Goal: Task Accomplishment & Management: Complete application form

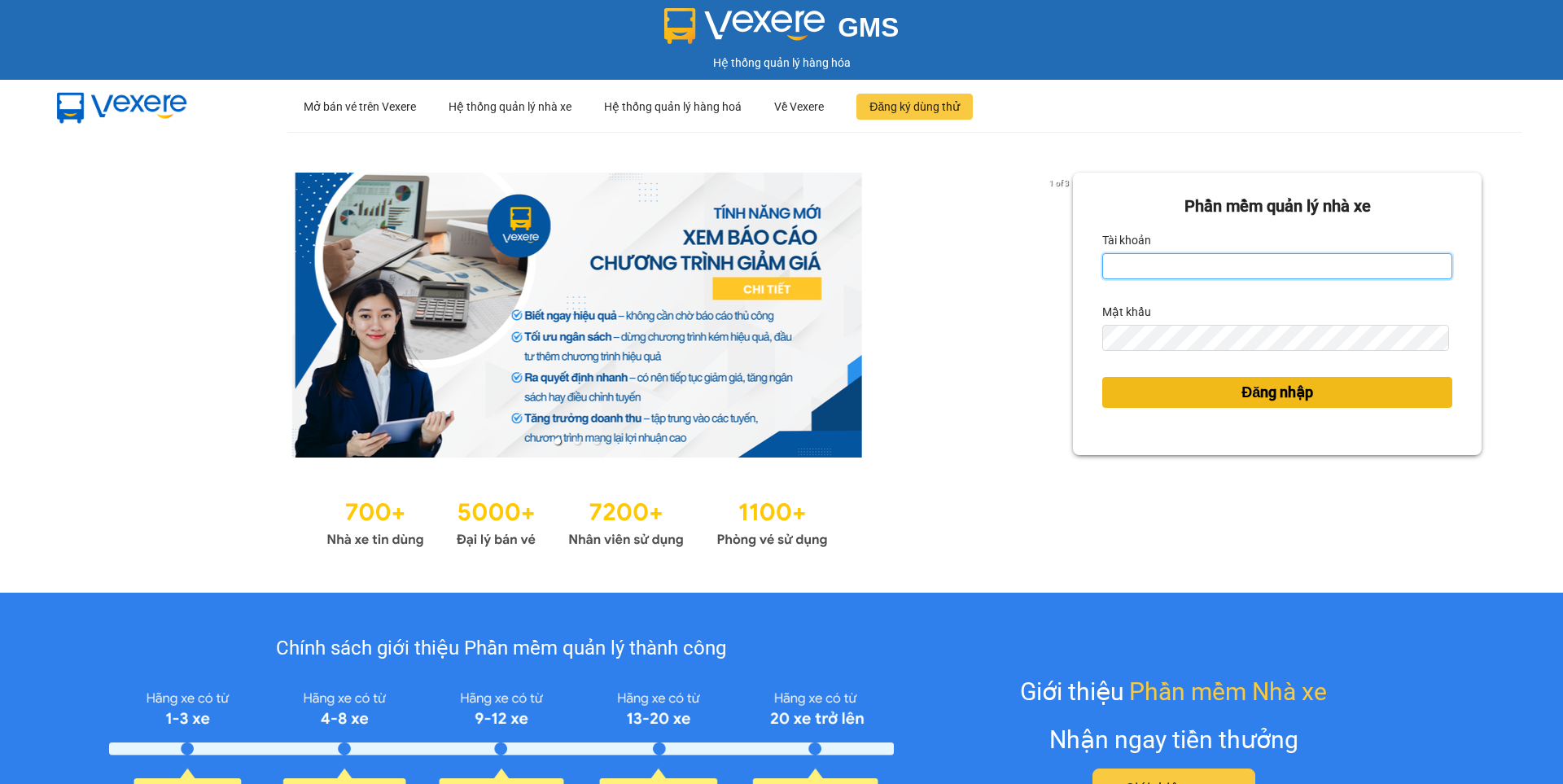
type input "nguyen1.beha"
click at [1244, 390] on span "Đăng nhập" at bounding box center [1277, 393] width 71 height 23
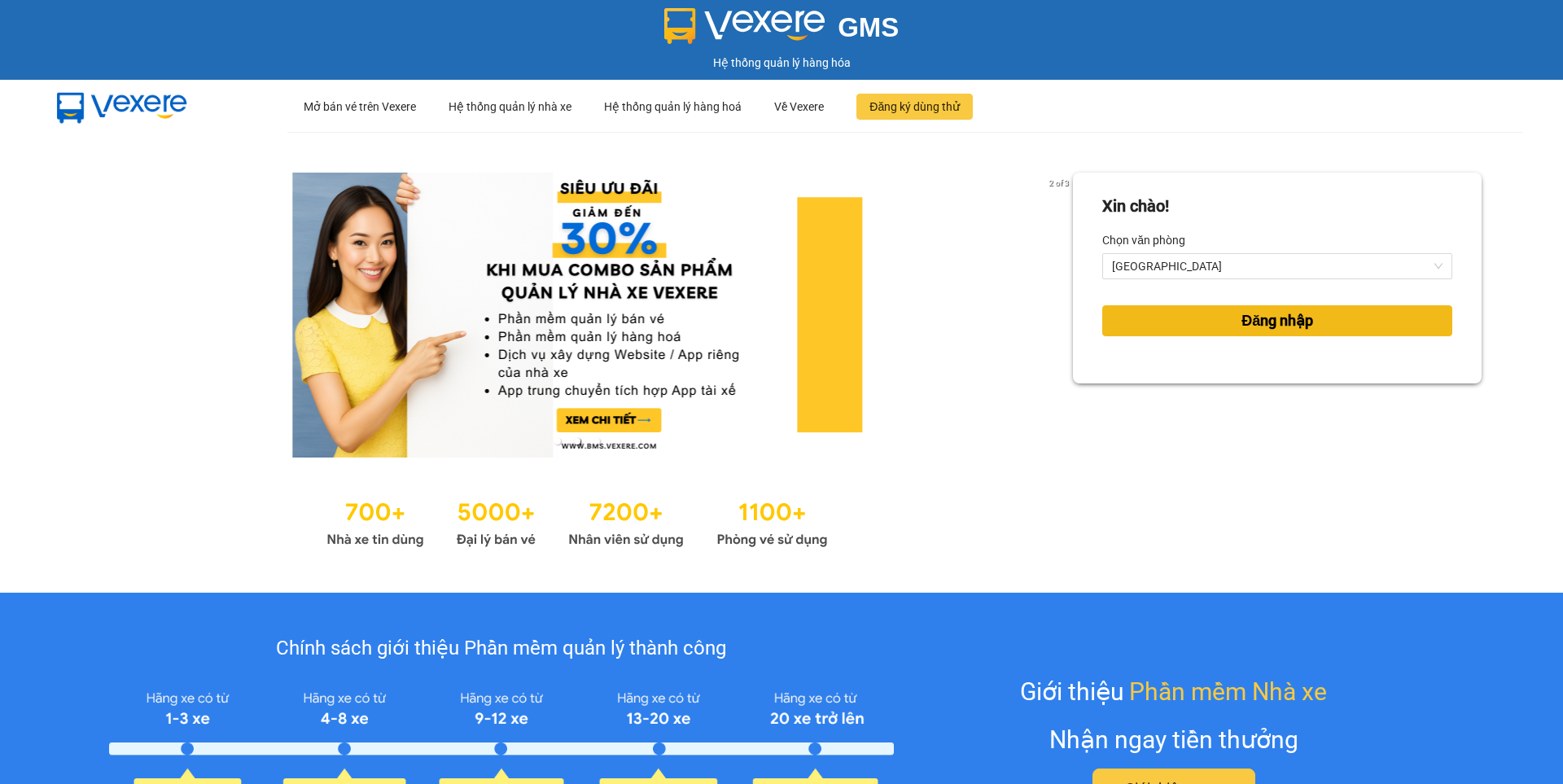
click at [1283, 321] on span "Đăng nhập" at bounding box center [1277, 321] width 71 height 23
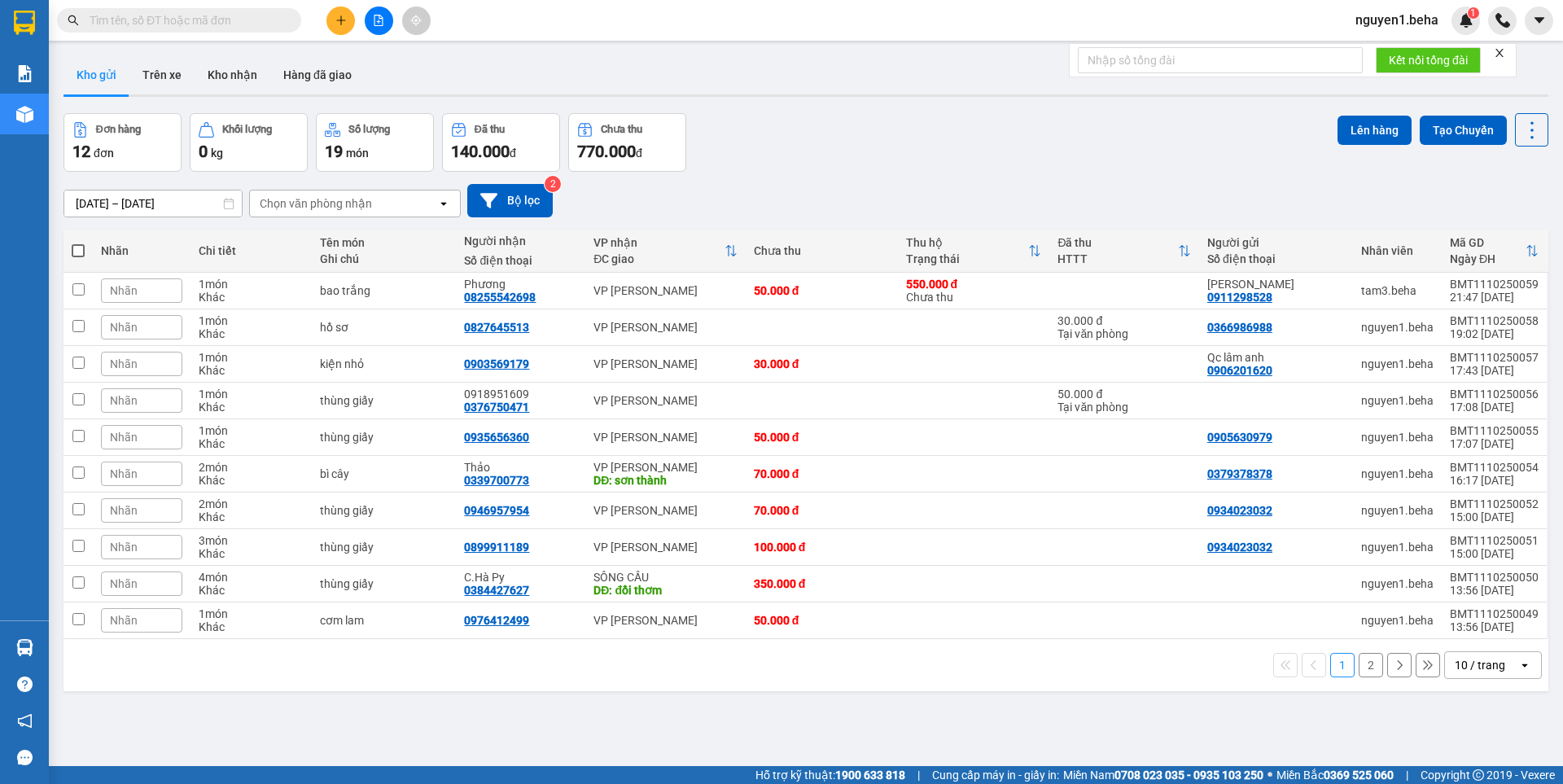
click at [1505, 60] on div at bounding box center [1499, 53] width 12 height 13
click at [1499, 50] on icon "close" at bounding box center [1499, 53] width 8 height 8
paste input "0825542698"
type input "0825542698"
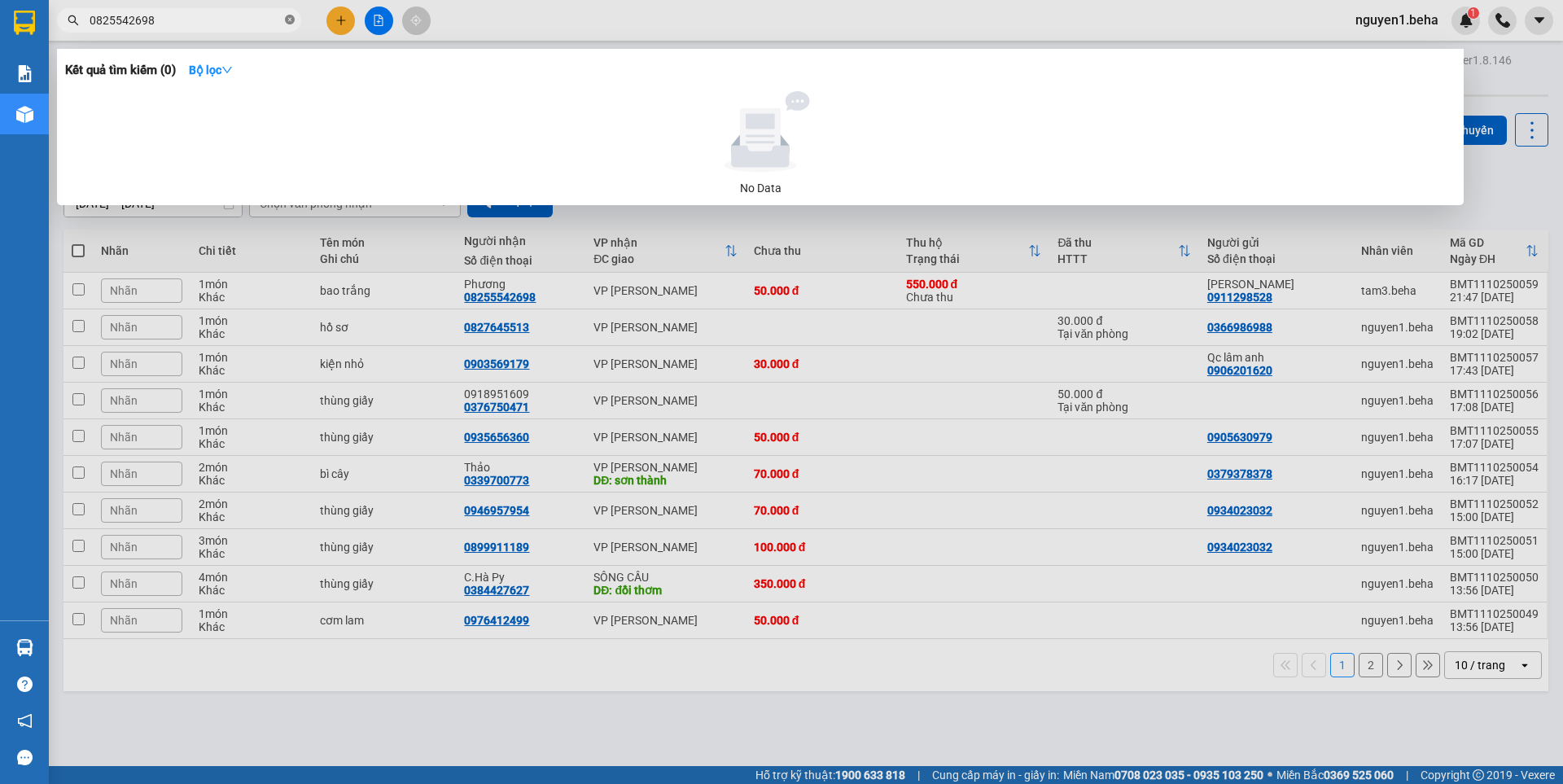
click at [293, 23] on icon "close-circle" at bounding box center [289, 19] width 10 height 10
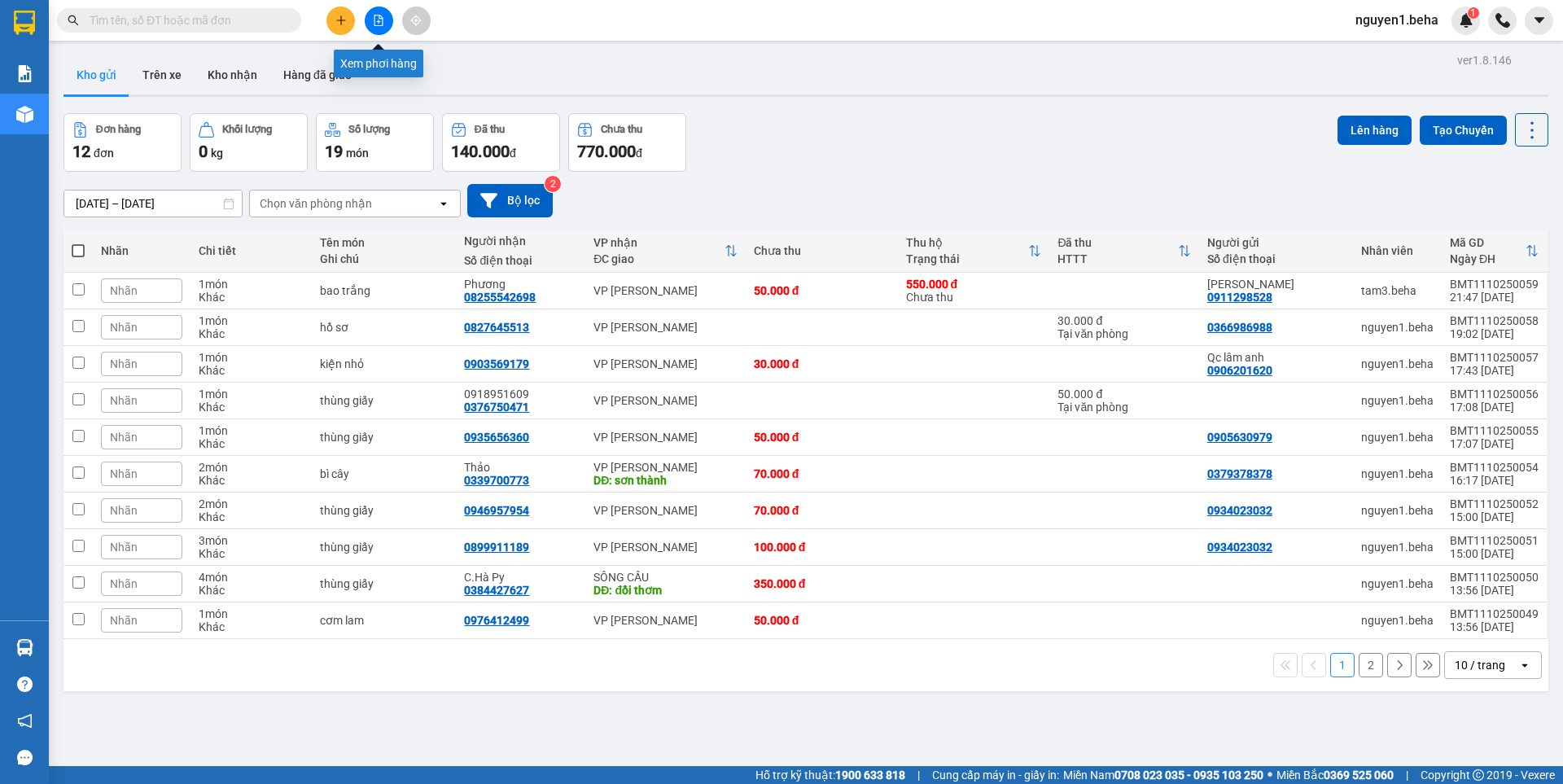
click at [376, 20] on icon "file-add" at bounding box center [378, 20] width 12 height 12
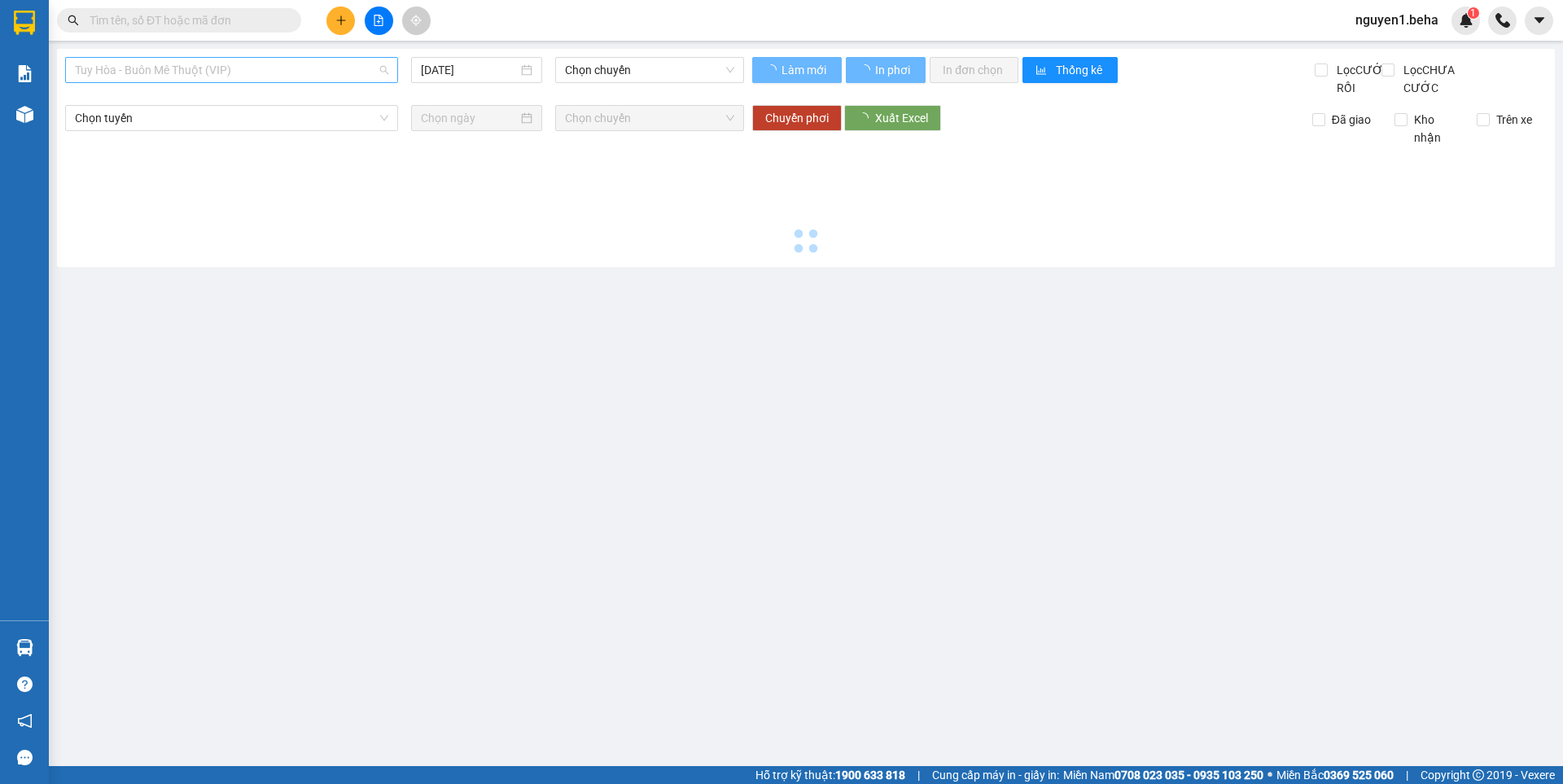
click at [259, 68] on span "Tuy Hòa - Buôn Mê Thuột (VIP)" at bounding box center [231, 70] width 313 height 24
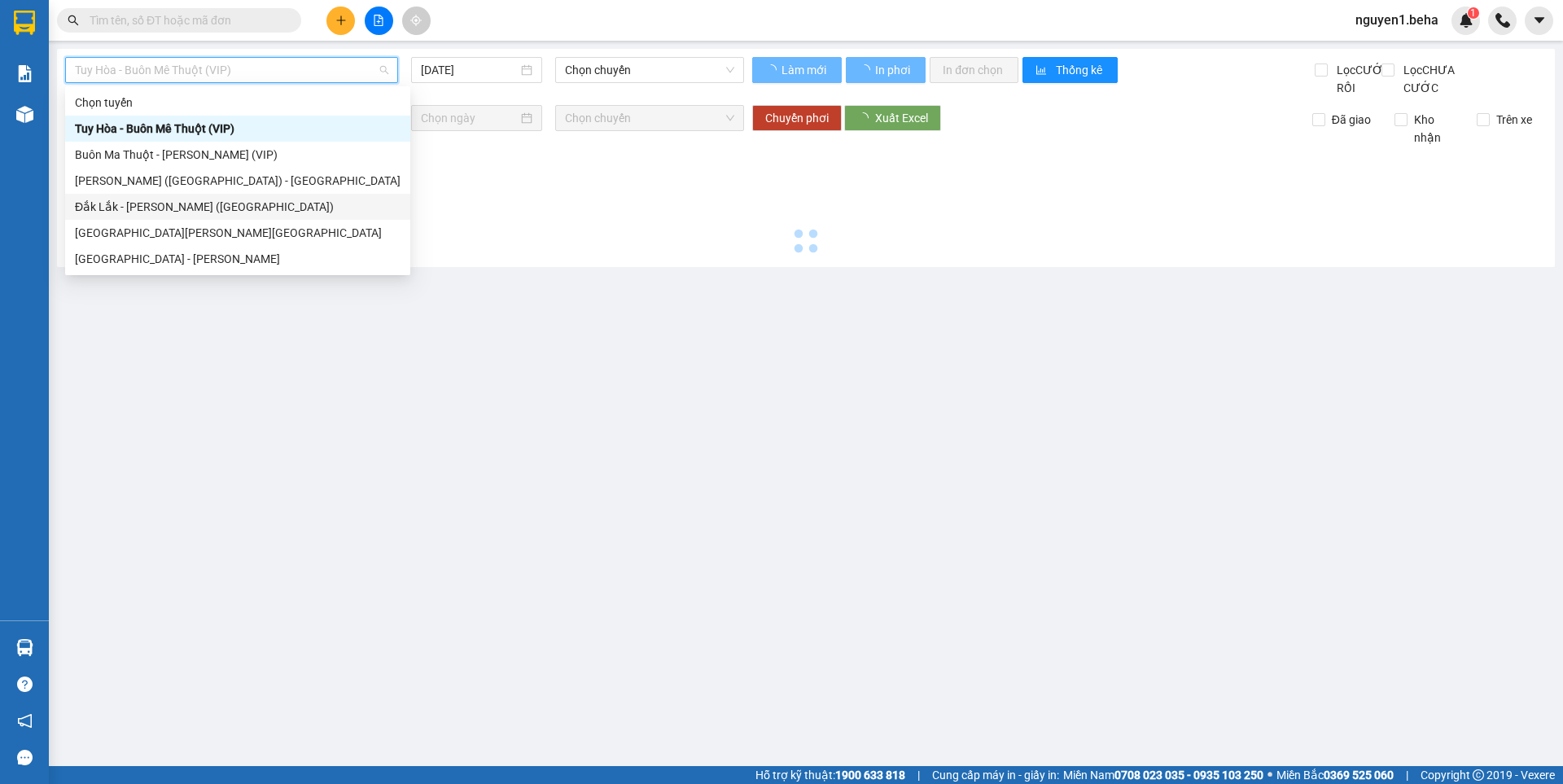
type input "[DATE]"
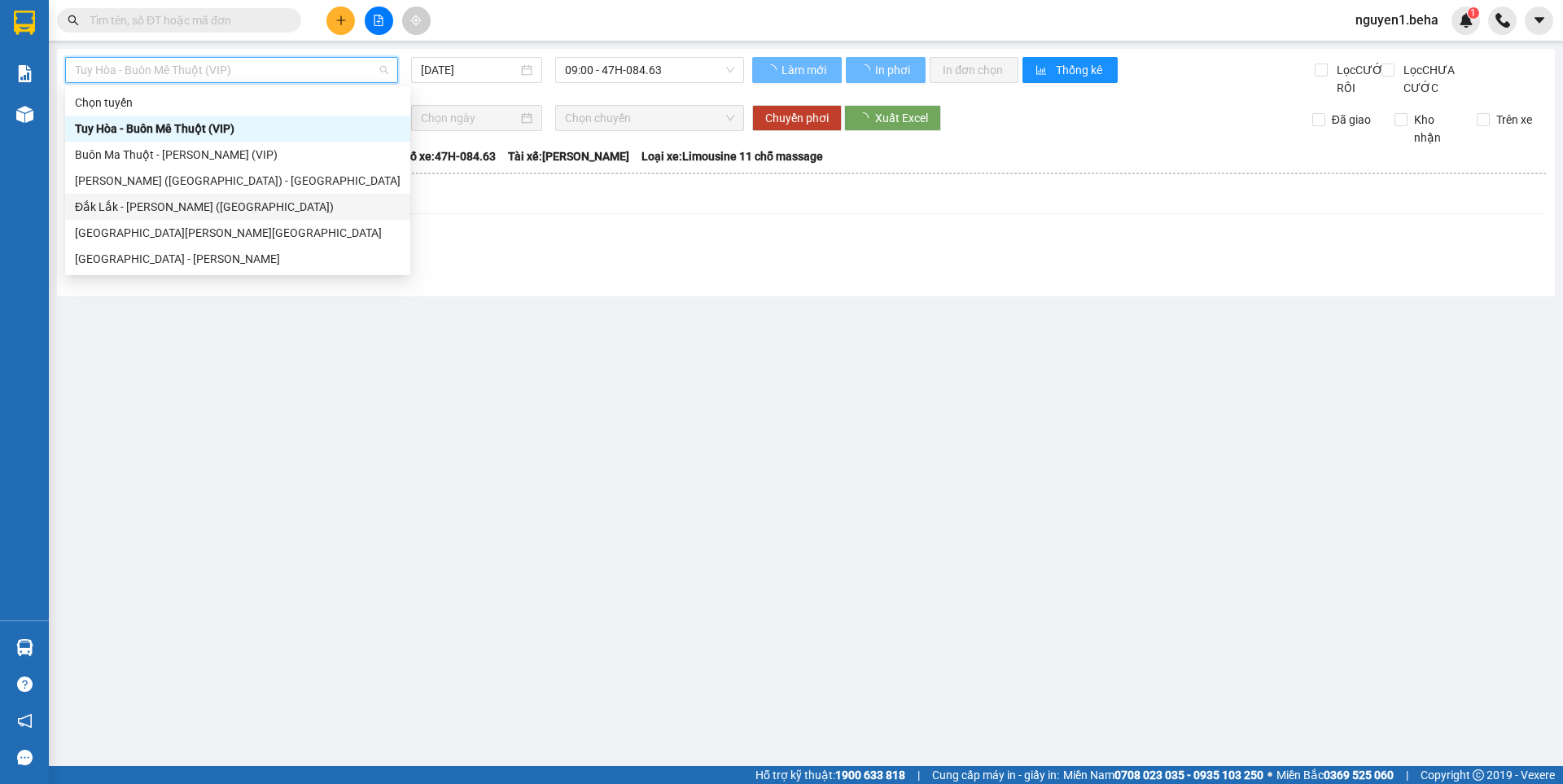
click at [162, 206] on div "Đắk Lắk - [PERSON_NAME] ([GEOGRAPHIC_DATA])" at bounding box center [238, 206] width 326 height 18
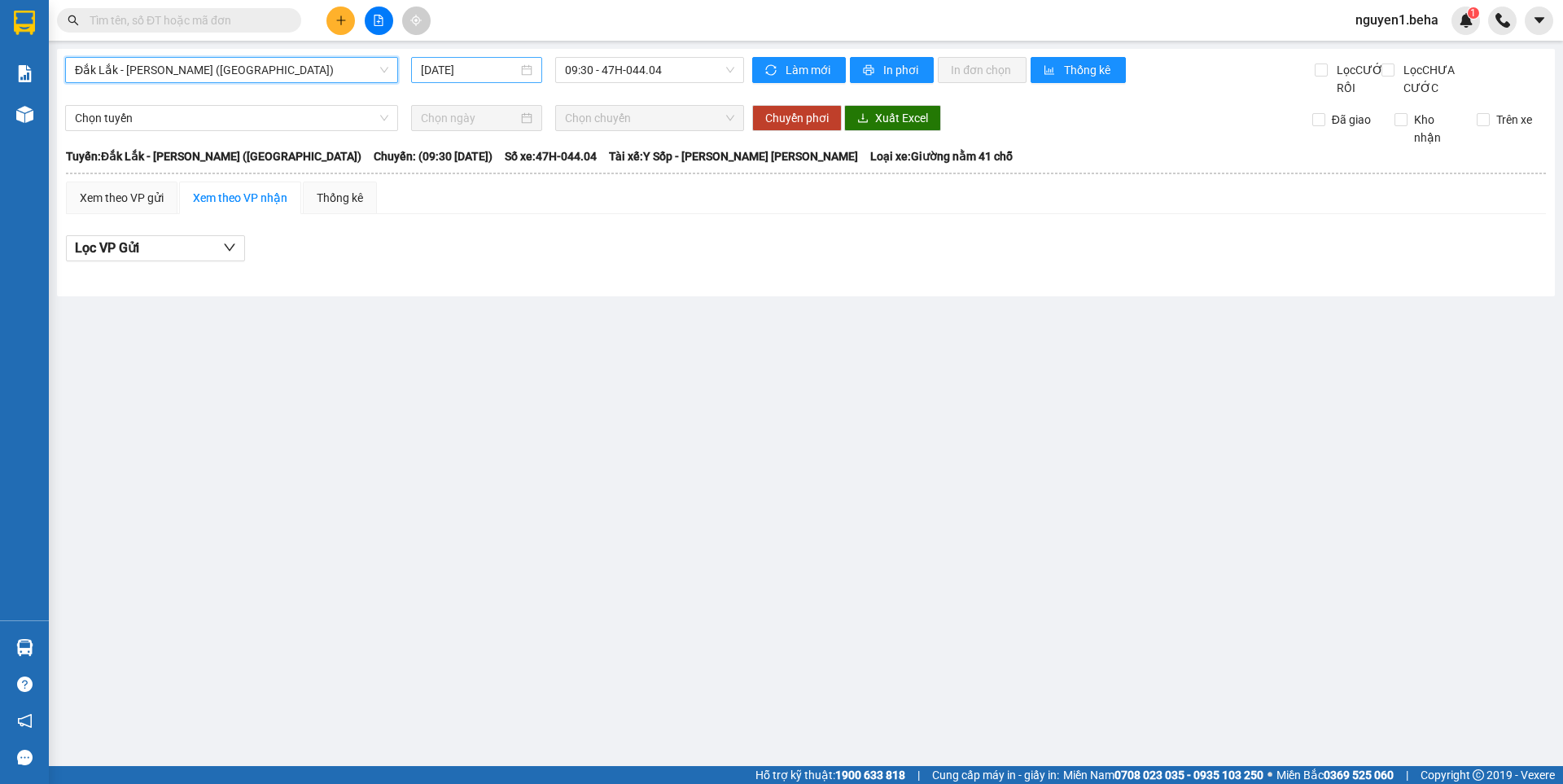
click at [497, 76] on input "[DATE]" at bounding box center [469, 70] width 96 height 18
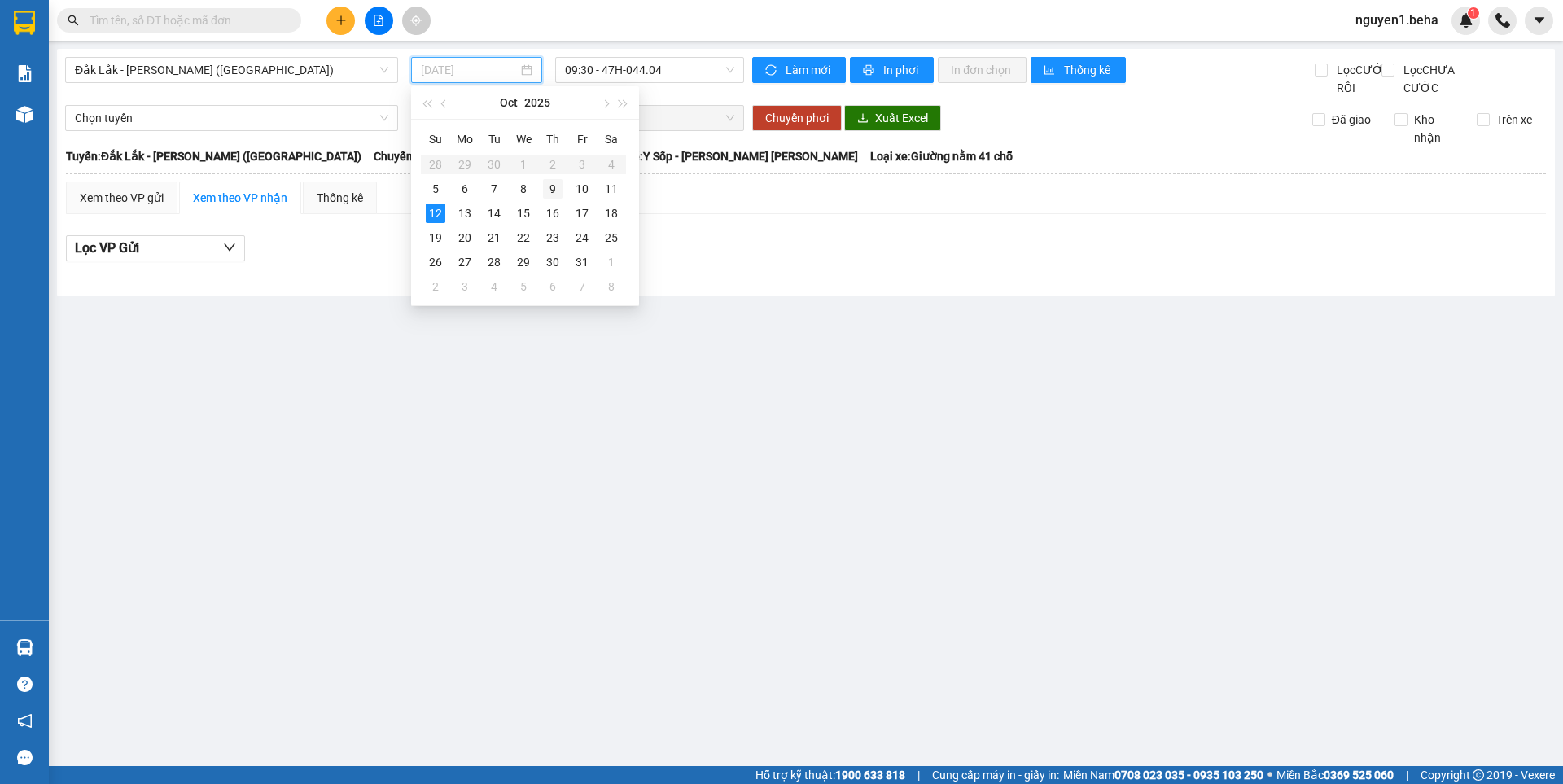
click at [554, 188] on div "9" at bounding box center [553, 189] width 20 height 20
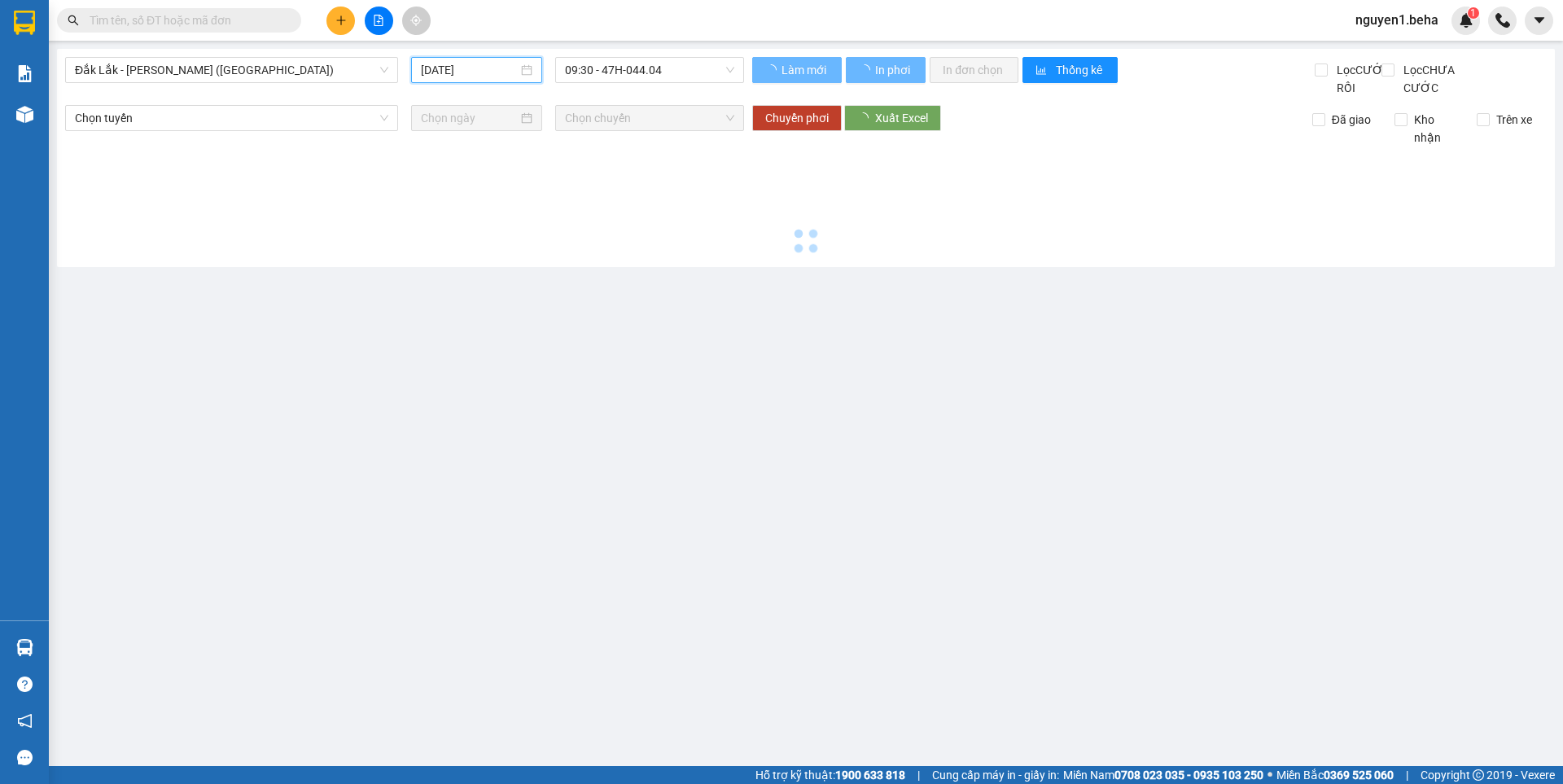
type input "[DATE]"
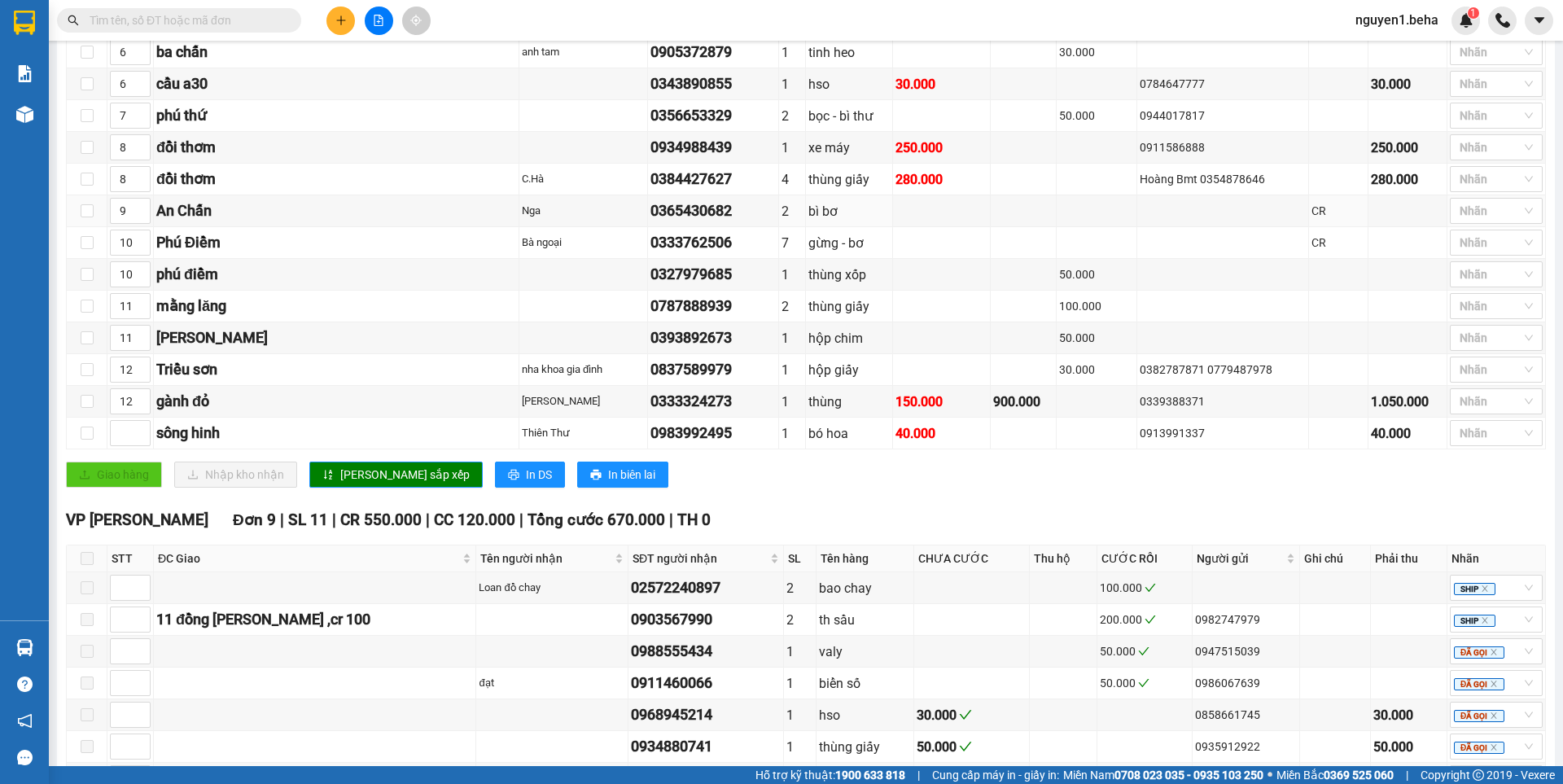
scroll to position [570, 0]
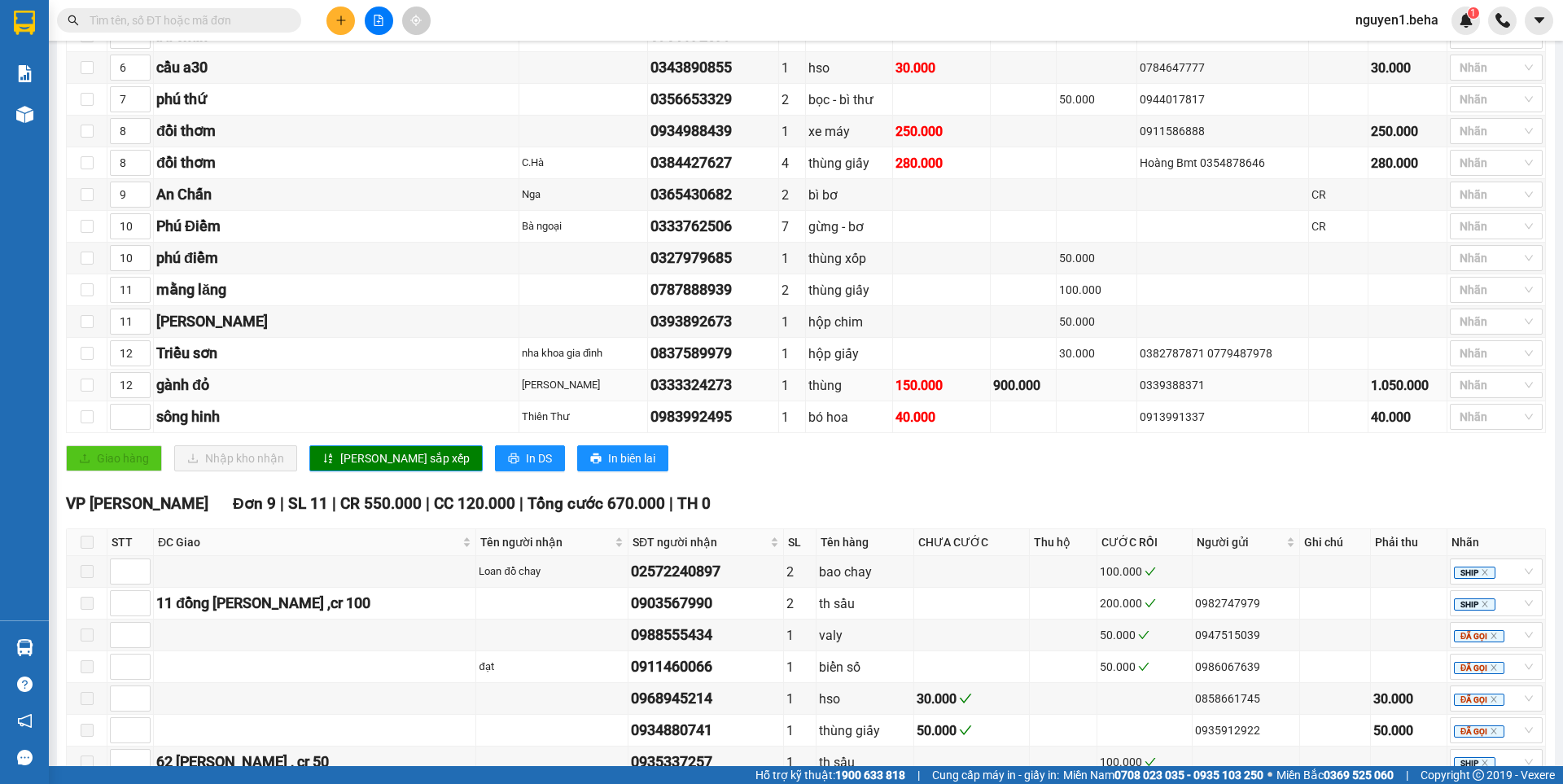
drag, startPoint x: 1070, startPoint y: 405, endPoint x: 1149, endPoint y: 405, distance: 79.0
click at [1149, 401] on td "0339388371" at bounding box center [1223, 386] width 171 height 32
copy div "0339388371"
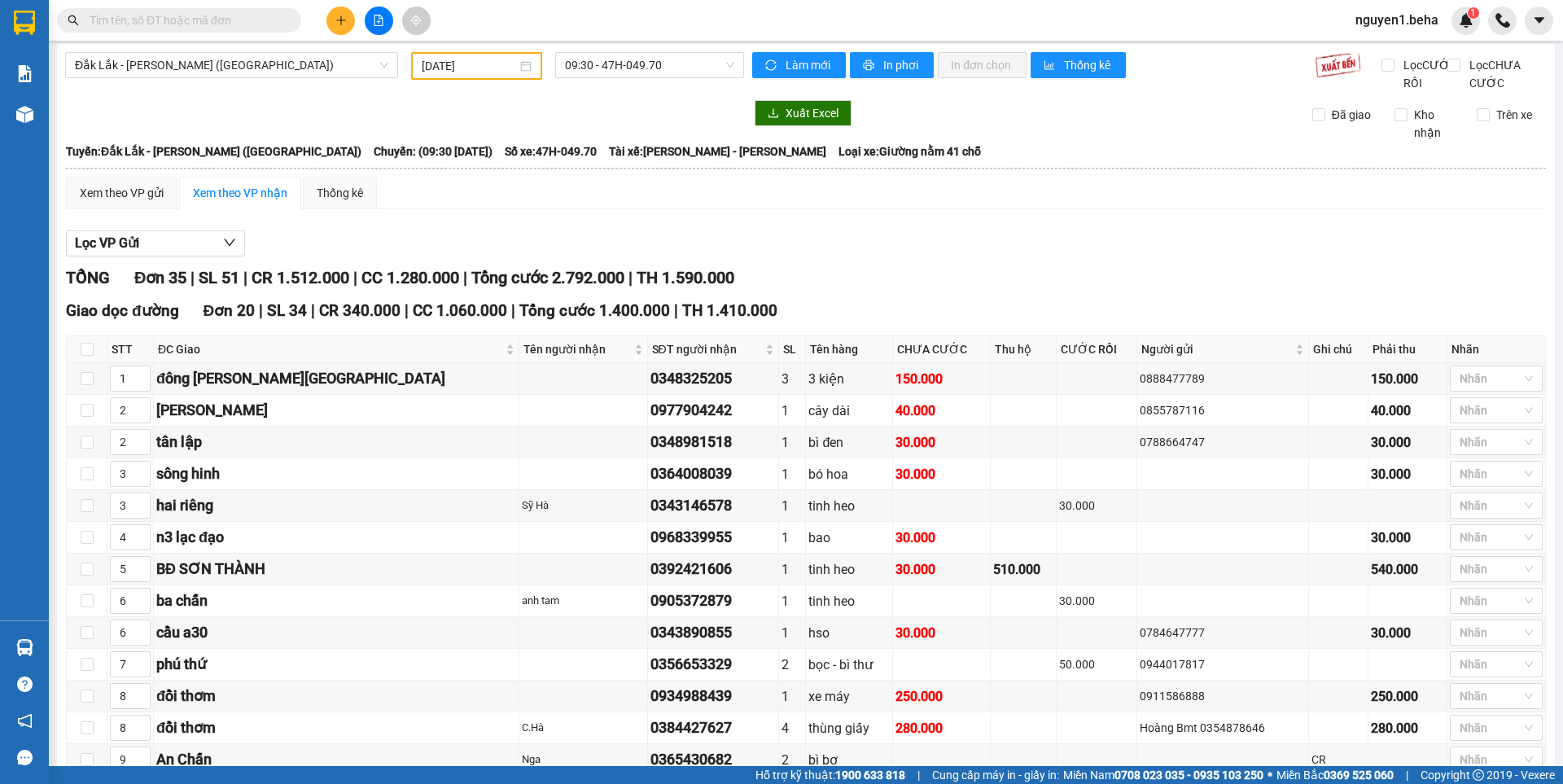
scroll to position [0, 0]
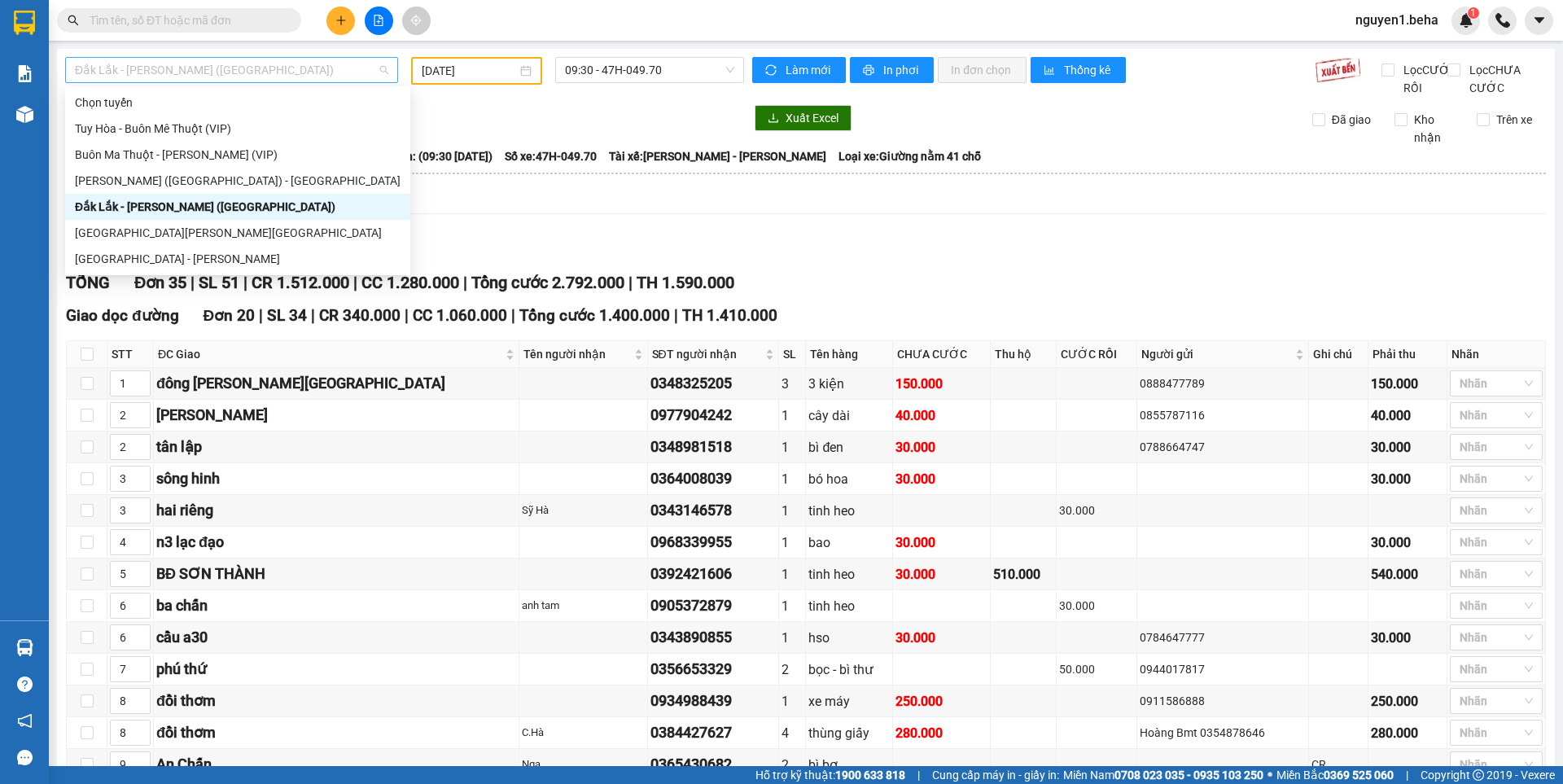
click at [275, 72] on span "Đắk Lắk - [PERSON_NAME] ([GEOGRAPHIC_DATA])" at bounding box center [231, 70] width 313 height 24
click at [156, 179] on div "[PERSON_NAME] ([GEOGRAPHIC_DATA]) - [GEOGRAPHIC_DATA]" at bounding box center [238, 180] width 326 height 18
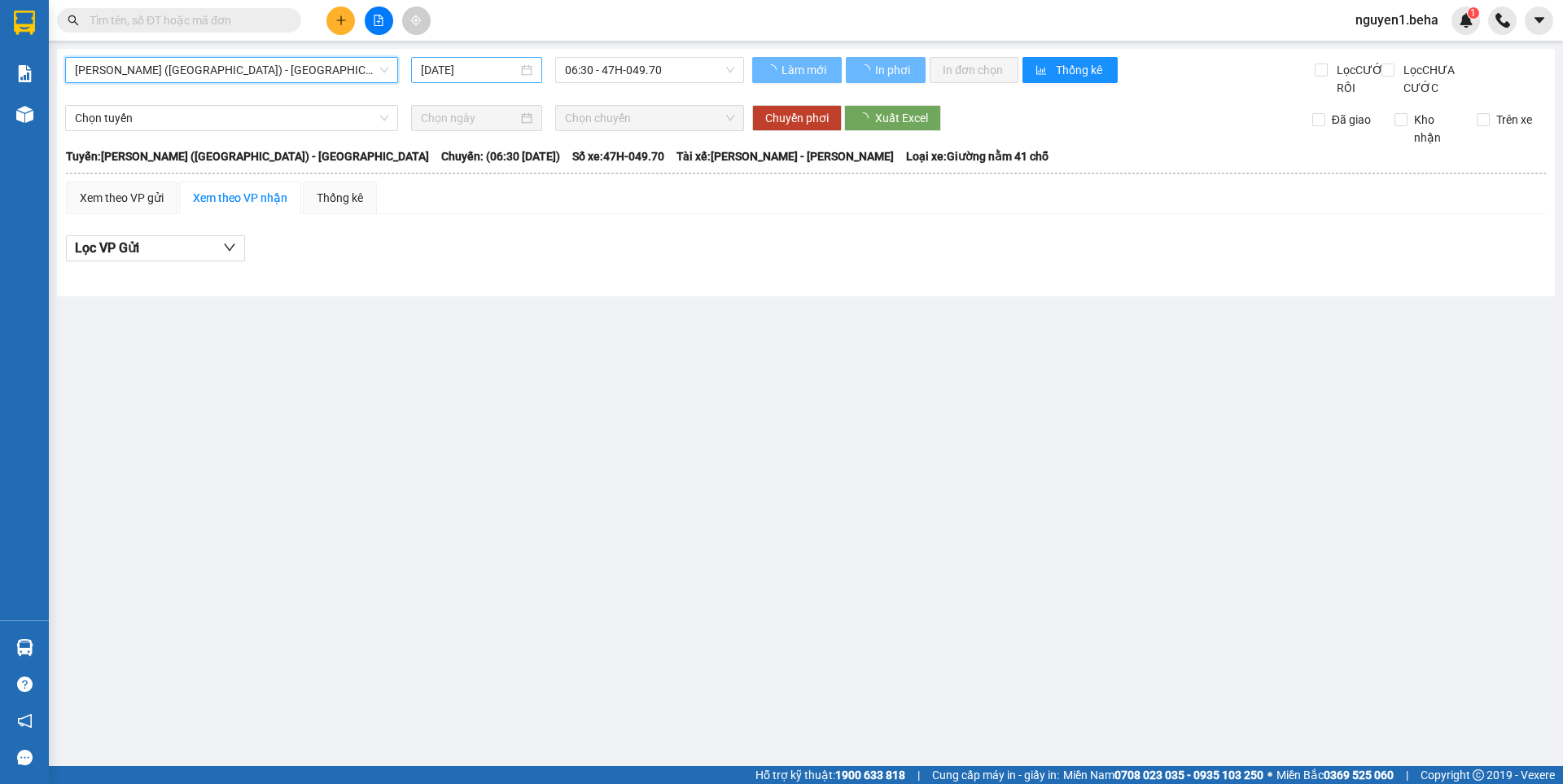
click at [528, 72] on div "[DATE]" at bounding box center [476, 70] width 112 height 18
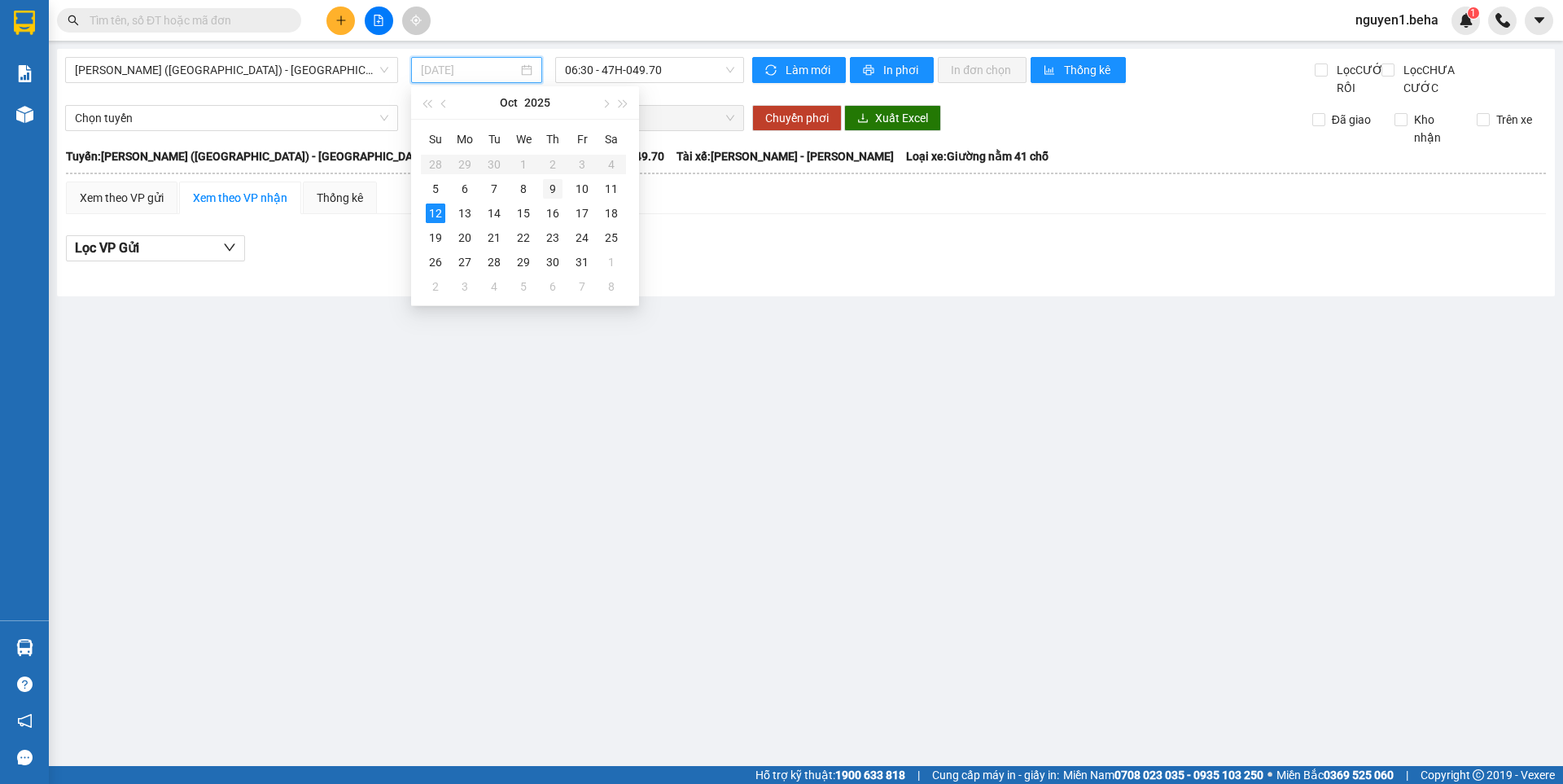
click at [551, 186] on div "9" at bounding box center [553, 189] width 20 height 20
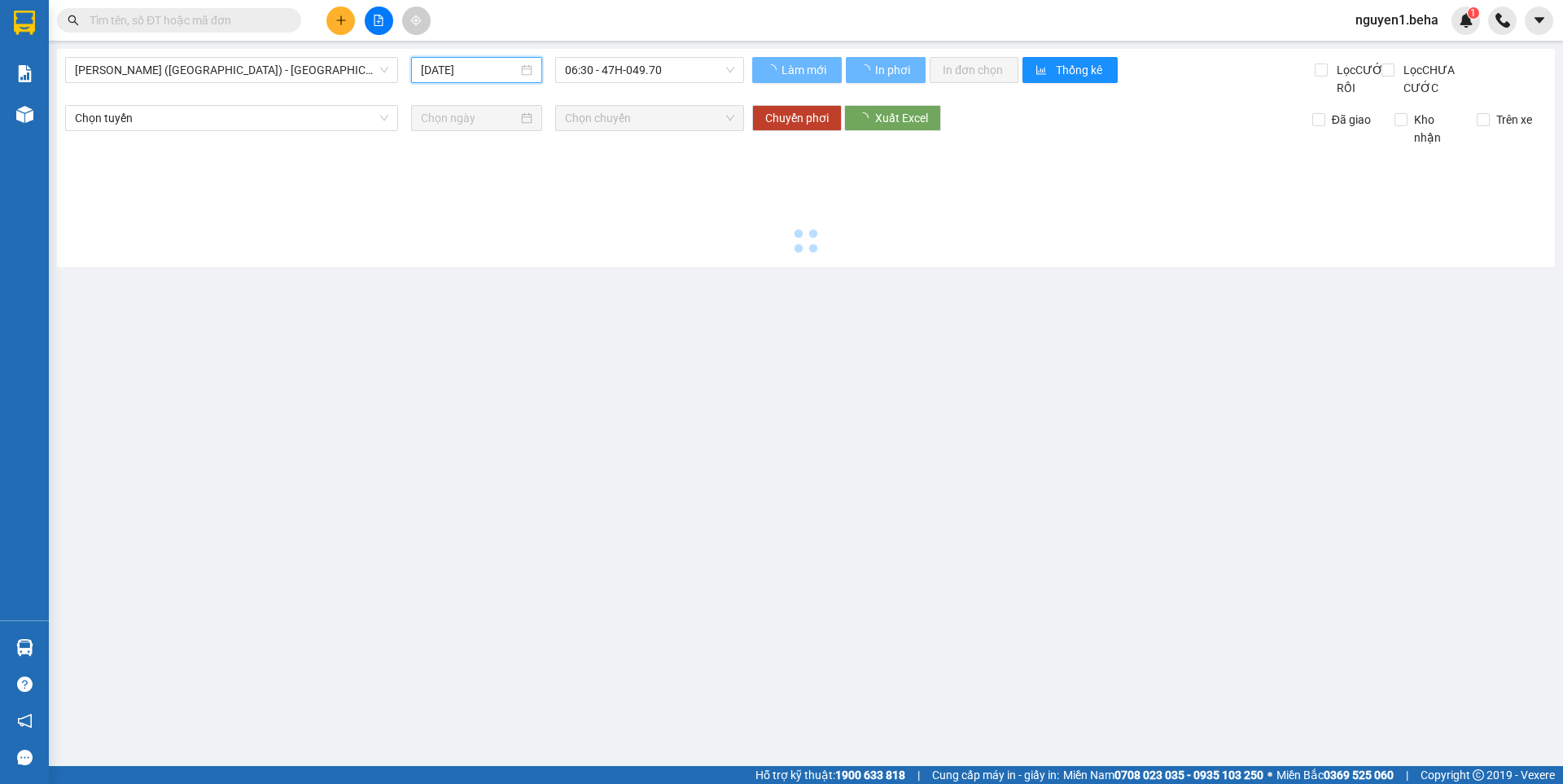
type input "[DATE]"
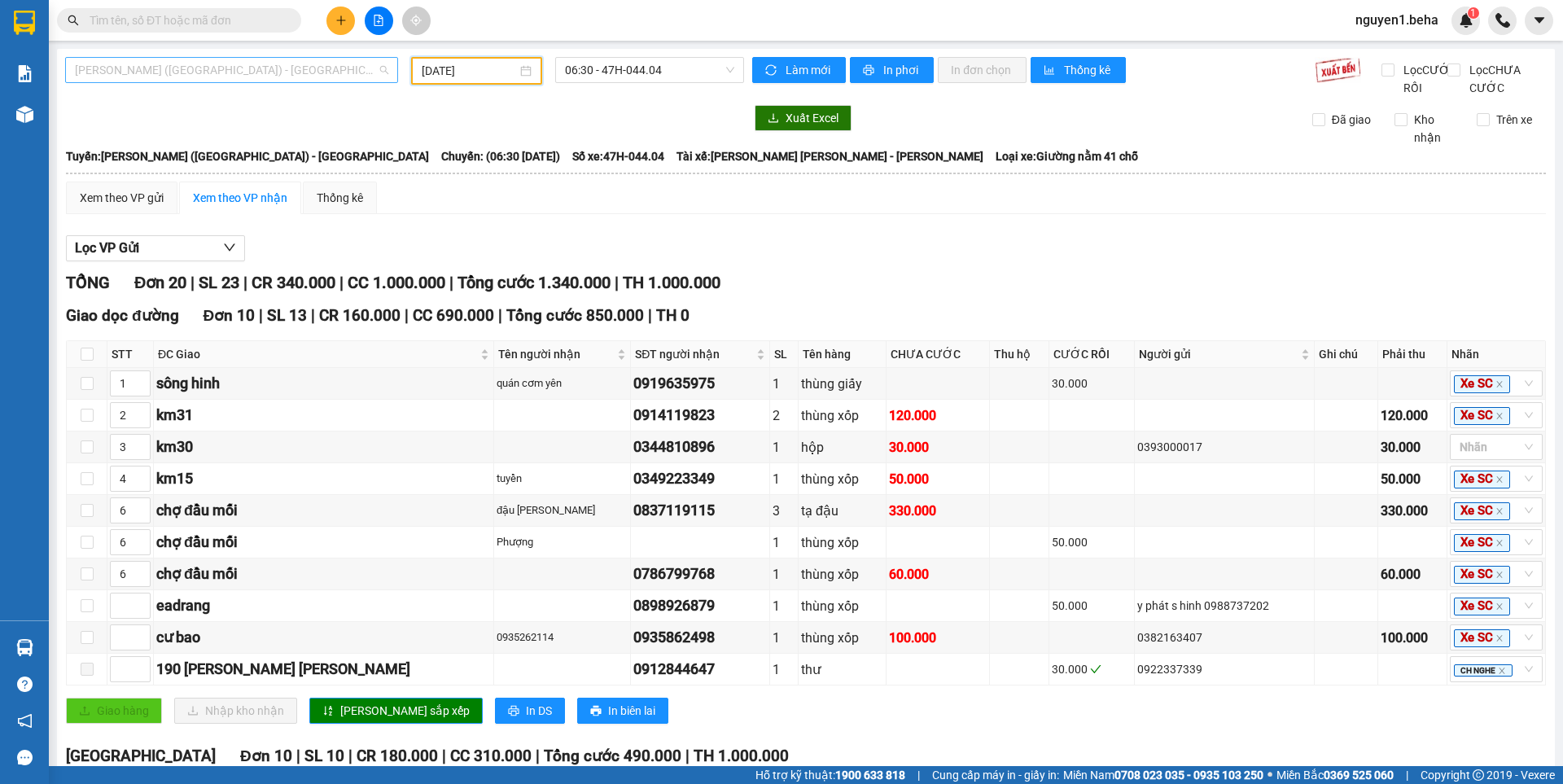
click at [328, 76] on span "[PERSON_NAME] ([GEOGRAPHIC_DATA]) - [GEOGRAPHIC_DATA]" at bounding box center [231, 70] width 313 height 24
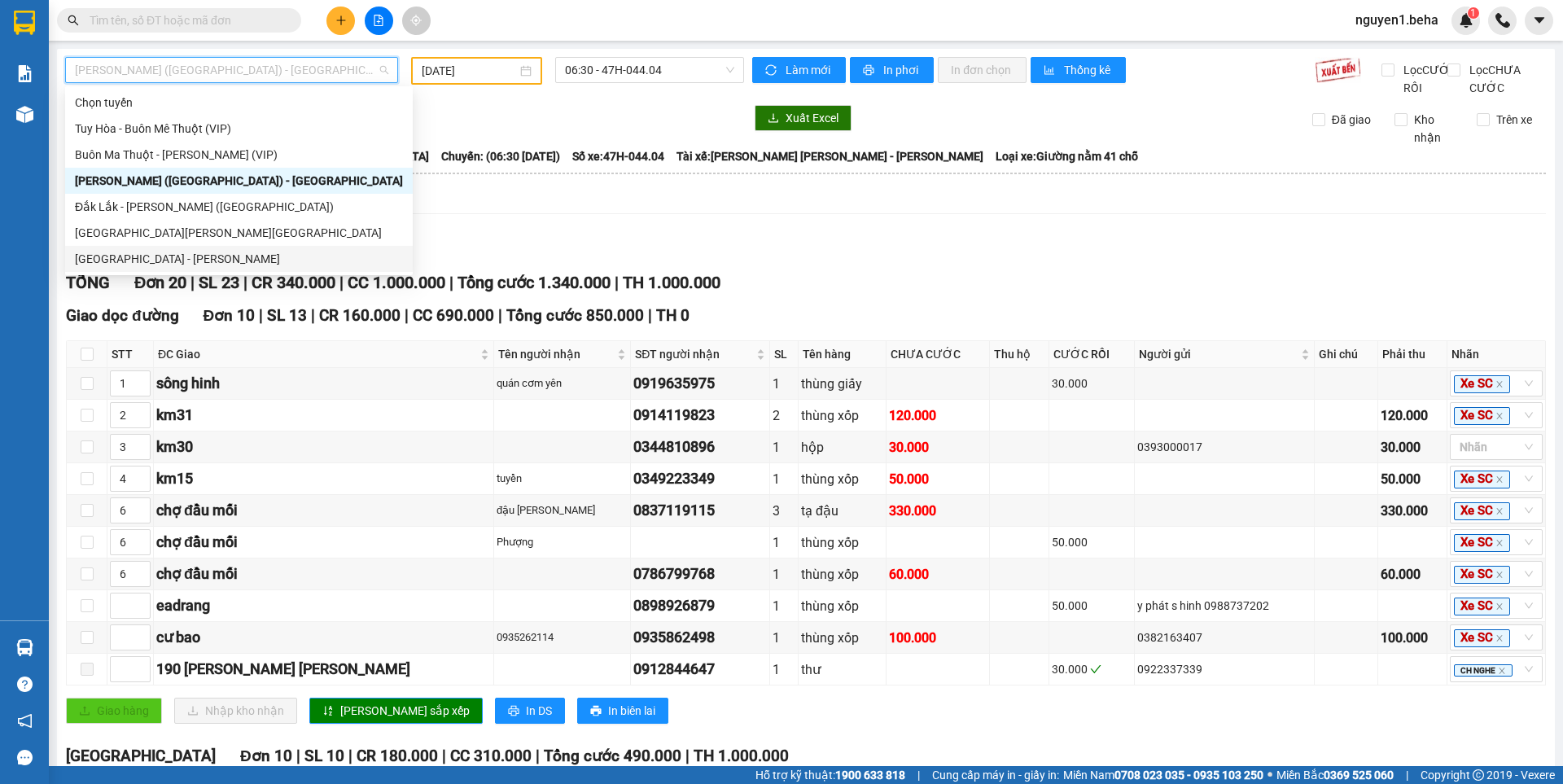
click at [161, 252] on div "[GEOGRAPHIC_DATA] - [PERSON_NAME]" at bounding box center [238, 259] width 328 height 18
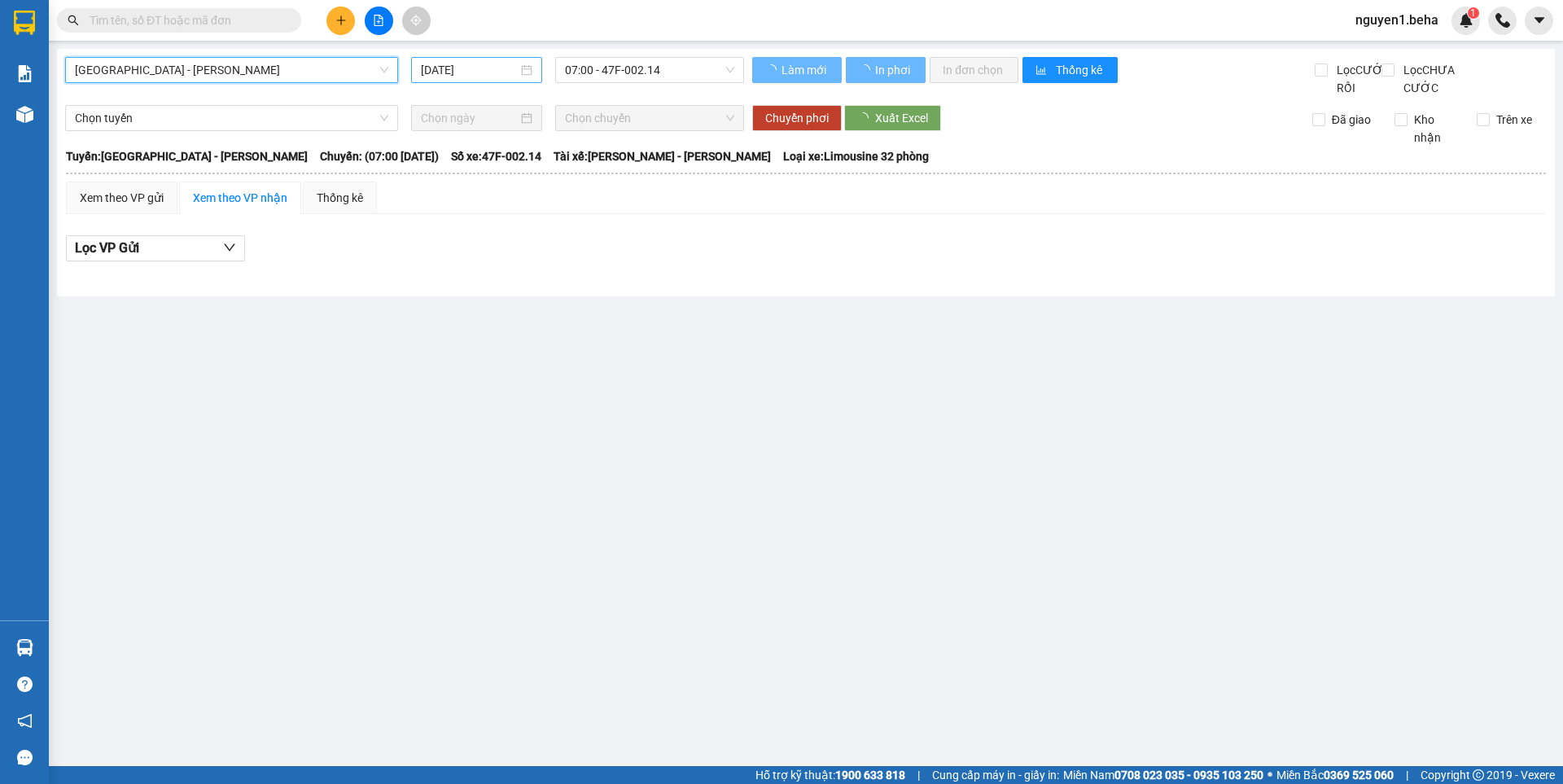
click at [523, 73] on div "[DATE]" at bounding box center [476, 70] width 112 height 18
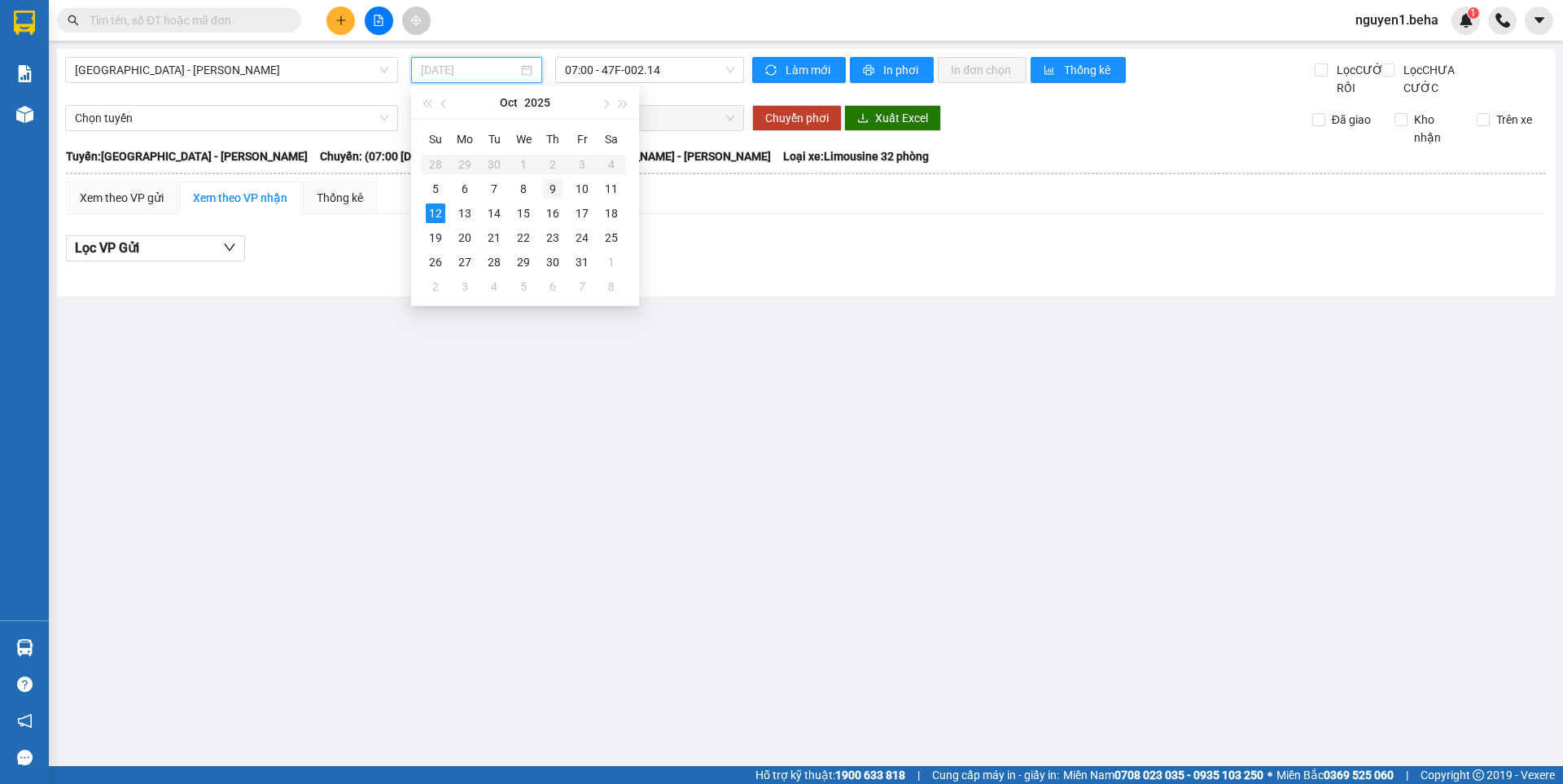
click at [547, 189] on div "9" at bounding box center [553, 189] width 20 height 20
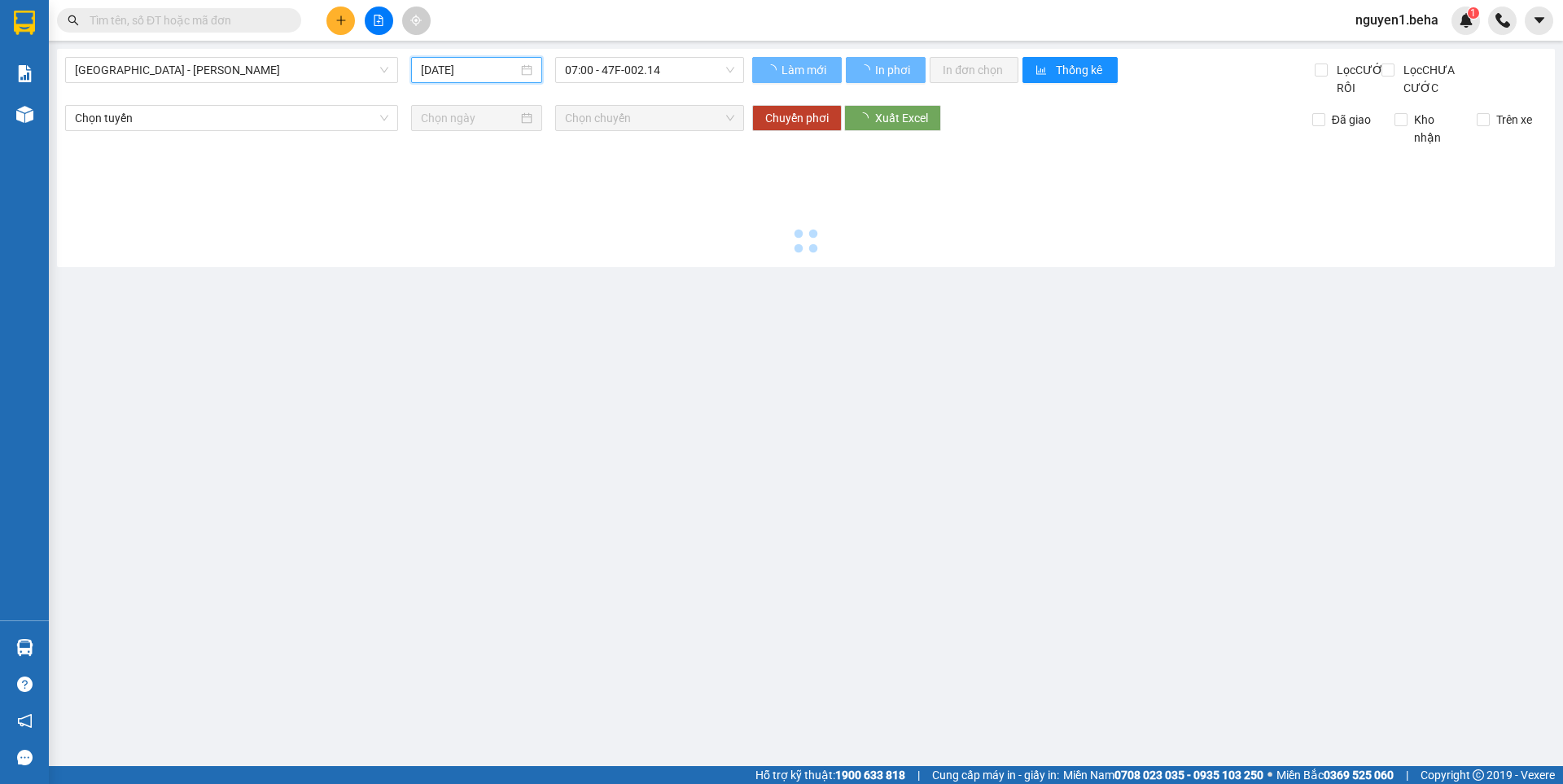
type input "[DATE]"
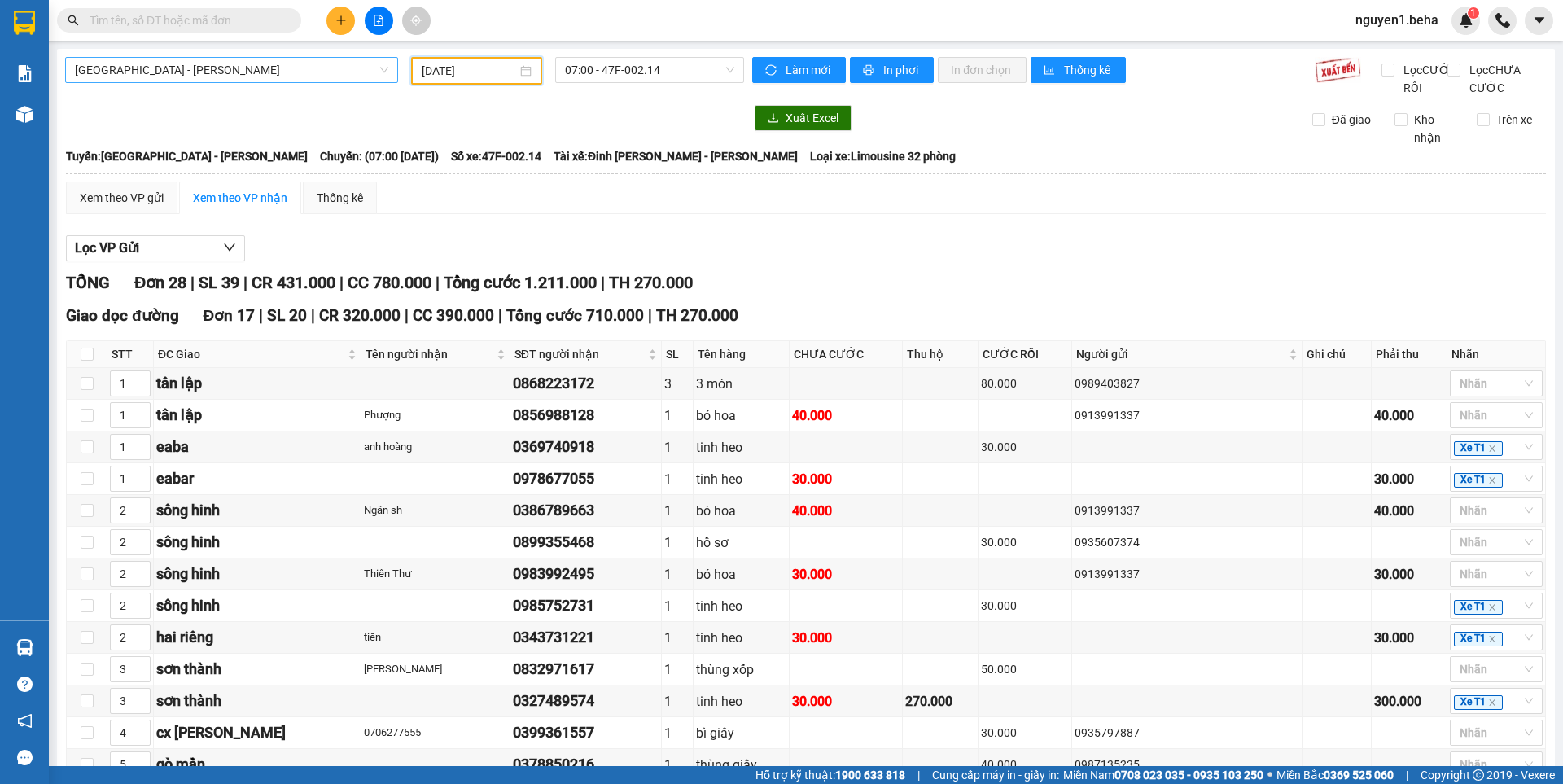
click at [161, 73] on span "[GEOGRAPHIC_DATA] - [PERSON_NAME]" at bounding box center [231, 70] width 313 height 24
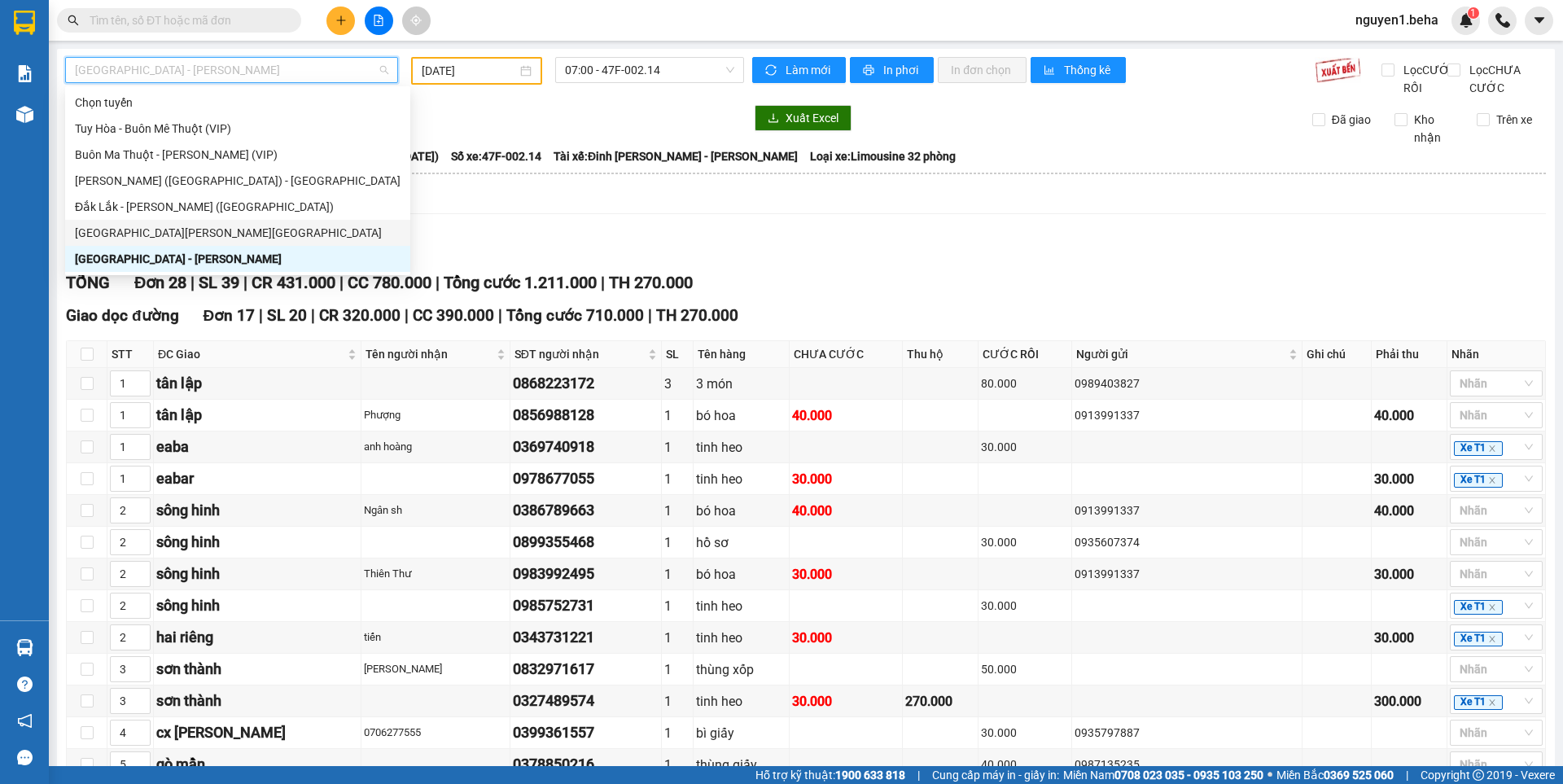
click at [137, 232] on div "[GEOGRAPHIC_DATA][PERSON_NAME][GEOGRAPHIC_DATA]" at bounding box center [238, 233] width 326 height 18
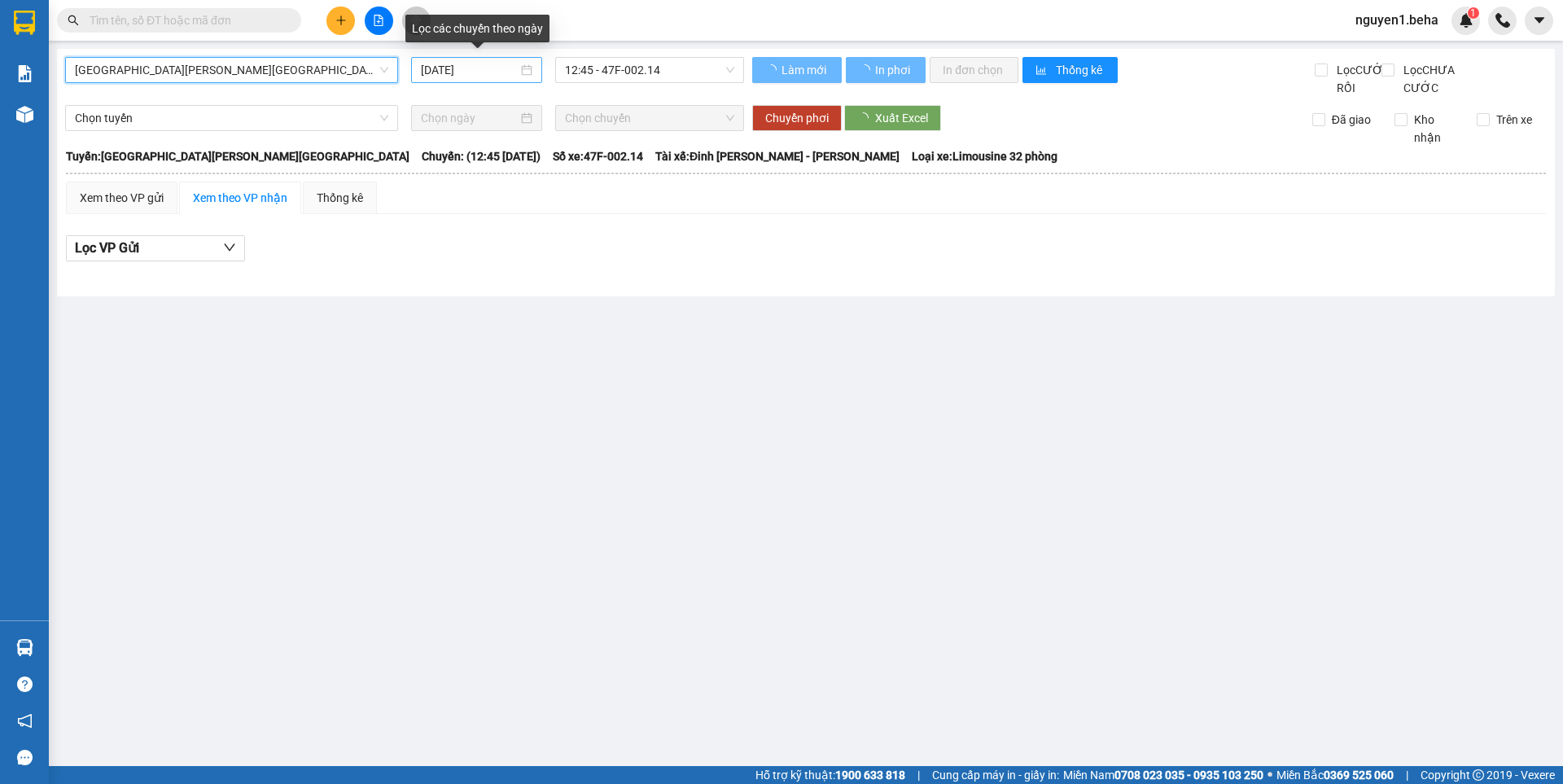
click at [519, 69] on div "[DATE]" at bounding box center [476, 70] width 112 height 18
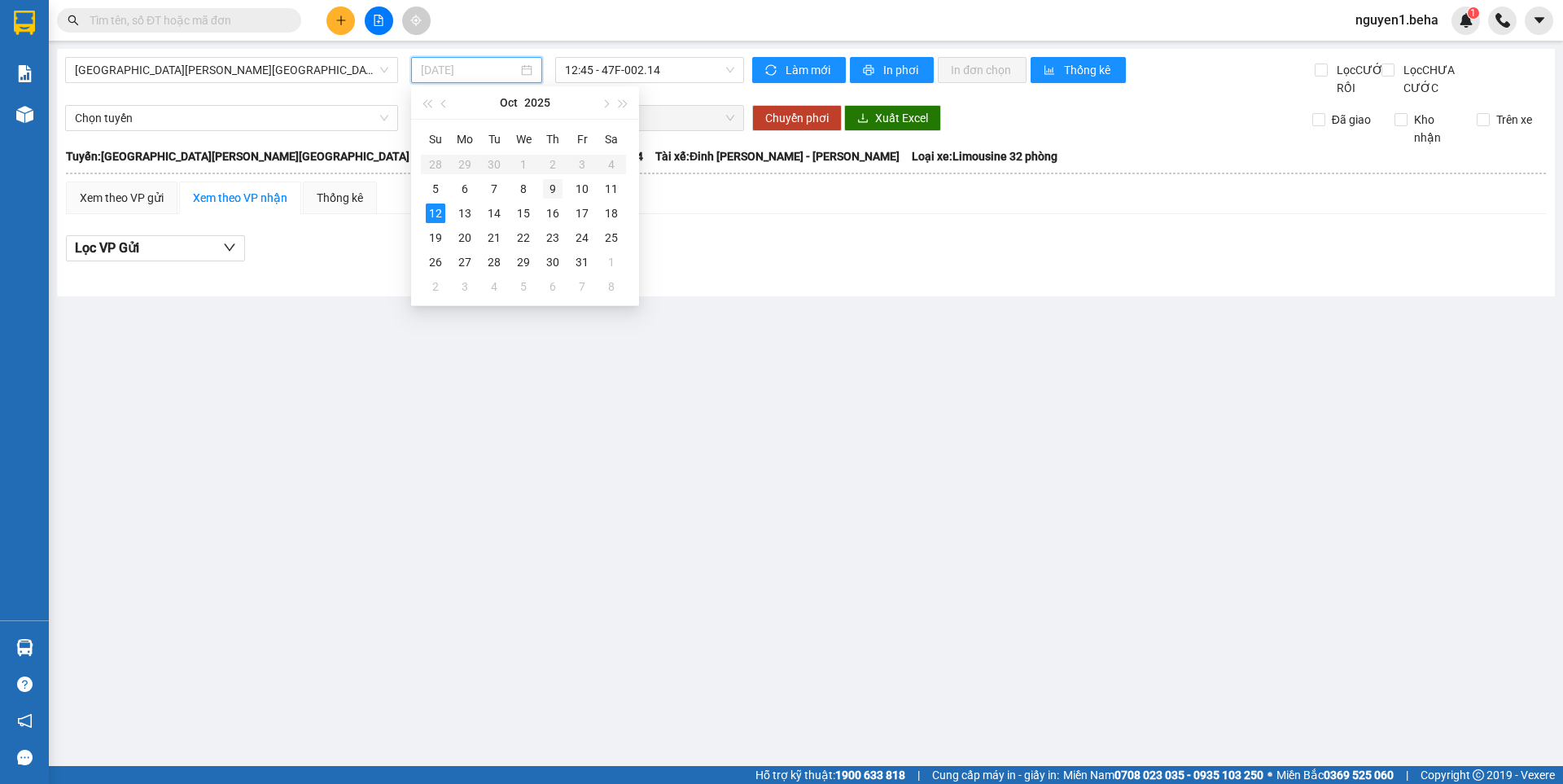
click at [555, 191] on div "9" at bounding box center [553, 189] width 20 height 20
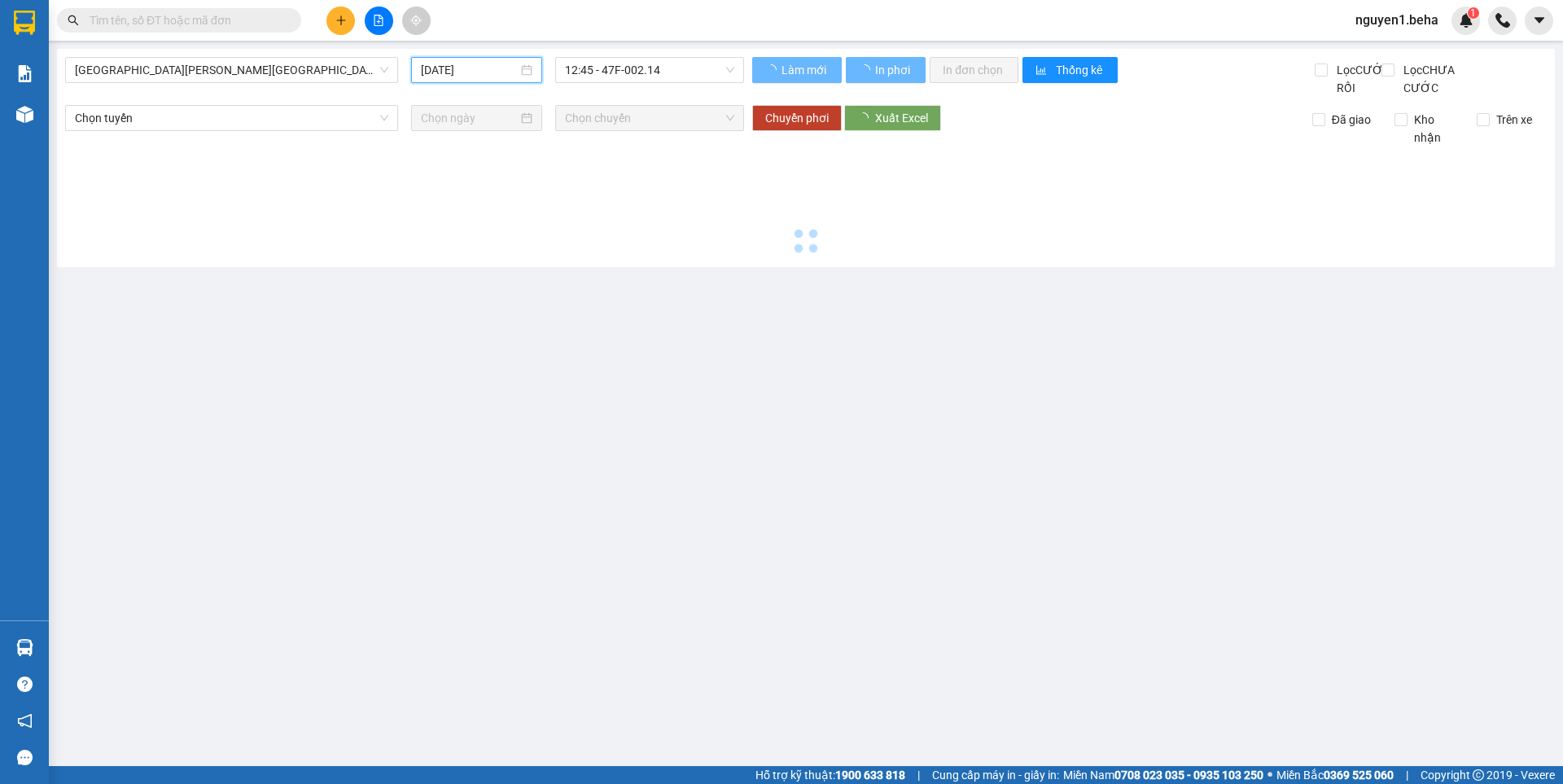
type input "[DATE]"
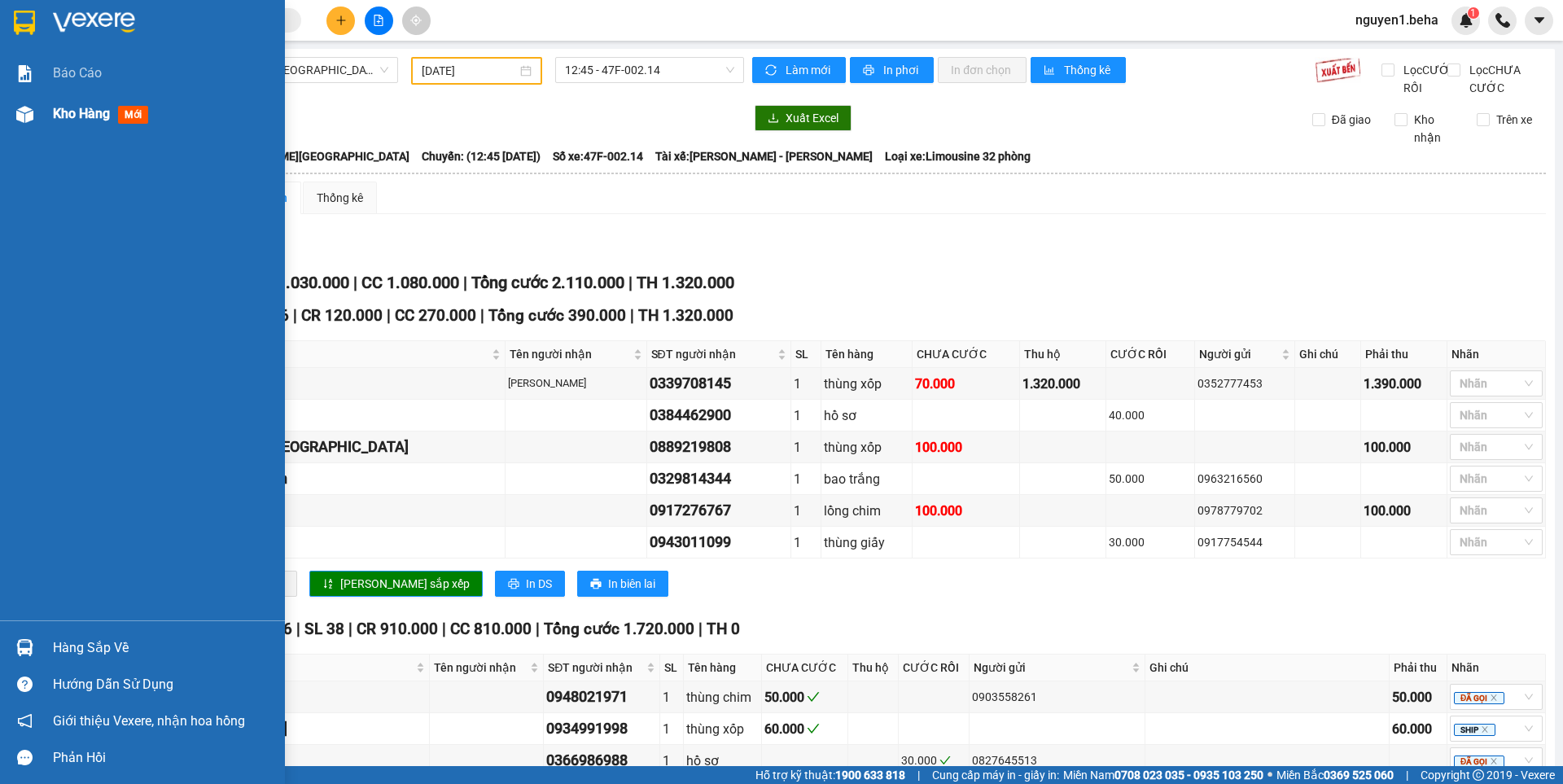
click at [28, 121] on img at bounding box center [24, 113] width 17 height 17
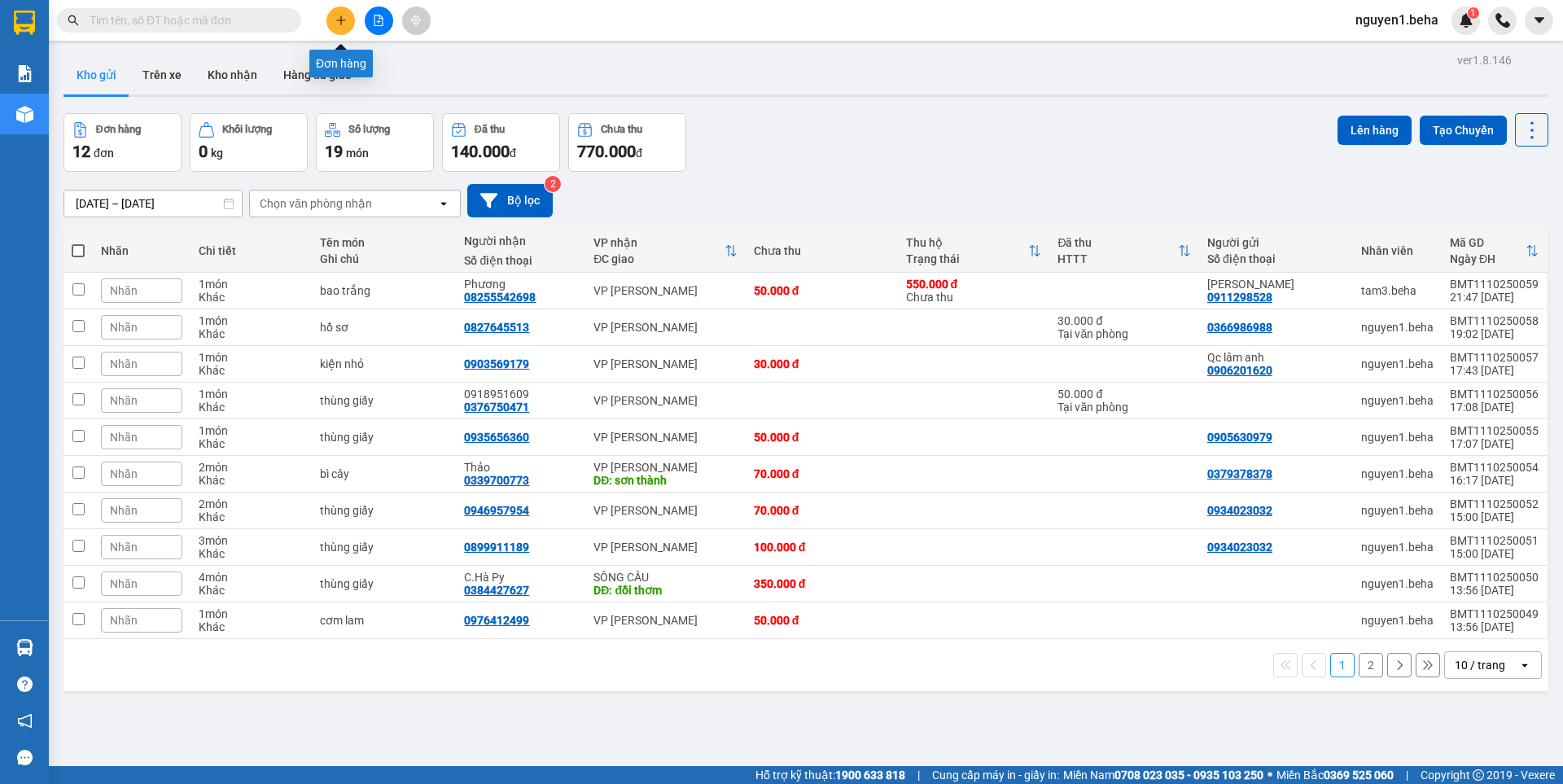
click at [341, 23] on icon "plus" at bounding box center [340, 20] width 1 height 9
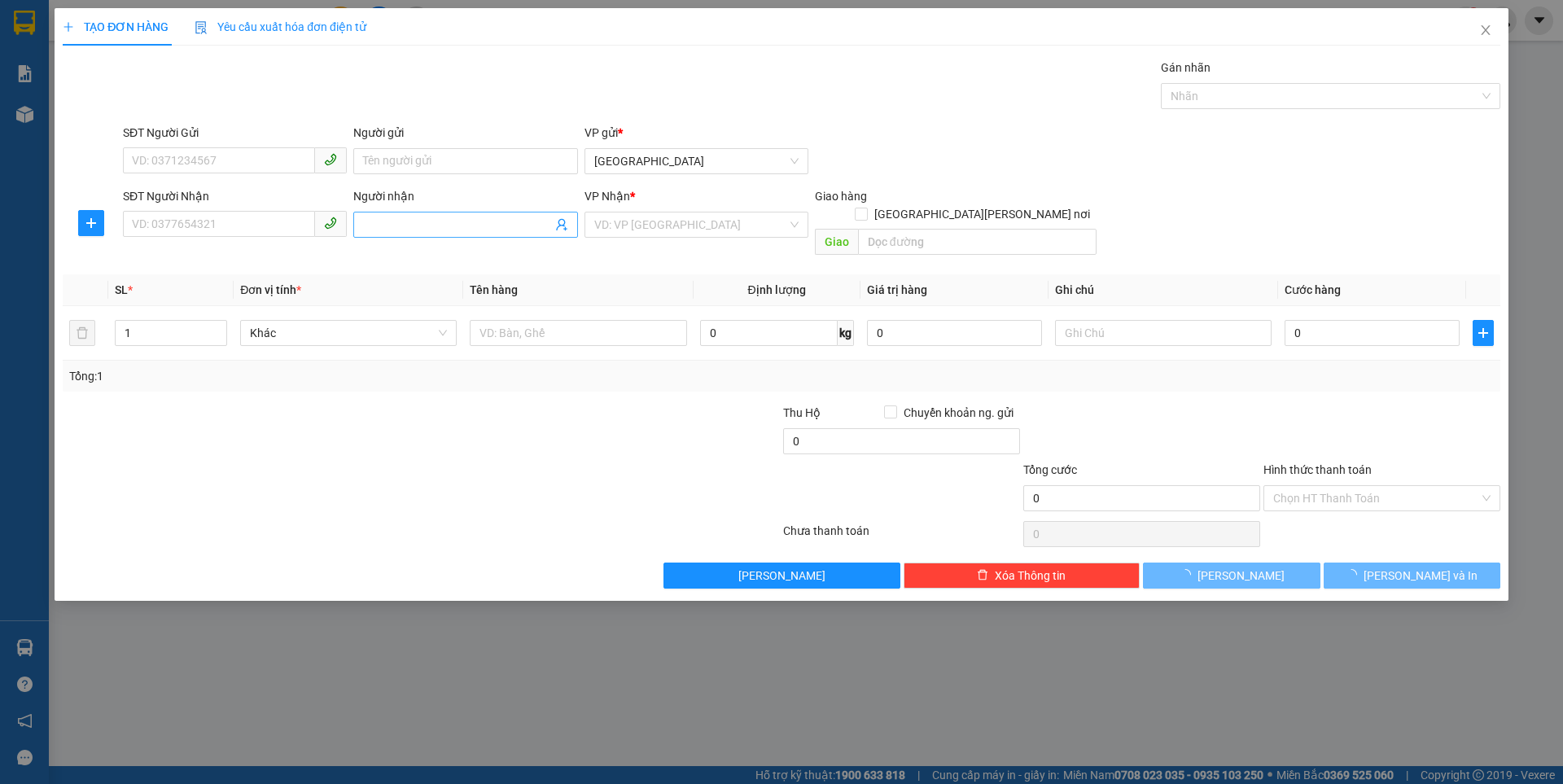
click at [386, 216] on input "Người nhận" at bounding box center [456, 225] width 188 height 18
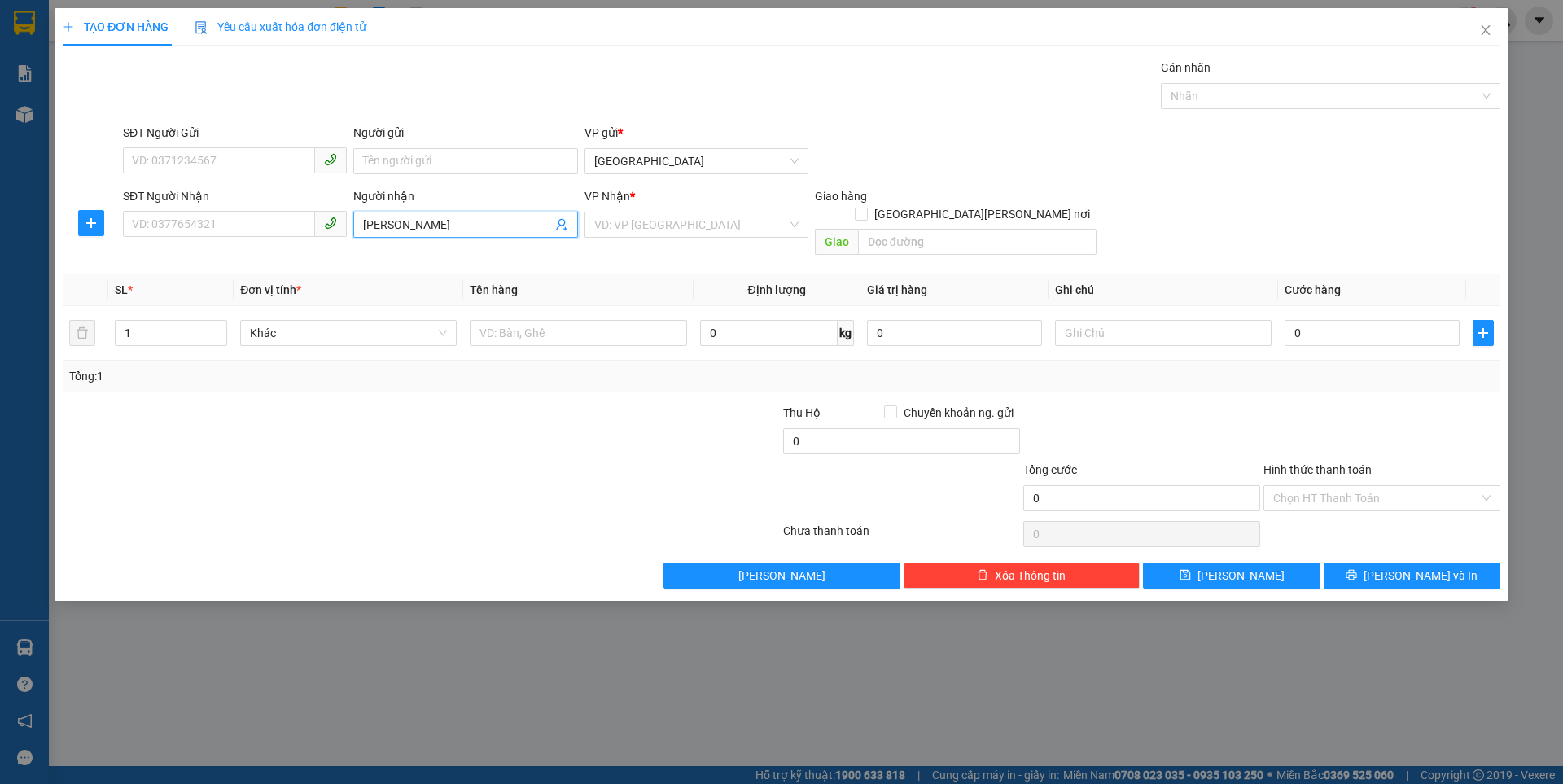
type input "[PERSON_NAME] xúc"
click at [415, 257] on div "[PERSON_NAME] xúc xích - 0981085556" at bounding box center [464, 257] width 205 height 18
type input "0981085556"
type input "hiếu xúc xích"
click at [636, 223] on input "search" at bounding box center [690, 224] width 193 height 24
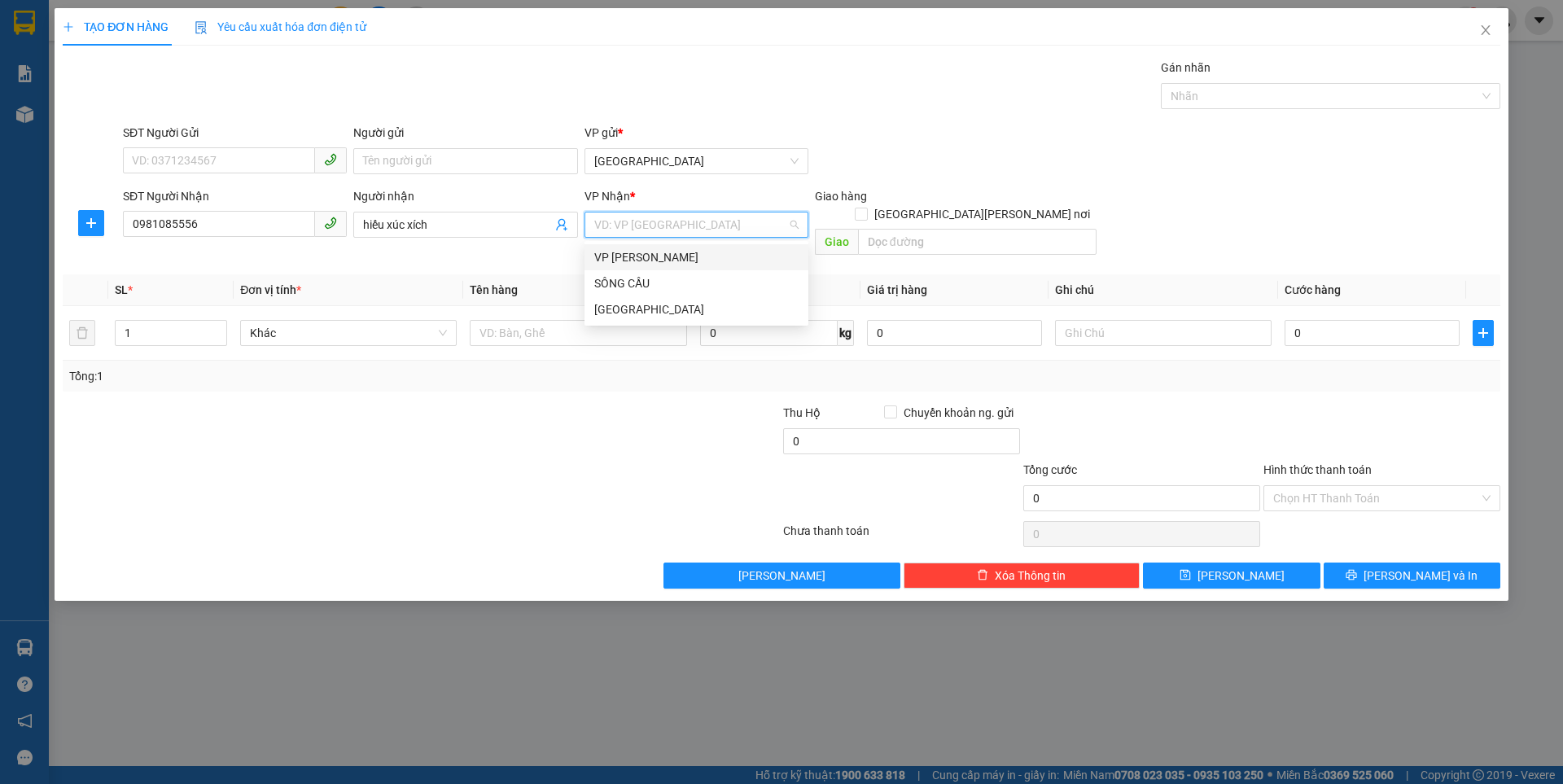
click at [639, 253] on div "VP [PERSON_NAME]" at bounding box center [696, 257] width 205 height 18
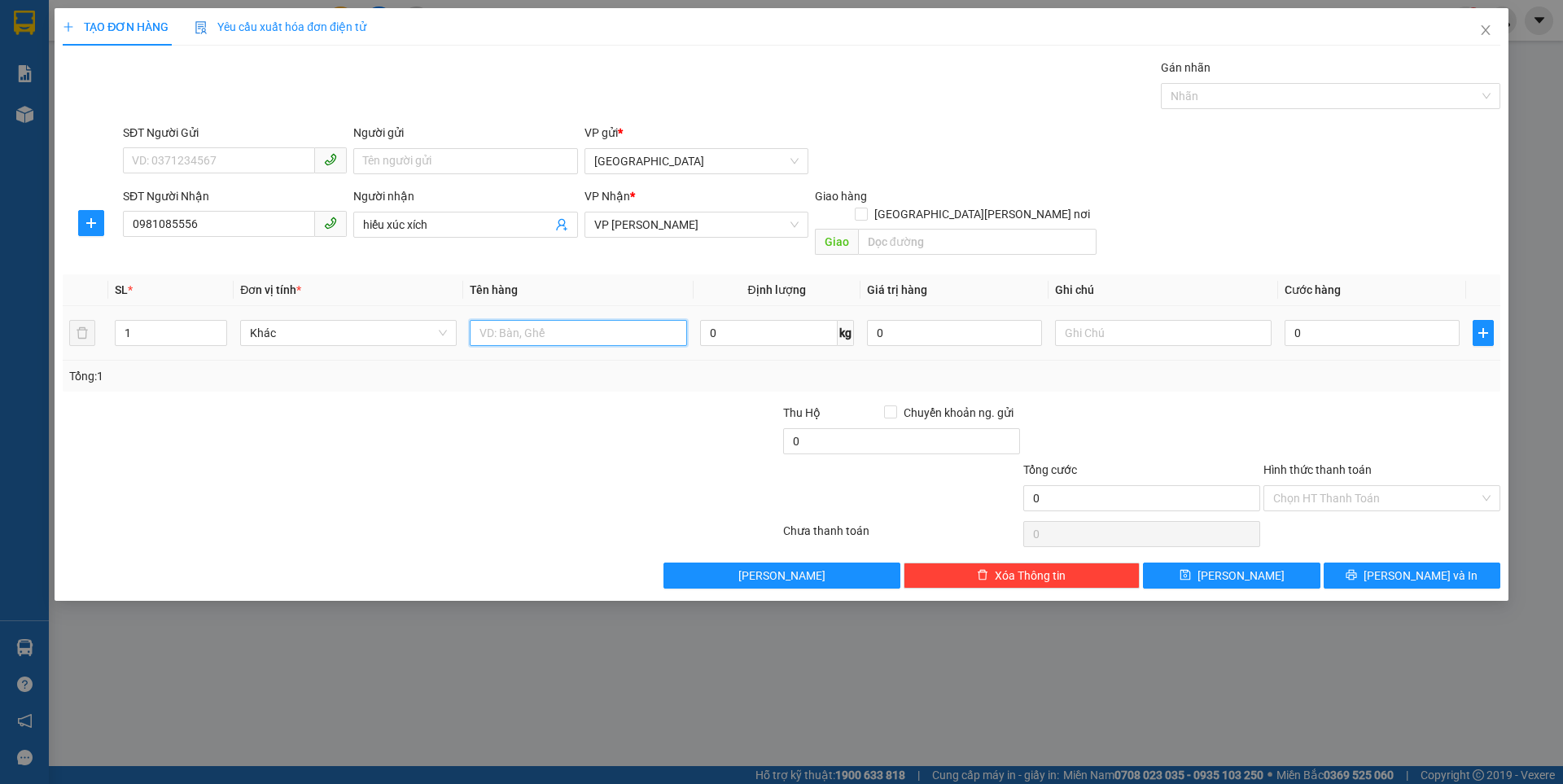
click at [517, 320] on input "text" at bounding box center [578, 332] width 216 height 26
type input "thùng xốp"
click at [1327, 320] on input "0" at bounding box center [1372, 332] width 175 height 26
type input "1"
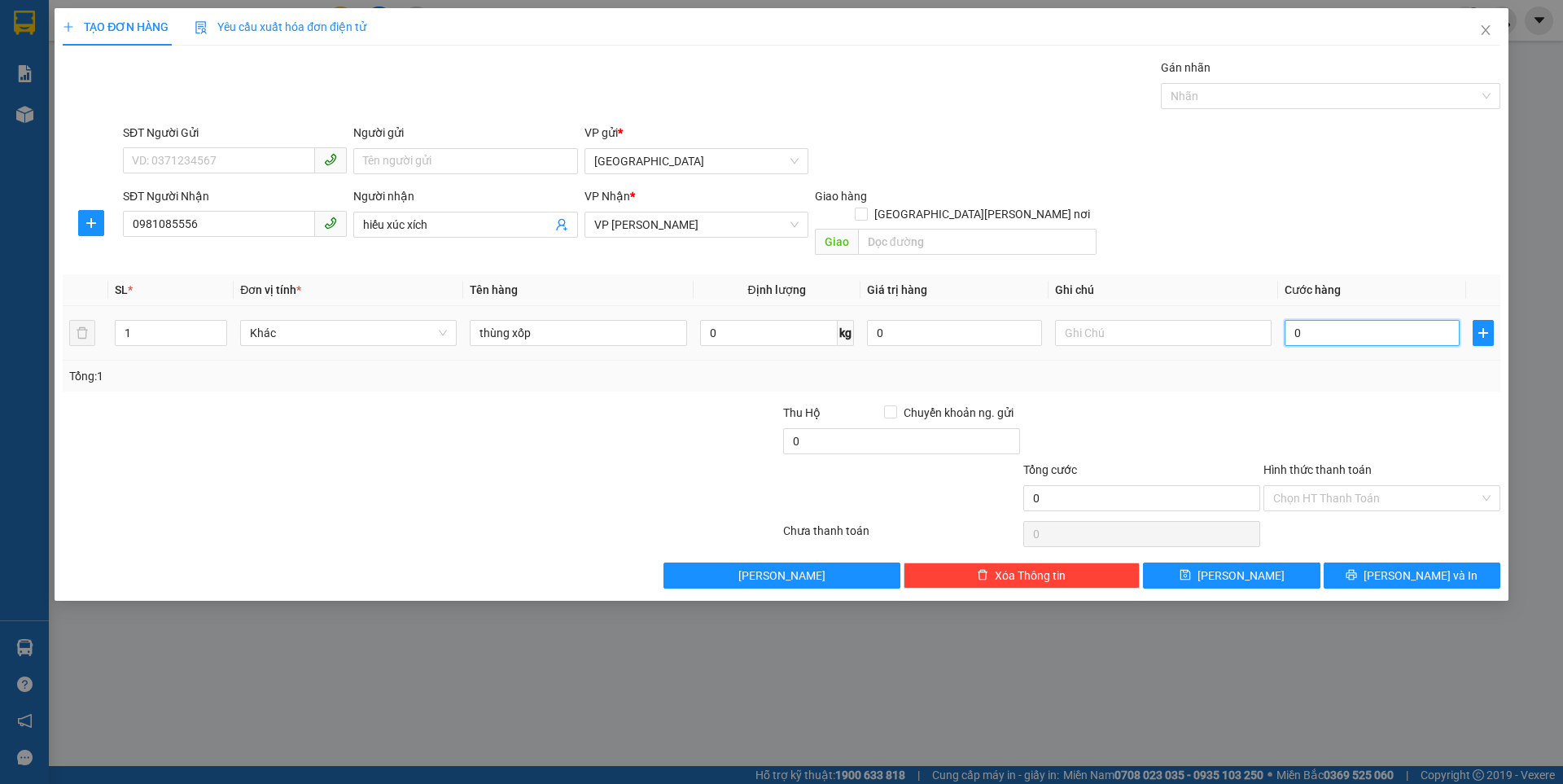
type input "1"
type input "10"
type input "100"
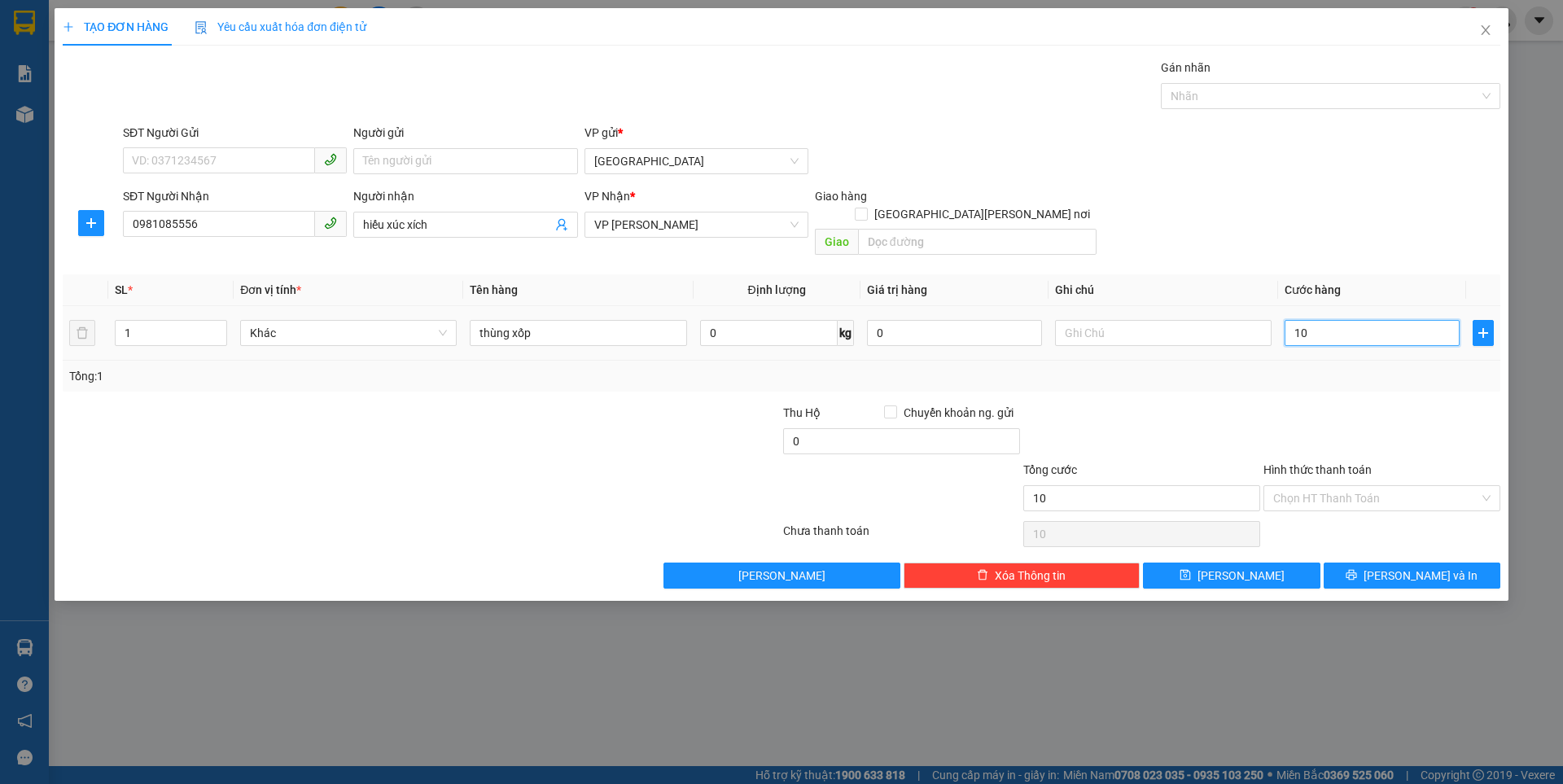
type input "100"
type input "100.000"
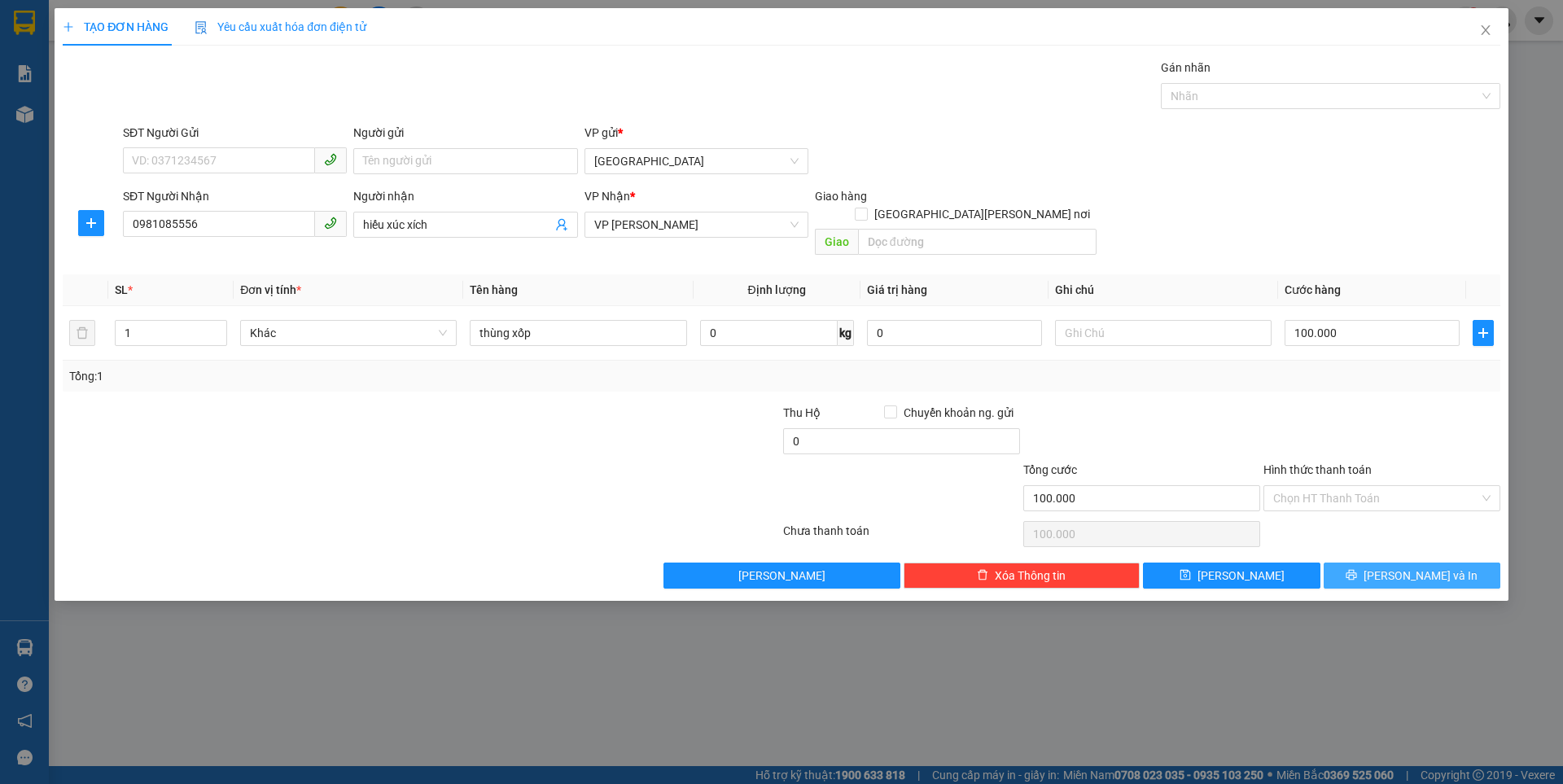
click at [1392, 563] on button "[PERSON_NAME] và In" at bounding box center [1412, 575] width 177 height 26
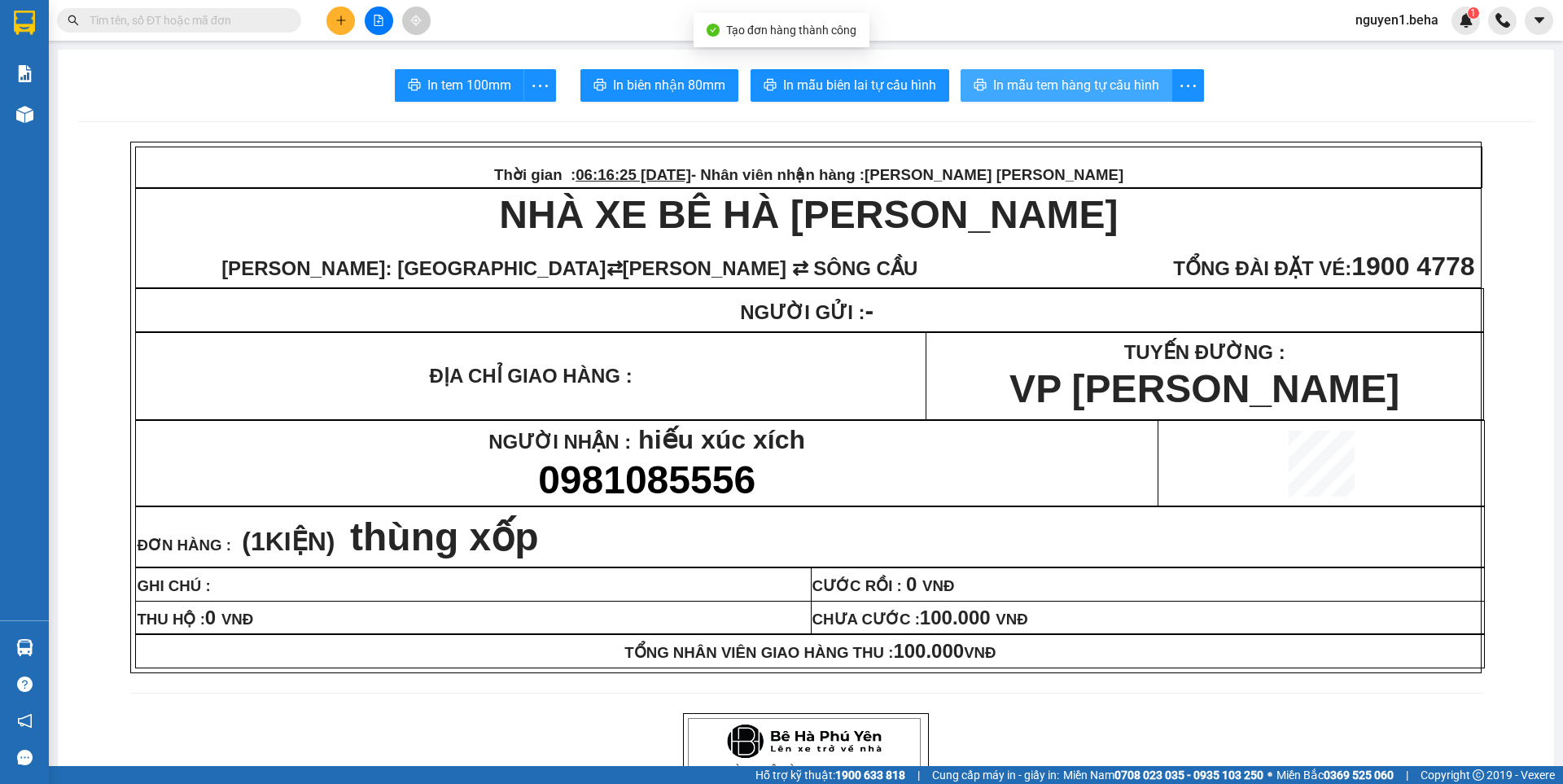
click at [1072, 81] on span "In mẫu tem hàng tự cấu hình" at bounding box center [1076, 85] width 166 height 21
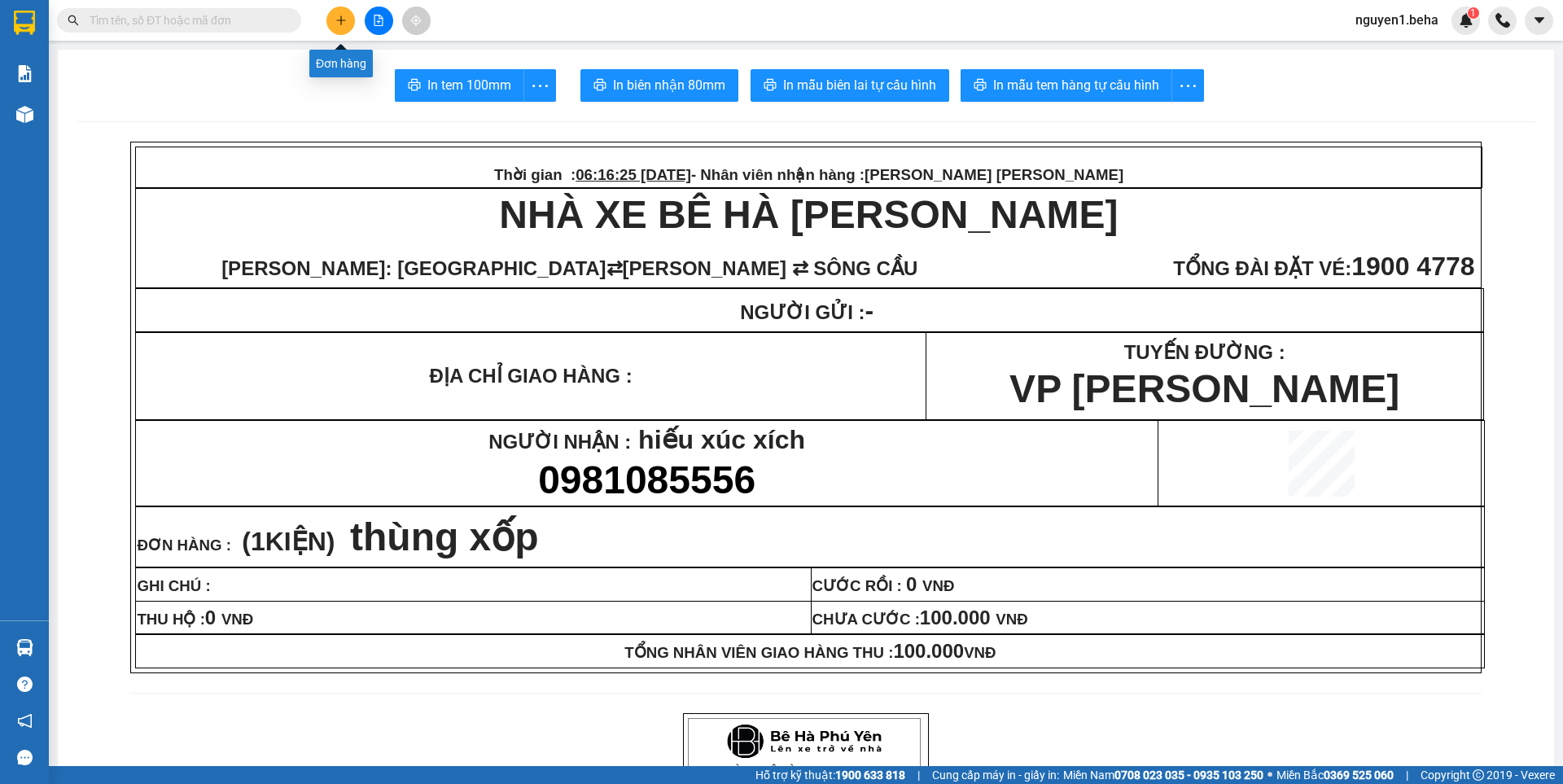
click at [341, 18] on icon "plus" at bounding box center [340, 20] width 1 height 9
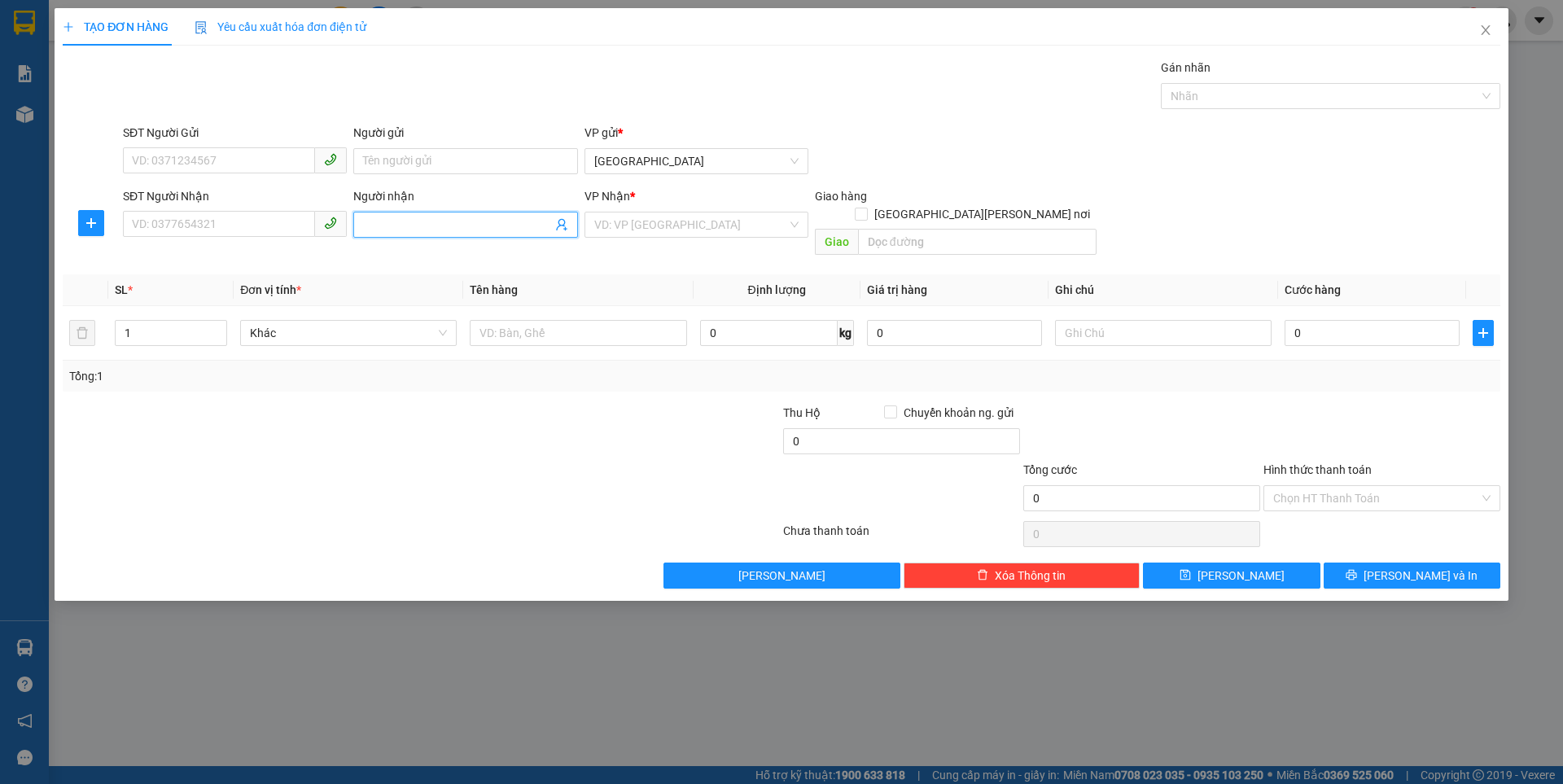
click at [385, 213] on span at bounding box center [465, 224] width 224 height 26
click at [378, 227] on input "Người nhận" at bounding box center [456, 225] width 188 height 18
type input "yến eabar"
click at [380, 258] on div "yến eabar - 0326507450" at bounding box center [464, 257] width 205 height 18
type input "0326507450"
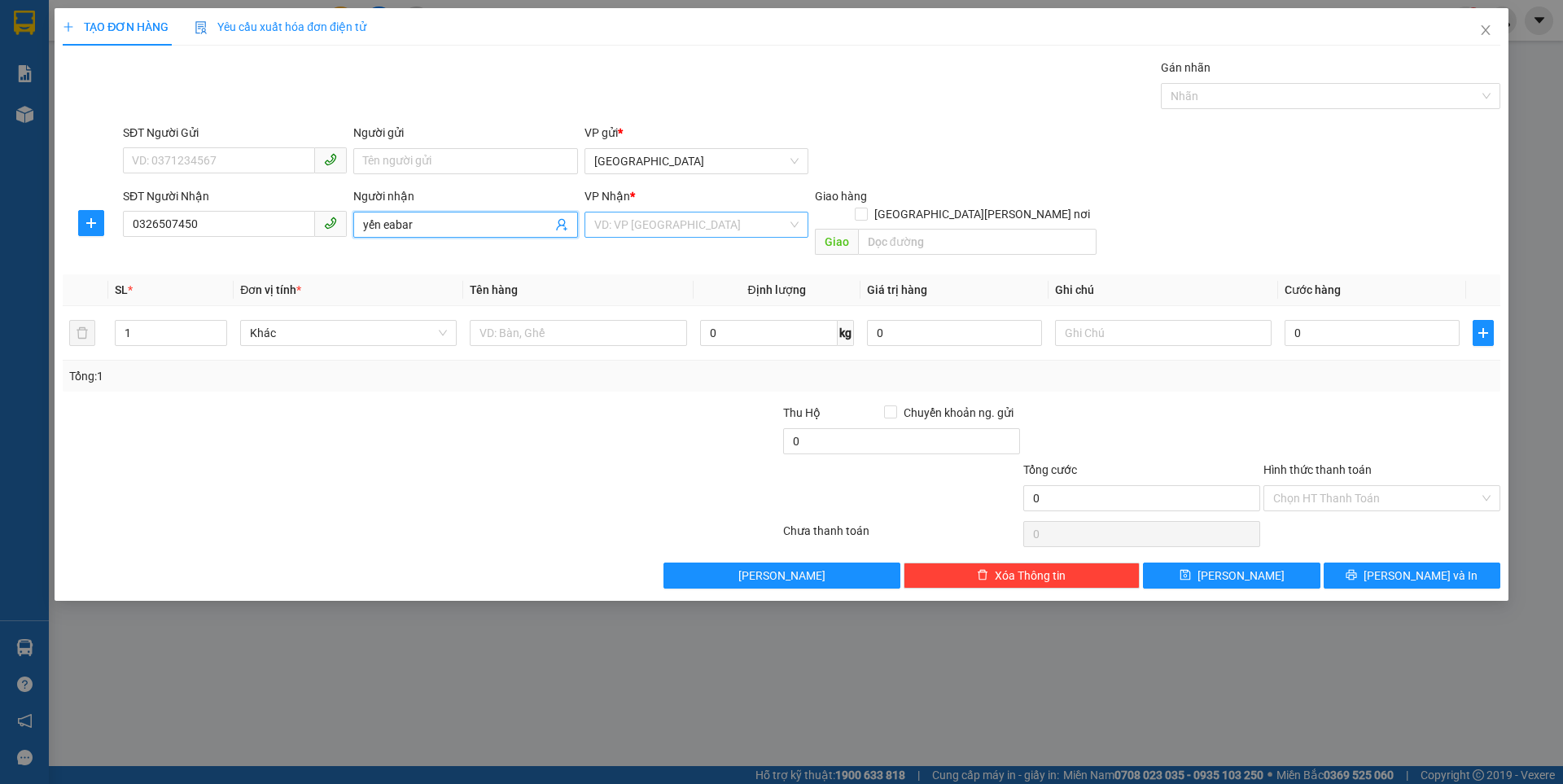
type input "yến eabar"
click at [631, 223] on input "search" at bounding box center [690, 224] width 193 height 24
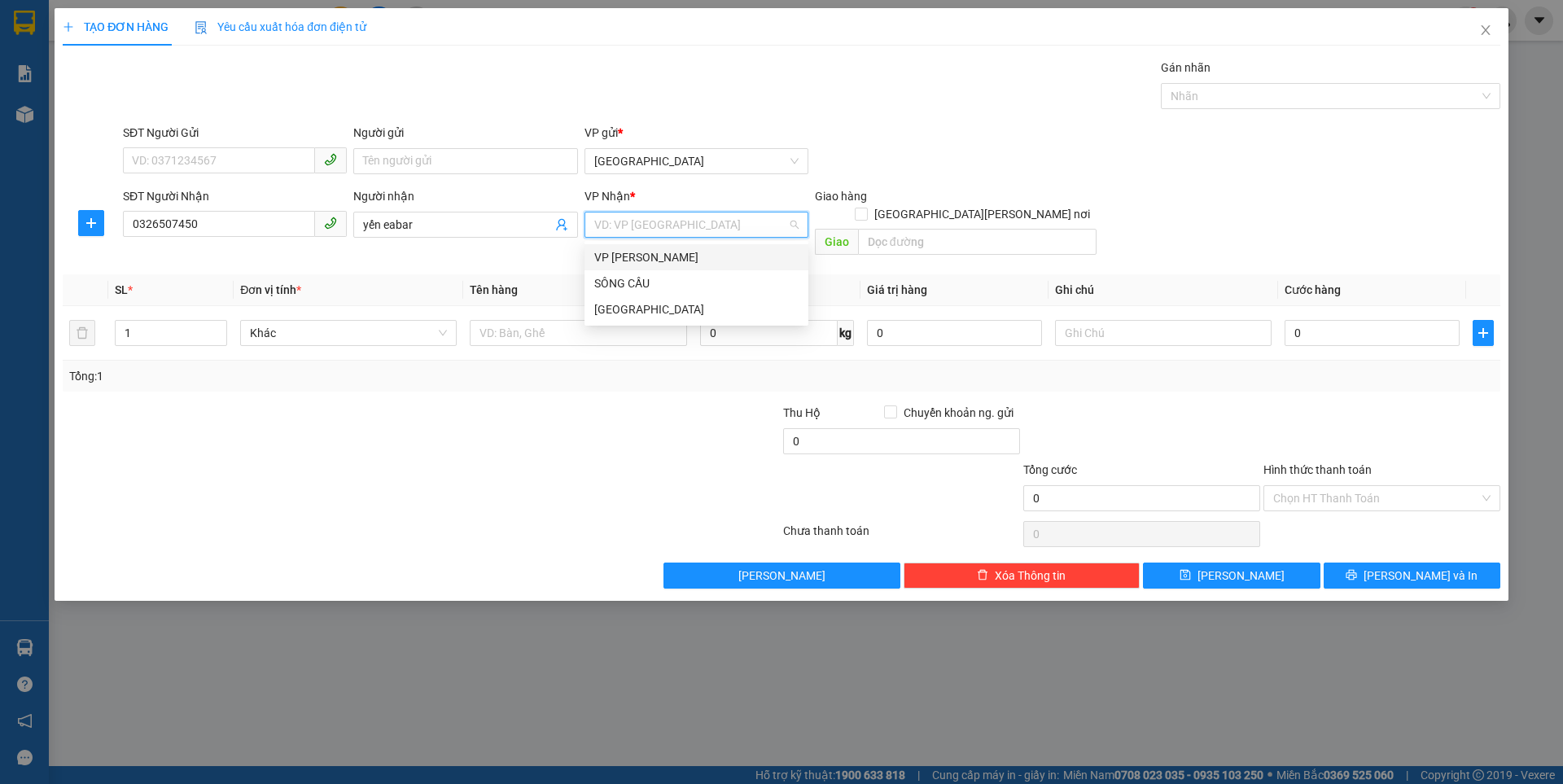
click at [620, 250] on div "VP [PERSON_NAME]" at bounding box center [696, 257] width 205 height 18
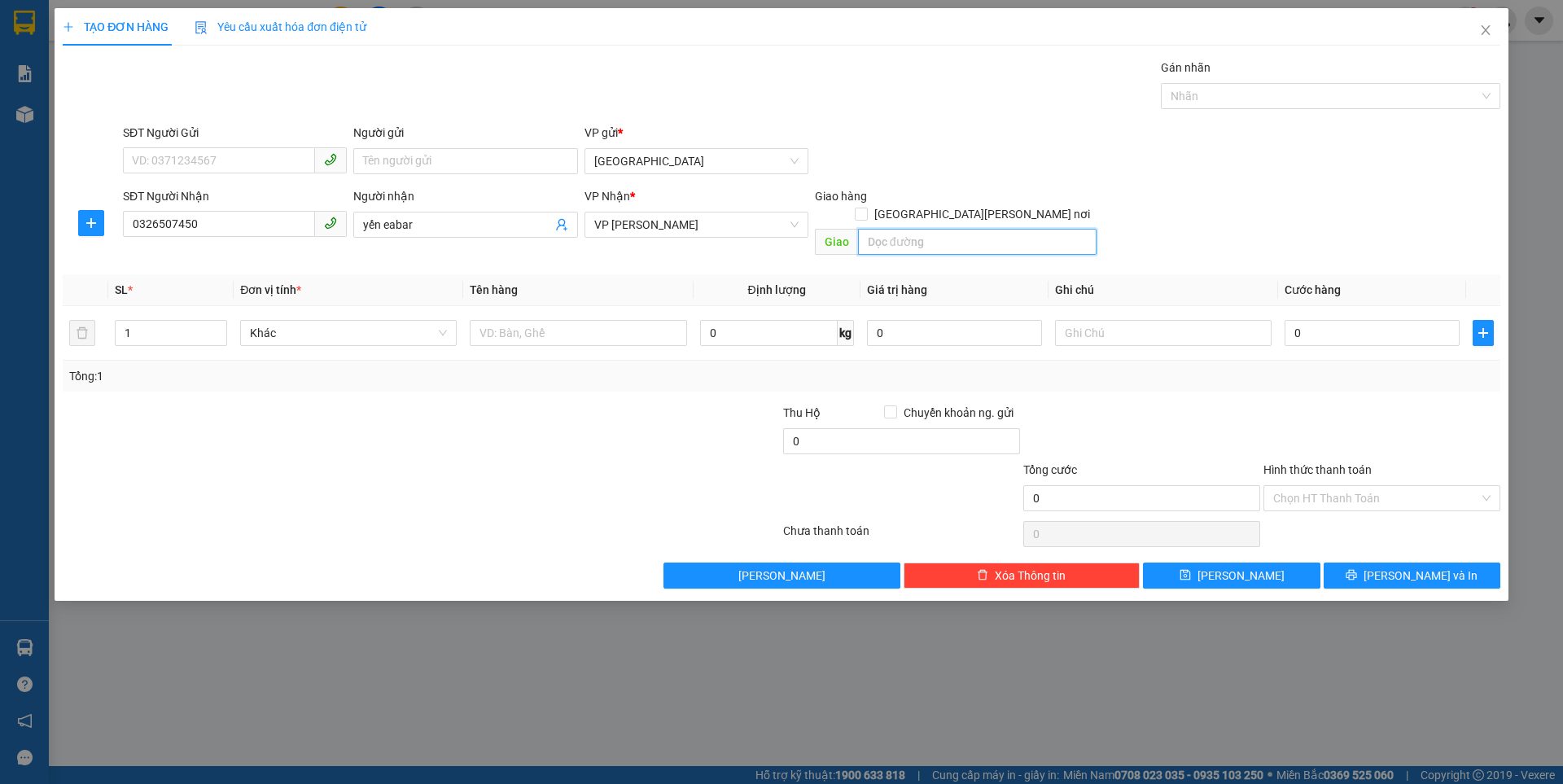
click at [892, 229] on input "search" at bounding box center [977, 241] width 238 height 26
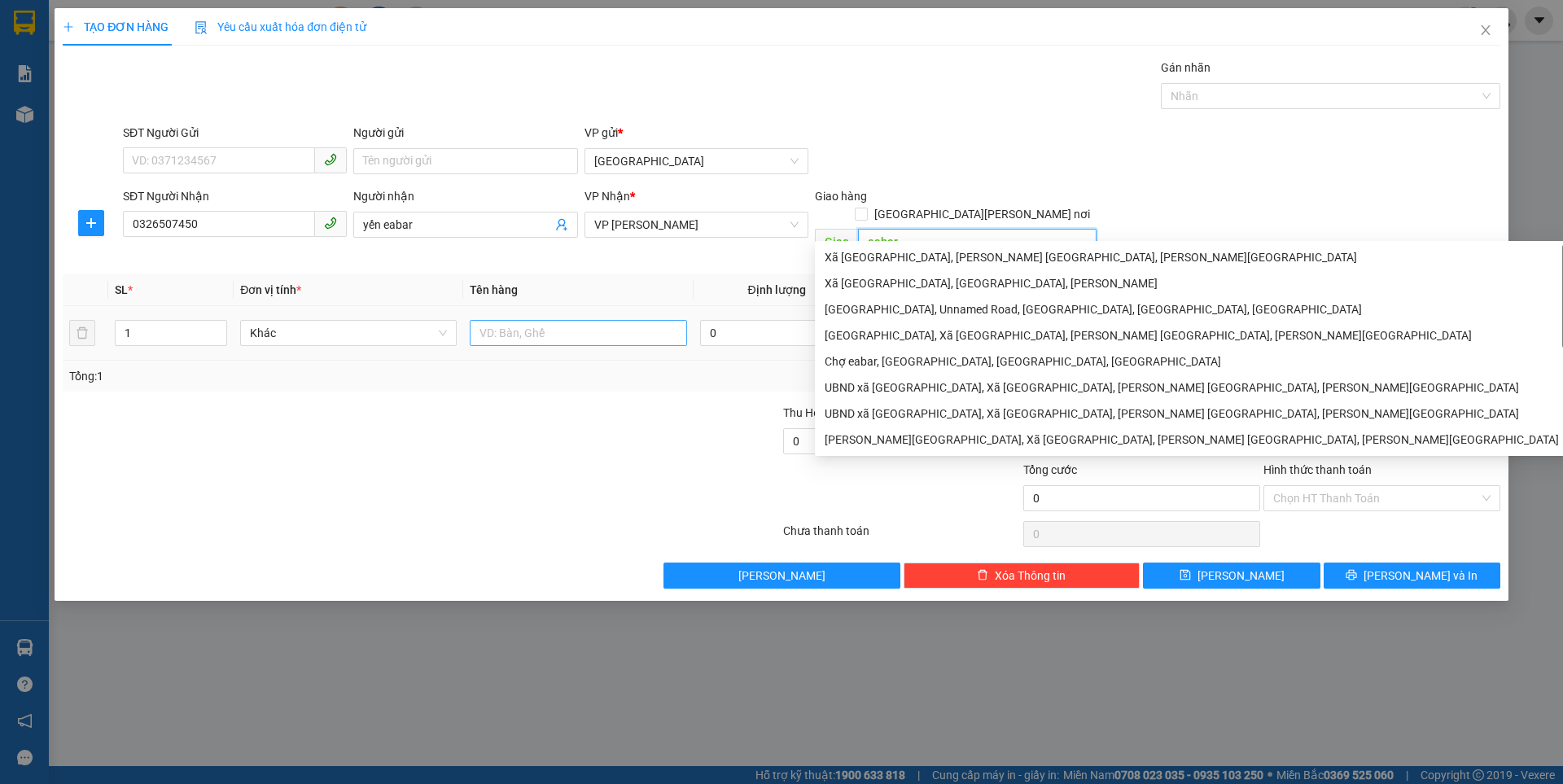
type input "eabar"
click at [515, 320] on input "text" at bounding box center [578, 332] width 216 height 26
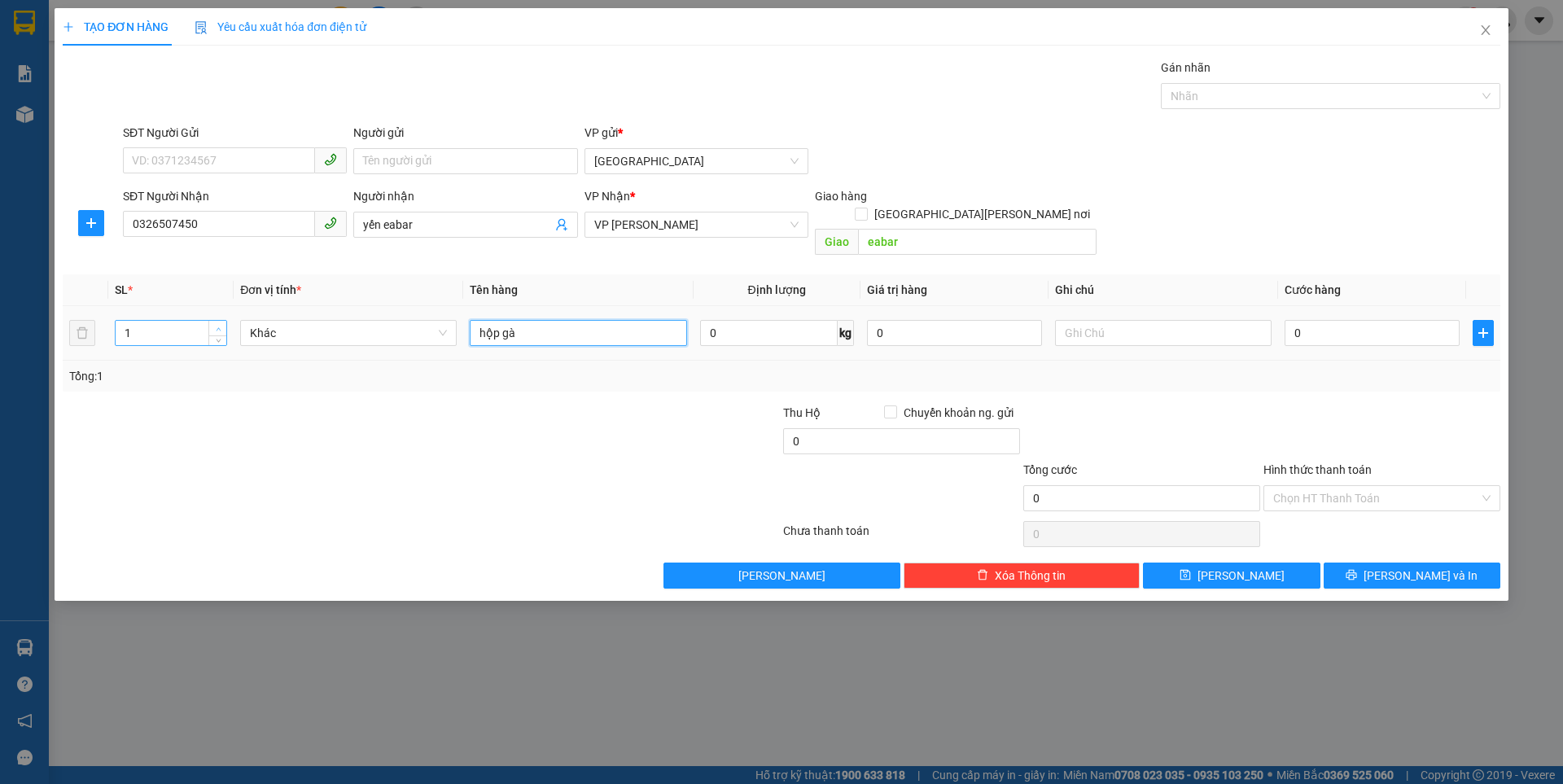
type input "hộp gà"
click at [221, 324] on span "up" at bounding box center [218, 329] width 10 height 10
type input "5"
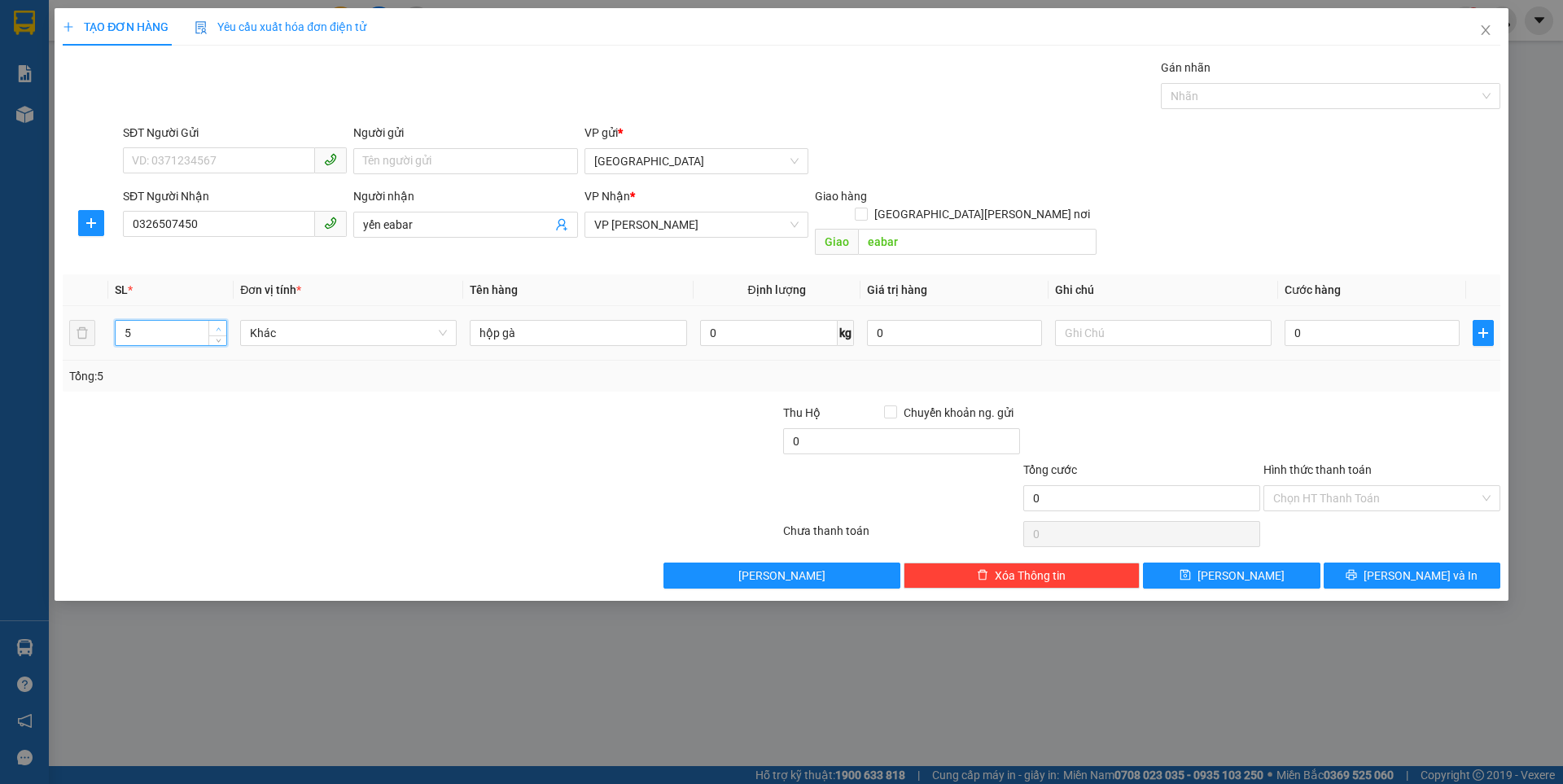
click at [221, 324] on span "up" at bounding box center [218, 329] width 10 height 10
click at [1337, 320] on input "0" at bounding box center [1372, 332] width 175 height 26
type input "2"
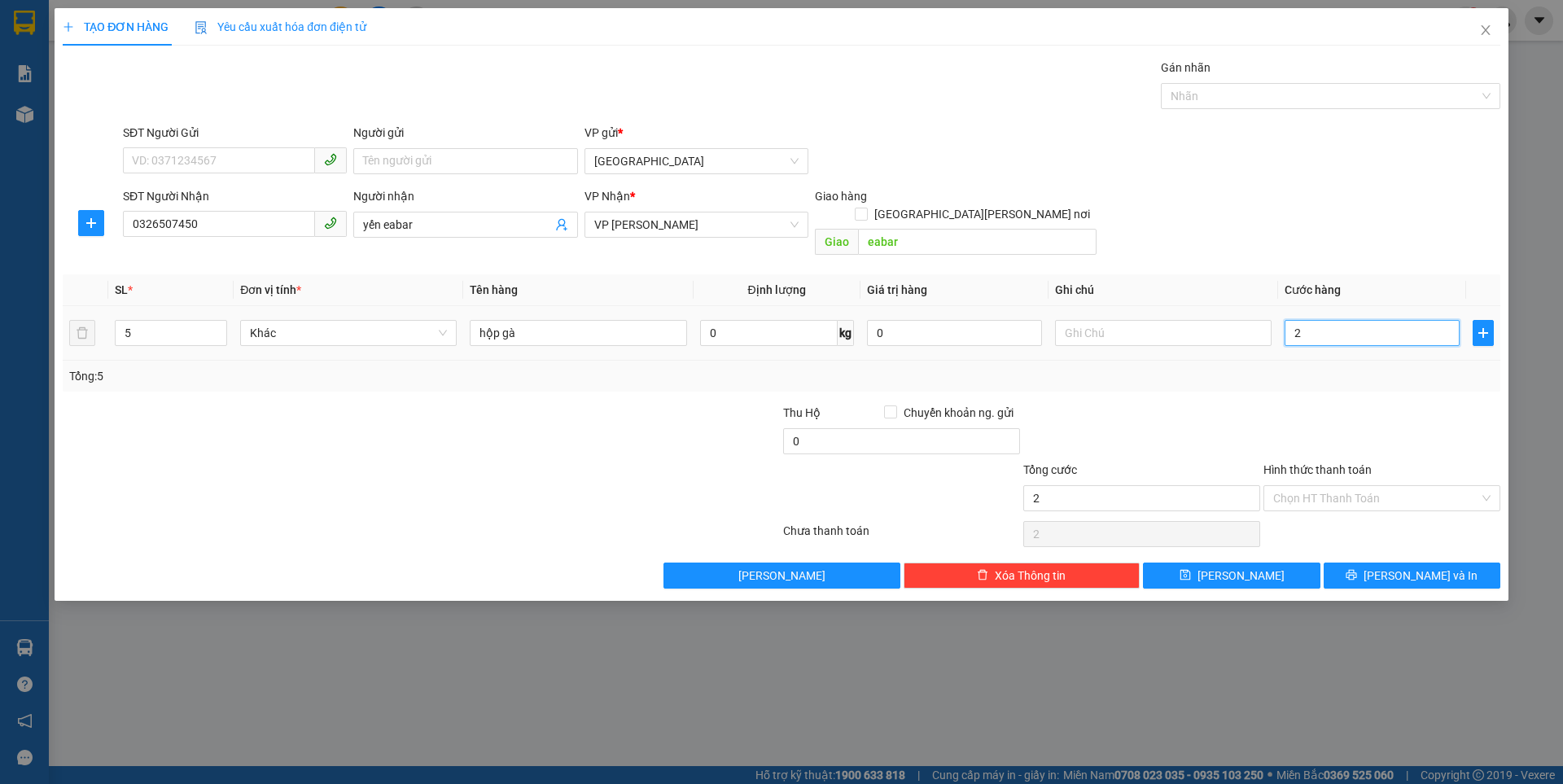
type input "25"
type input "250"
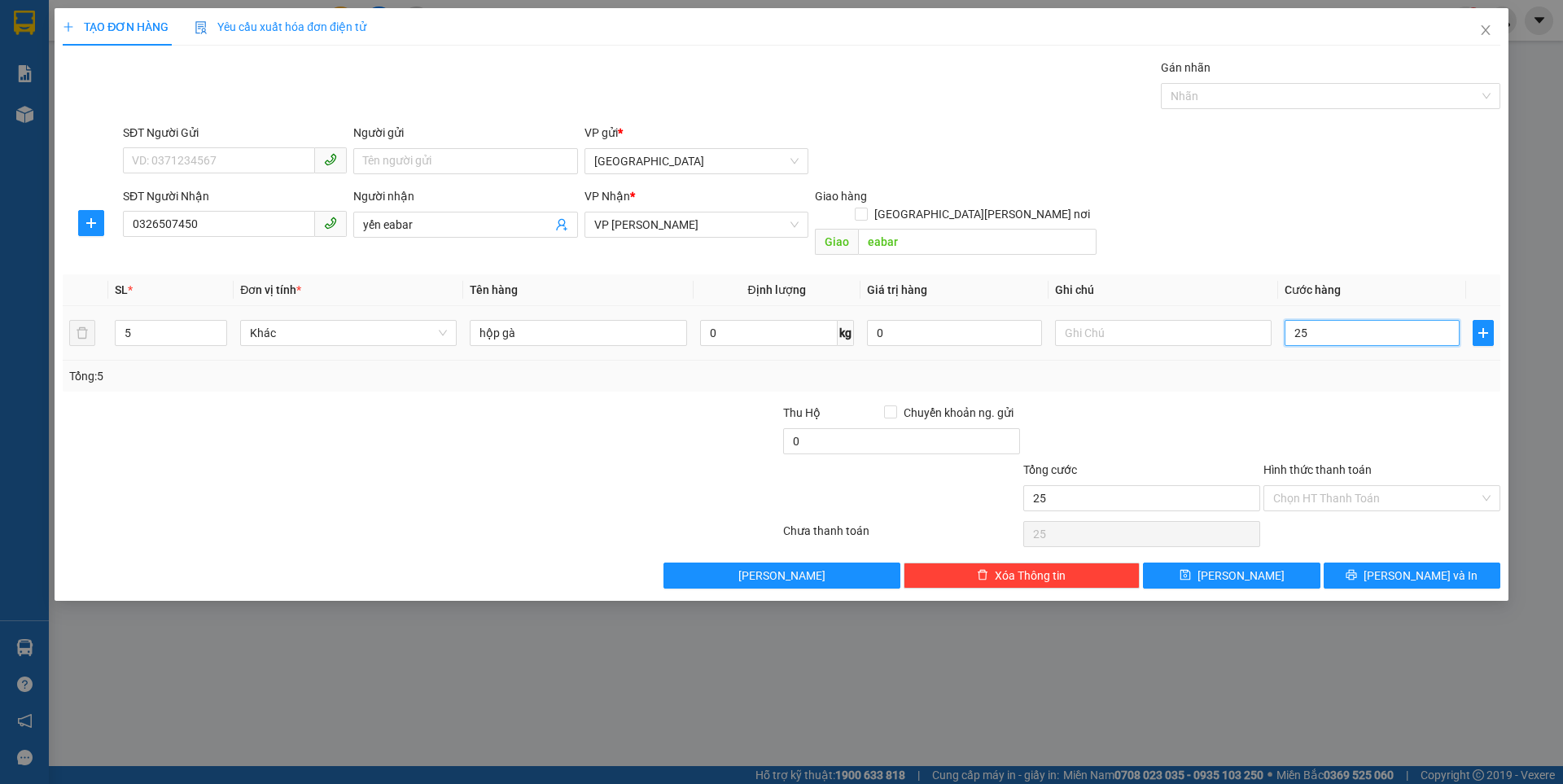
type input "250"
type input "250.000"
click at [1250, 563] on button "[PERSON_NAME]" at bounding box center [1232, 575] width 177 height 26
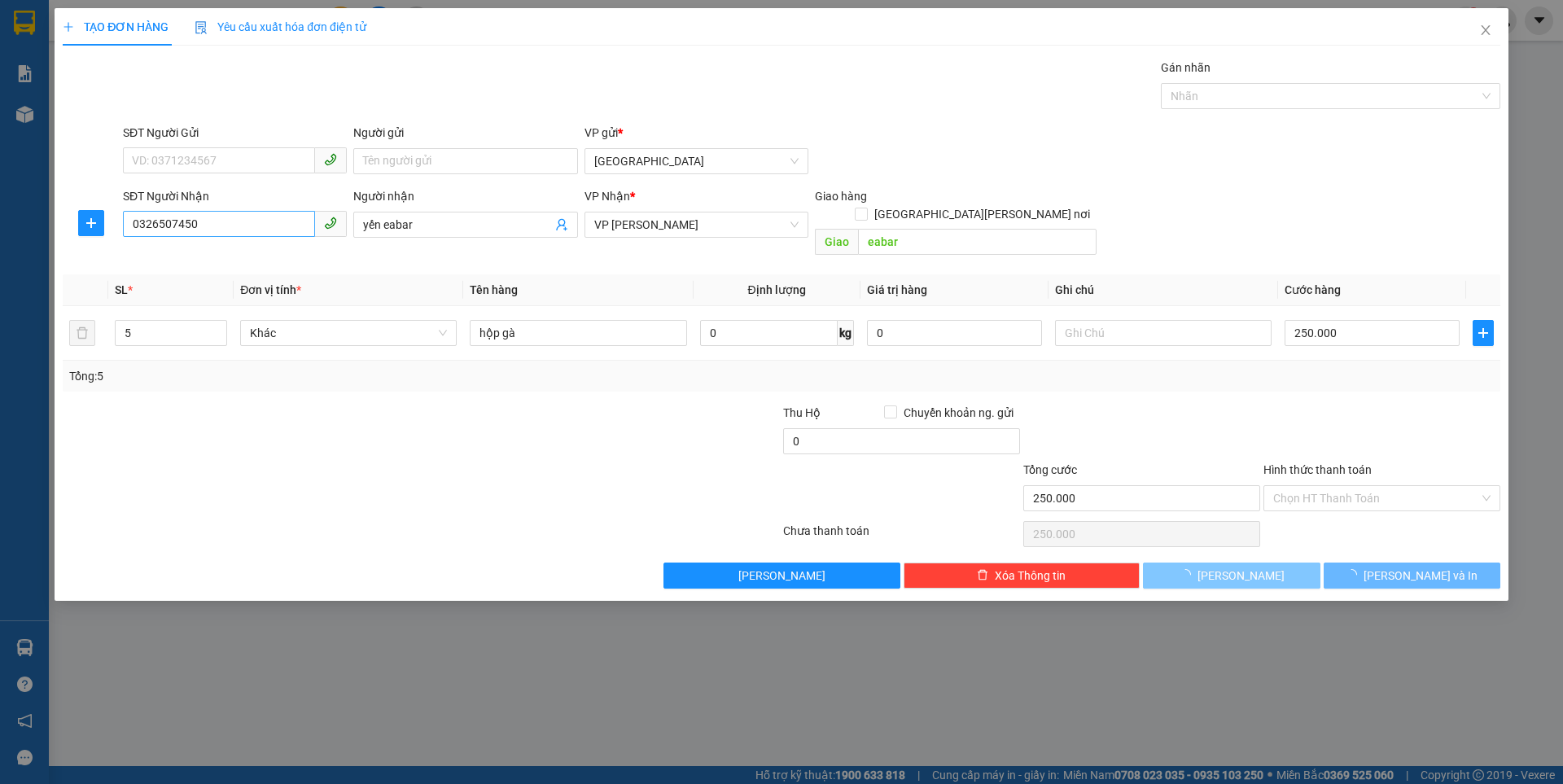
type input "1"
type input "0"
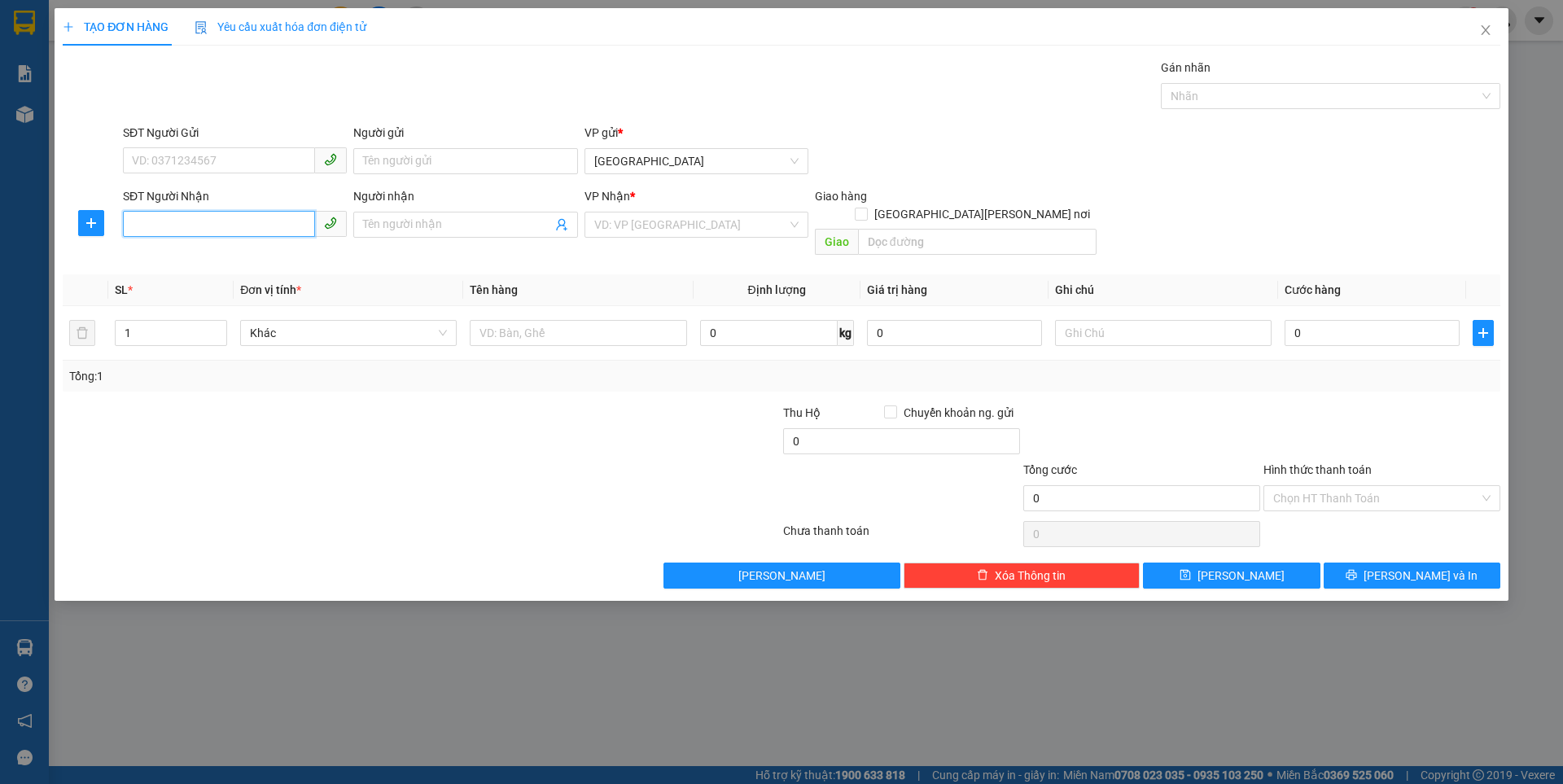
click at [232, 216] on input "SĐT Người Nhận" at bounding box center [219, 223] width 192 height 26
click at [188, 263] on div "0328233993 - [PERSON_NAME]" at bounding box center [235, 257] width 205 height 18
type input "0328233993"
type input "thoa"
type input "0328233993"
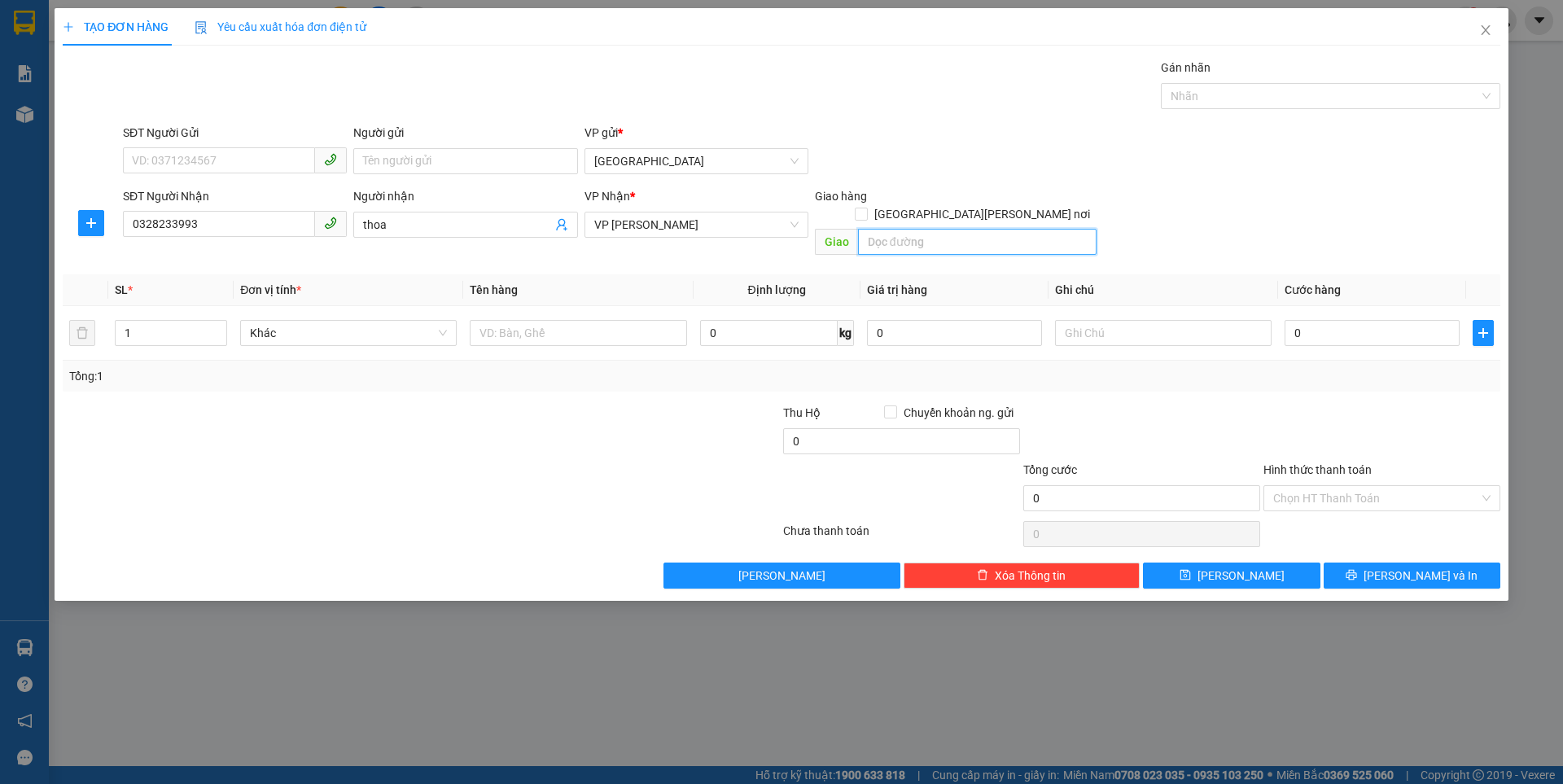
click at [924, 229] on input "search" at bounding box center [977, 241] width 238 height 26
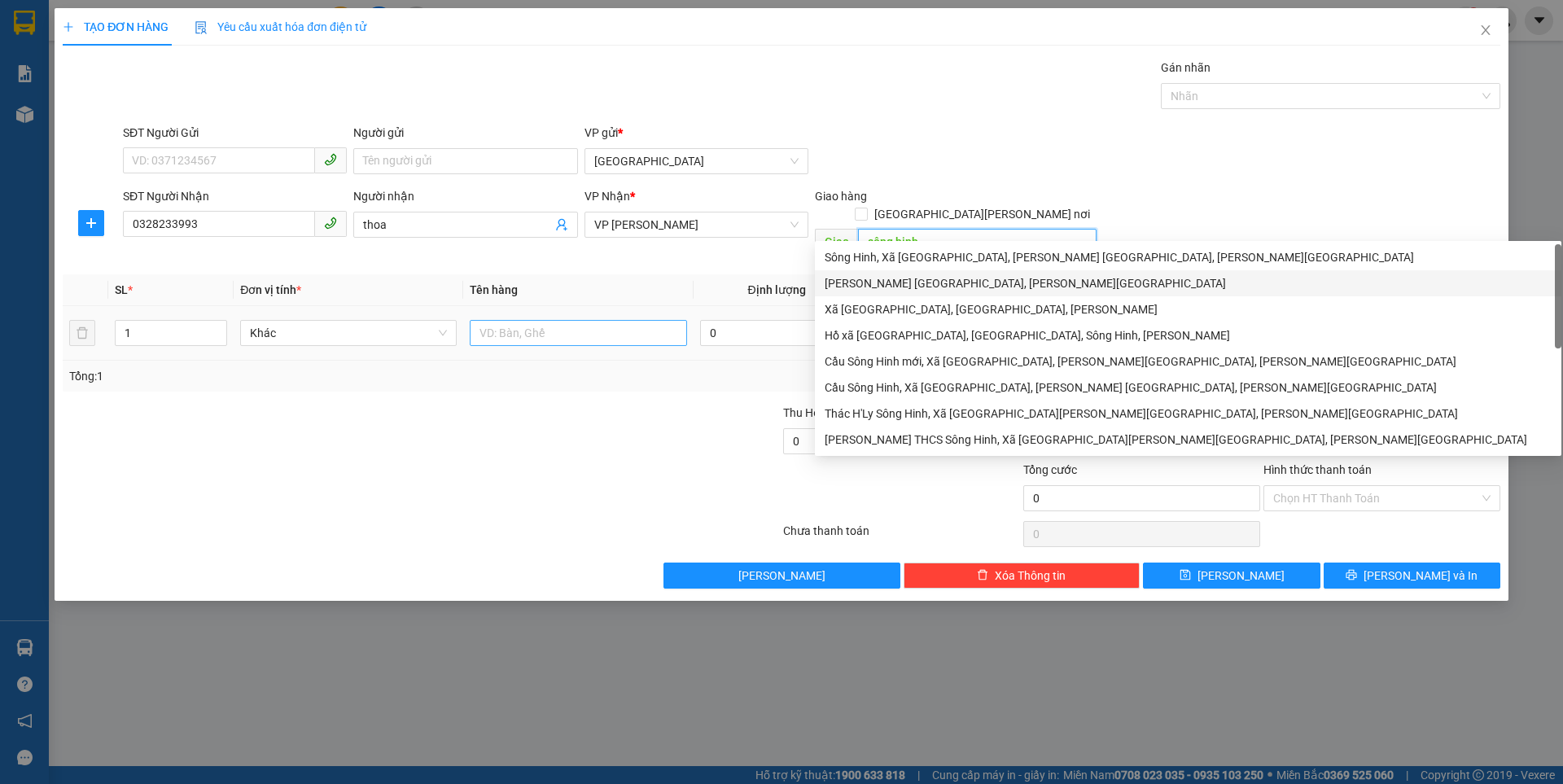
type input "sông hinh"
click at [554, 320] on input "text" at bounding box center [578, 332] width 216 height 26
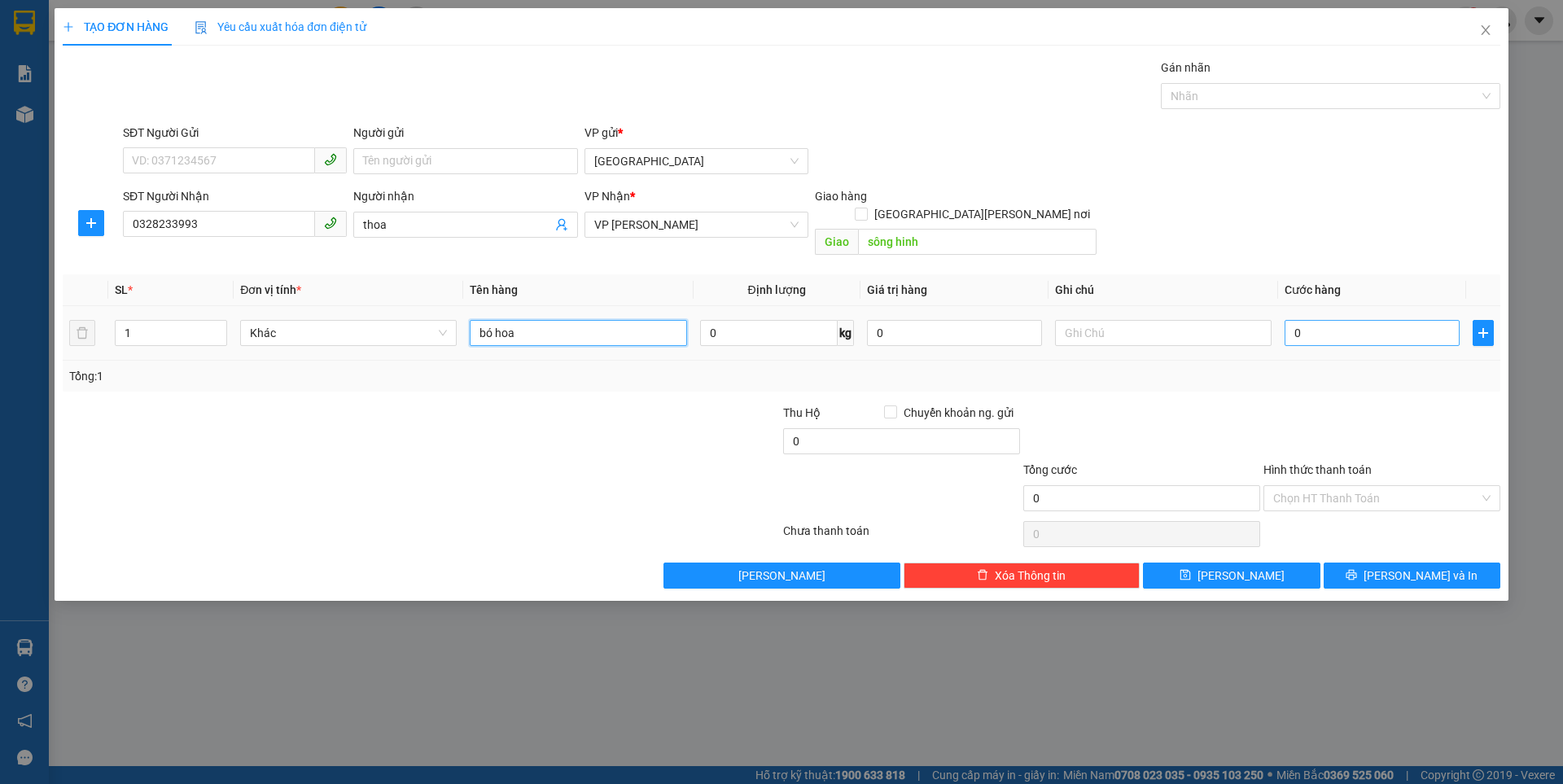
type input "bó hoa"
click at [1327, 320] on input "0" at bounding box center [1372, 332] width 175 height 26
type input "3"
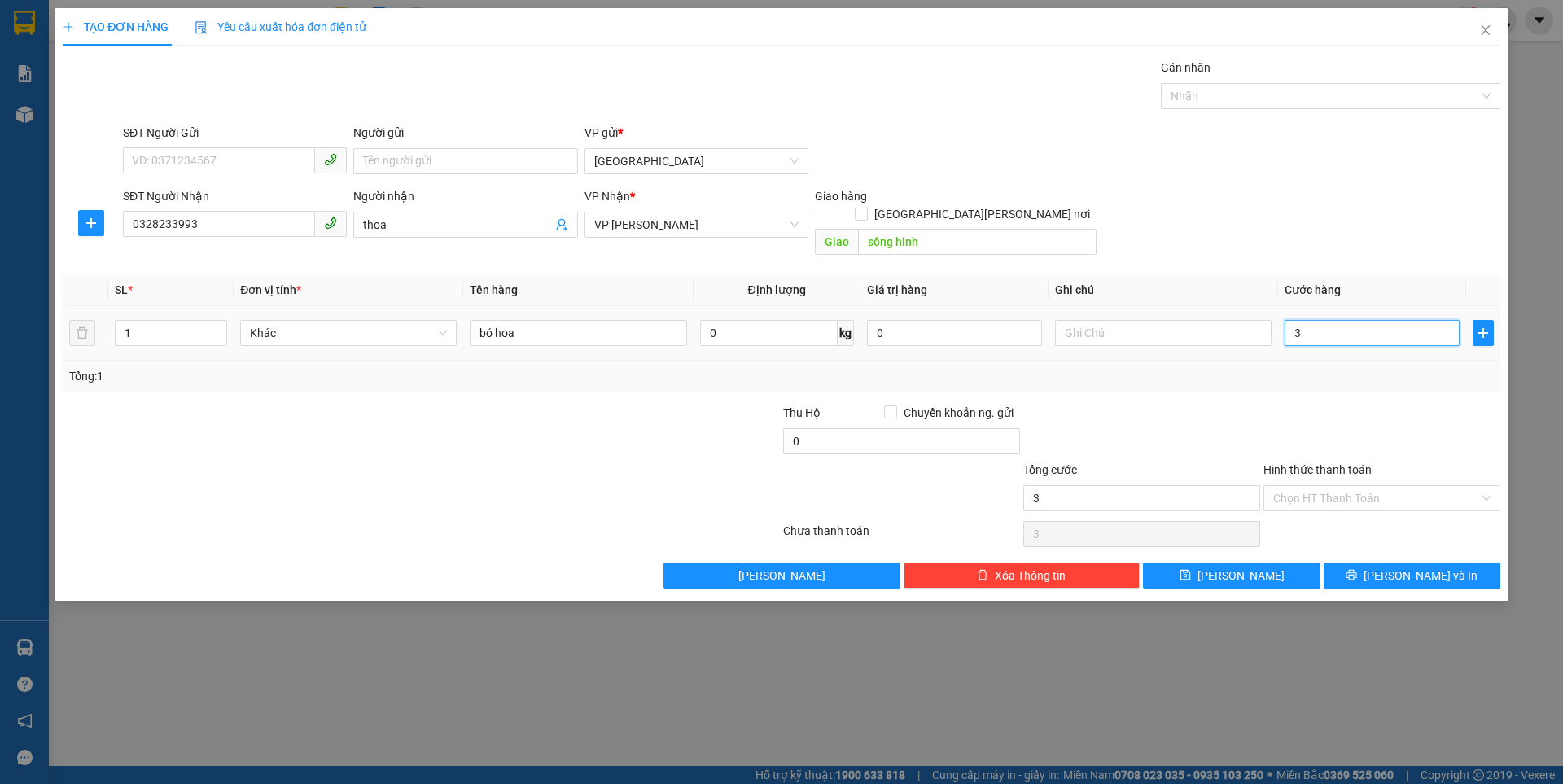
type input "30"
type input "30.000"
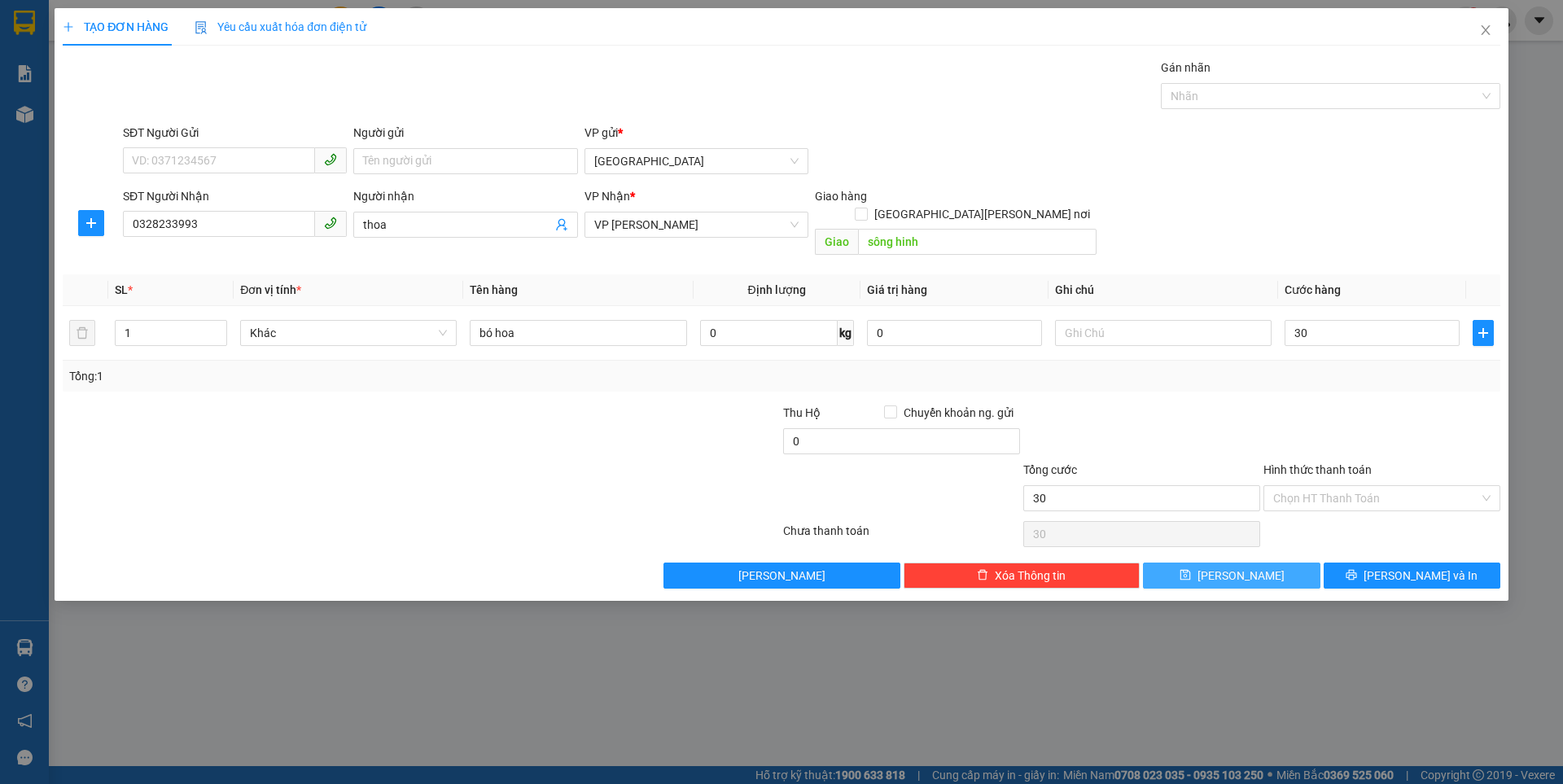
type input "30.000"
drag, startPoint x: 1241, startPoint y: 556, endPoint x: 1010, endPoint y: 481, distance: 242.9
click at [1241, 566] on span "[PERSON_NAME]" at bounding box center [1241, 575] width 88 height 18
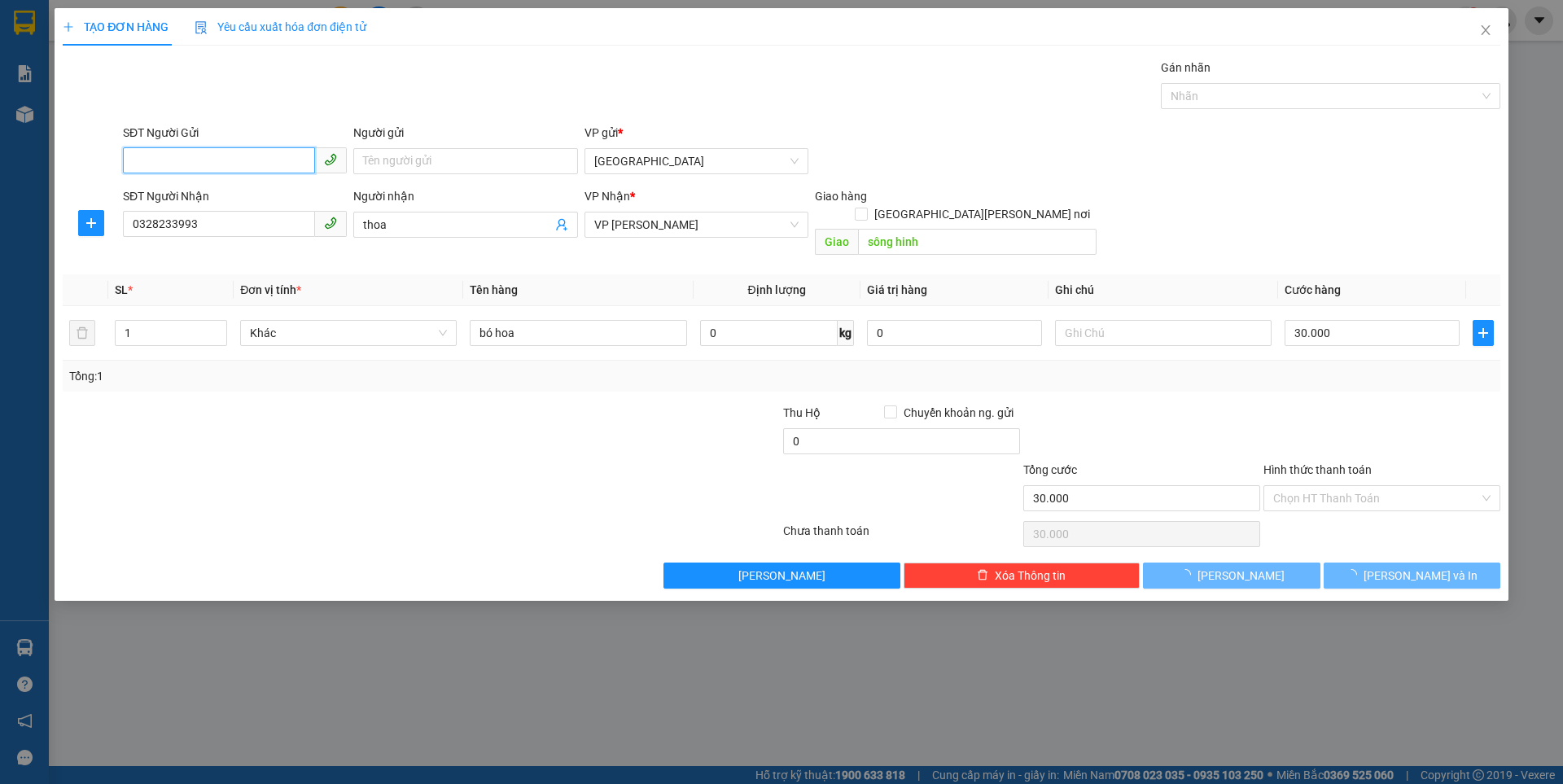
click at [237, 157] on input "SĐT Người Gửi" at bounding box center [219, 160] width 192 height 26
type input "0"
click at [163, 193] on div "0913991337" at bounding box center [235, 194] width 205 height 18
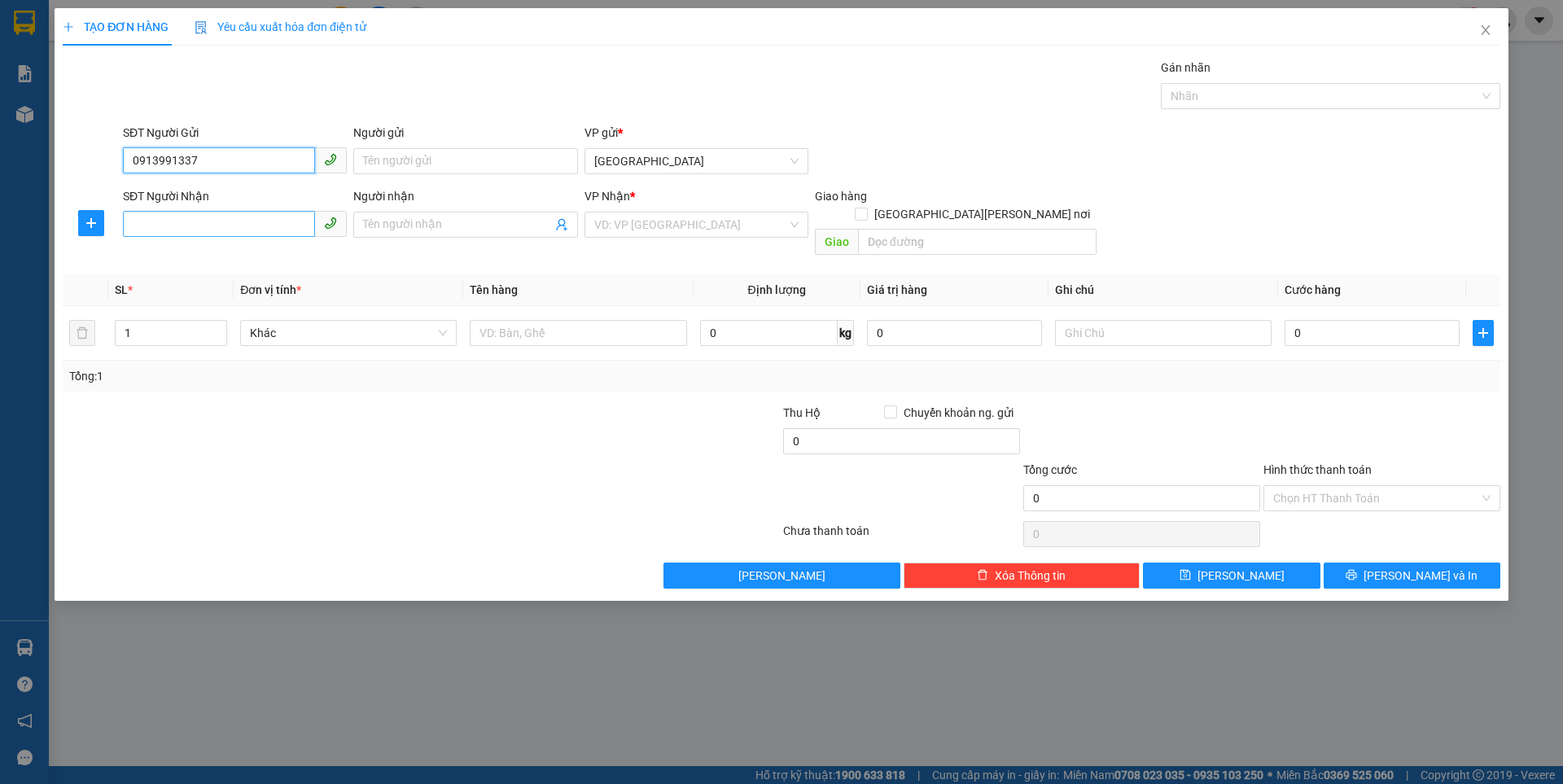
type input "0913991337"
click at [174, 227] on input "SĐT Người Nhận" at bounding box center [219, 223] width 192 height 26
click at [213, 262] on div "0825351868 - [PERSON_NAME]" at bounding box center [235, 257] width 205 height 18
type input "0825351868"
type input "[PERSON_NAME]"
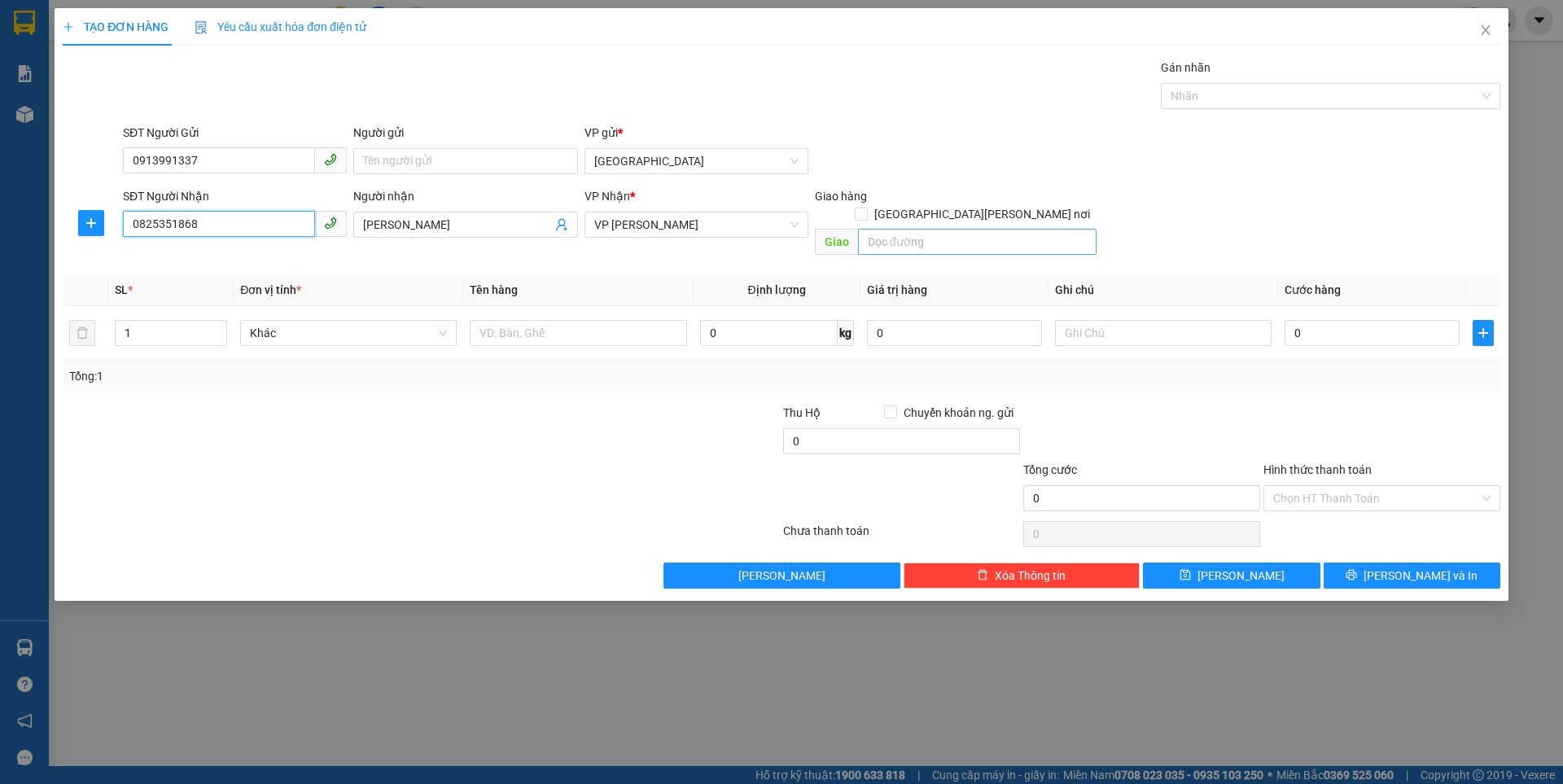
type input "0825351868"
click at [915, 229] on input "search" at bounding box center [977, 241] width 238 height 26
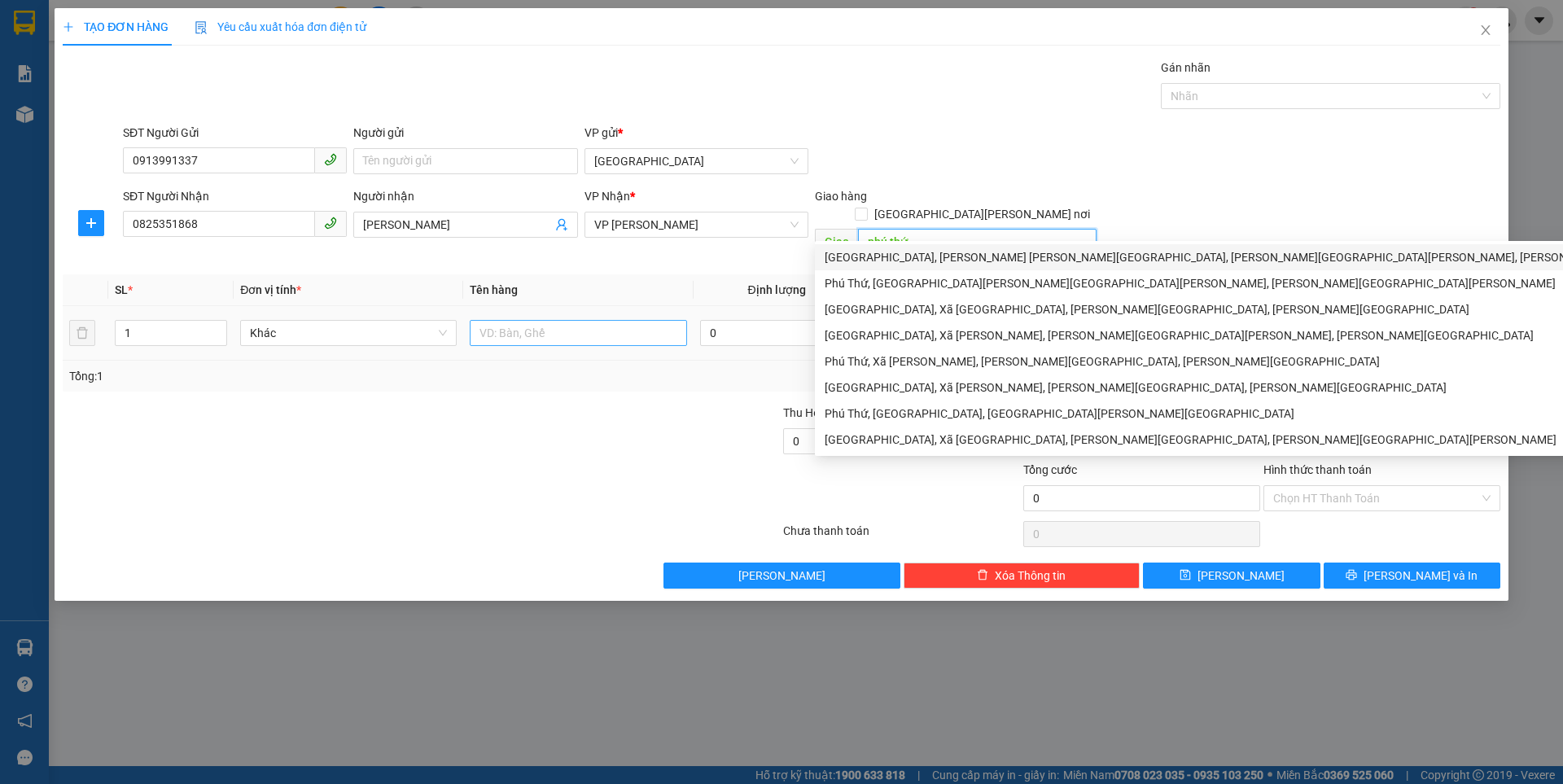
type input "phú thứ"
click at [538, 320] on input "text" at bounding box center [578, 332] width 216 height 26
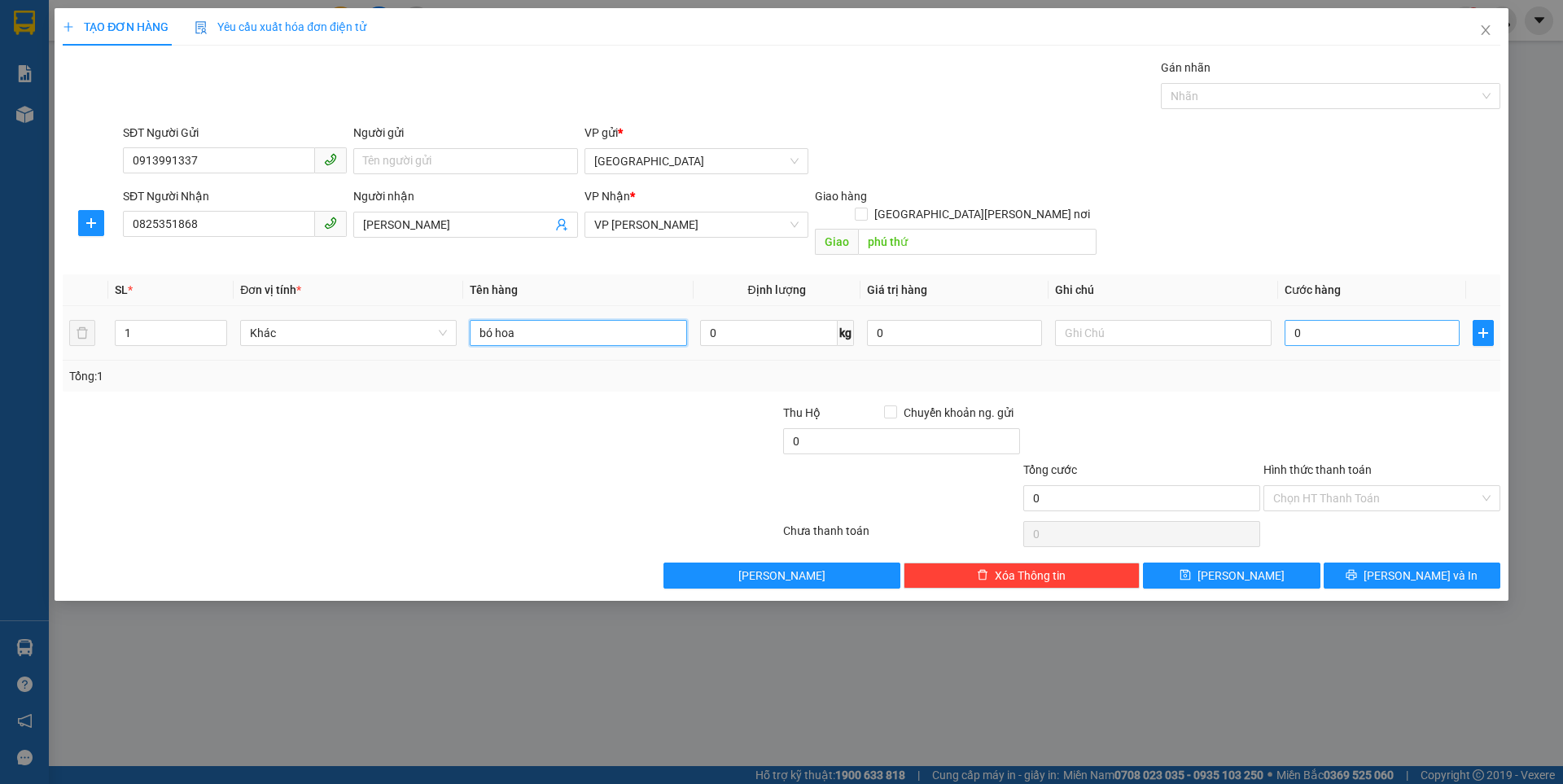
type input "bó hoa"
click at [1308, 320] on input "0" at bounding box center [1372, 332] width 175 height 26
type input "3"
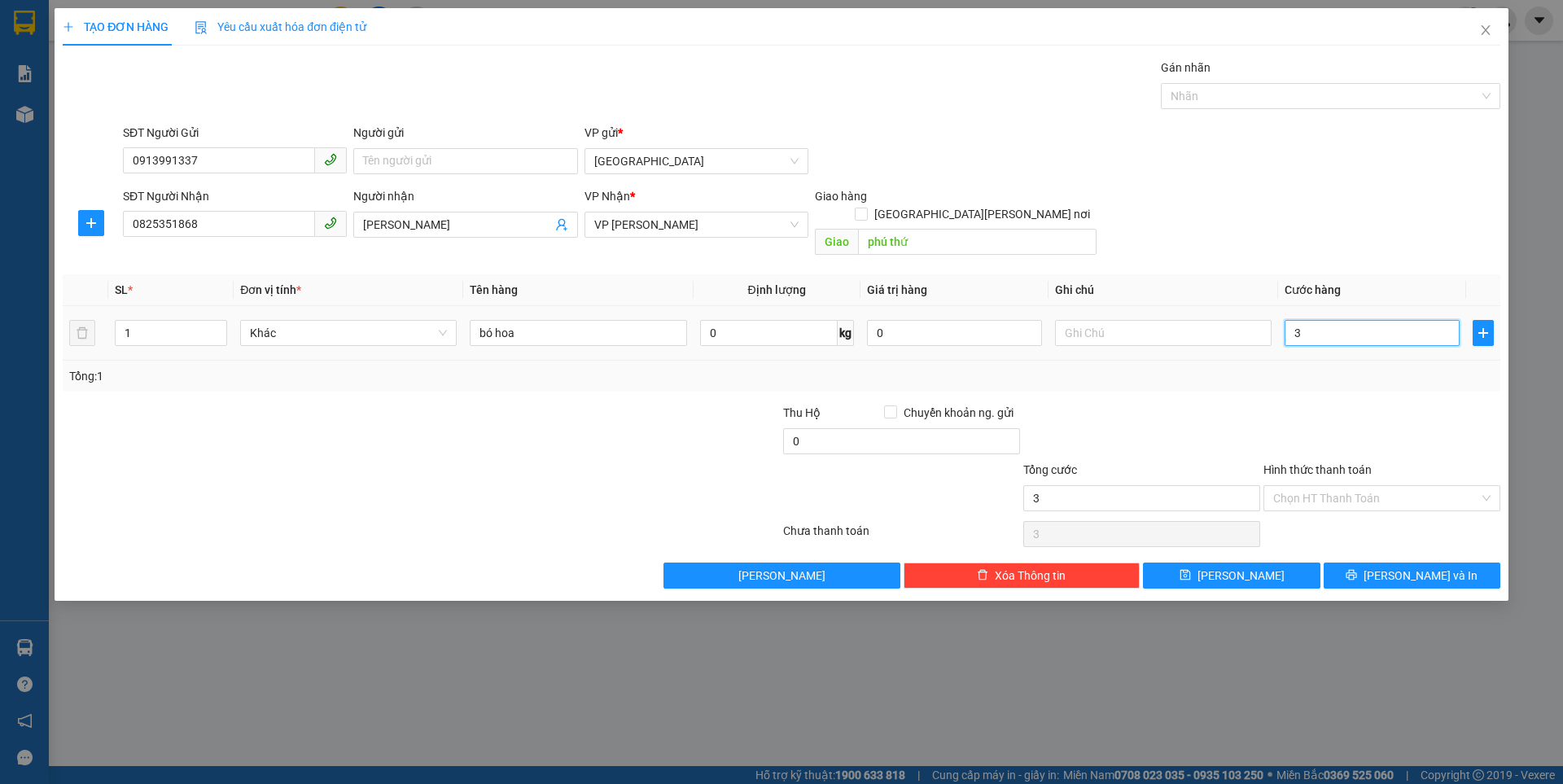
type input "30"
type input "30.000"
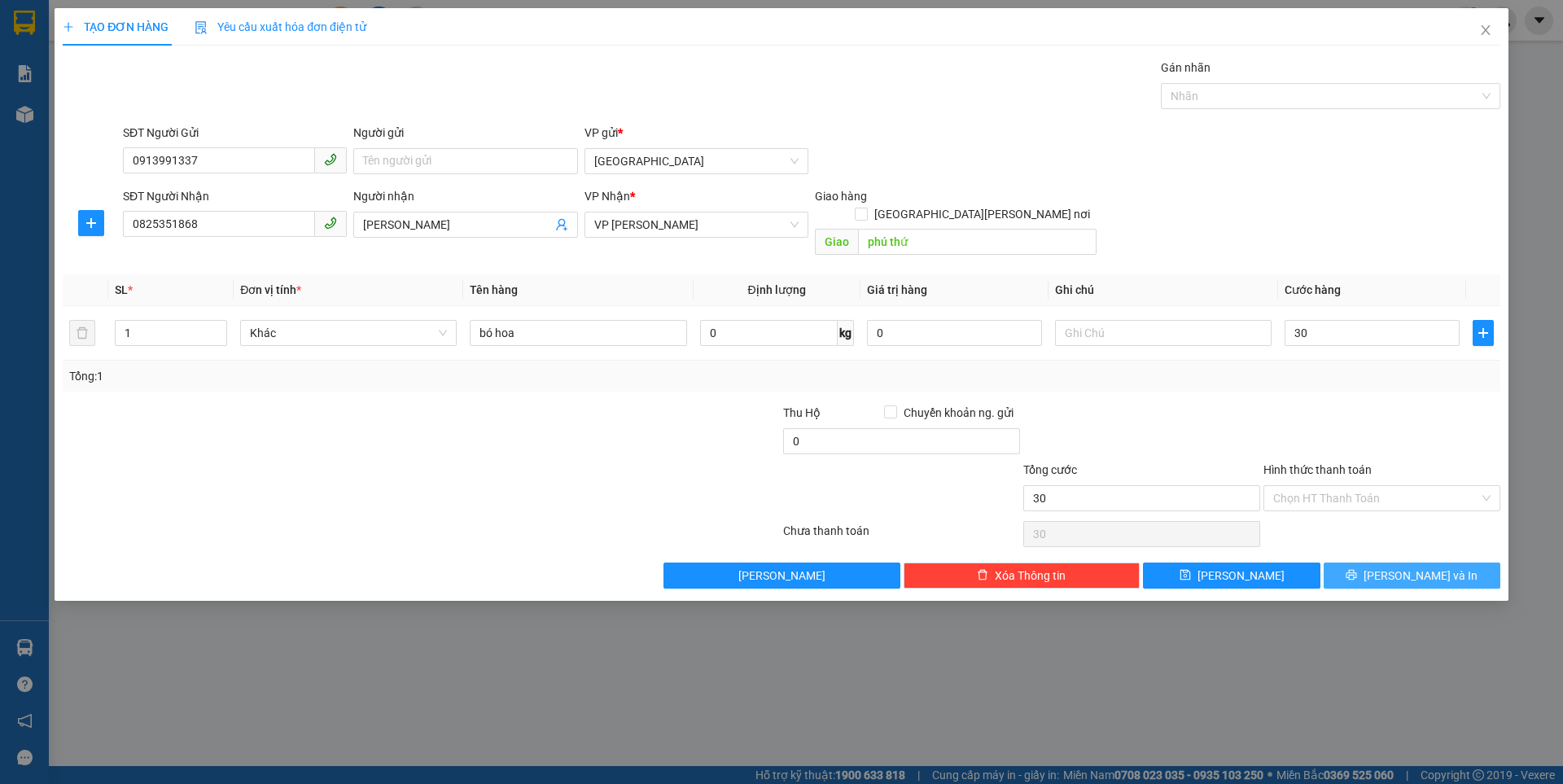
type input "30.000"
click at [1342, 563] on button "[PERSON_NAME] và In" at bounding box center [1412, 575] width 177 height 26
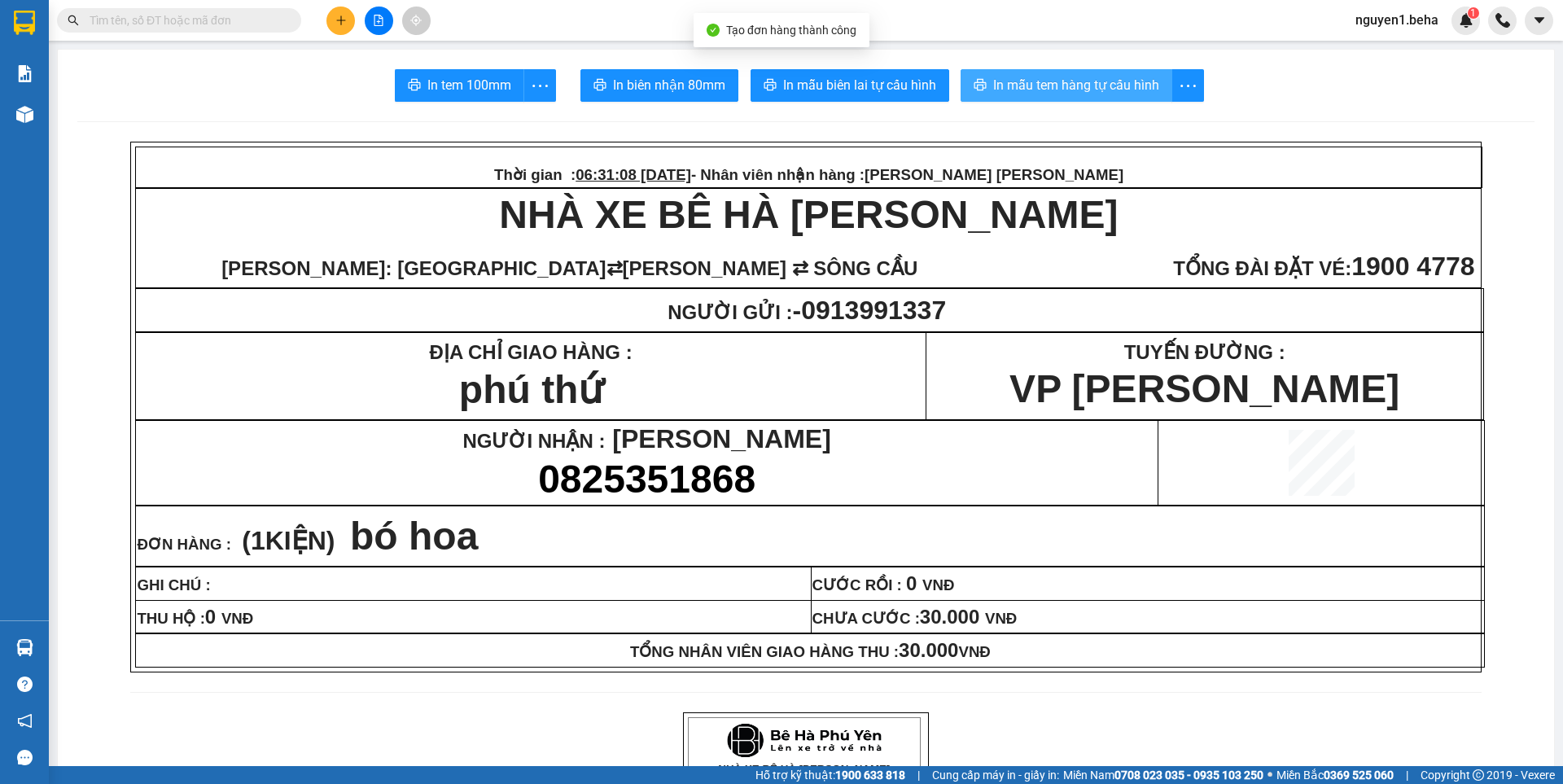
click at [1124, 85] on span "In mẫu tem hàng tự cấu hình" at bounding box center [1076, 85] width 166 height 21
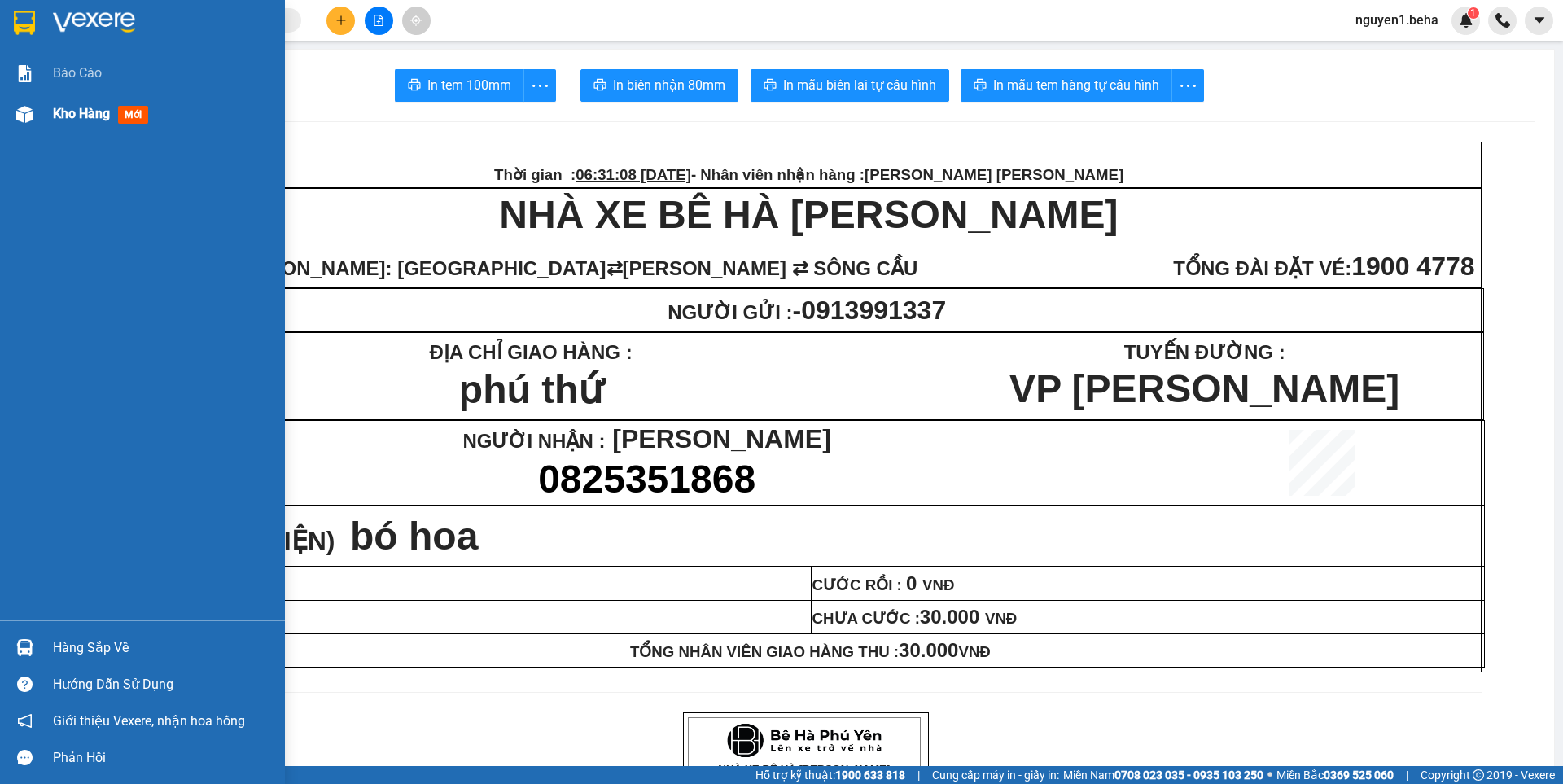
click at [21, 102] on div at bounding box center [25, 114] width 29 height 29
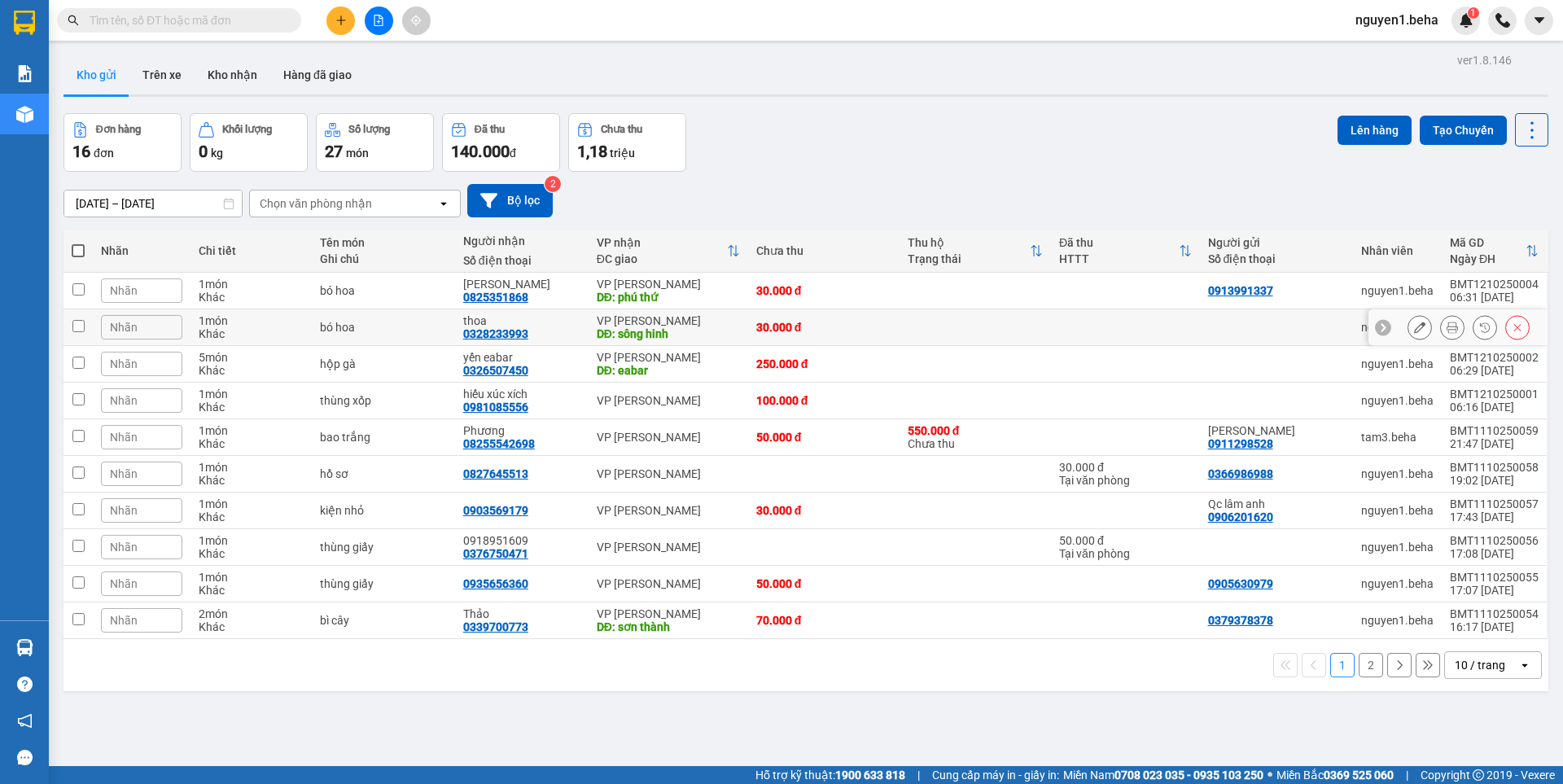
click at [1447, 328] on icon at bounding box center [1452, 327] width 12 height 12
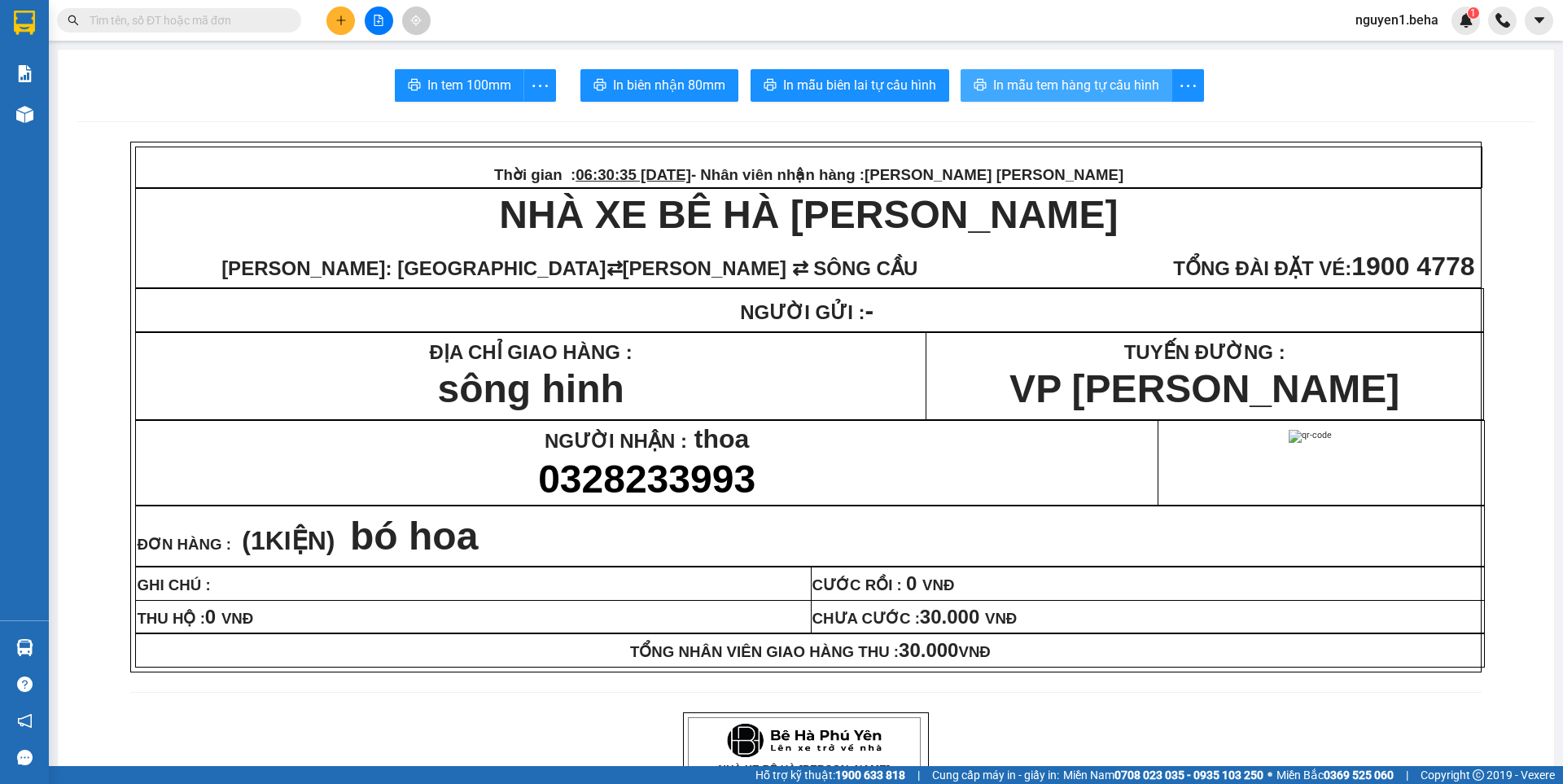
click at [1066, 78] on span "In mẫu tem hàng tự cấu hình" at bounding box center [1076, 85] width 166 height 21
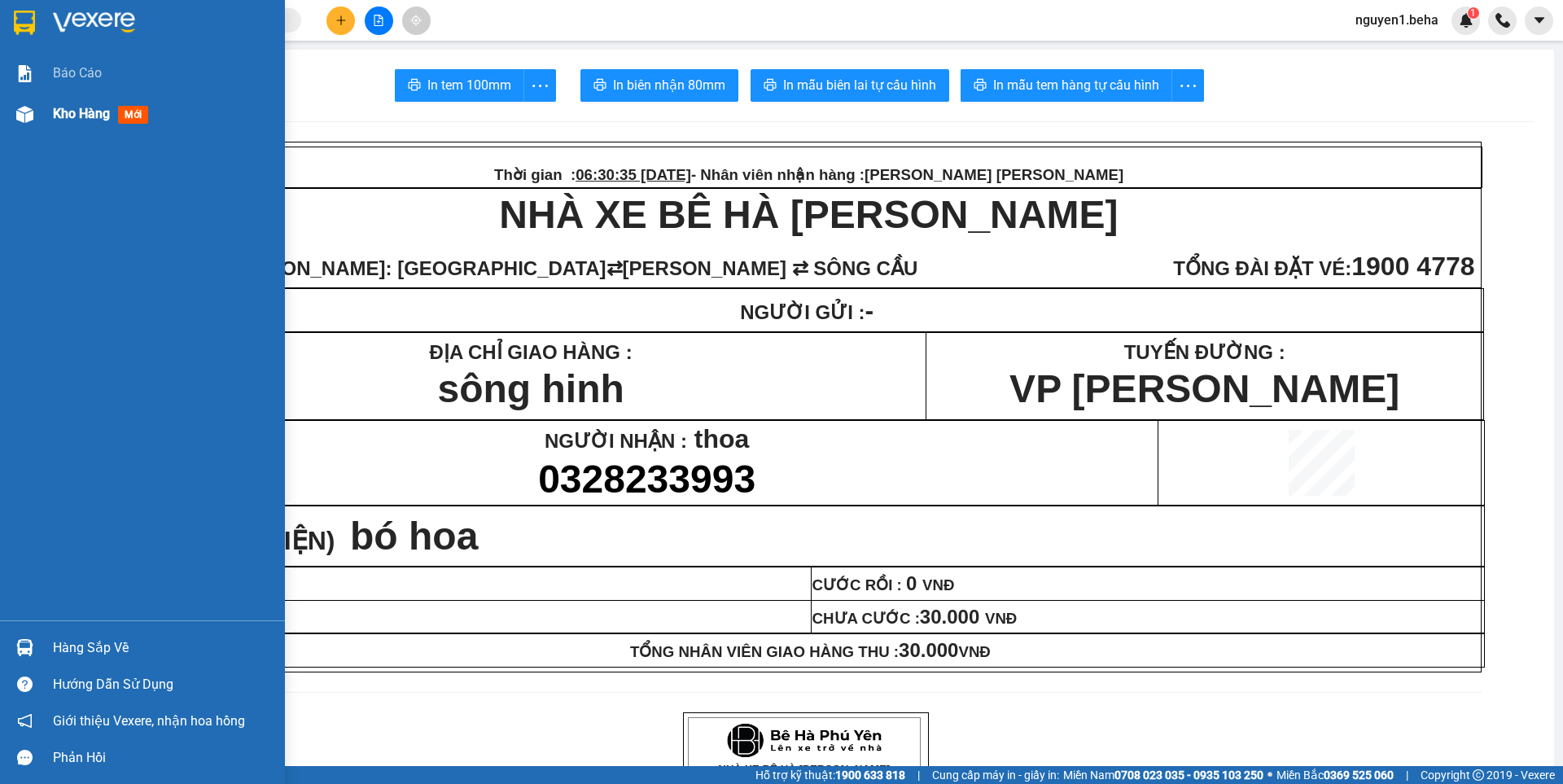
click at [23, 118] on img at bounding box center [24, 113] width 17 height 17
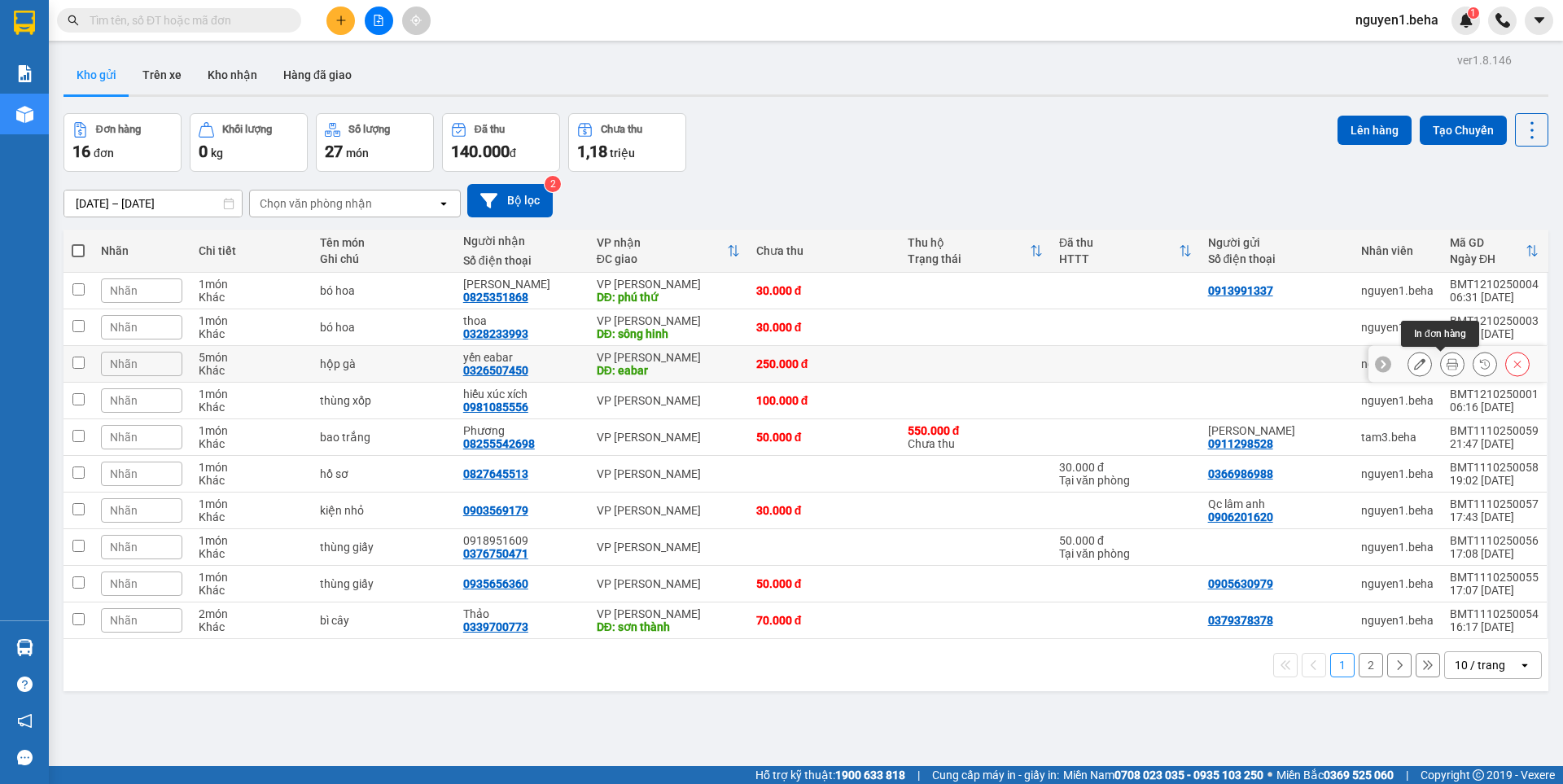
click at [1447, 367] on icon at bounding box center [1452, 363] width 12 height 12
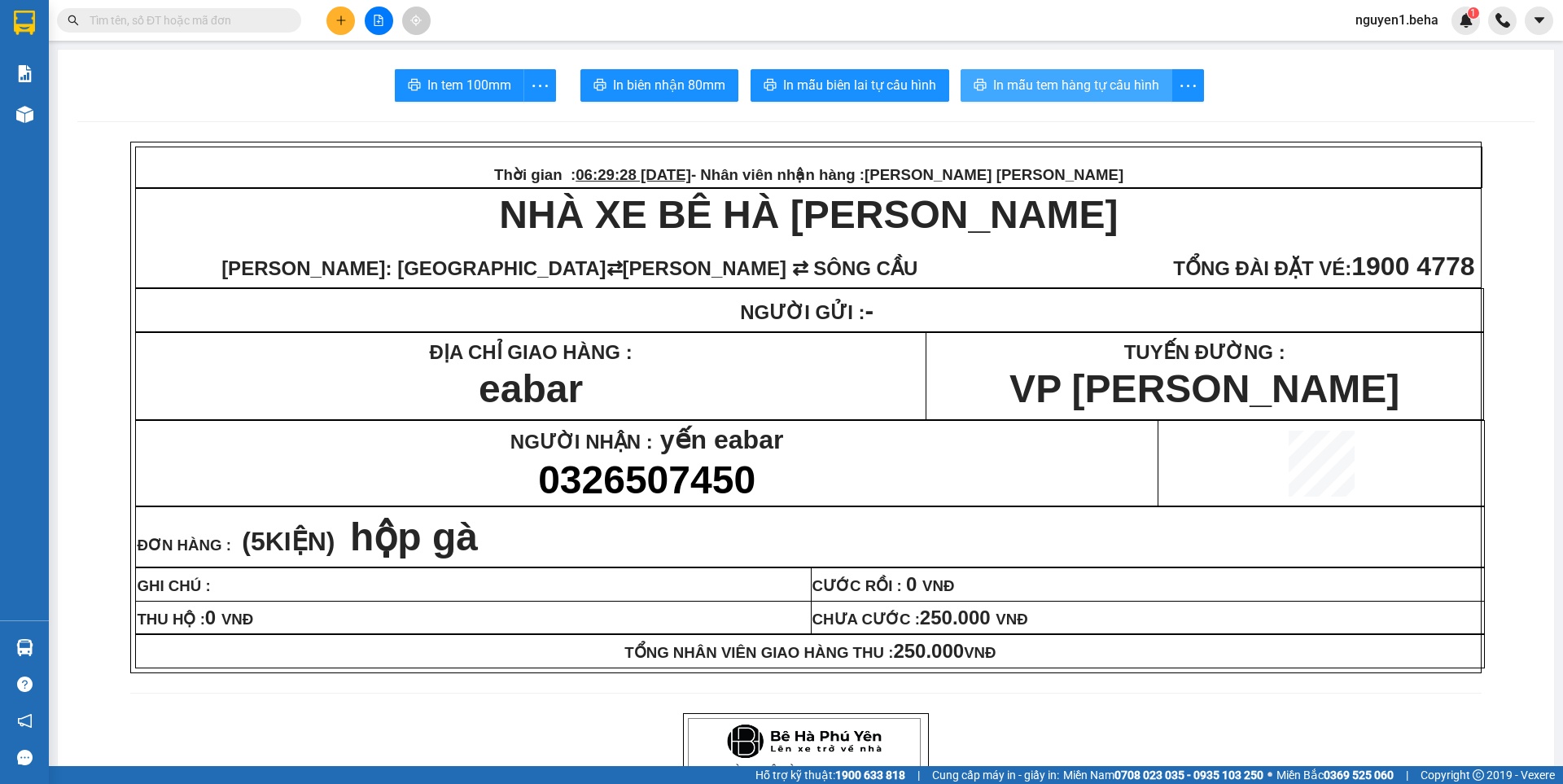
click at [1027, 84] on span "In mẫu tem hàng tự cấu hình" at bounding box center [1076, 85] width 166 height 21
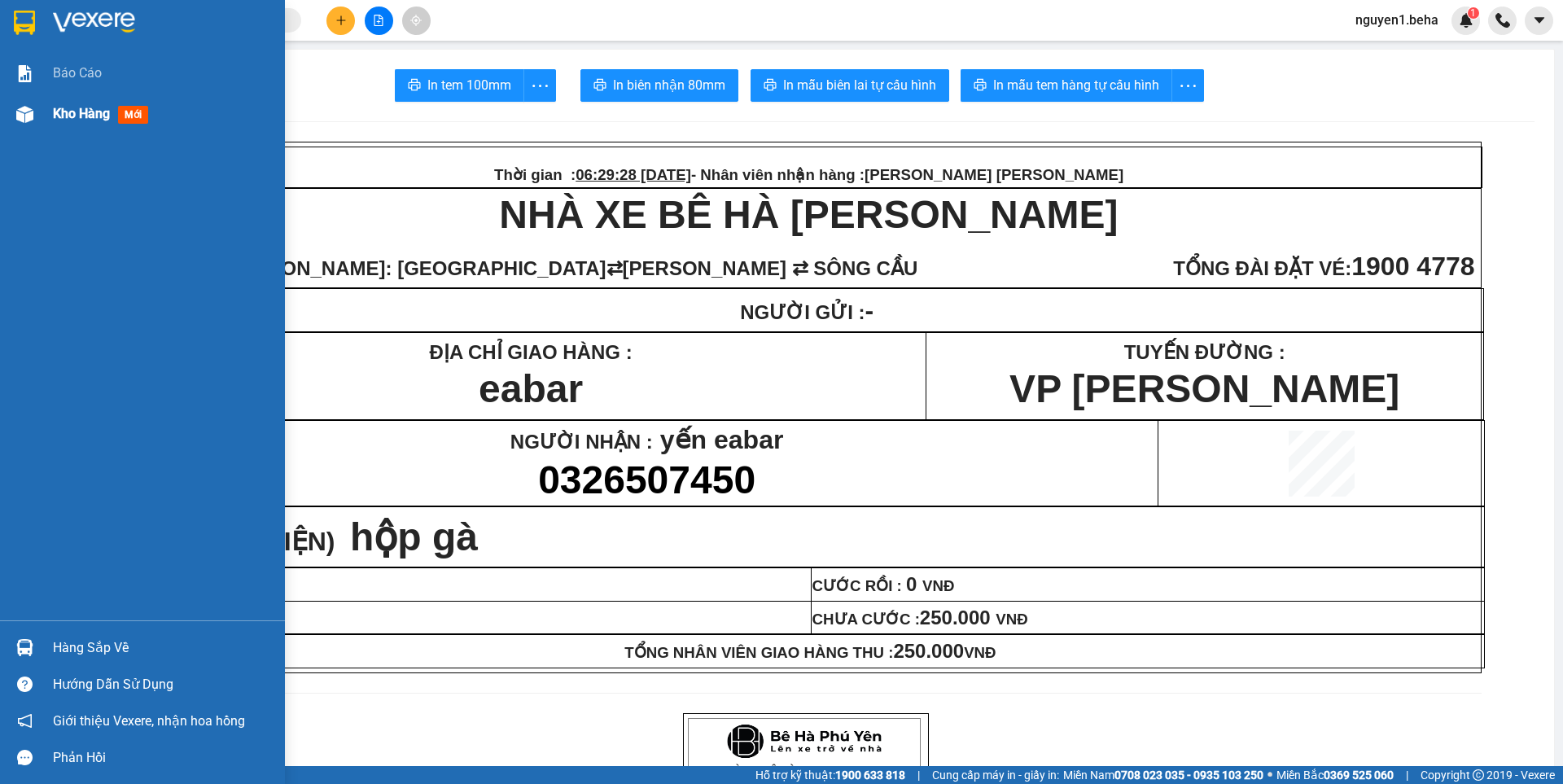
click at [29, 112] on img at bounding box center [24, 113] width 17 height 17
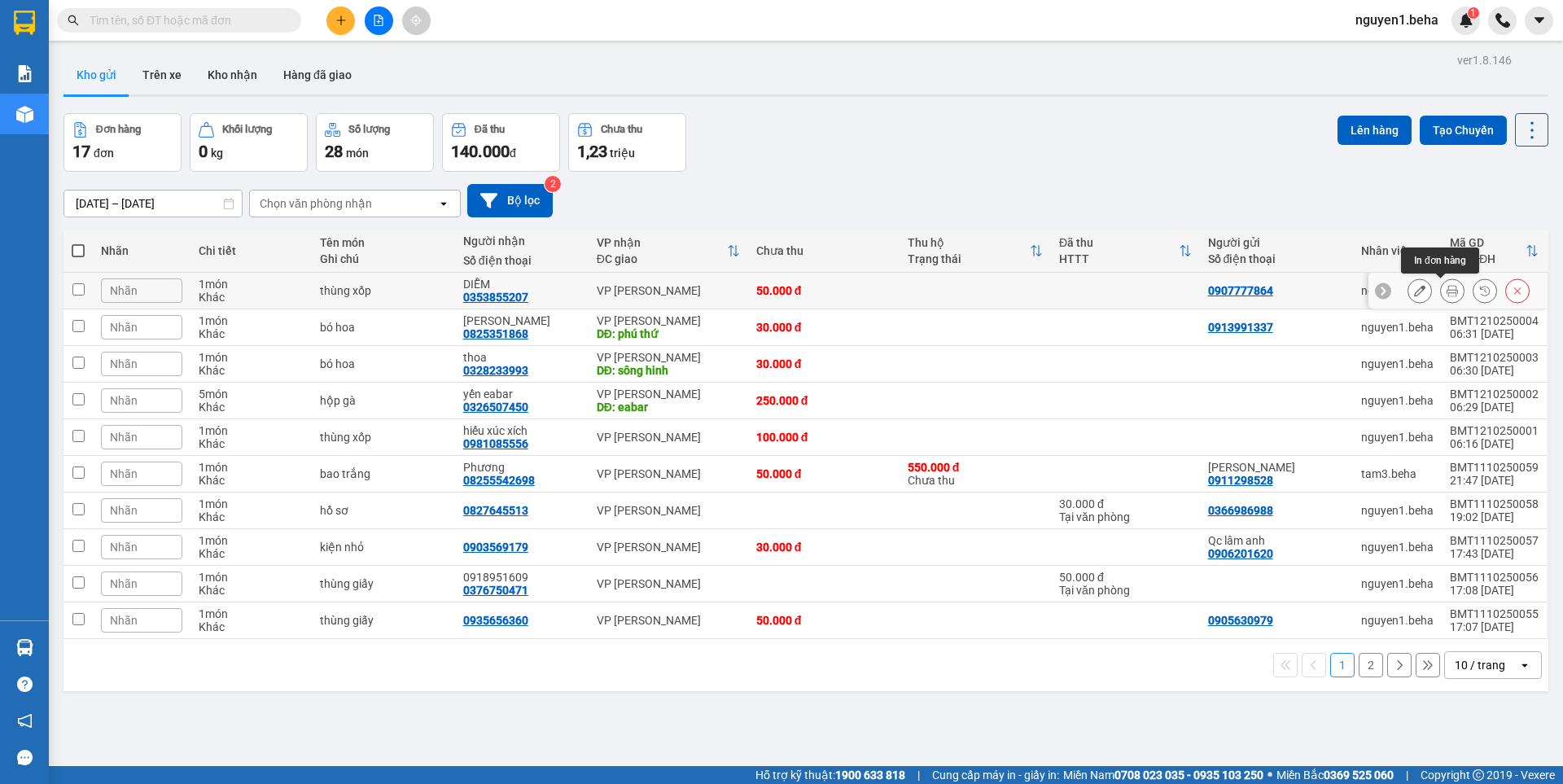
click at [1447, 289] on icon at bounding box center [1452, 290] width 12 height 12
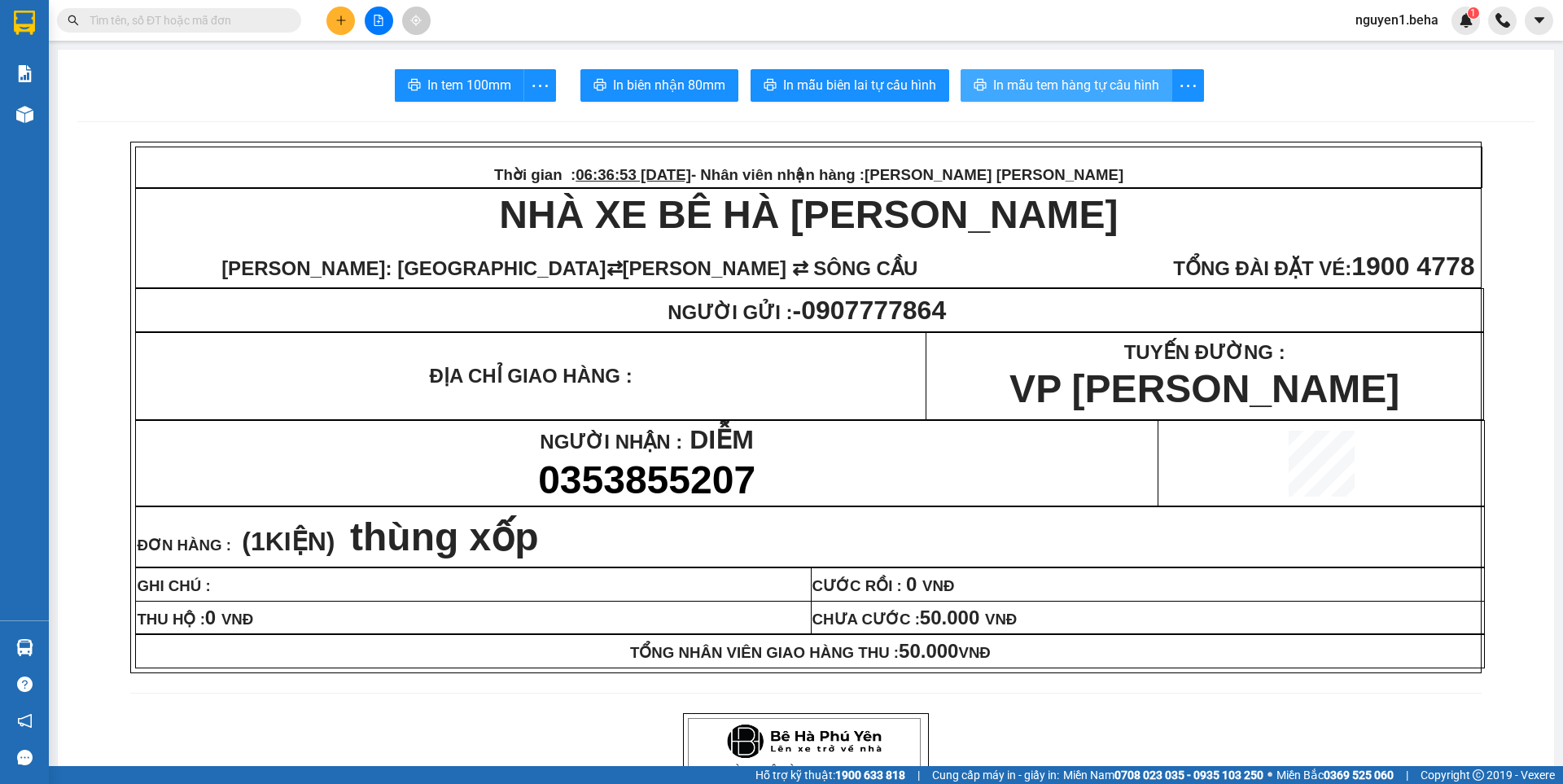
click at [1061, 88] on span "In mẫu tem hàng tự cấu hình" at bounding box center [1076, 85] width 166 height 21
click at [181, 16] on input "text" at bounding box center [185, 21] width 192 height 18
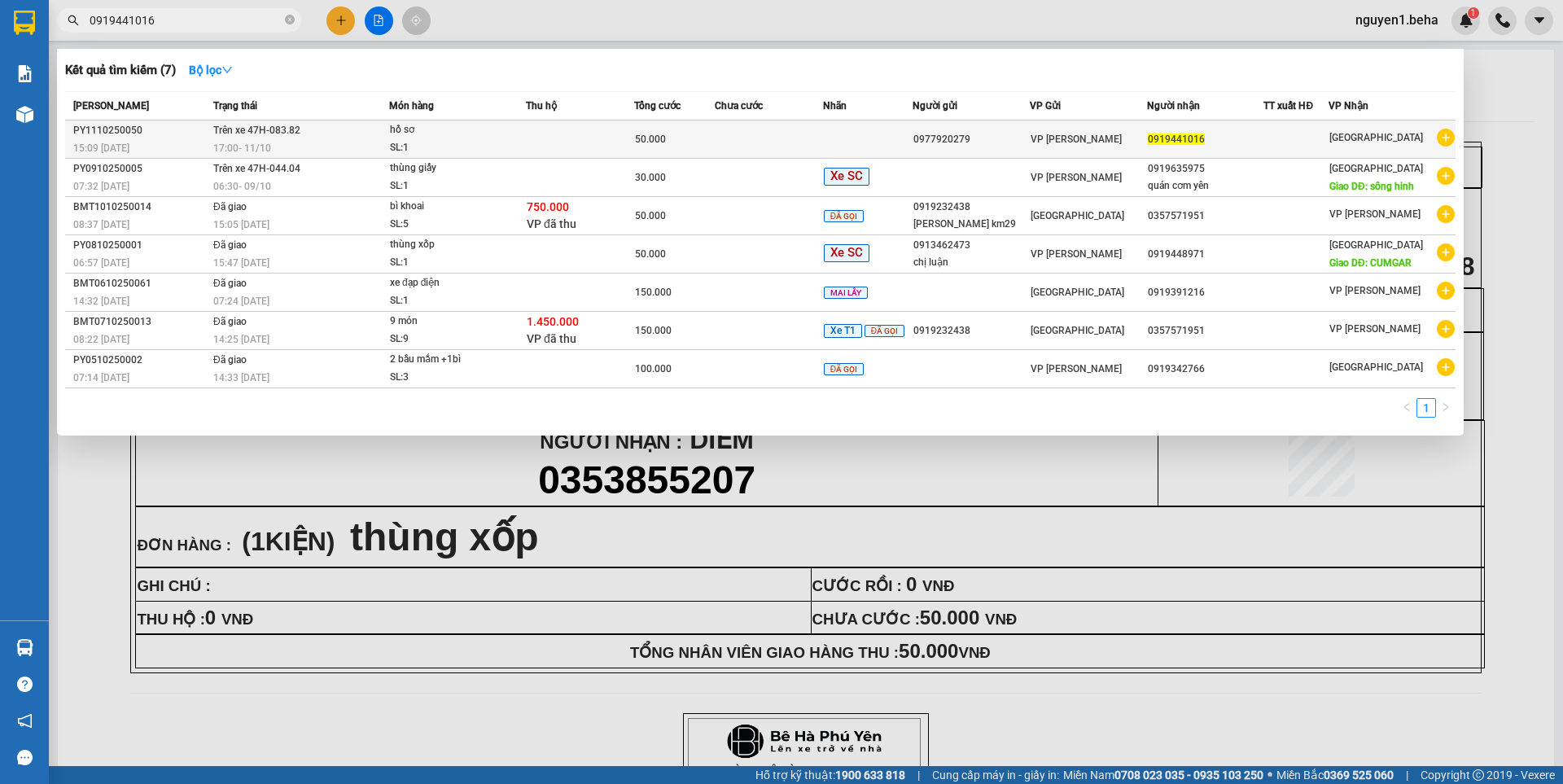
type input "0919441016"
click at [353, 135] on td "Trên xe 47H-083.82 17:00 [DATE]" at bounding box center [298, 139] width 180 height 38
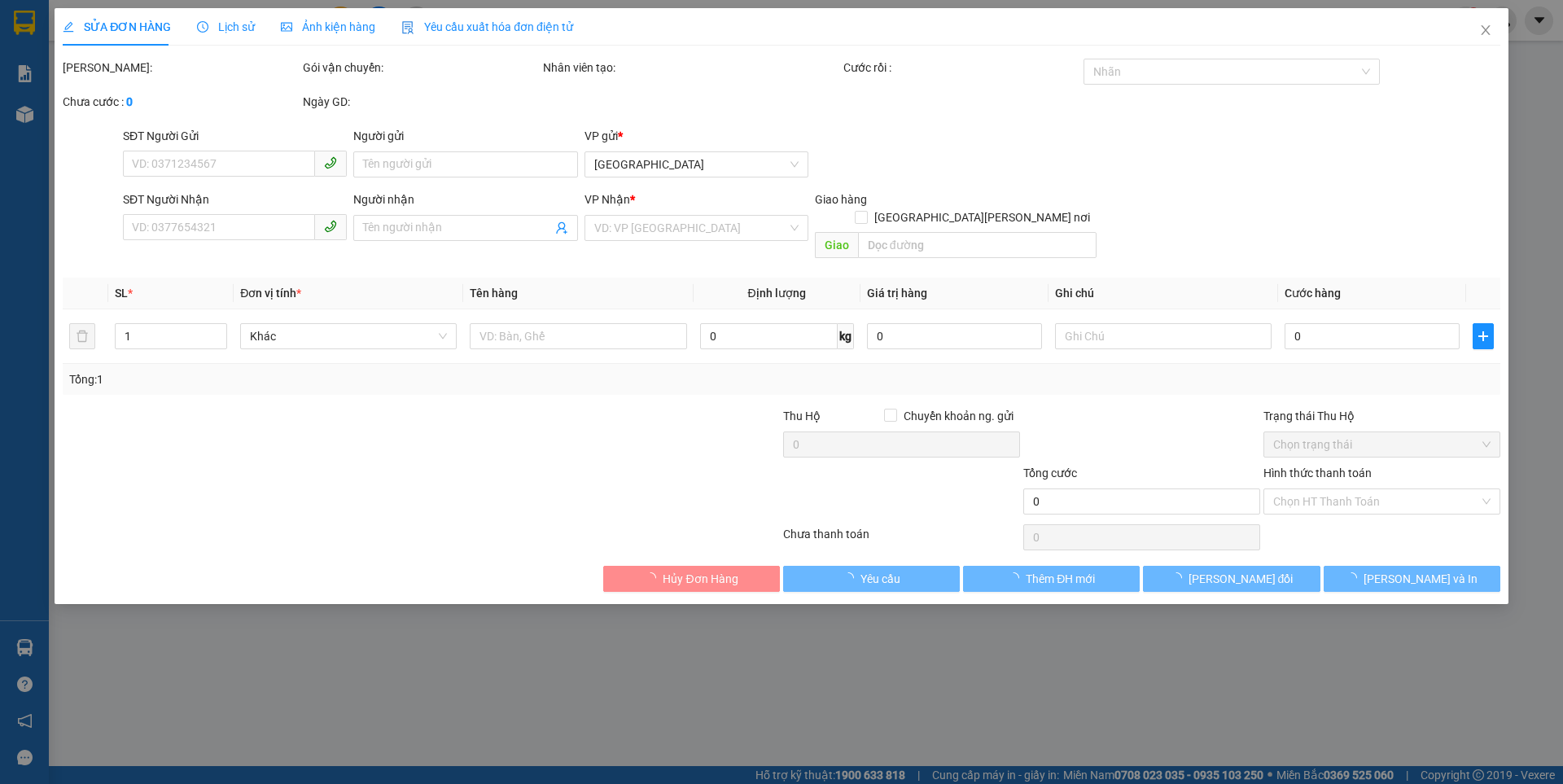
click at [315, 22] on span "Ảnh kiện hàng" at bounding box center [328, 27] width 95 height 13
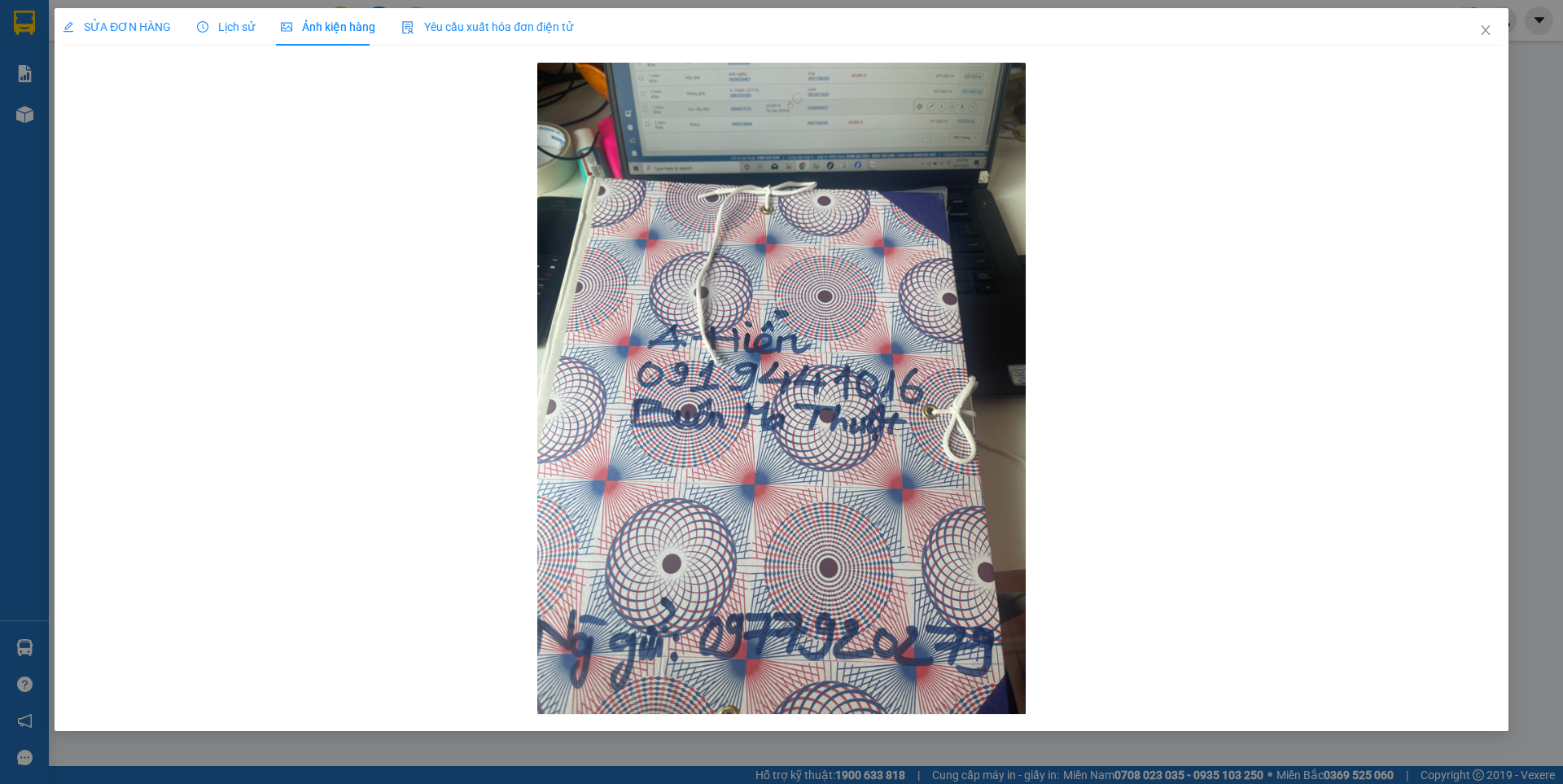
click at [107, 13] on div "SỬA ĐƠN HÀNG" at bounding box center [116, 27] width 108 height 38
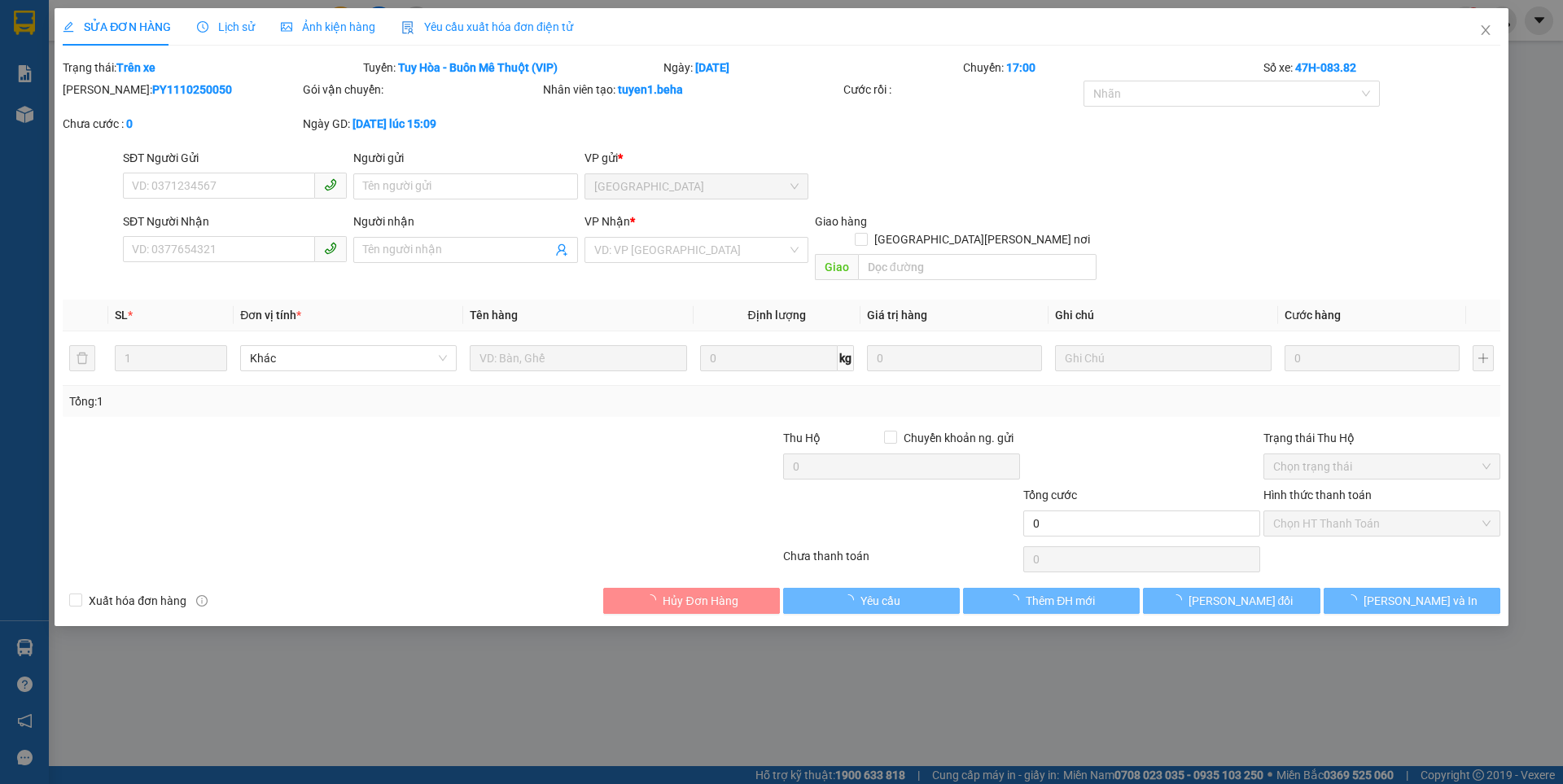
type input "0977920279"
type input "0919441016"
type input "50.000"
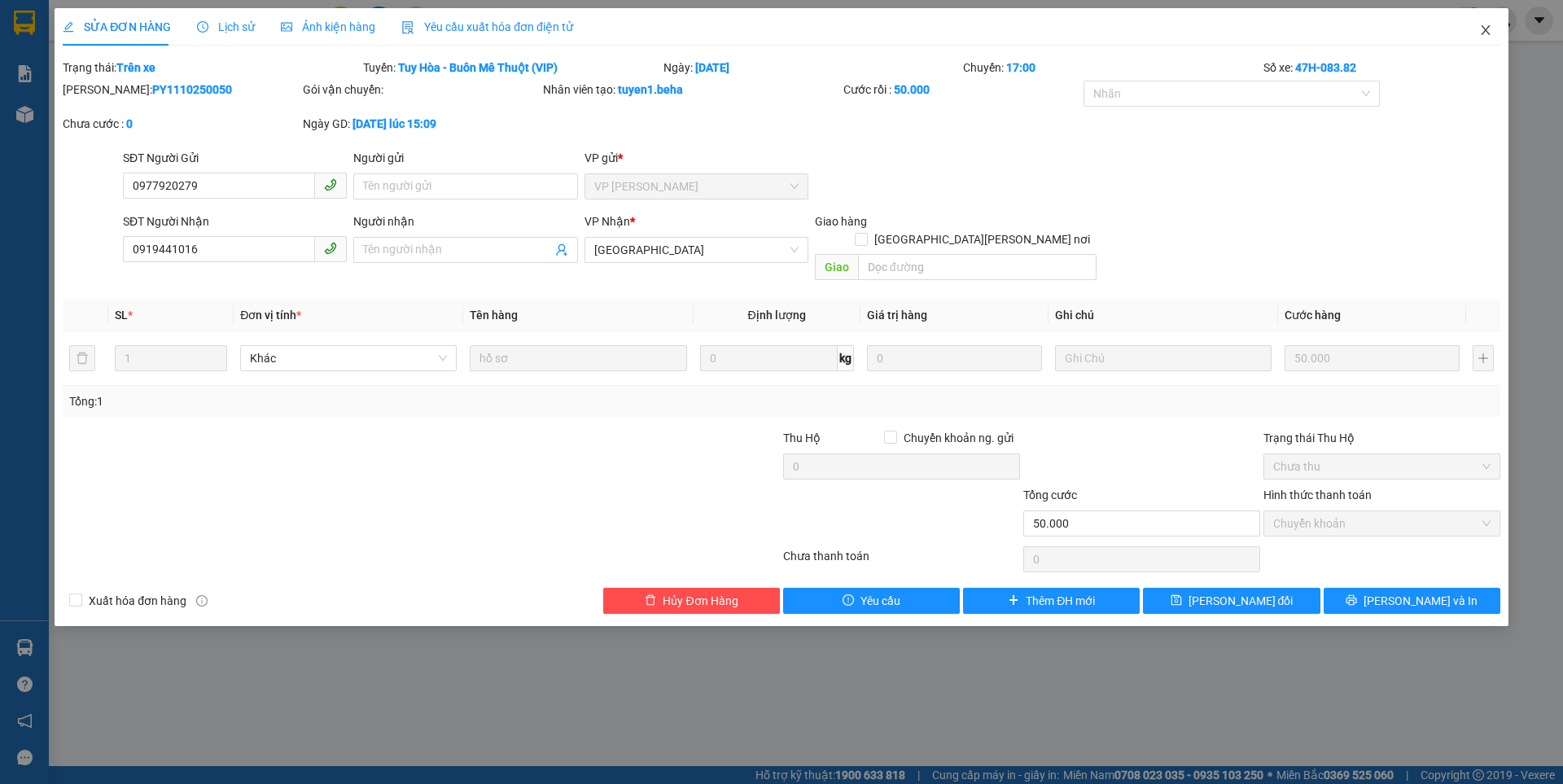
click at [1480, 35] on icon "close" at bounding box center [1485, 29] width 13 height 13
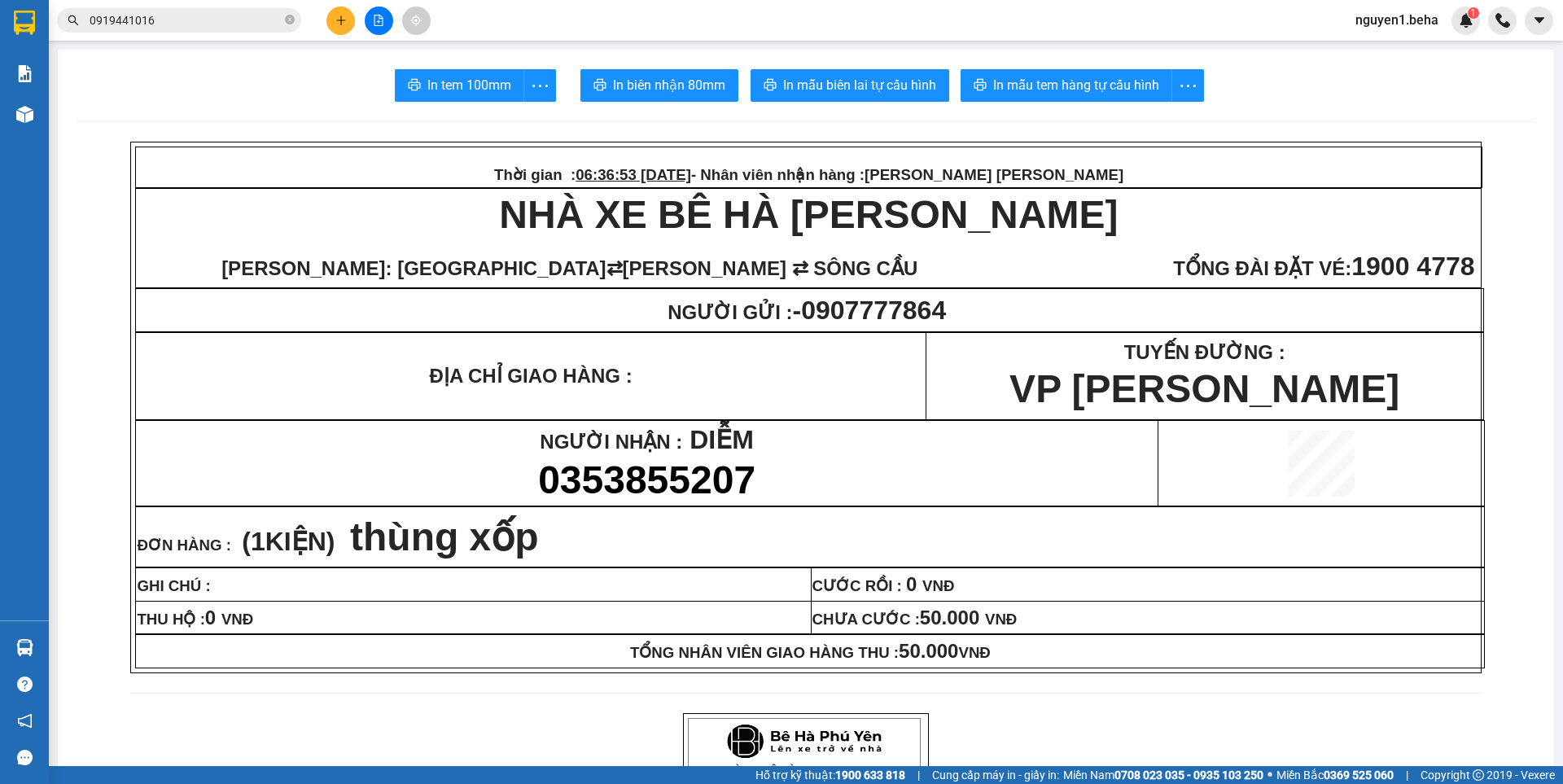
click at [385, 17] on button at bounding box center [379, 21] width 29 height 29
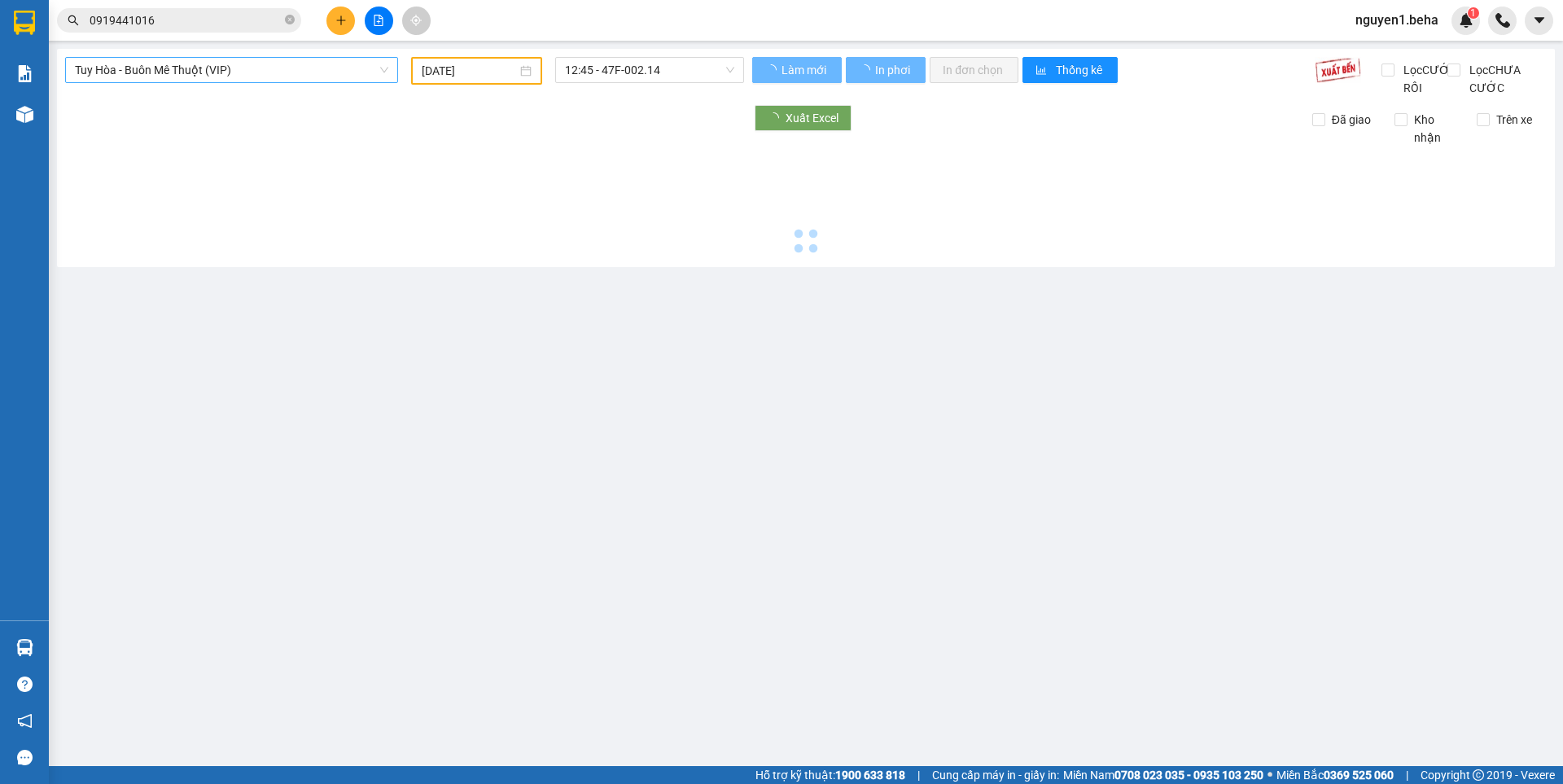
click at [231, 67] on span "Tuy Hòa - Buôn Mê Thuột (VIP)" at bounding box center [231, 70] width 313 height 24
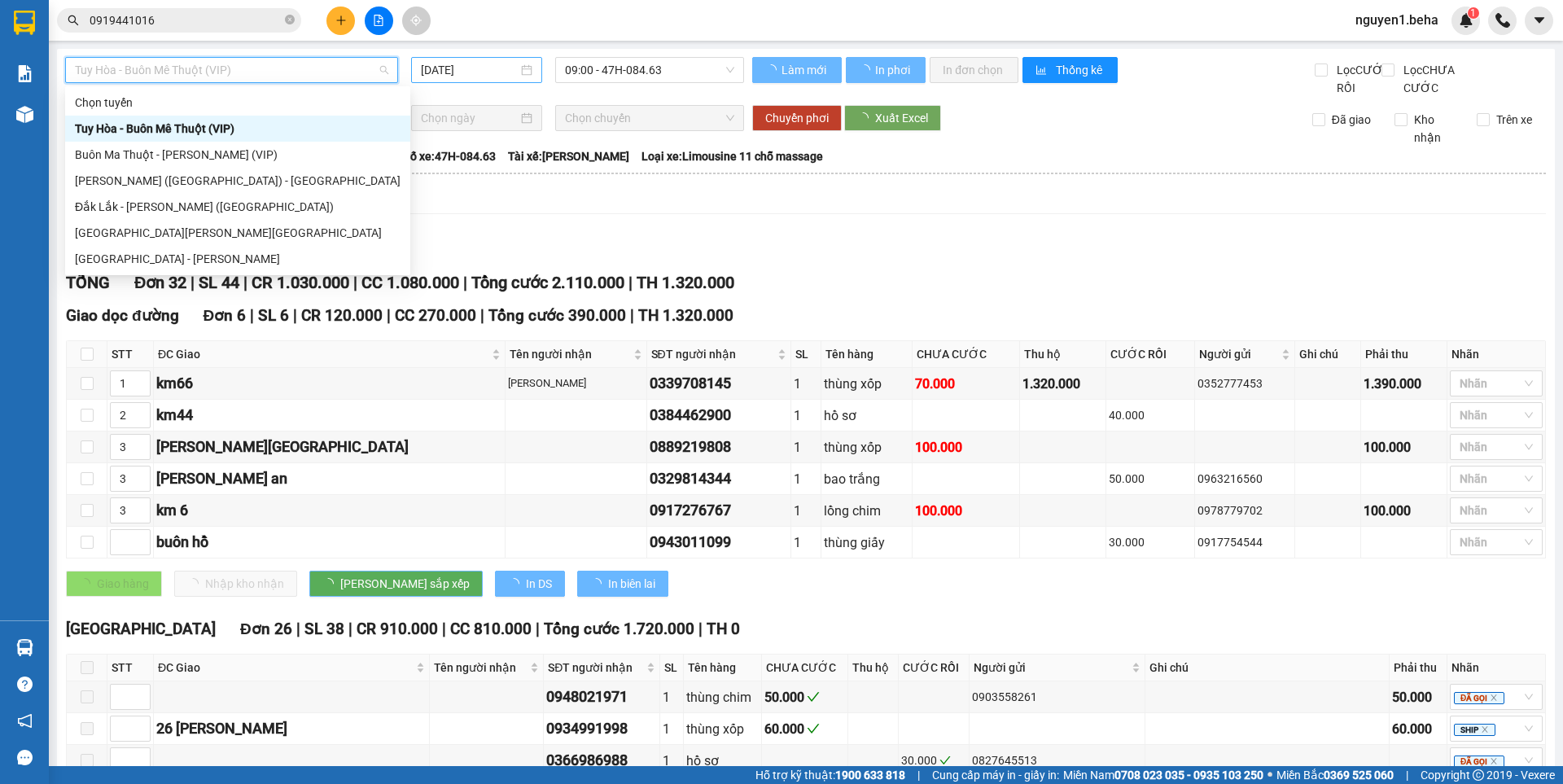
click at [521, 66] on div "[DATE]" at bounding box center [476, 70] width 112 height 18
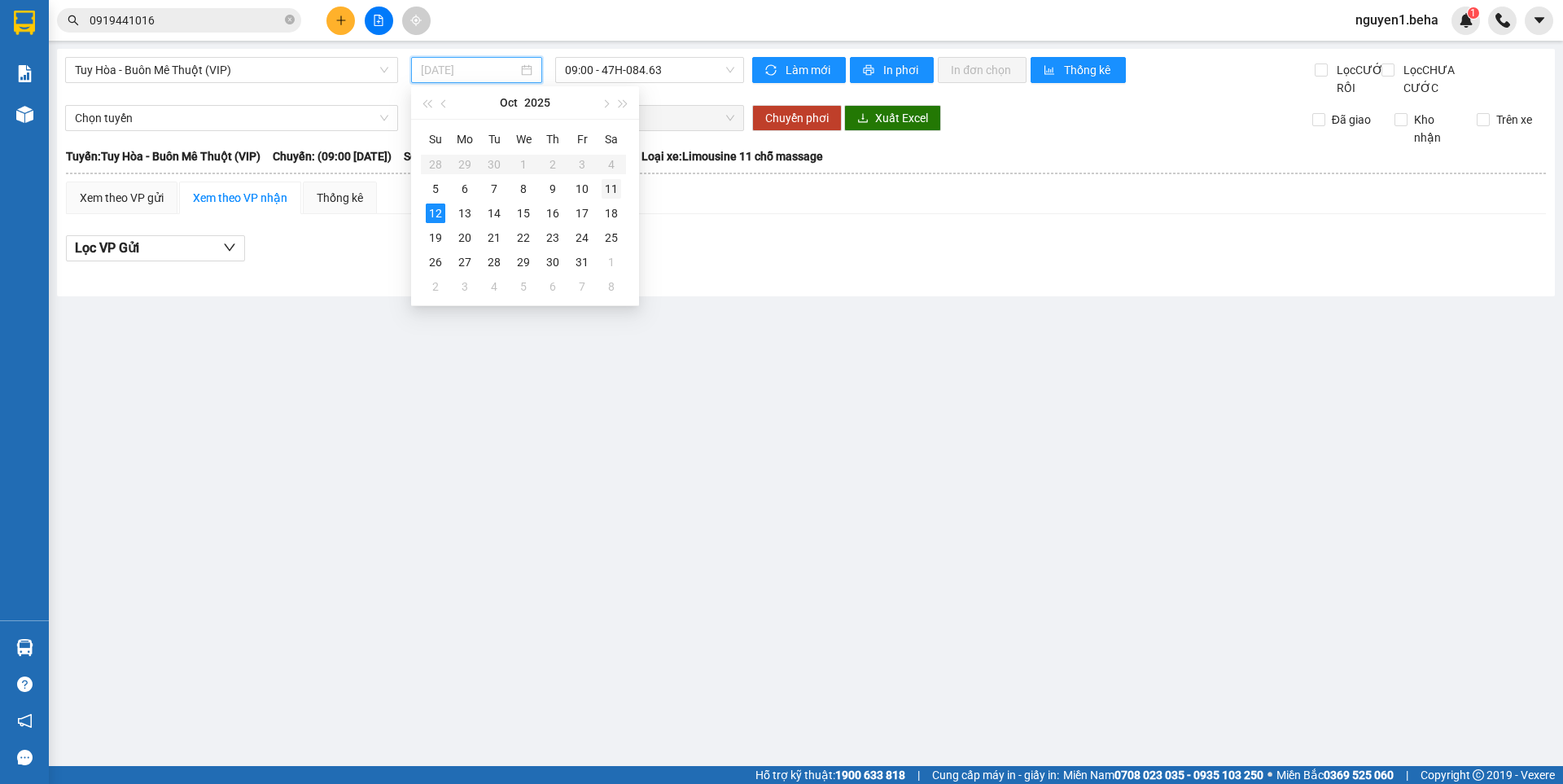
click at [606, 186] on div "11" at bounding box center [612, 189] width 20 height 20
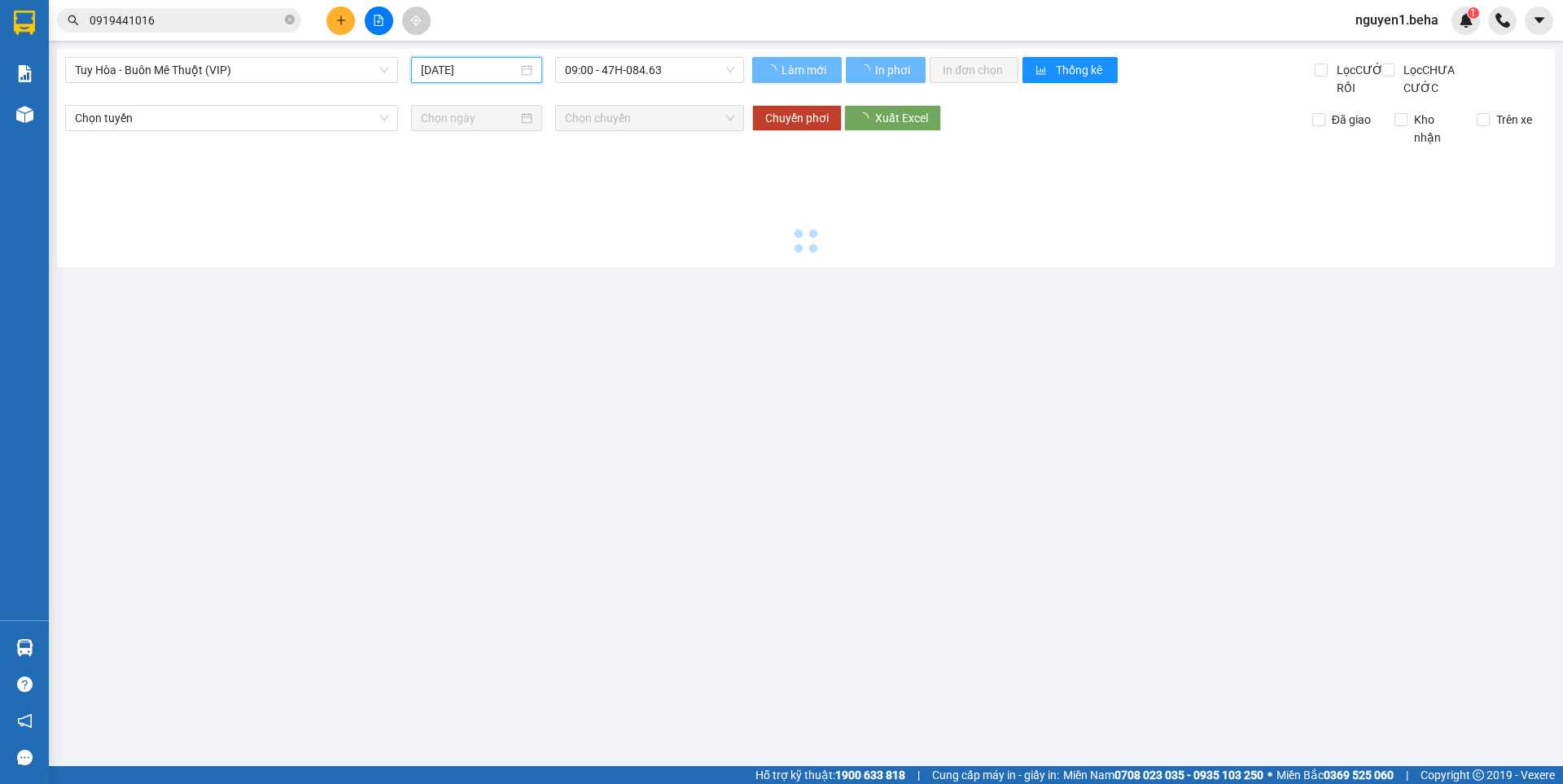
type input "[DATE]"
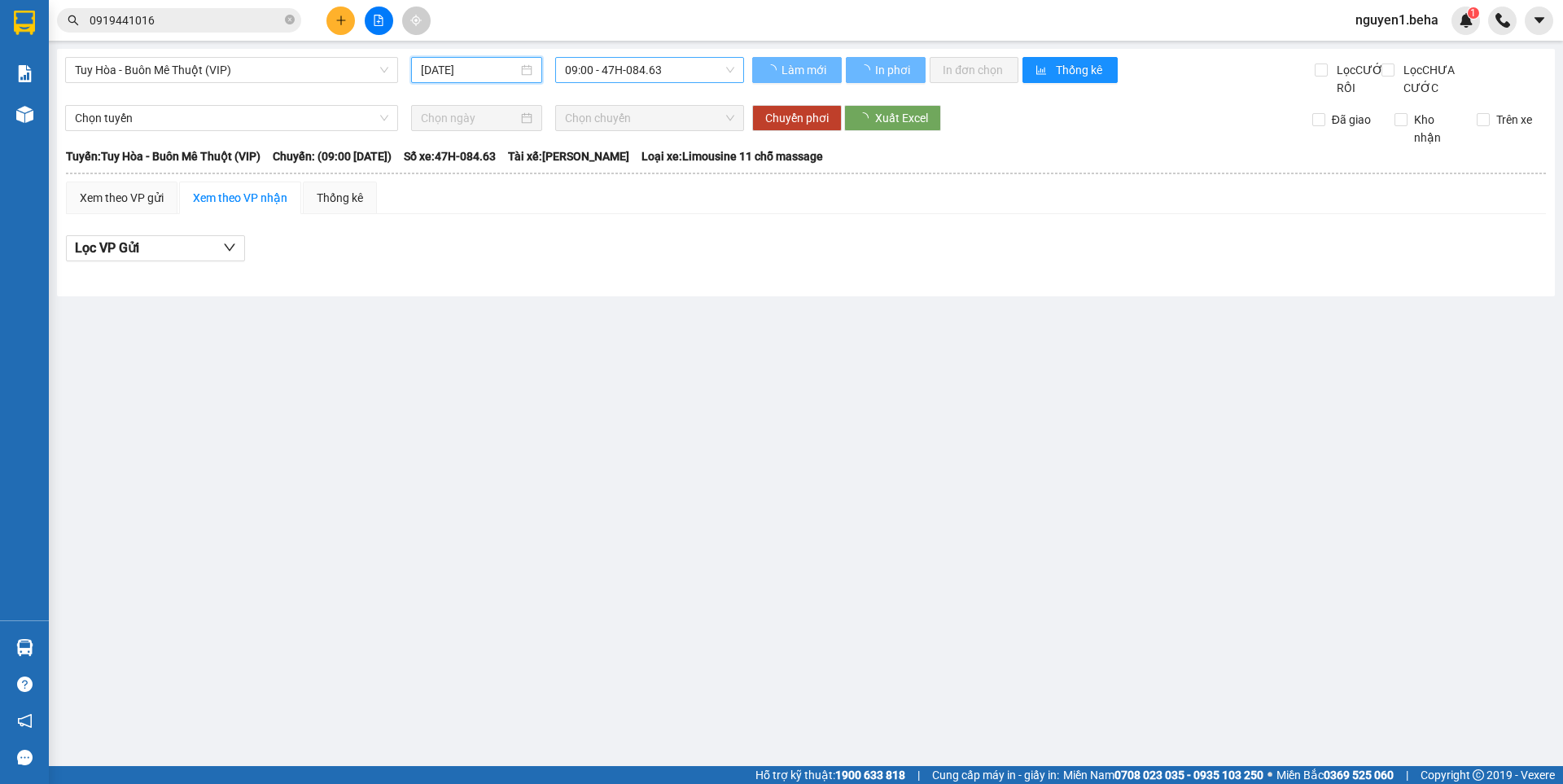
click at [662, 62] on span "09:00 - 47H-084.63" at bounding box center [650, 70] width 170 height 24
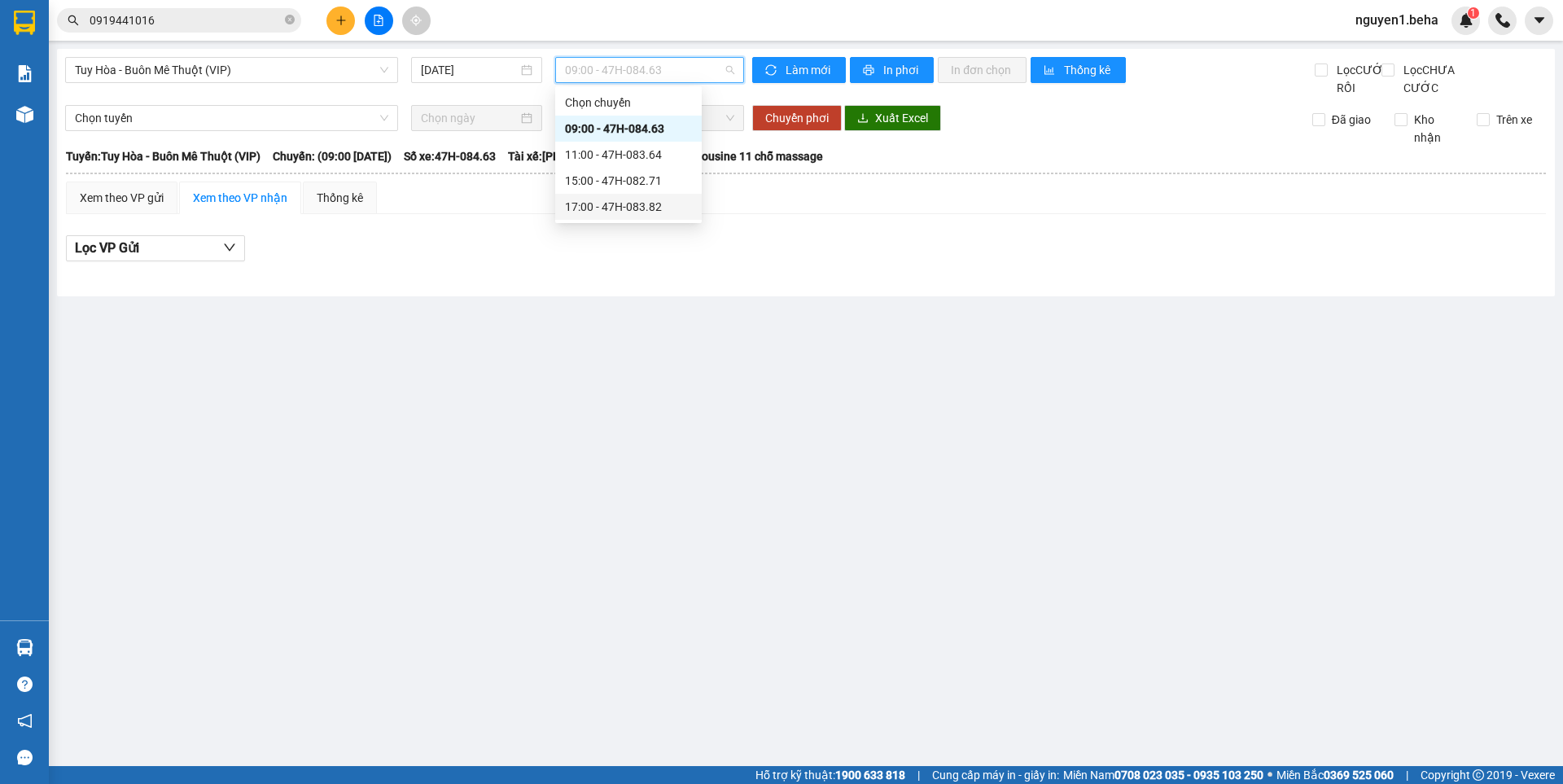
click at [598, 212] on div "17:00 - 47H-083.82" at bounding box center [629, 206] width 127 height 18
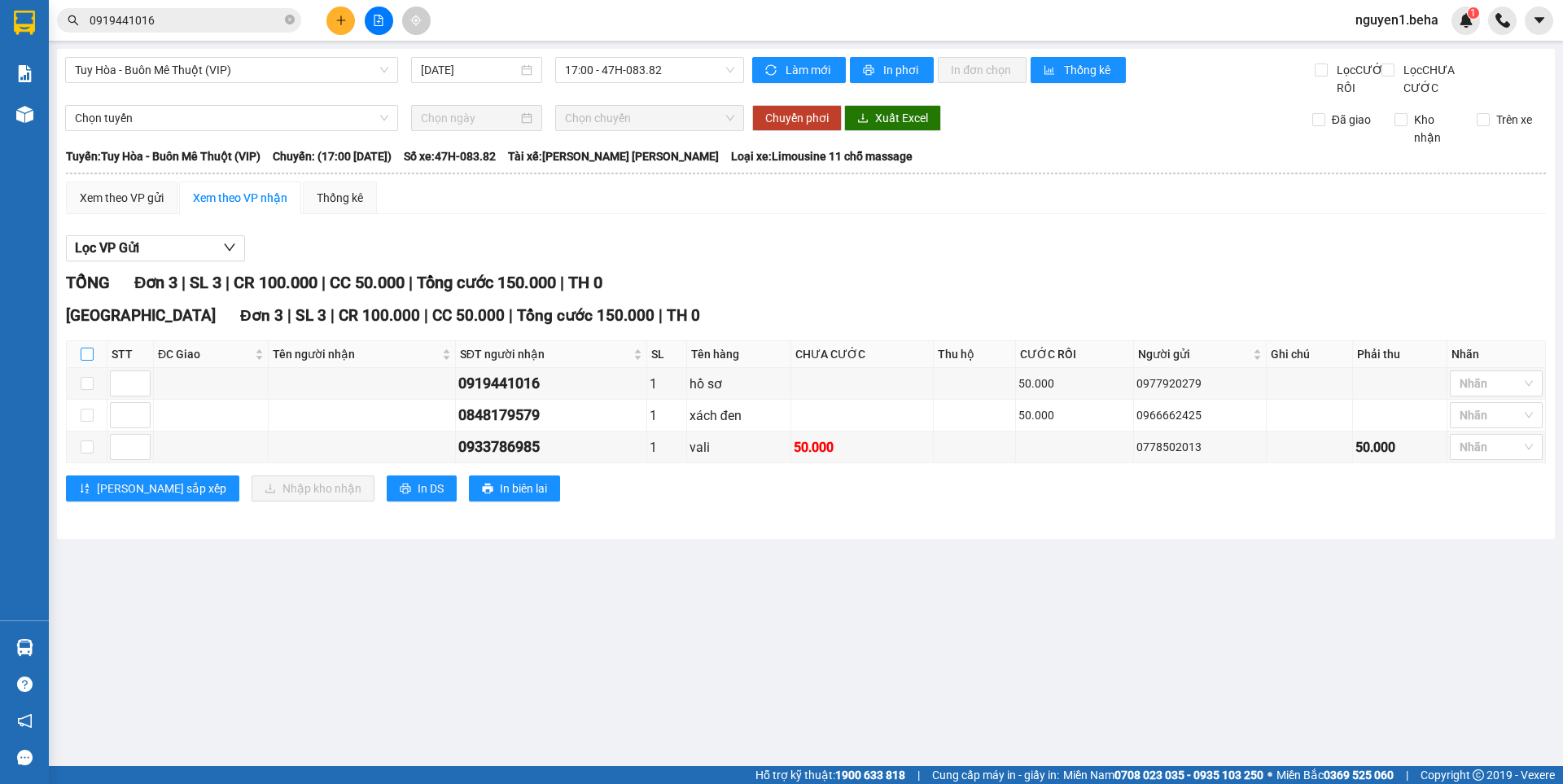
click at [88, 363] on label at bounding box center [87, 354] width 13 height 18
click at [88, 361] on input "checkbox" at bounding box center [87, 354] width 13 height 13
checkbox input "true"
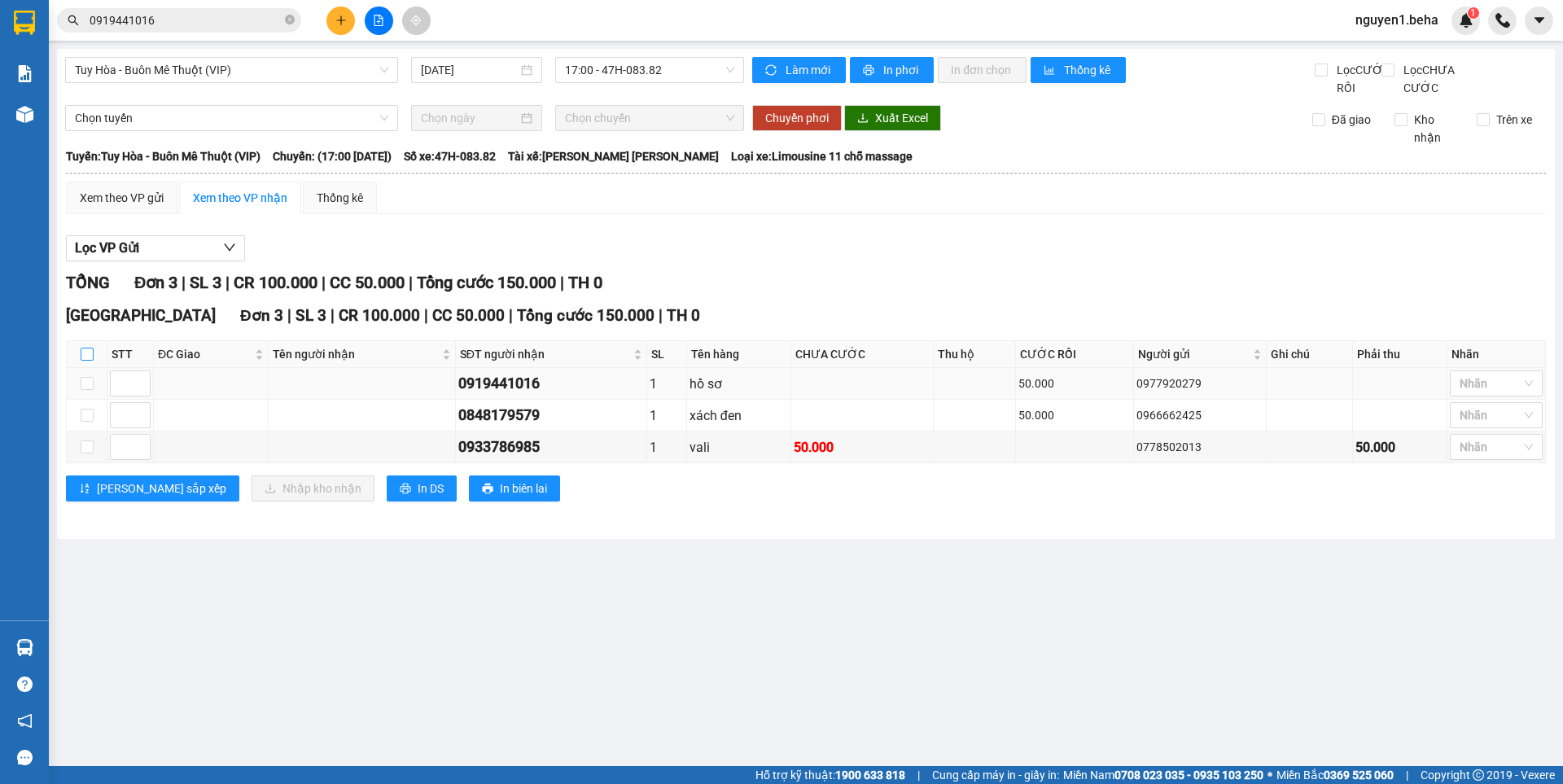
checkbox input "true"
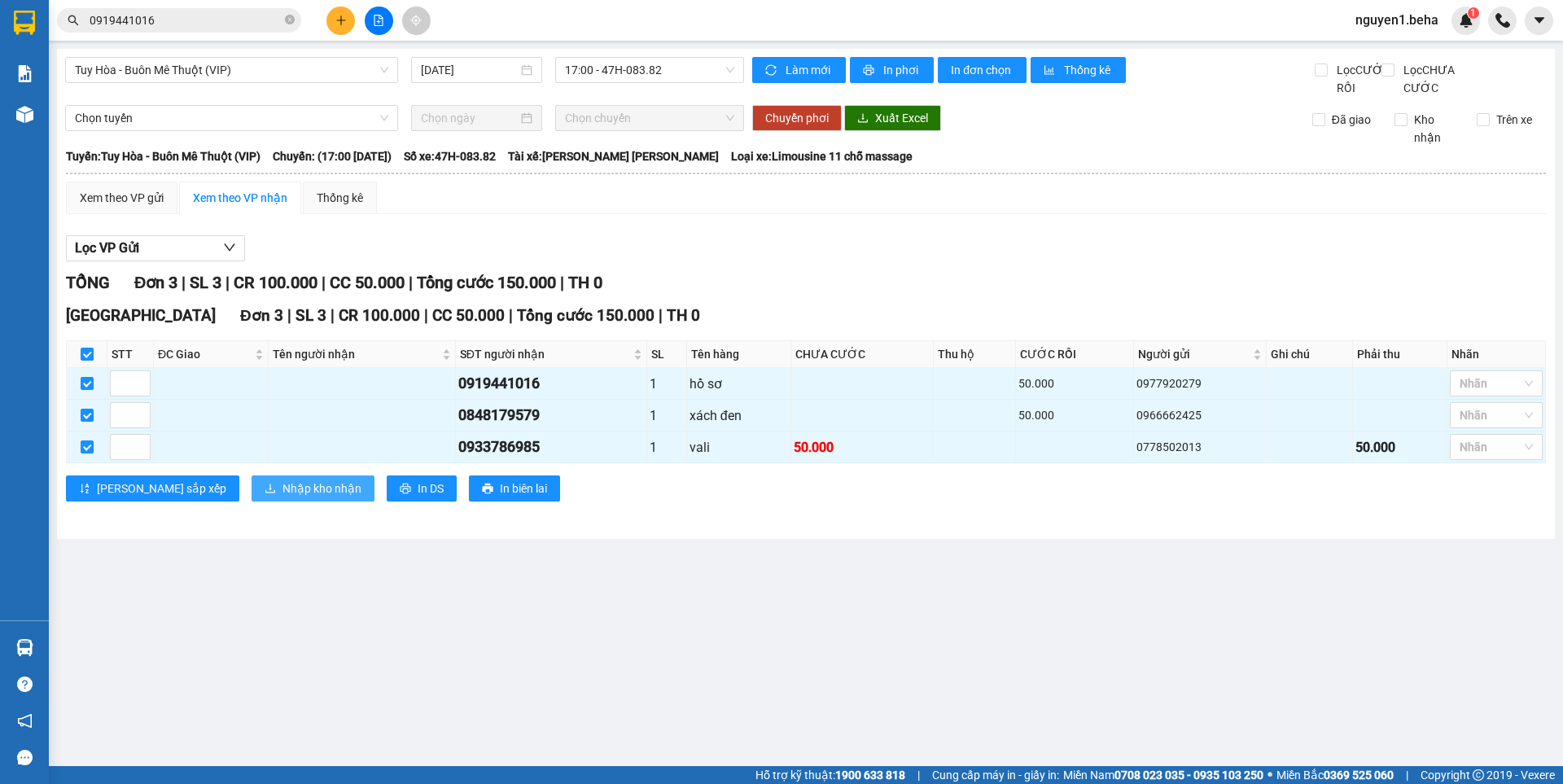
click at [282, 497] on span "Nhập kho nhận" at bounding box center [322, 488] width 79 height 18
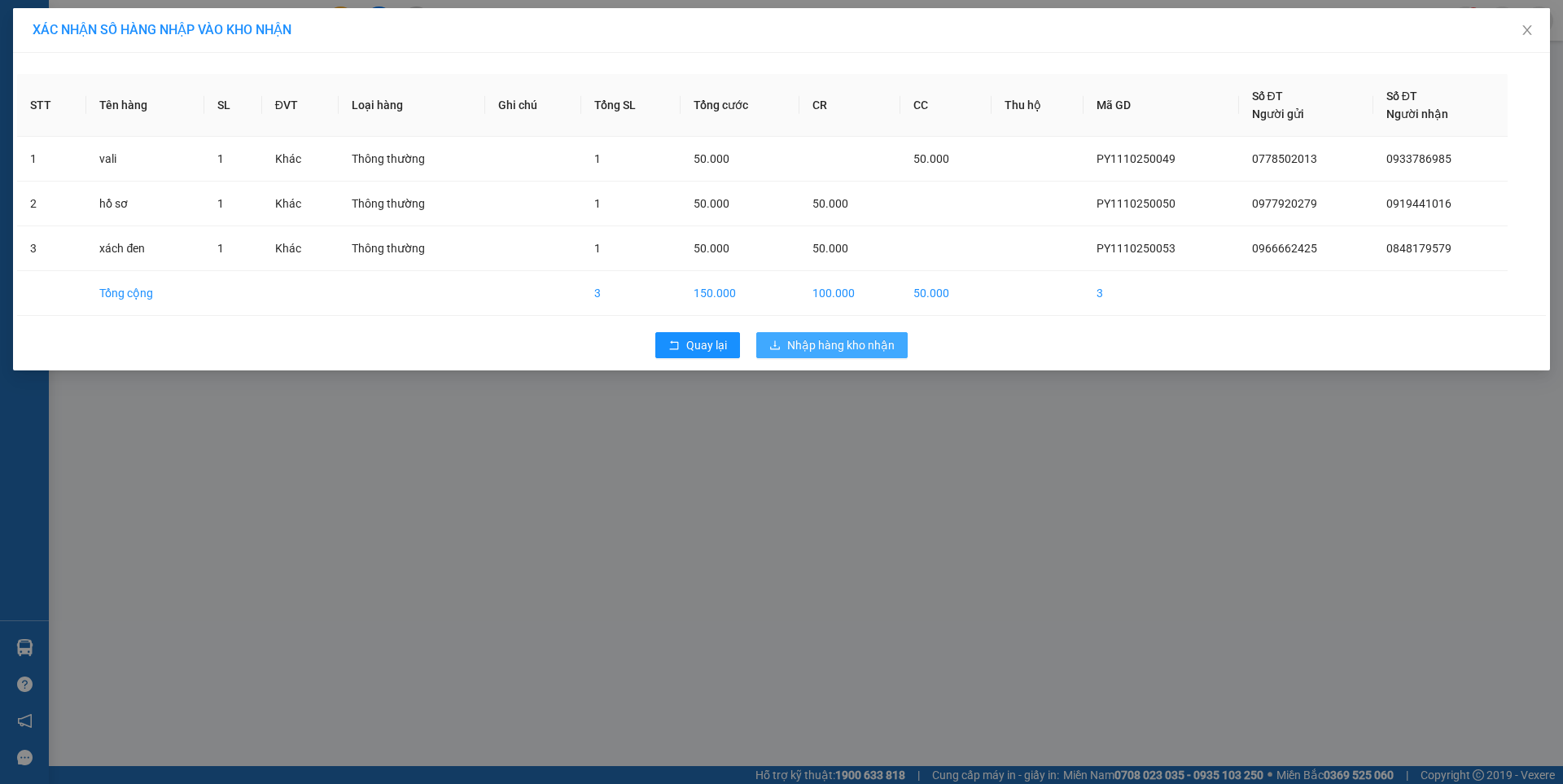
click at [868, 343] on span "Nhập hàng kho nhận" at bounding box center [840, 345] width 107 height 18
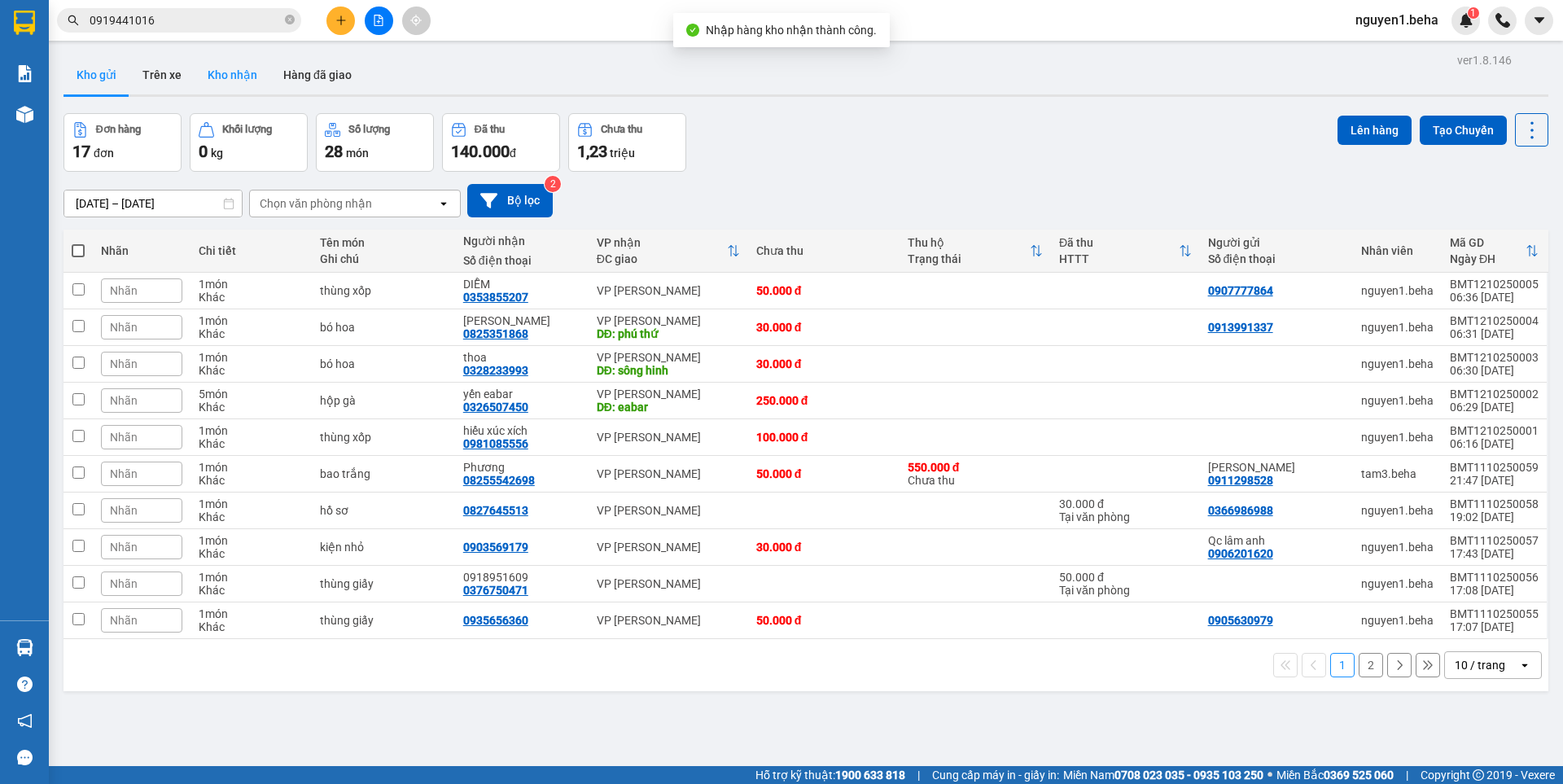
click at [234, 78] on button "Kho nhận" at bounding box center [232, 75] width 76 height 39
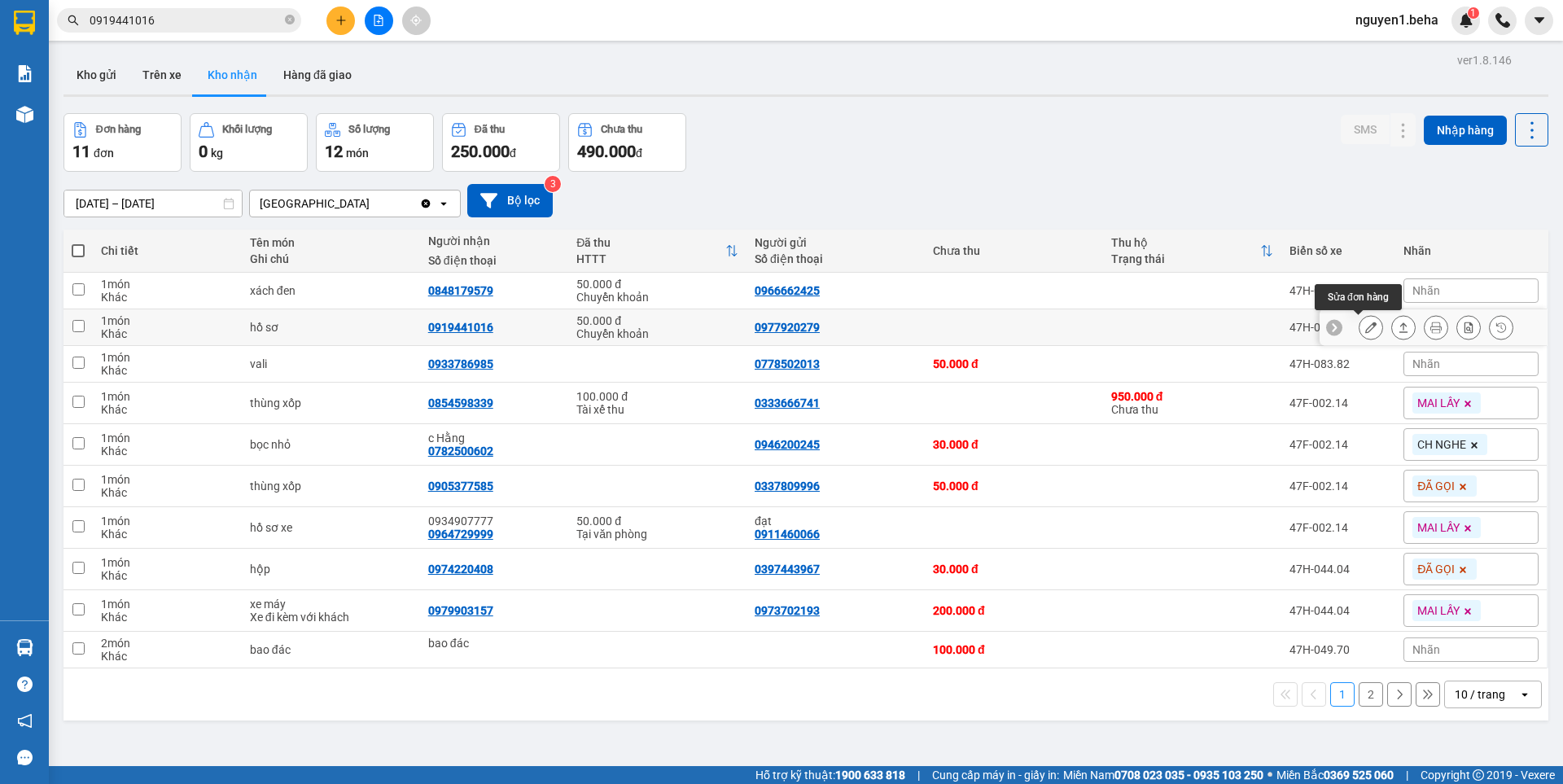
click at [1365, 331] on icon at bounding box center [1370, 327] width 12 height 12
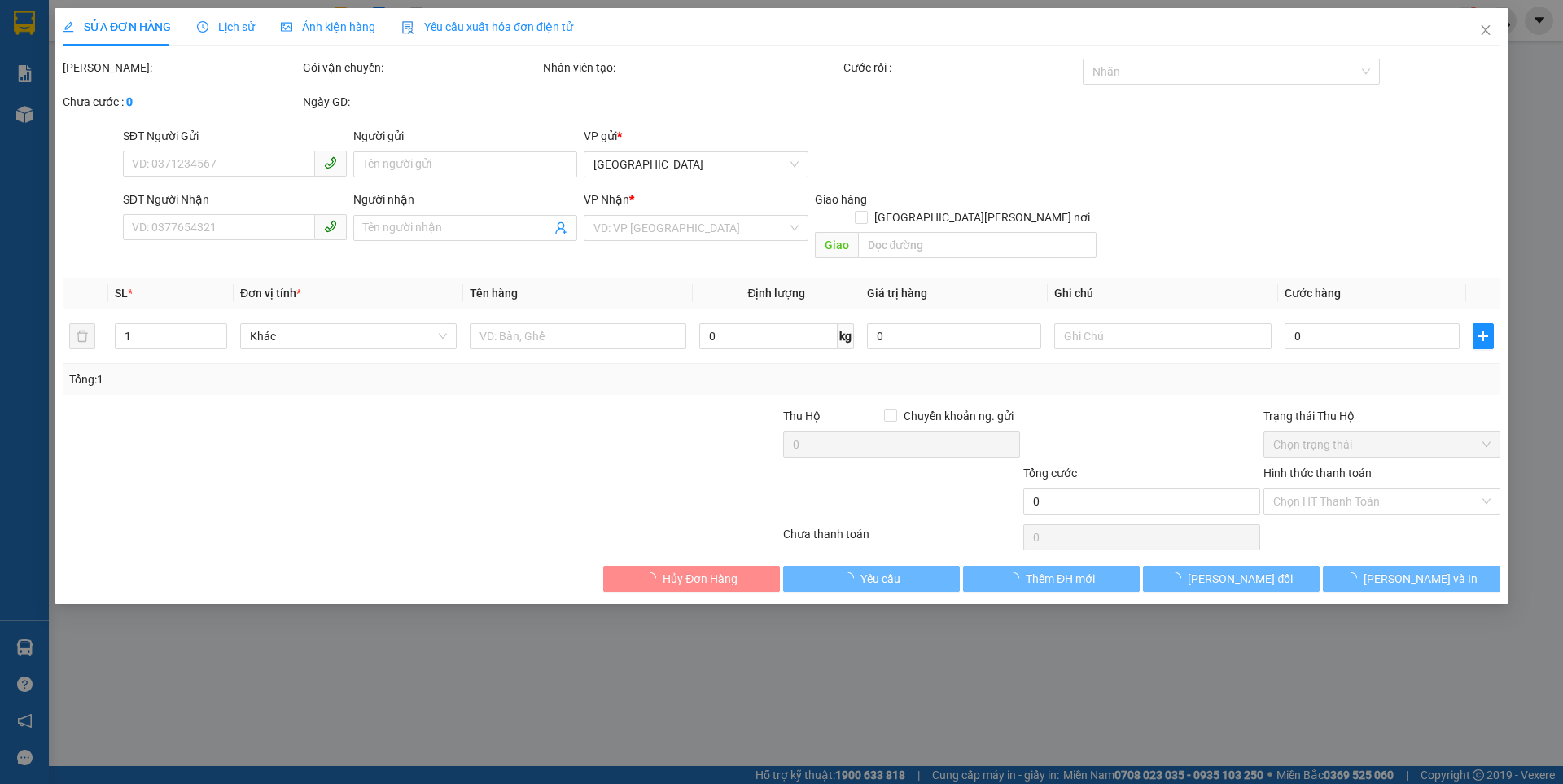
type input "0977920279"
type input "0919441016"
type input "50.000"
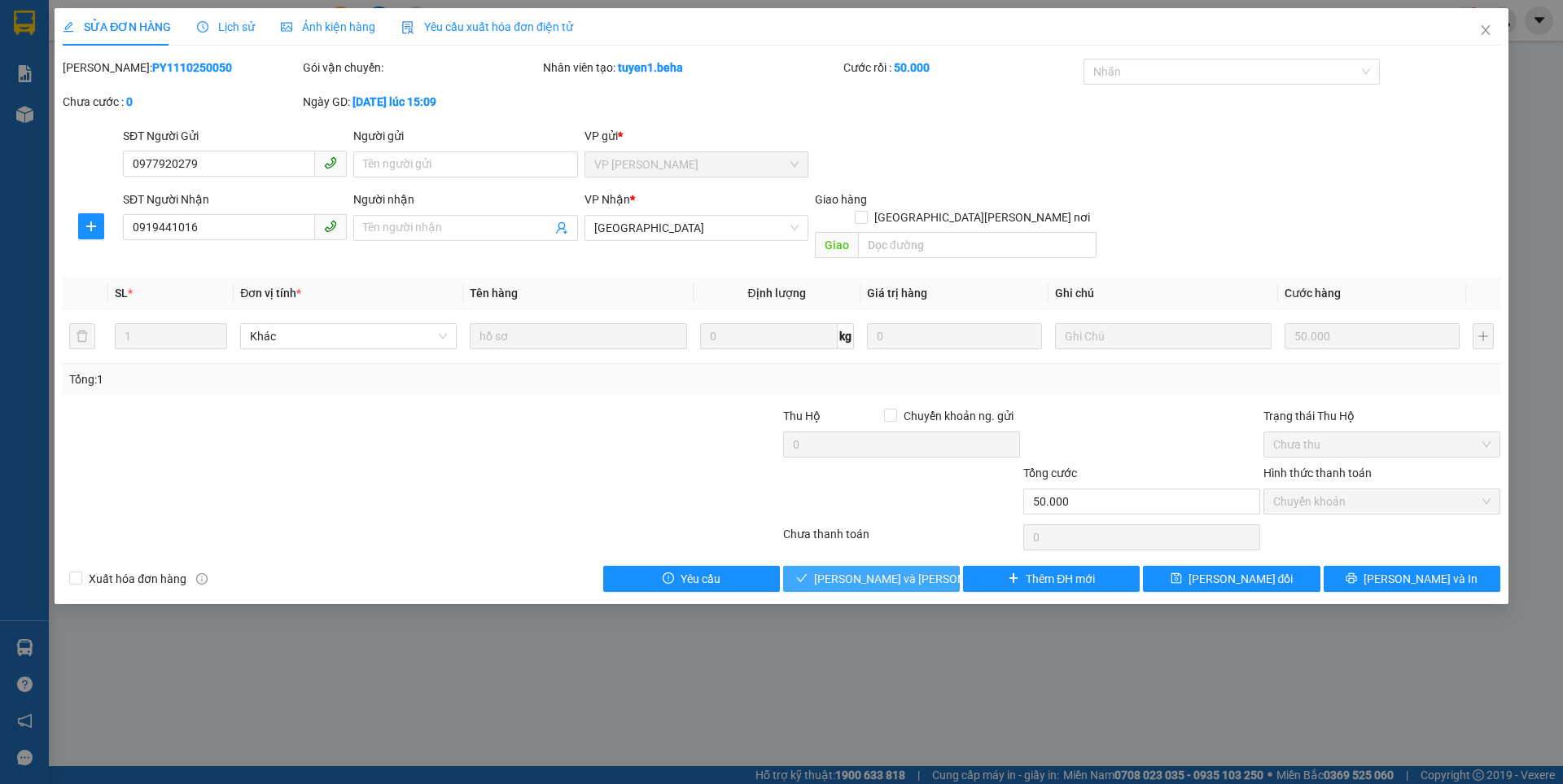
click at [899, 570] on span "[PERSON_NAME] và [PERSON_NAME] hàng" at bounding box center [924, 579] width 220 height 18
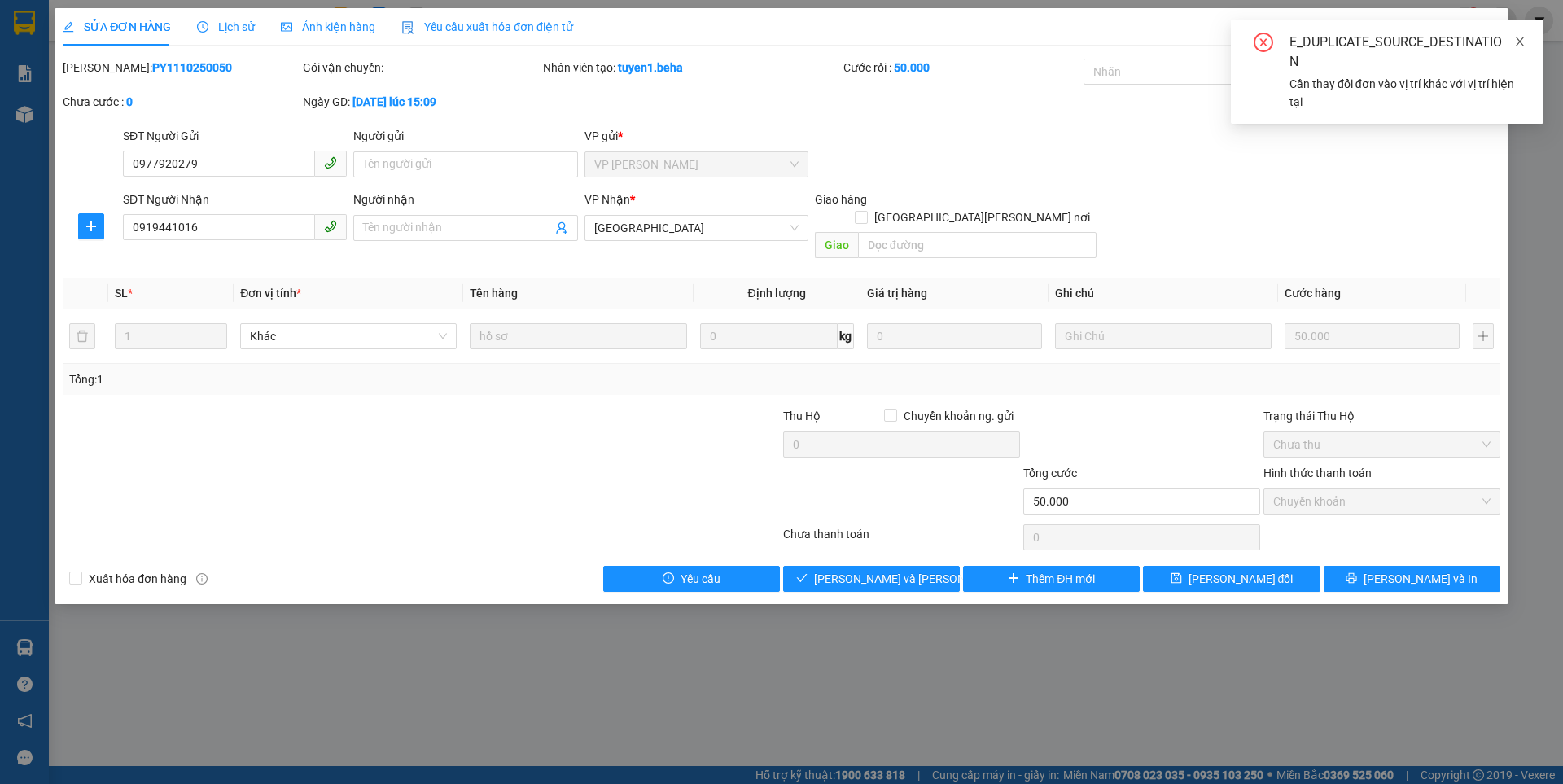
click at [1515, 39] on icon "close" at bounding box center [1519, 41] width 12 height 12
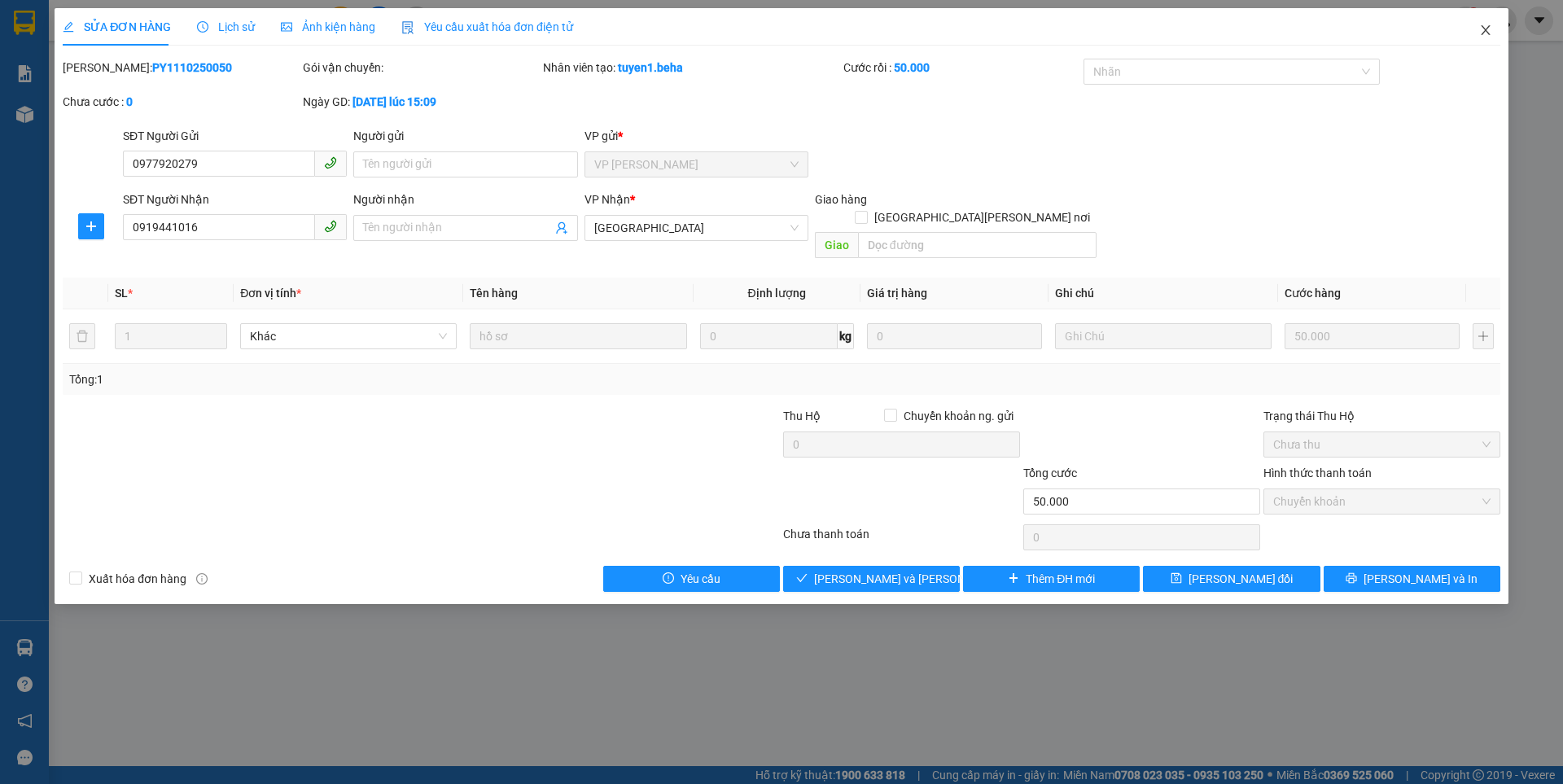
click at [1484, 28] on icon "close" at bounding box center [1485, 29] width 13 height 13
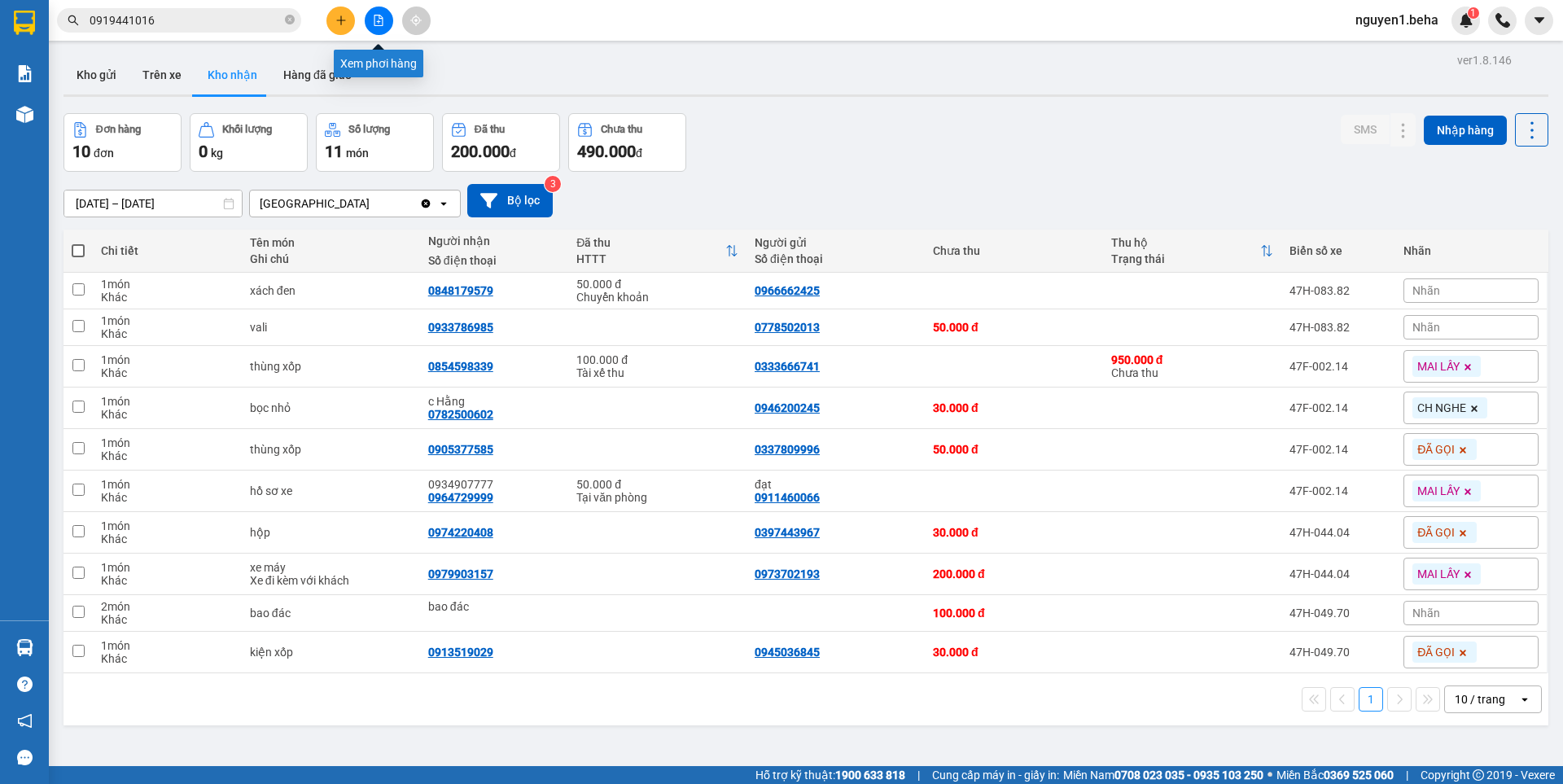
click at [375, 17] on icon "file-add" at bounding box center [378, 20] width 12 height 12
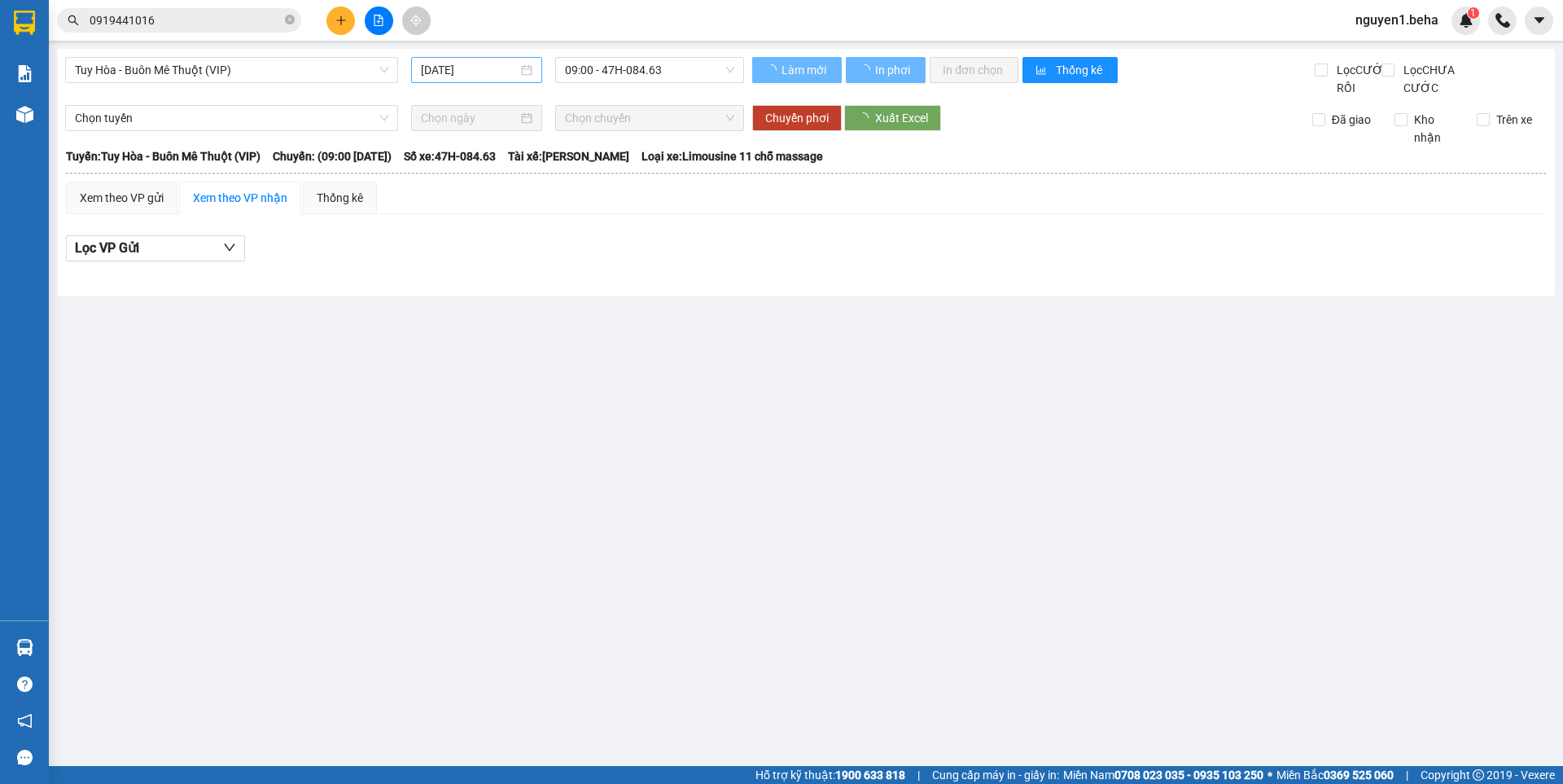
click at [526, 72] on div "[DATE]" at bounding box center [476, 70] width 112 height 18
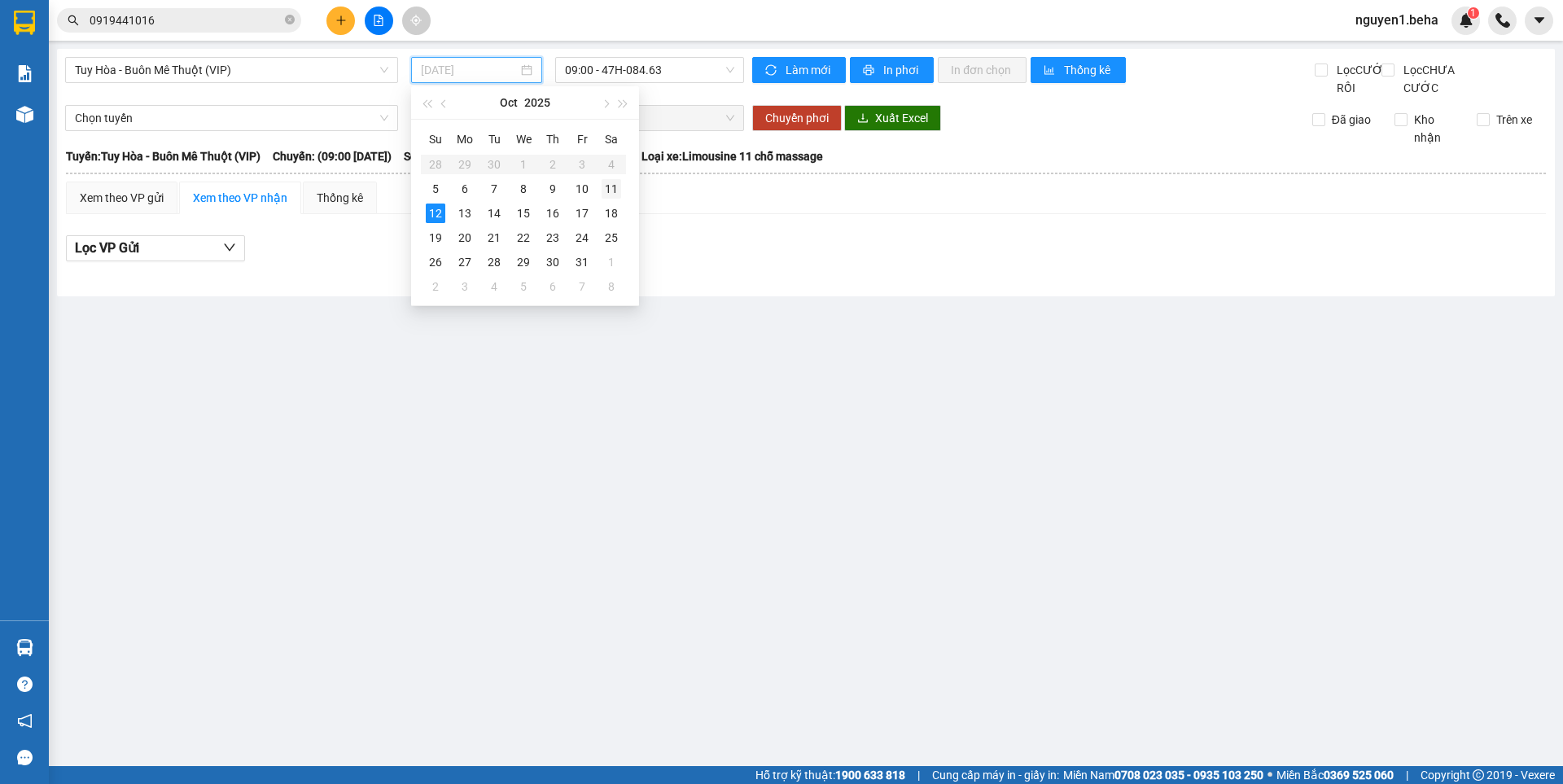
click at [611, 185] on div "11" at bounding box center [612, 189] width 20 height 20
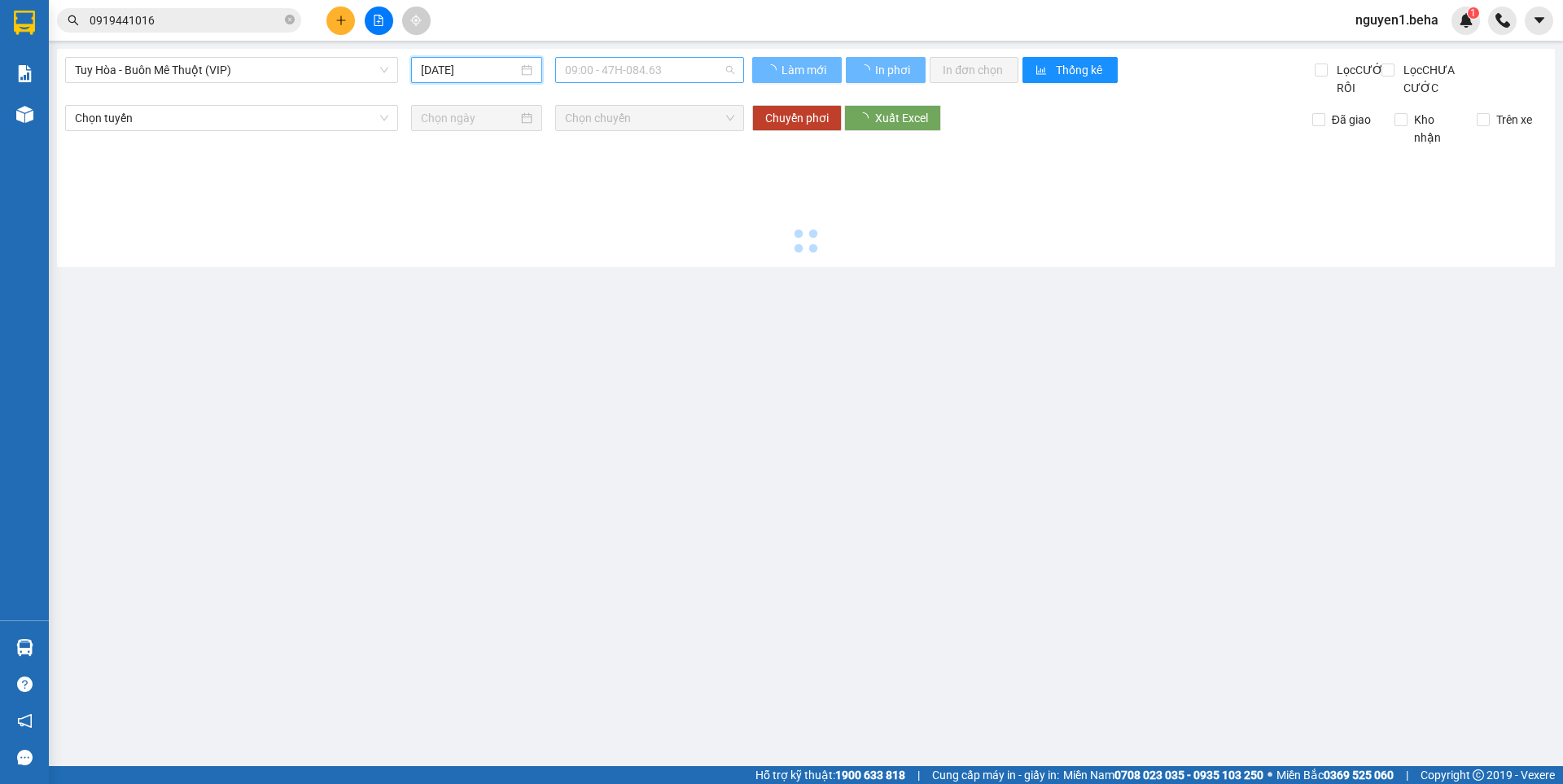
click at [659, 65] on span "09:00 - 47H-084.63" at bounding box center [650, 70] width 170 height 24
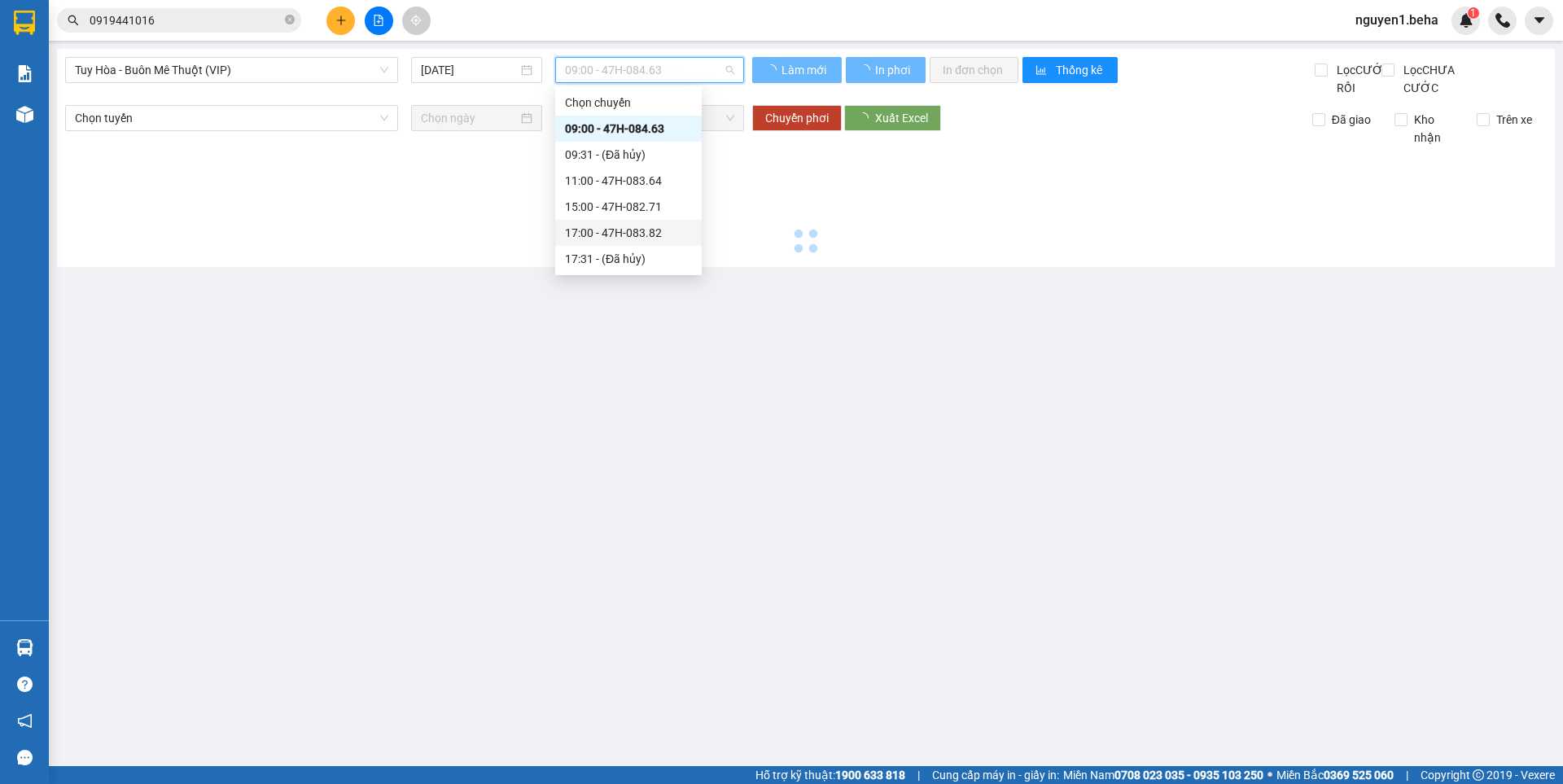
type input "[DATE]"
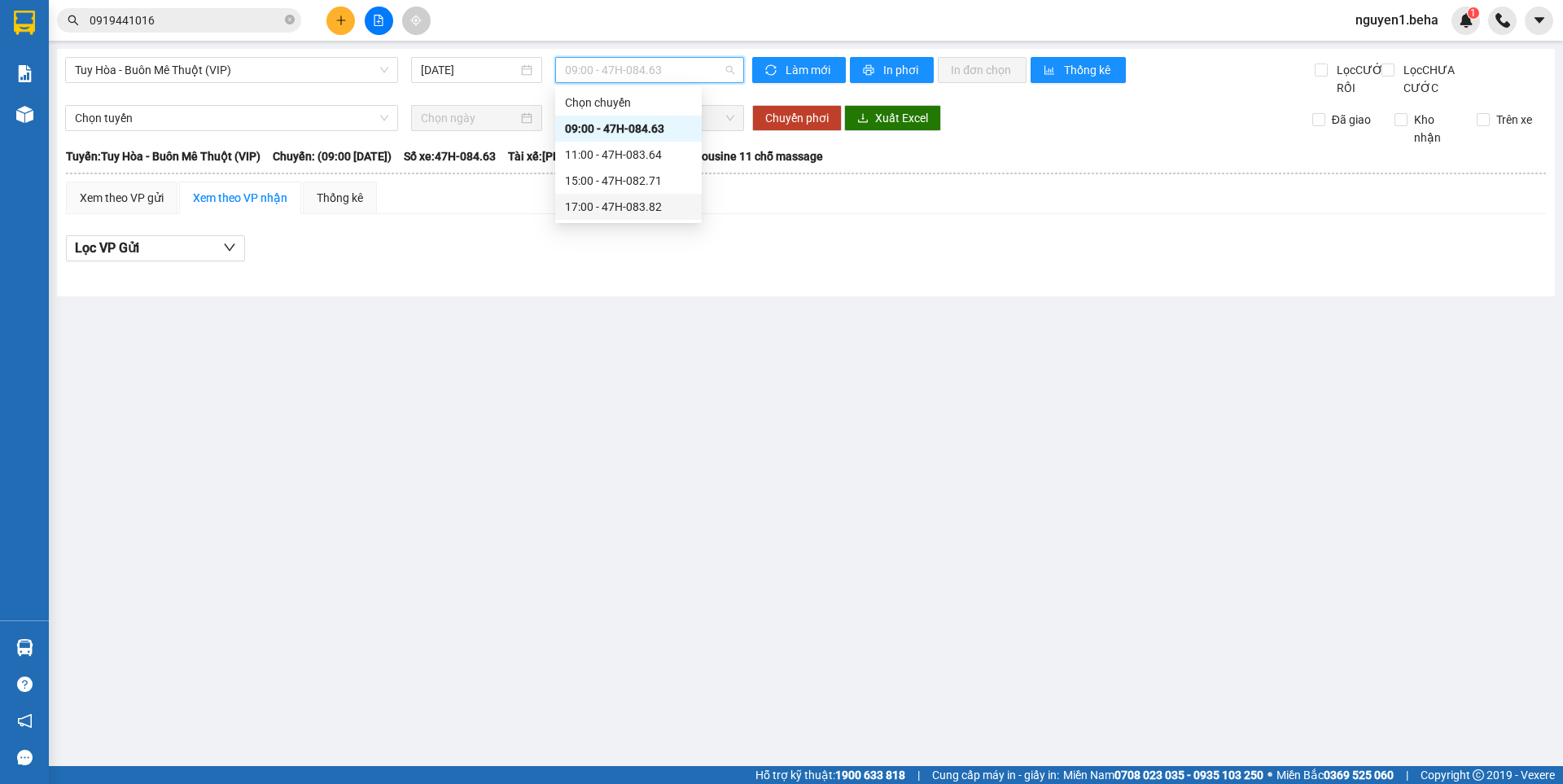
click at [630, 206] on div "17:00 - 47H-083.82" at bounding box center [629, 206] width 127 height 18
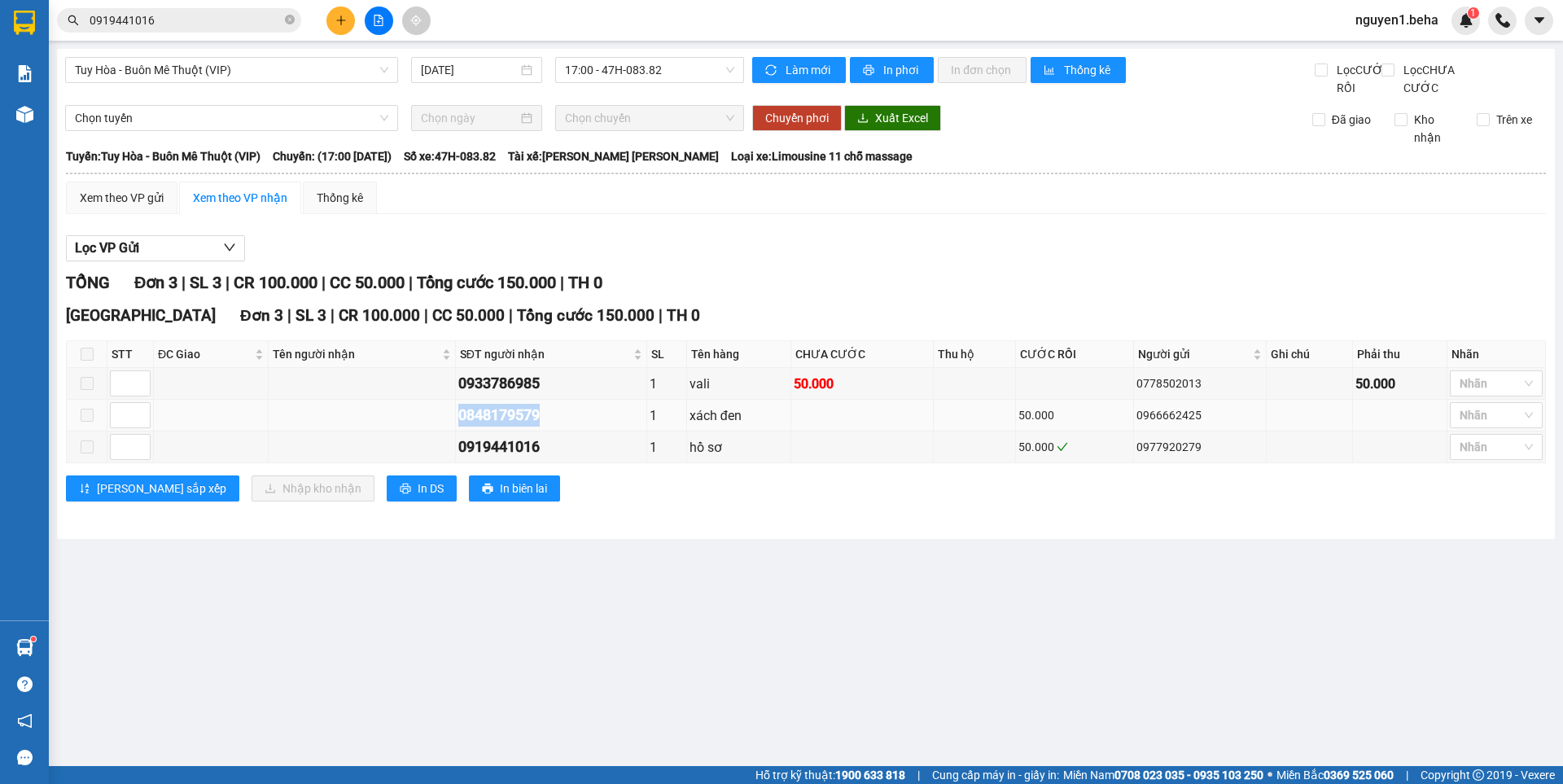
drag, startPoint x: 444, startPoint y: 433, endPoint x: 556, endPoint y: 437, distance: 112.1
click at [556, 431] on tr "0848179579 1 xách đen 50.000 0966662425 [PERSON_NAME]" at bounding box center [807, 415] width 1479 height 32
copy div "0848179579"
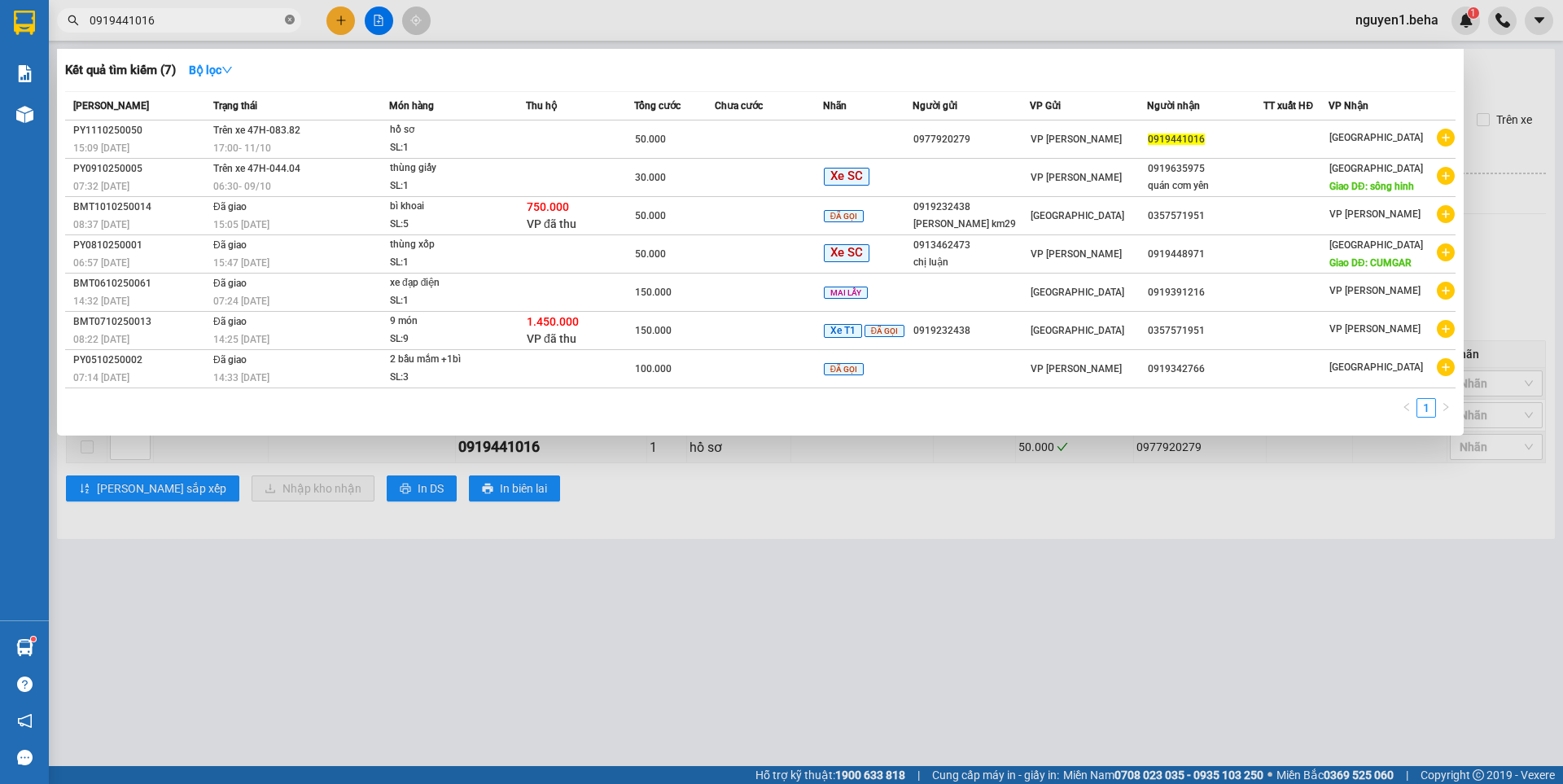
click at [289, 21] on icon "close-circle" at bounding box center [289, 19] width 10 height 10
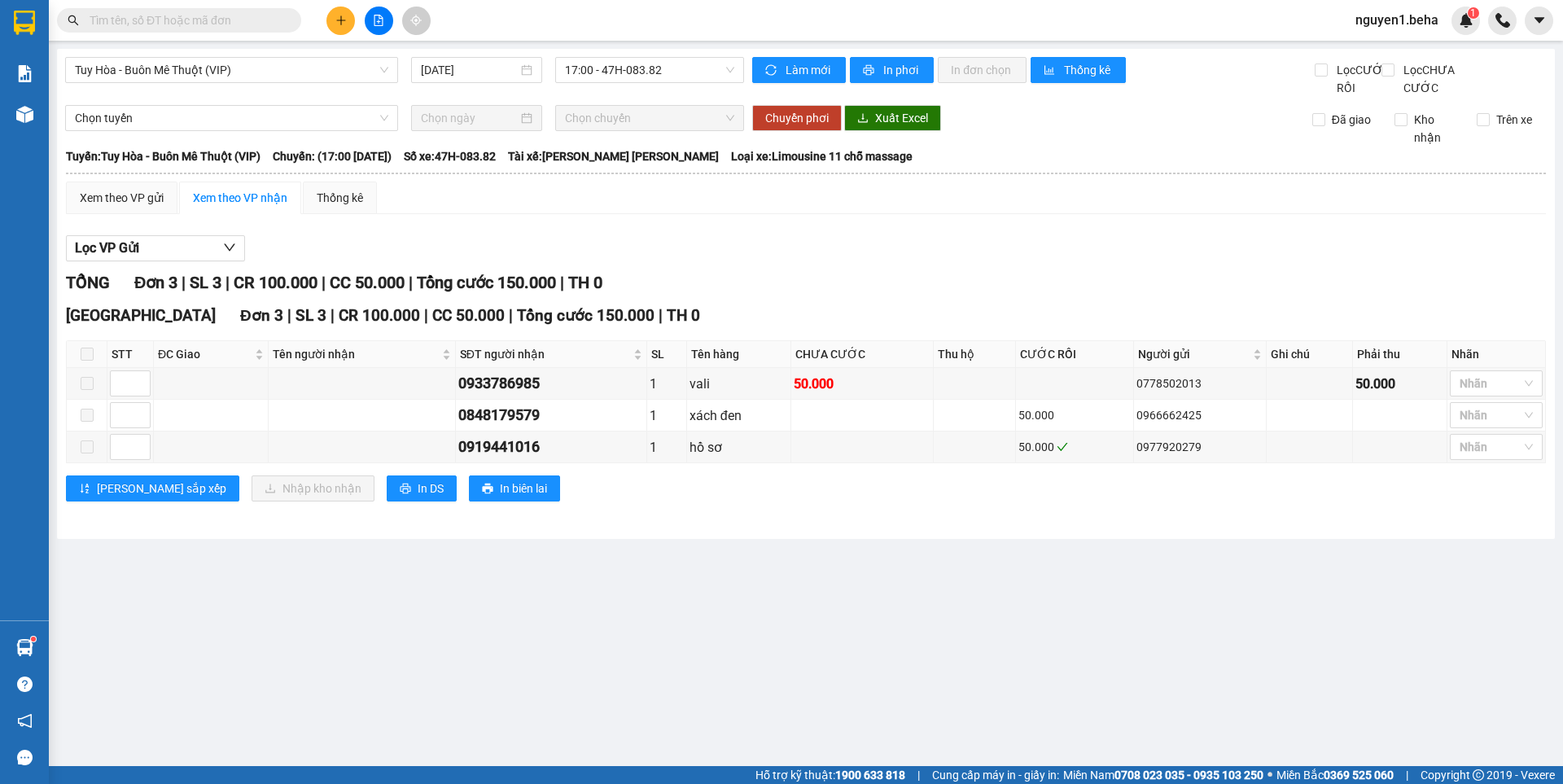
paste input "0848179579"
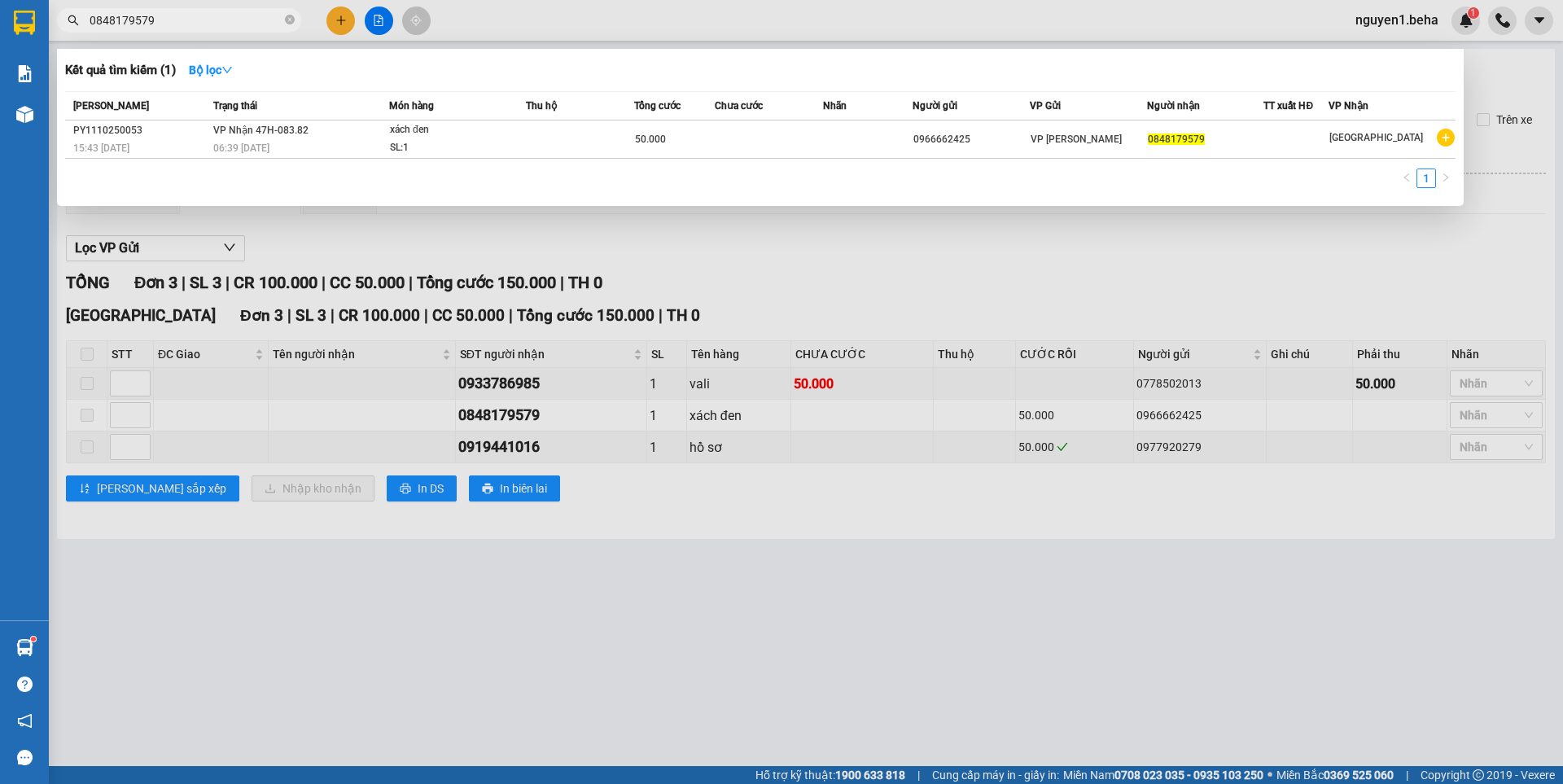
type input "0848179579"
click at [469, 144] on div "SL: 1" at bounding box center [451, 148] width 122 height 18
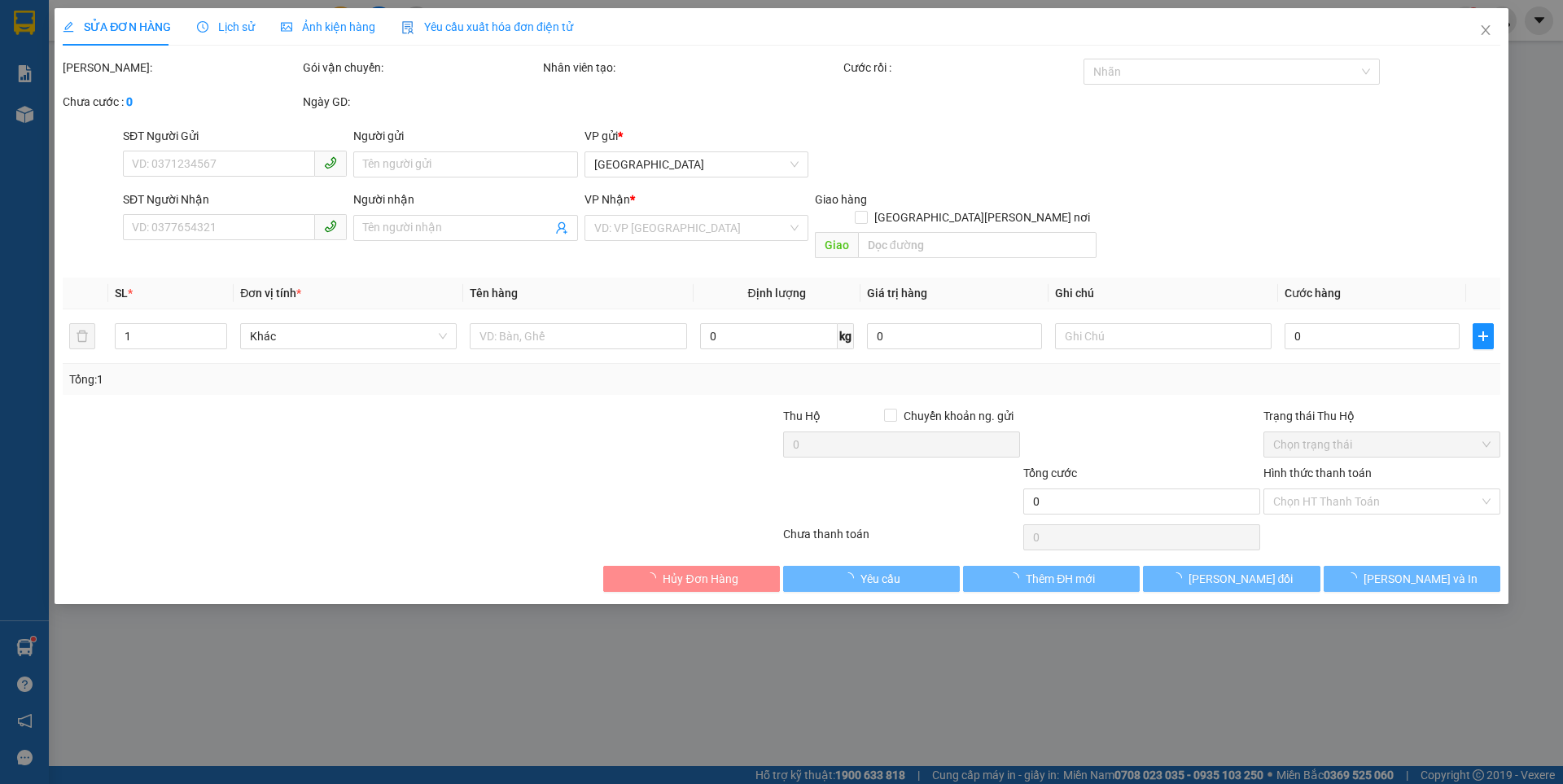
click at [361, 32] on span "Ảnh kiện hàng" at bounding box center [328, 27] width 95 height 13
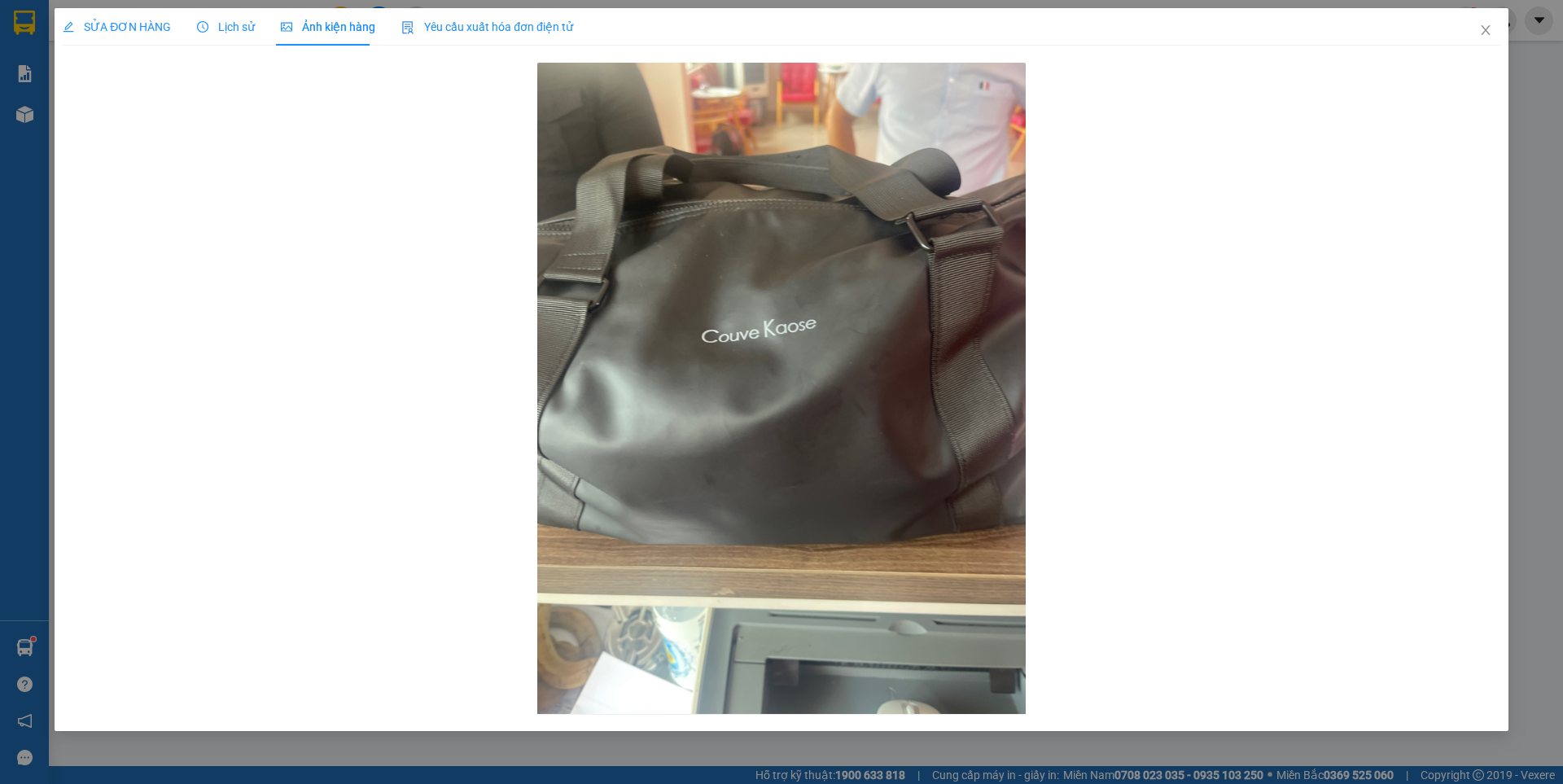
click at [142, 21] on span "SỬA ĐƠN HÀNG" at bounding box center [116, 27] width 108 height 13
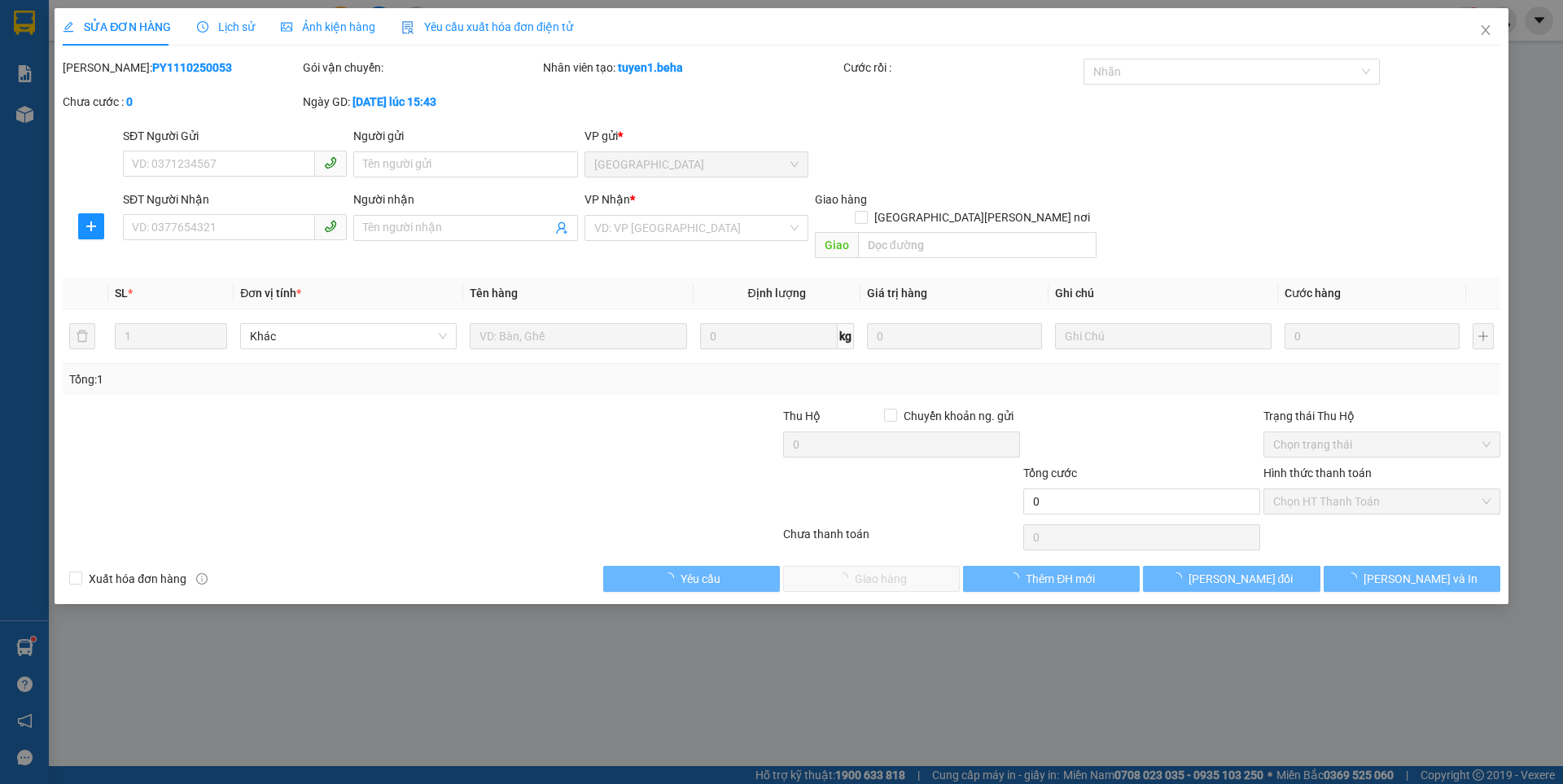
type input "0966662425"
type input "0848179579"
type input "50.000"
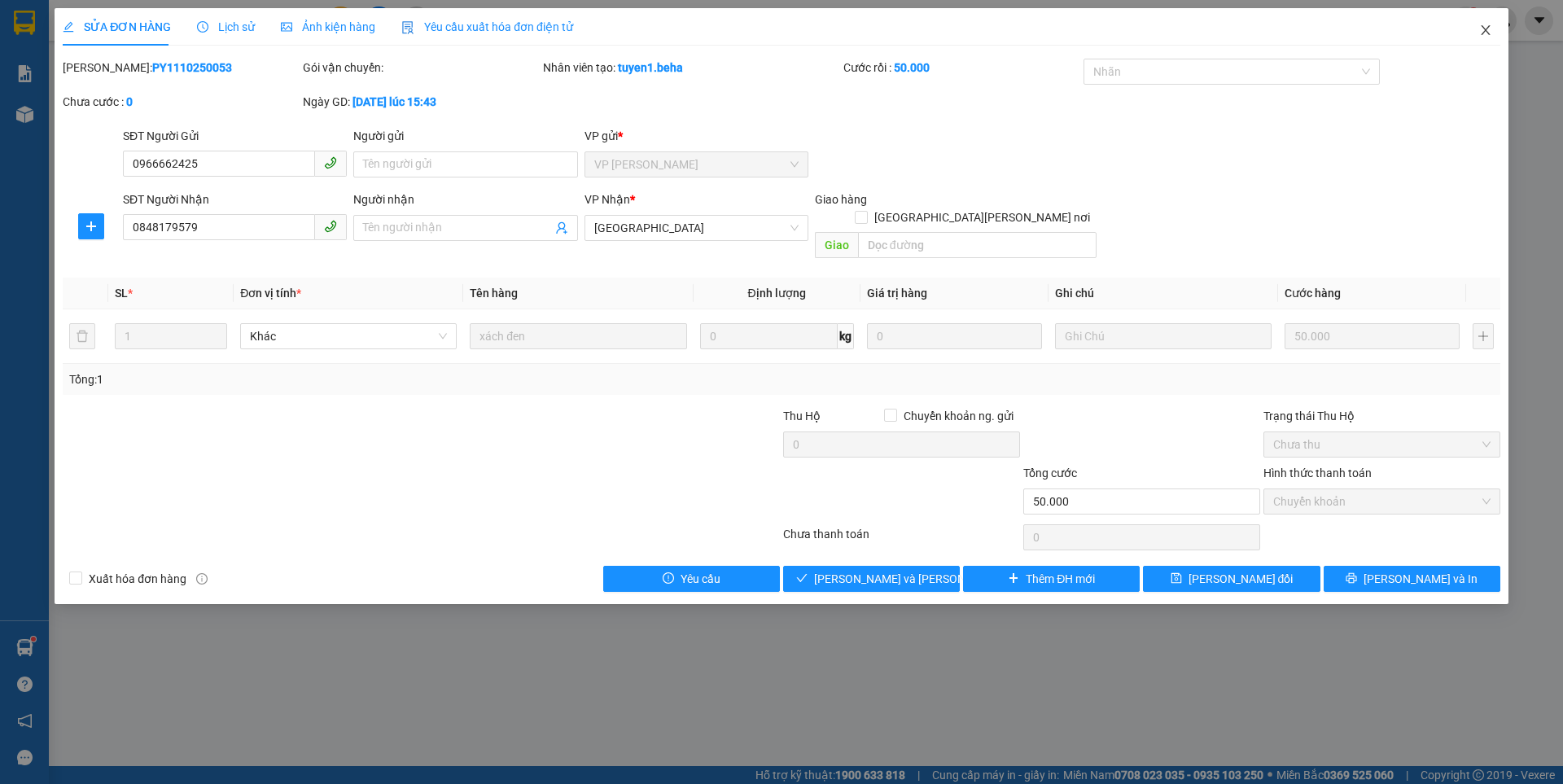
click at [1483, 32] on icon "close" at bounding box center [1485, 29] width 13 height 13
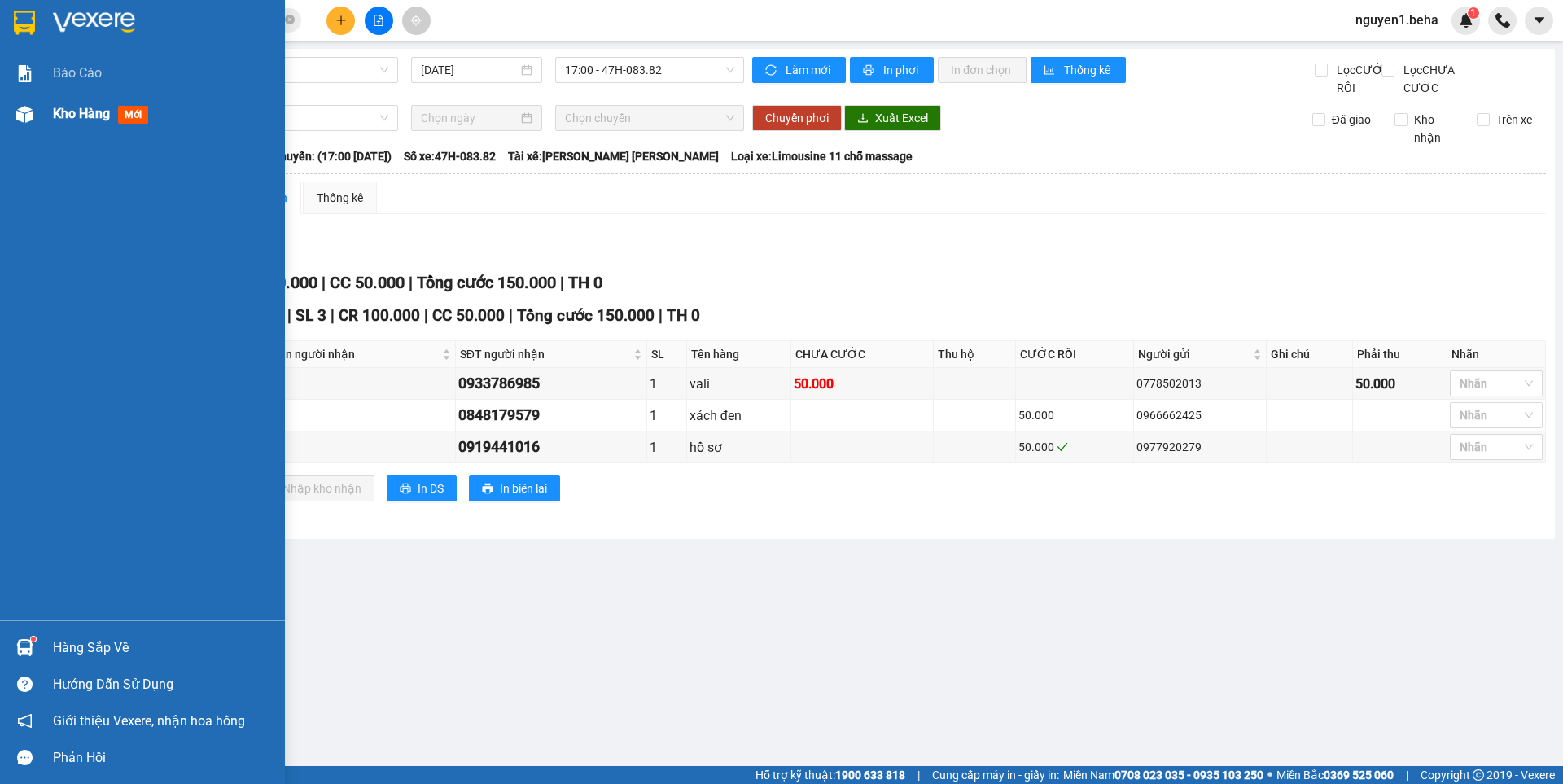
click at [29, 117] on img at bounding box center [24, 113] width 17 height 17
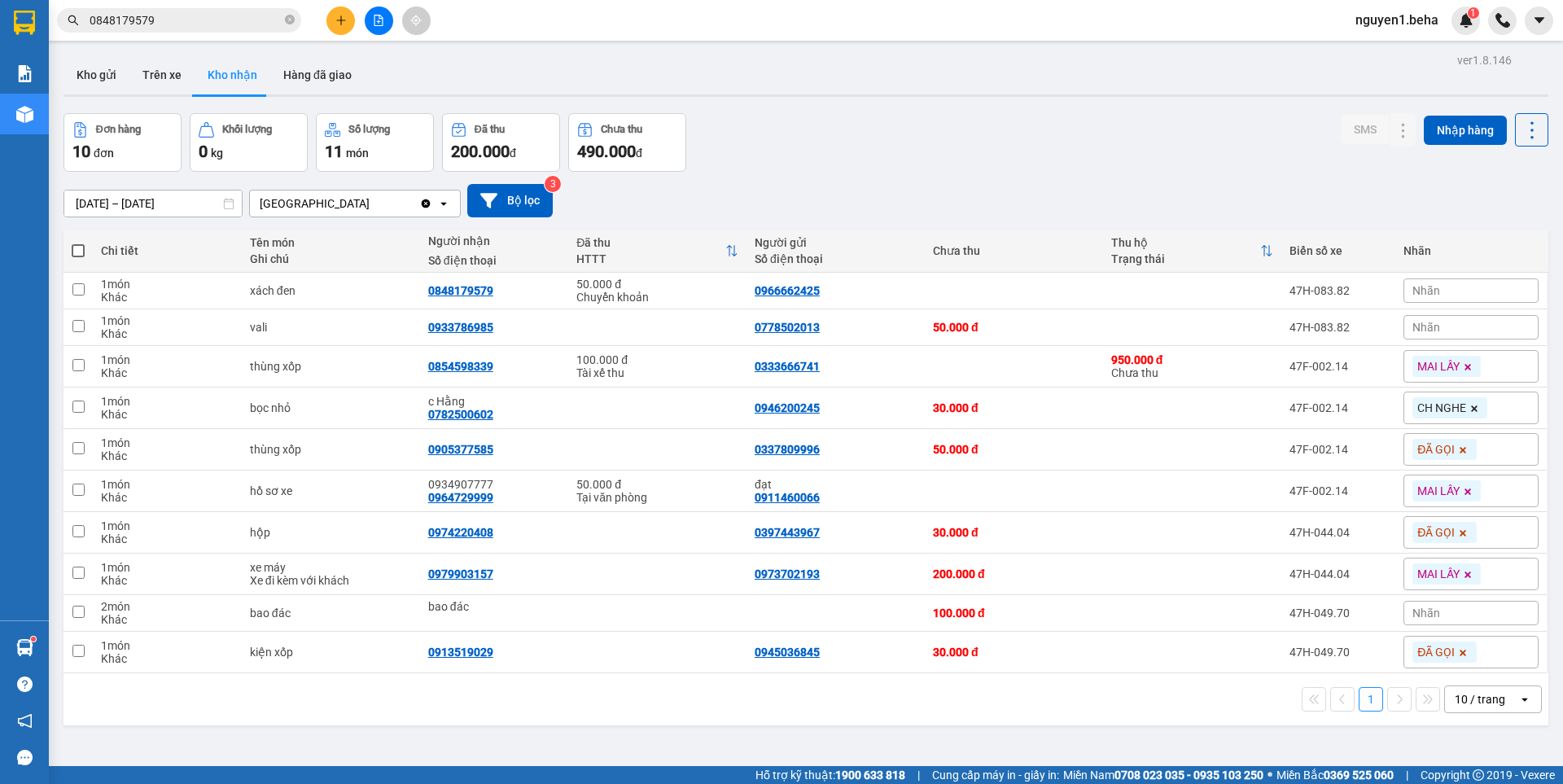
click at [1467, 704] on div "10 / trang" at bounding box center [1480, 699] width 51 height 16
drag, startPoint x: 1465, startPoint y: 597, endPoint x: 1445, endPoint y: 597, distance: 20.0
click at [1464, 597] on span "50 / trang" at bounding box center [1471, 605] width 52 height 16
click at [82, 76] on button "Kho gửi" at bounding box center [96, 75] width 66 height 39
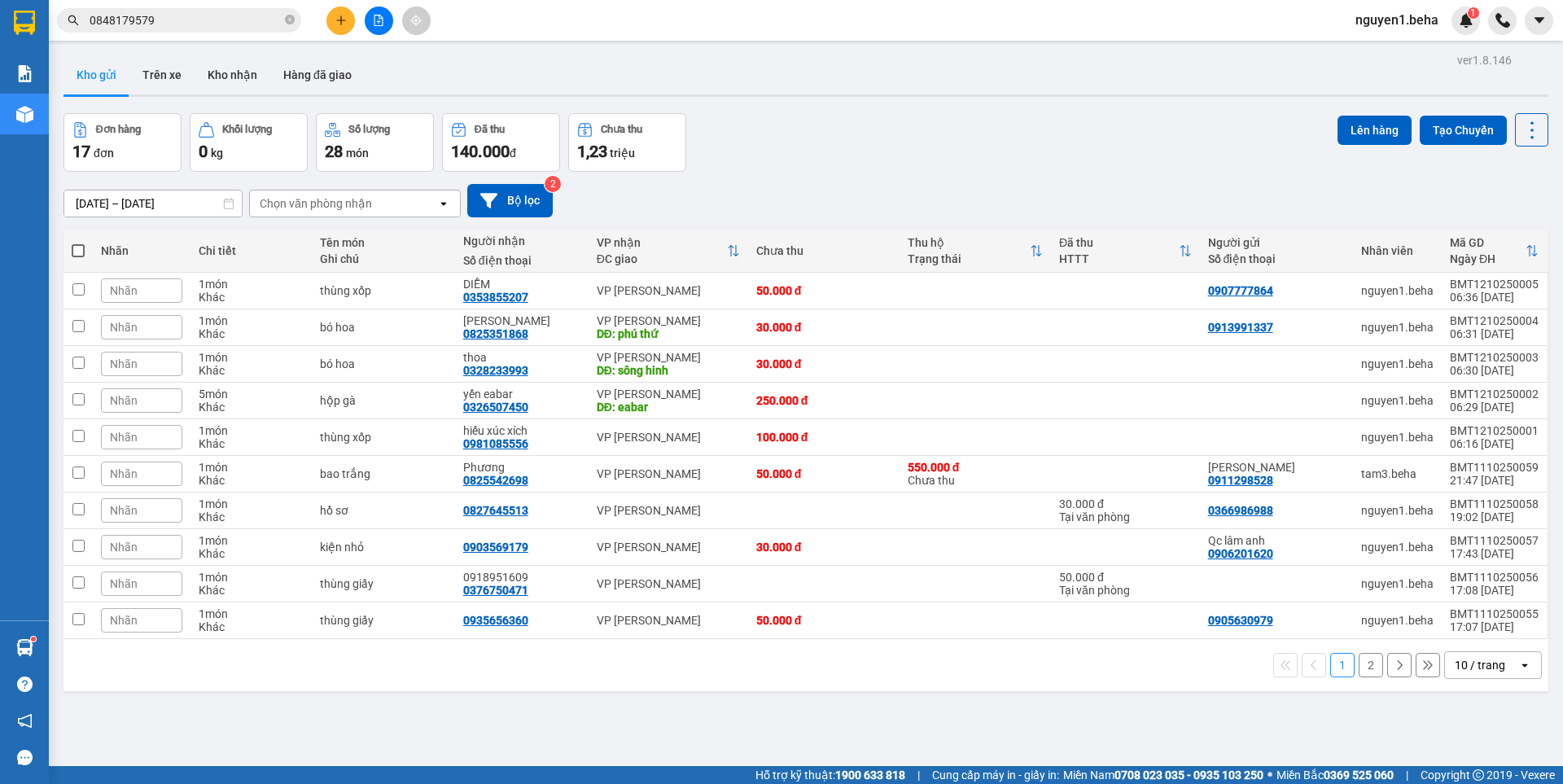
click at [1469, 665] on div "10 / trang" at bounding box center [1480, 665] width 51 height 16
click at [1475, 568] on span "50 / trang" at bounding box center [1471, 571] width 52 height 16
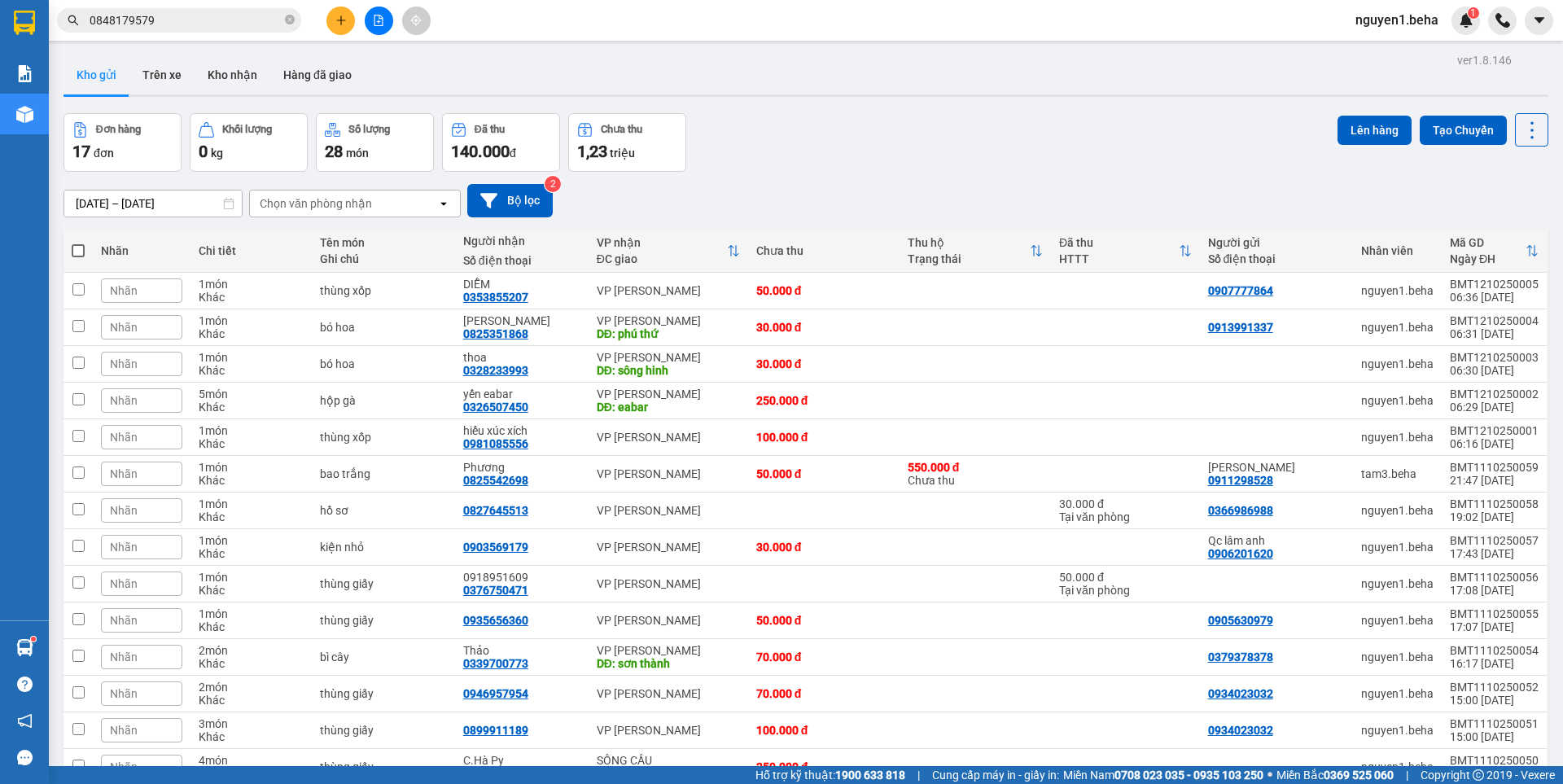
click at [79, 251] on span at bounding box center [78, 250] width 13 height 13
click at [78, 243] on input "checkbox" at bounding box center [78, 243] width 0 height 0
checkbox input "true"
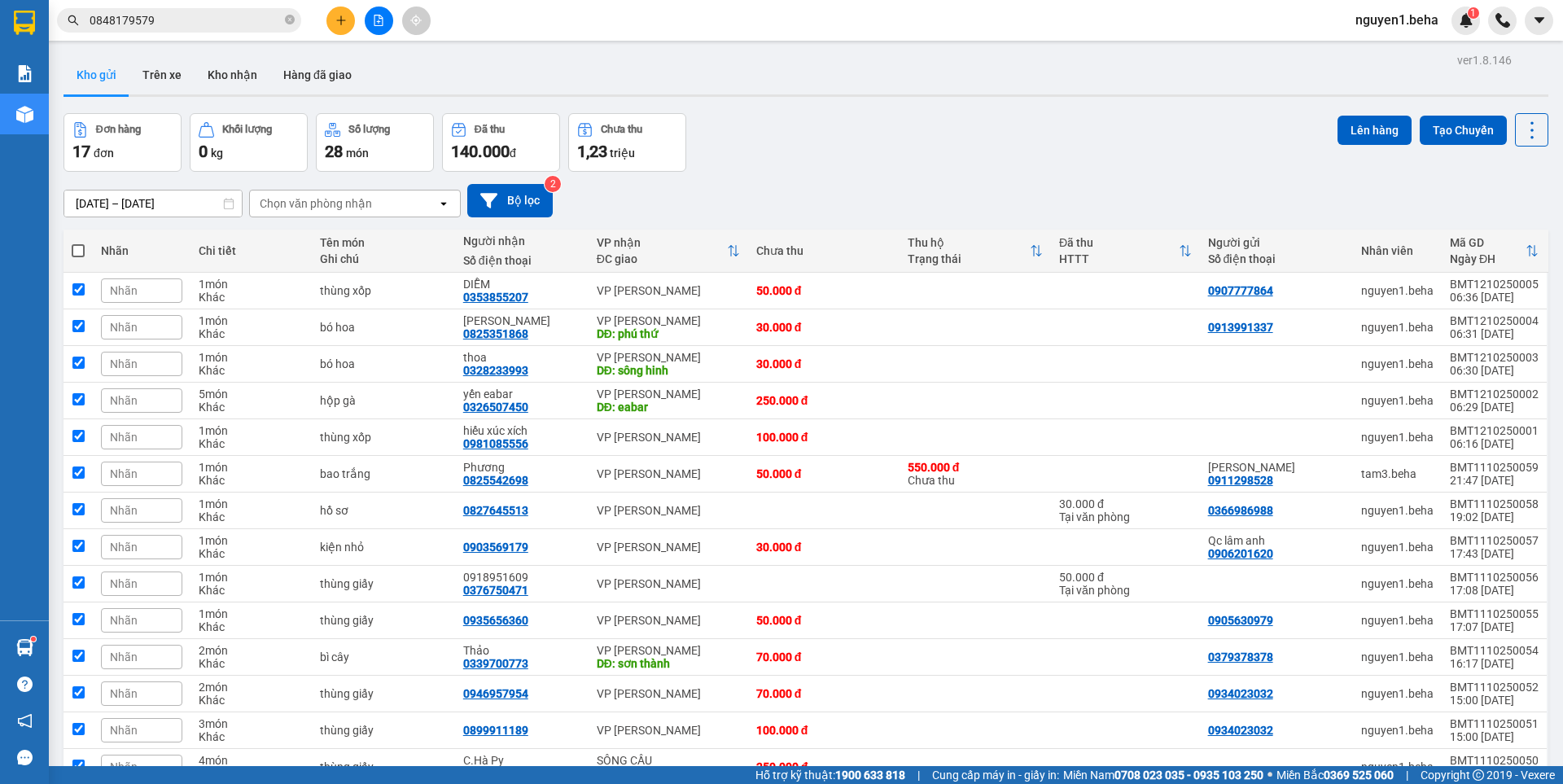
checkbox input "true"
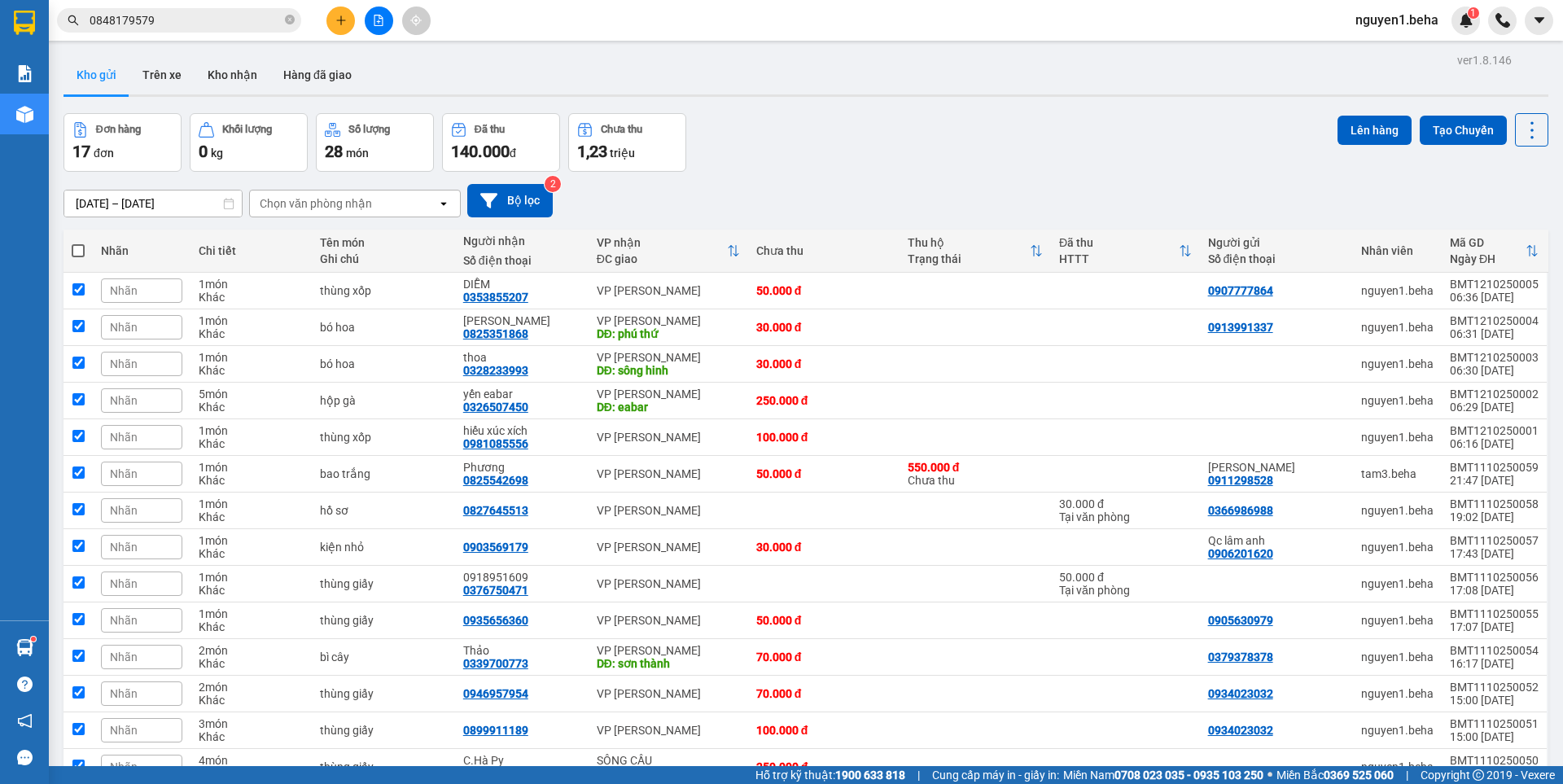
checkbox input "true"
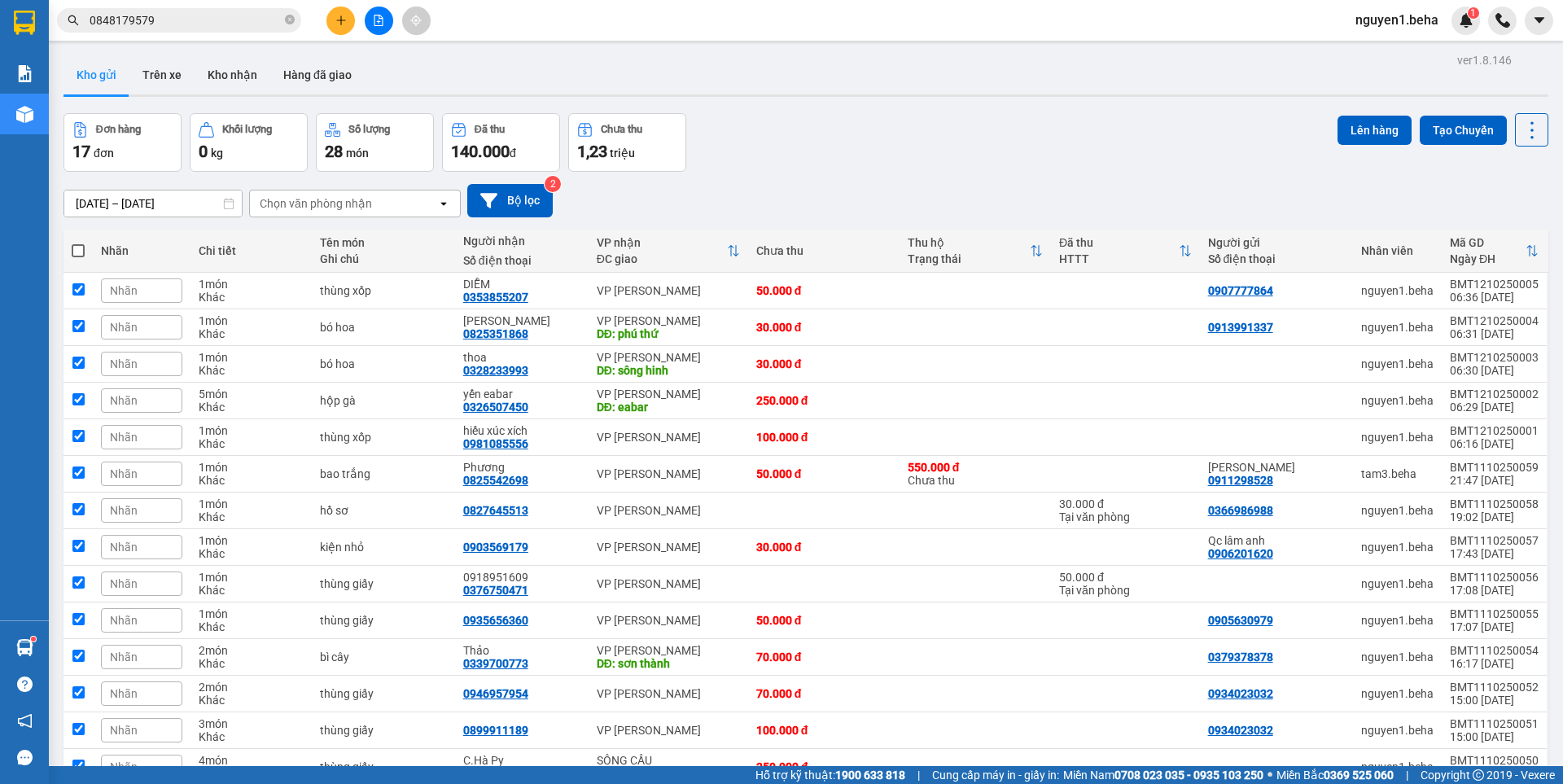
checkbox input "true"
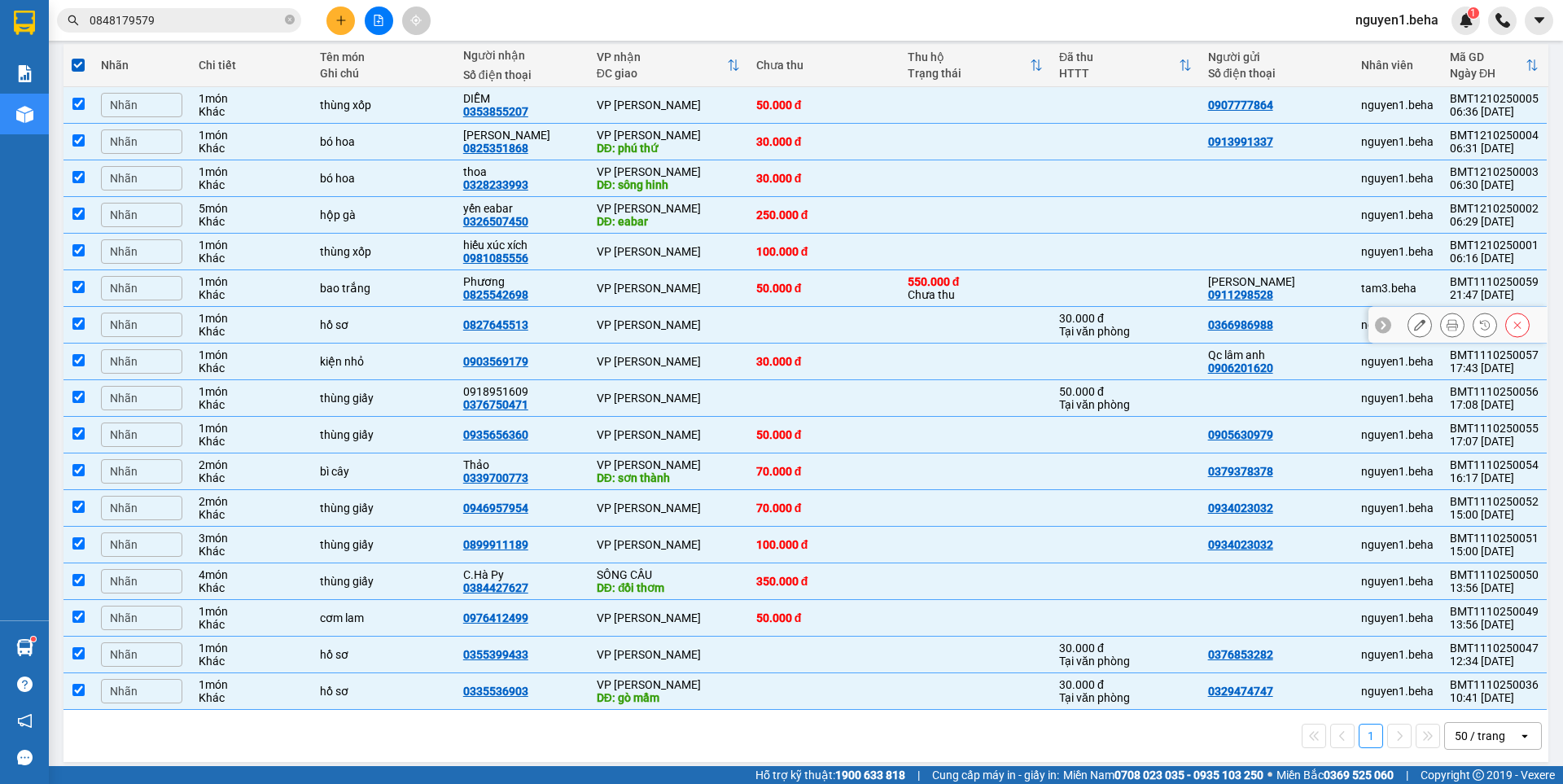
scroll to position [196, 0]
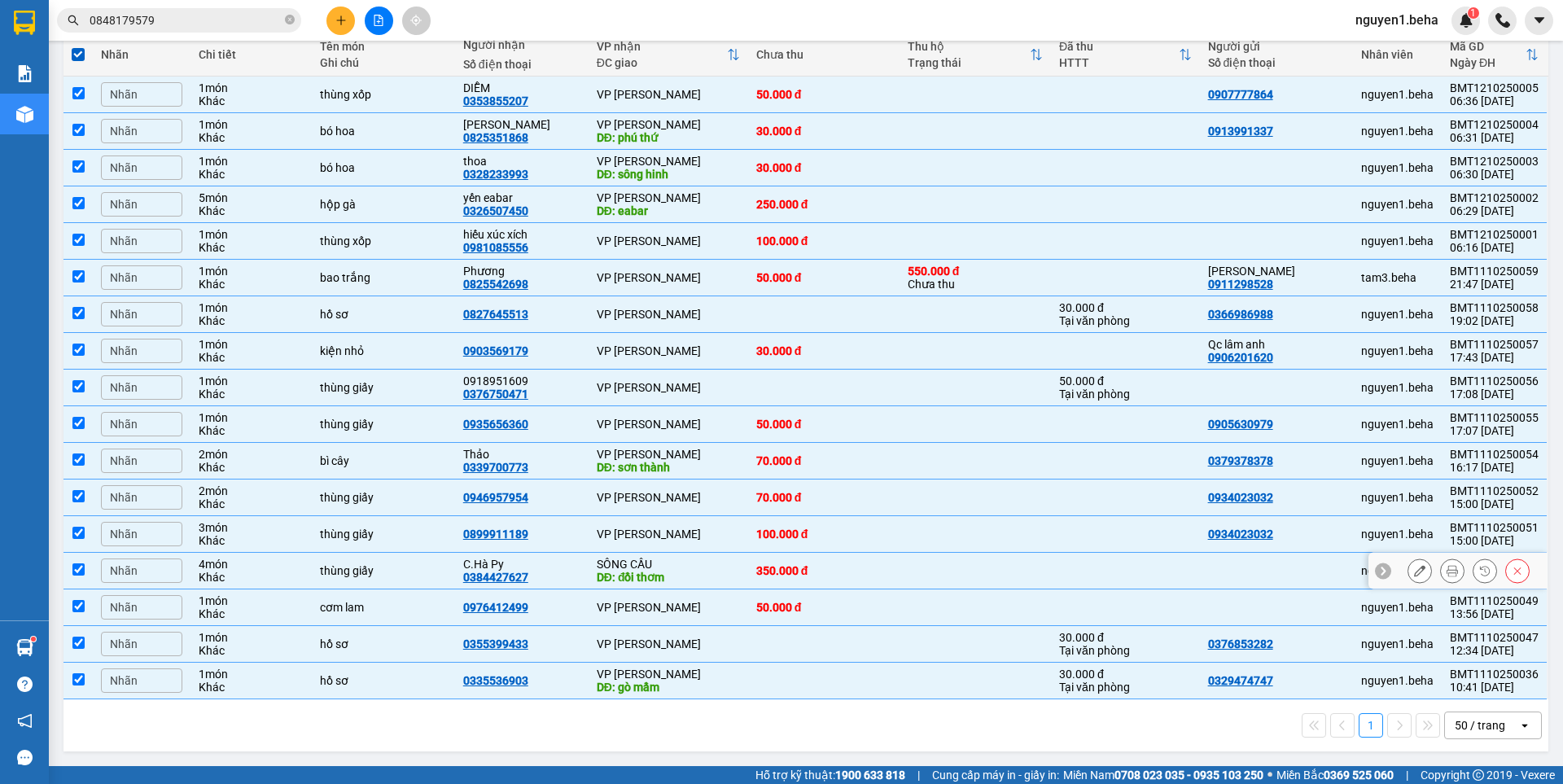
click at [81, 570] on input "checkbox" at bounding box center [79, 570] width 13 height 13
checkbox input "false"
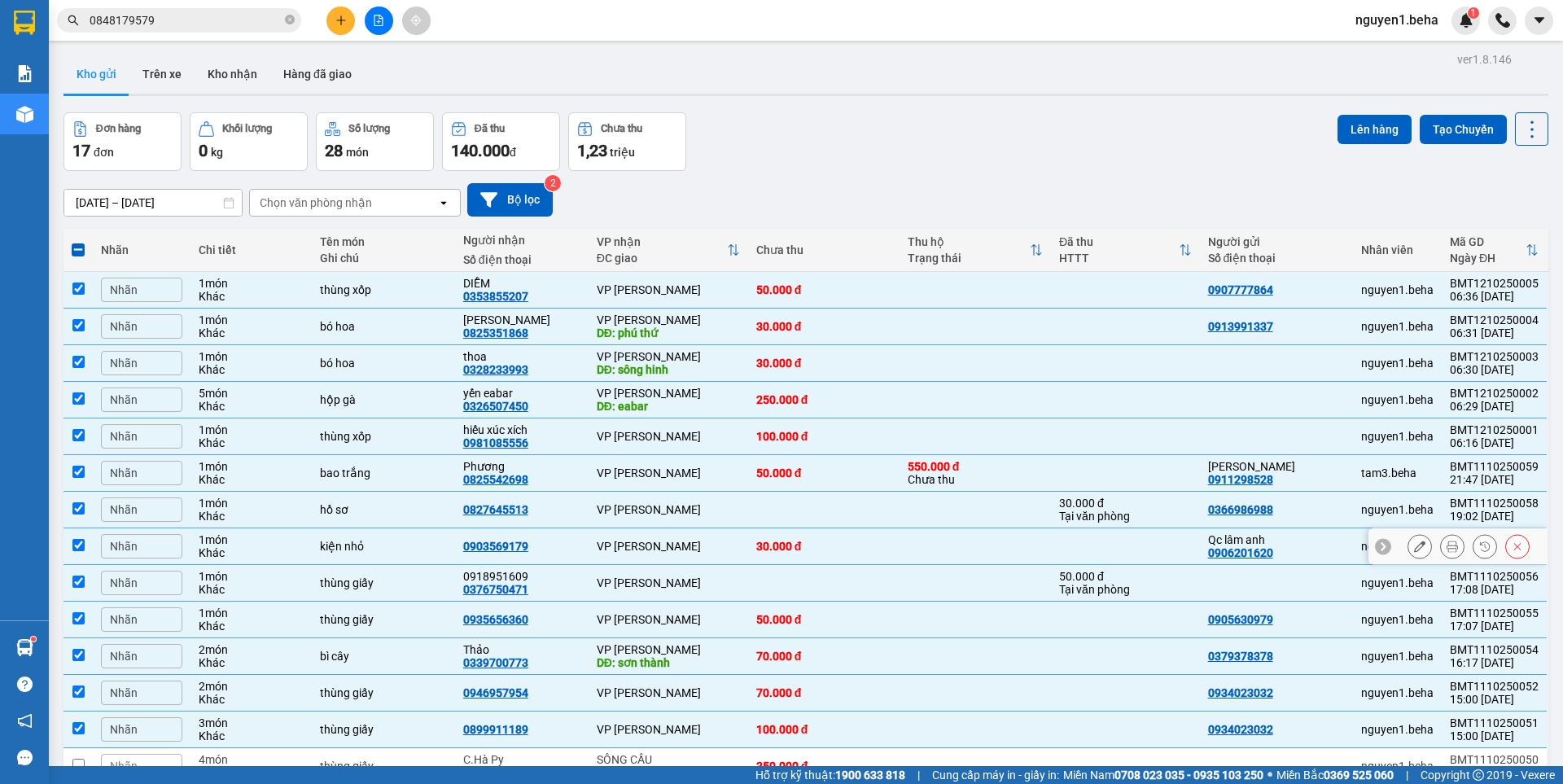
scroll to position [0, 0]
click at [1352, 130] on button "Lên hàng" at bounding box center [1374, 129] width 74 height 29
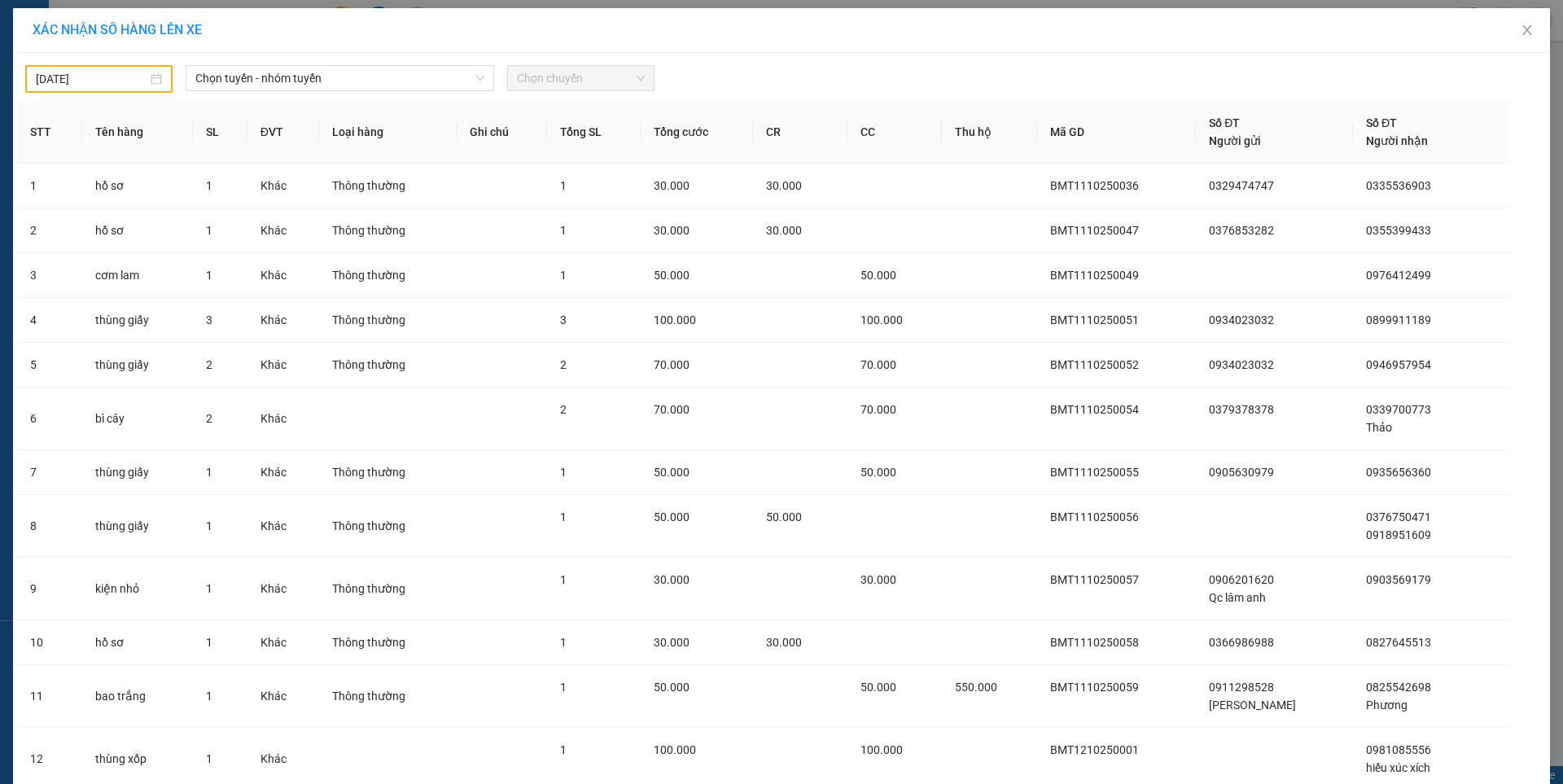
click at [105, 76] on input "[DATE]" at bounding box center [91, 79] width 112 height 18
click at [50, 225] on div "12" at bounding box center [45, 223] width 20 height 20
type input "[DATE]"
click at [456, 83] on span "Chọn tuyến - nhóm tuyến" at bounding box center [340, 78] width 289 height 24
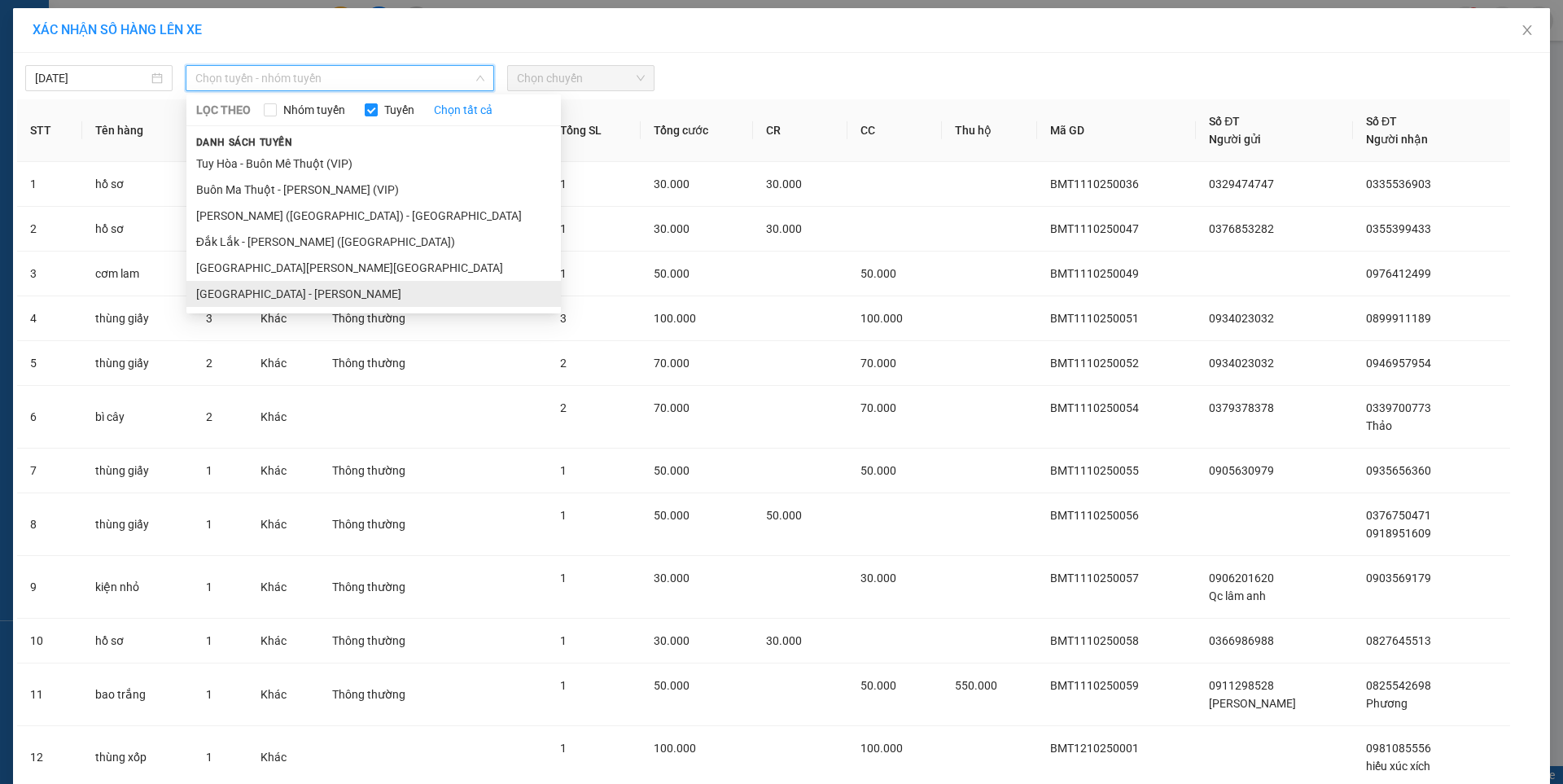
click at [289, 290] on li "[GEOGRAPHIC_DATA] - [PERSON_NAME]" at bounding box center [373, 293] width 374 height 26
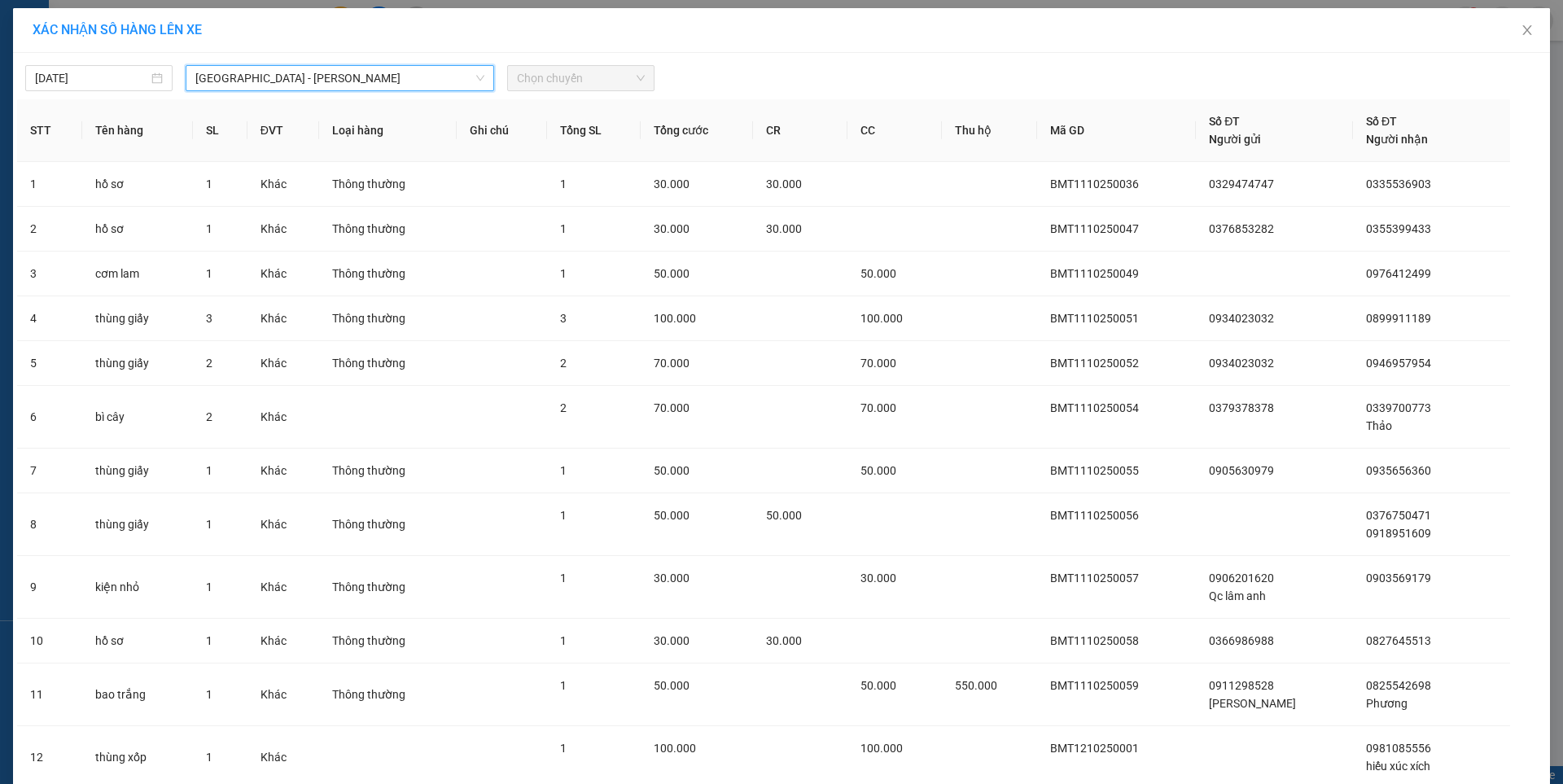
click at [551, 76] on span "Chọn chuyến" at bounding box center [581, 78] width 128 height 24
click at [591, 78] on span "Chọn chuyến" at bounding box center [581, 78] width 128 height 24
click at [566, 136] on div "07:00 - 47F-002.14" at bounding box center [574, 137] width 127 height 18
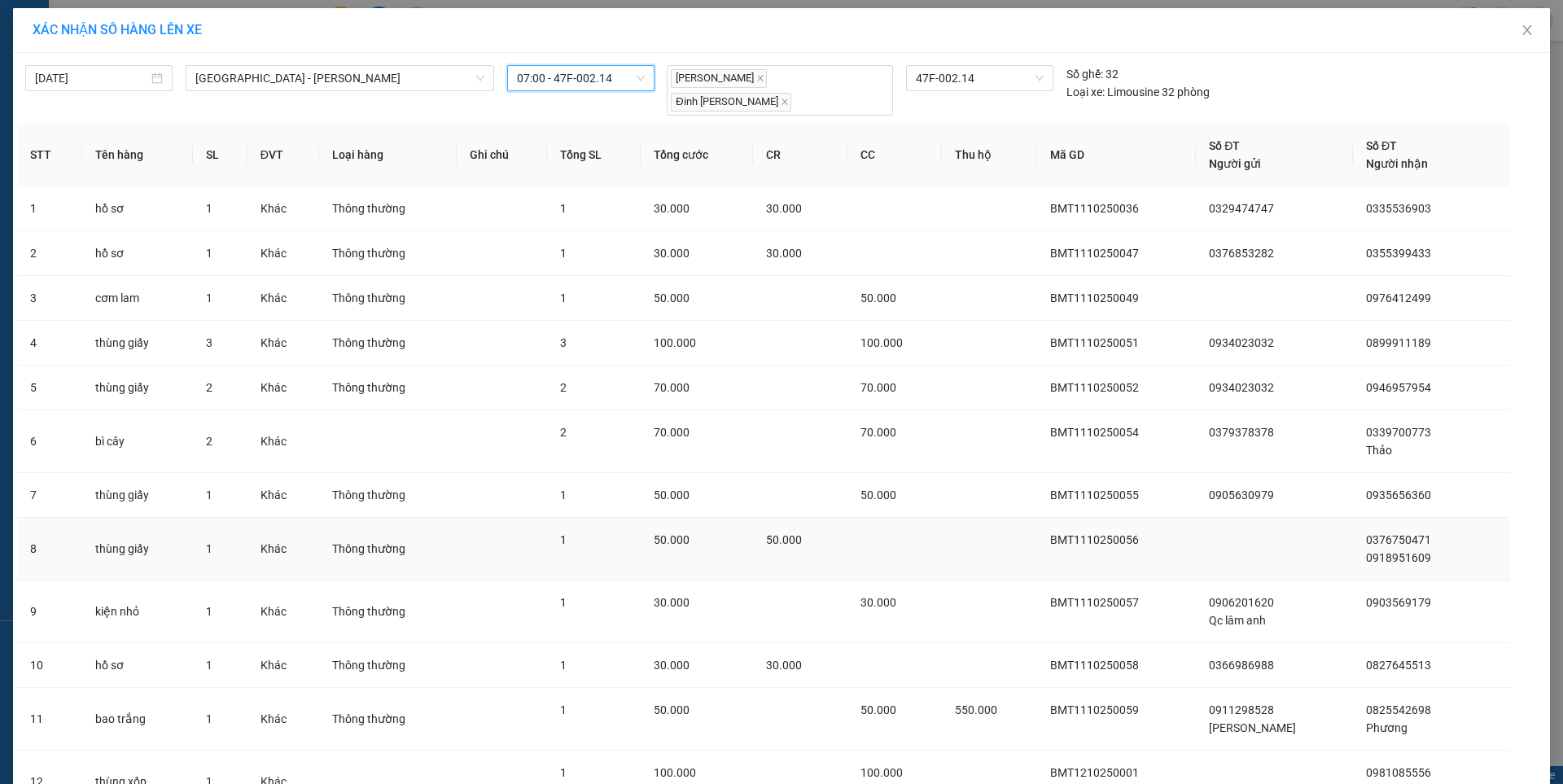
scroll to position [384, 0]
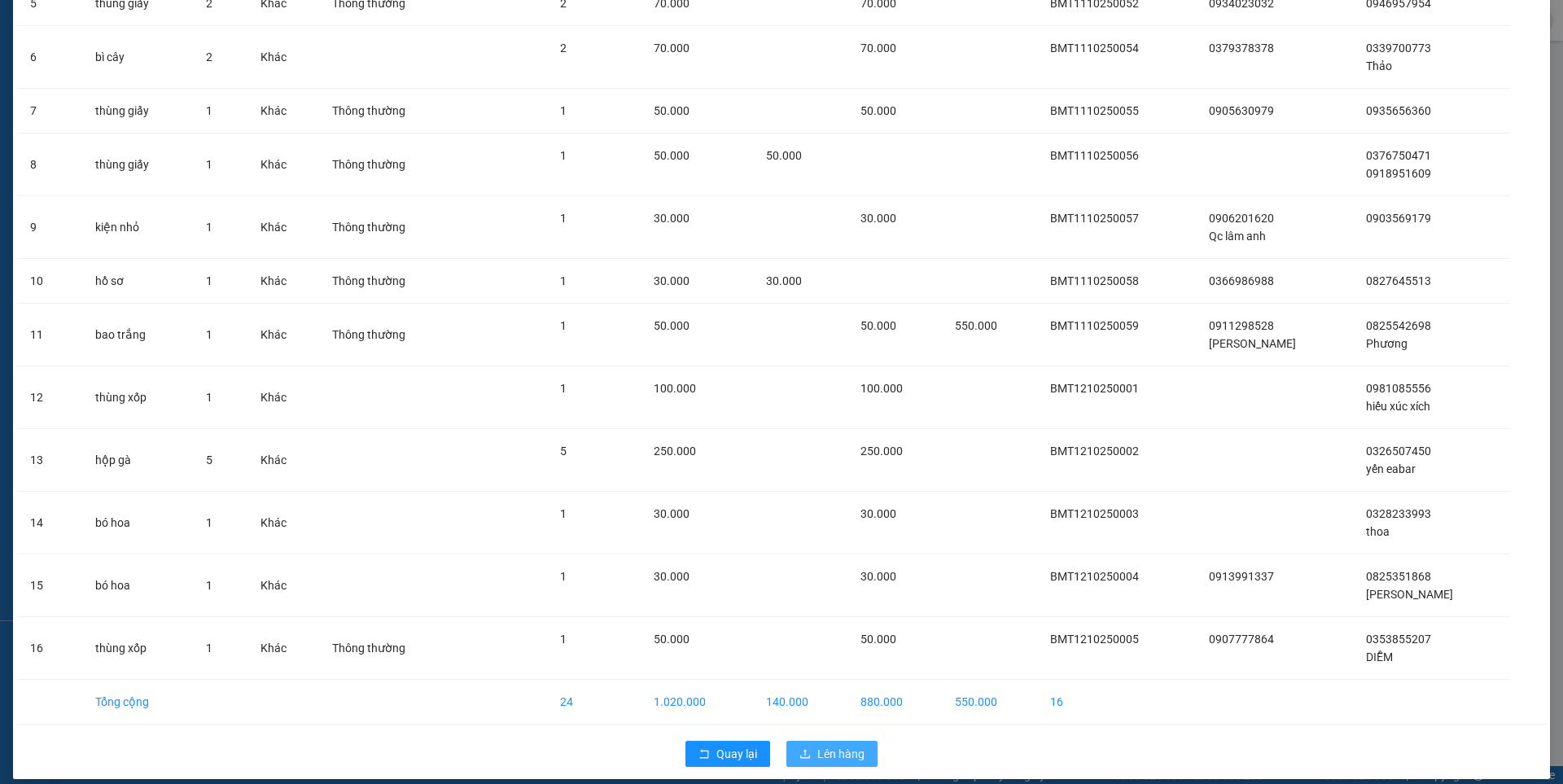
click at [832, 748] on button "Lên hàng" at bounding box center [832, 753] width 91 height 26
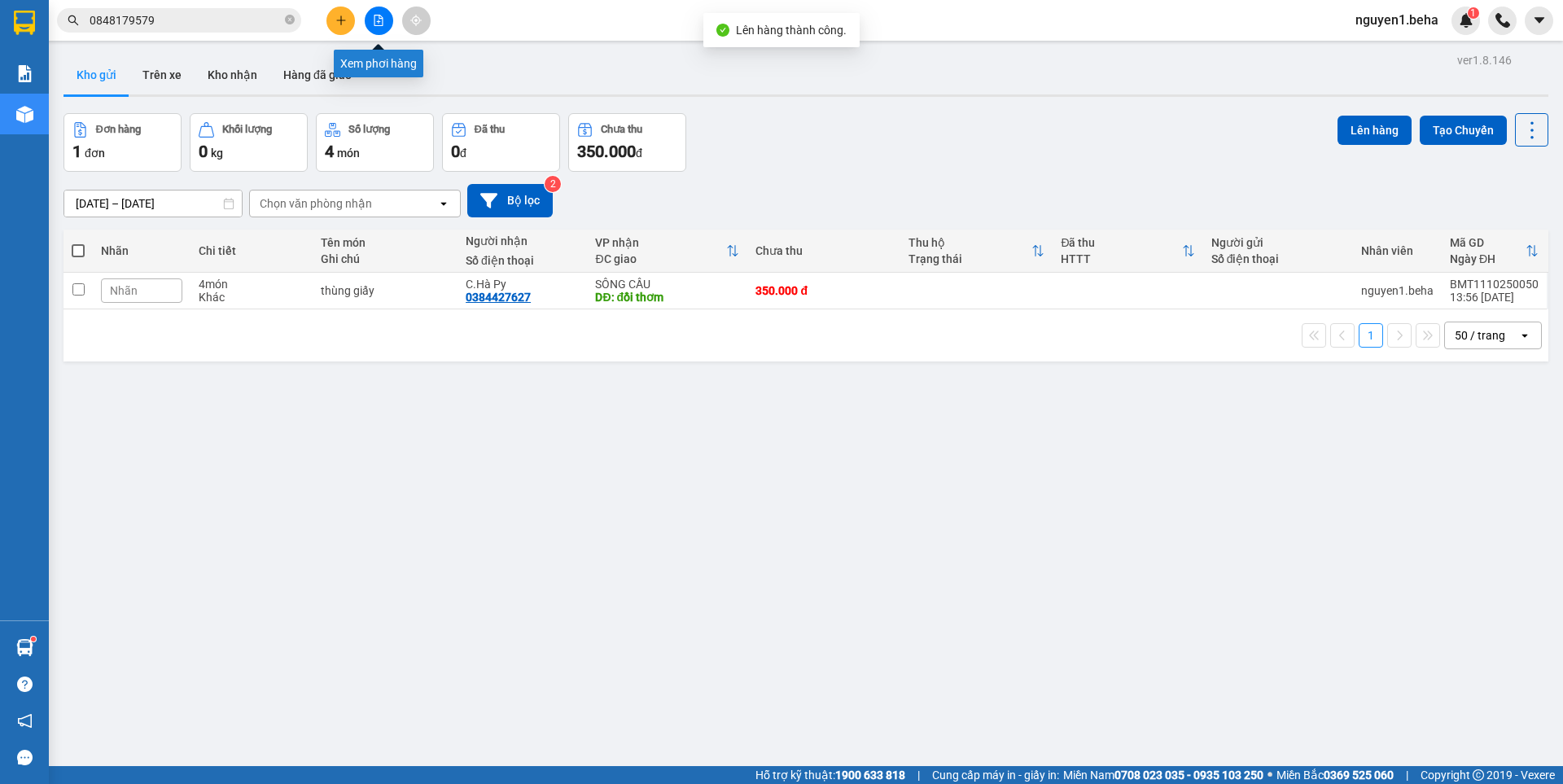
click at [375, 18] on icon "file-add" at bounding box center [378, 20] width 12 height 12
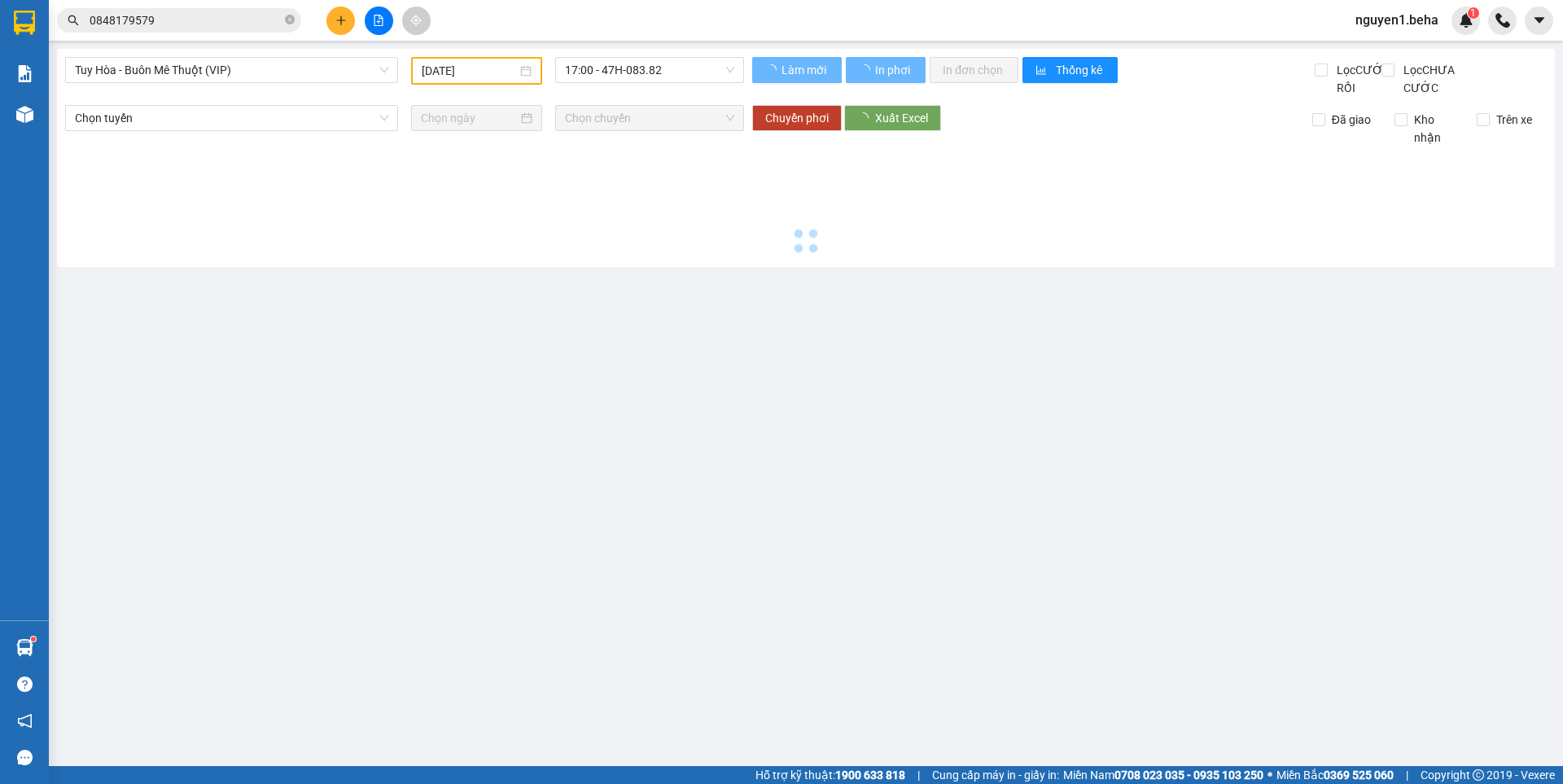
type input "[DATE]"
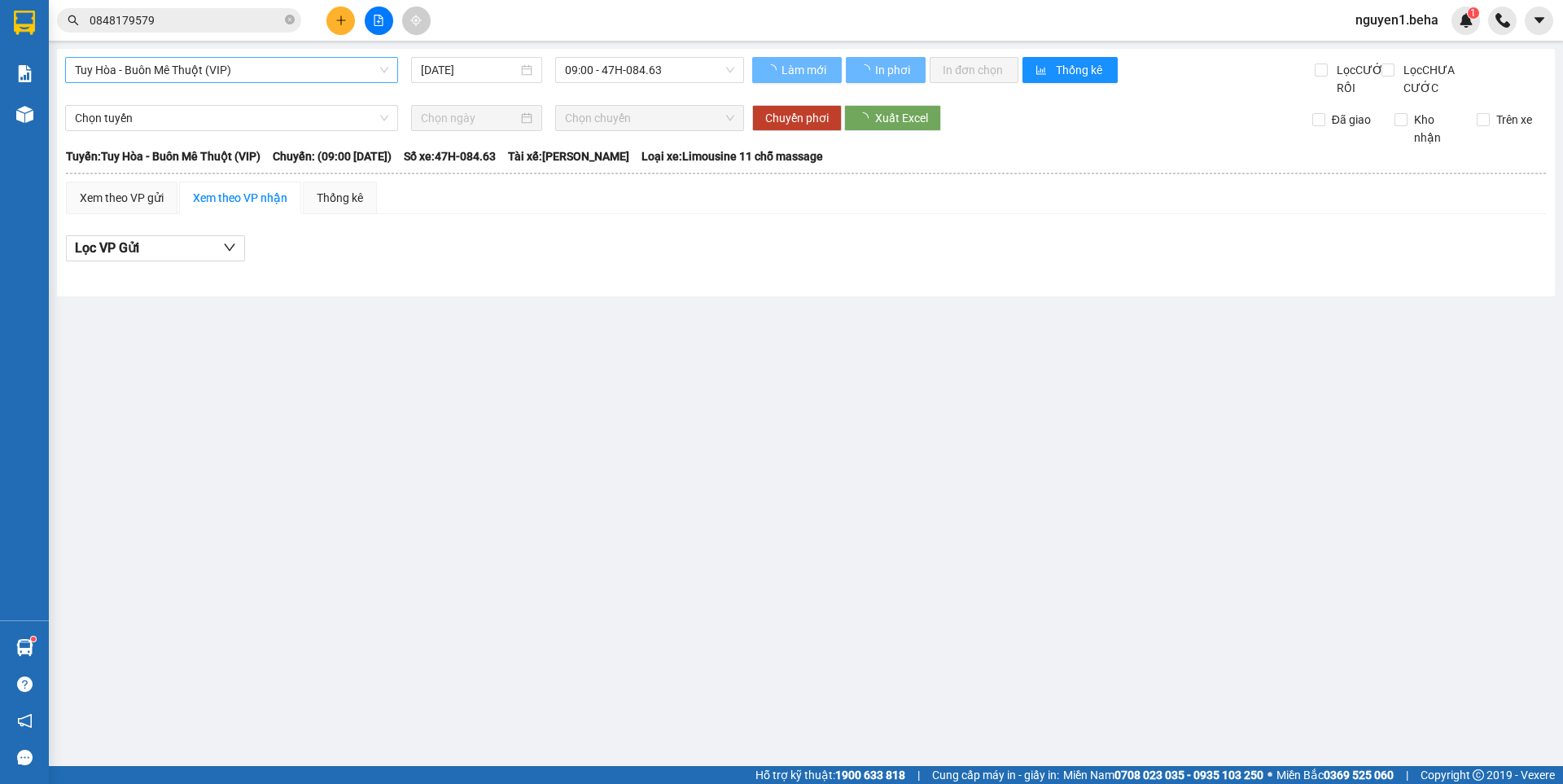
drag, startPoint x: 191, startPoint y: 66, endPoint x: 188, endPoint y: 78, distance: 12.4
click at [188, 69] on span "Tuy Hòa - Buôn Mê Thuột (VIP)" at bounding box center [231, 70] width 313 height 24
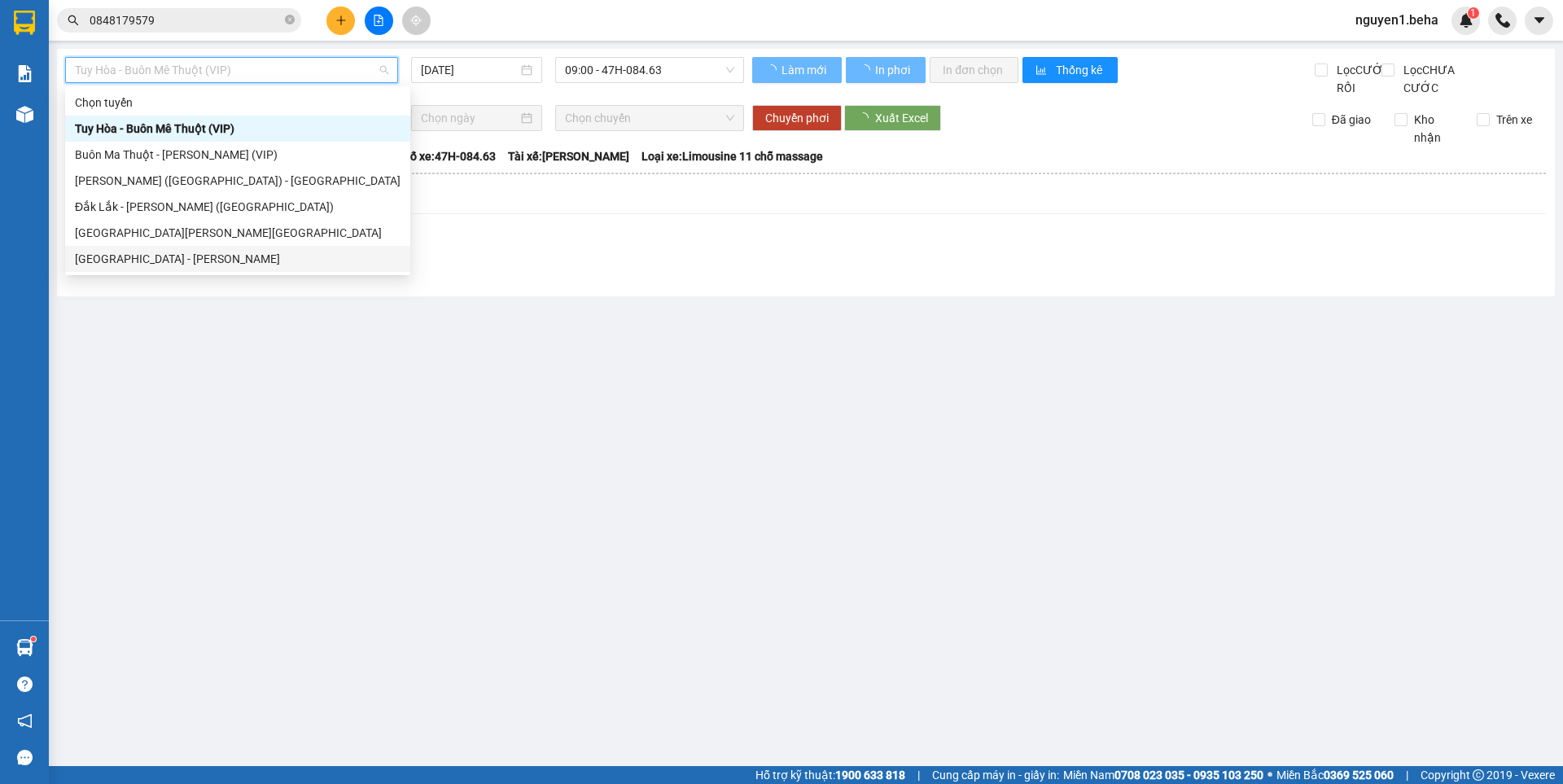
click at [171, 255] on div "[GEOGRAPHIC_DATA] - [PERSON_NAME]" at bounding box center [238, 259] width 326 height 18
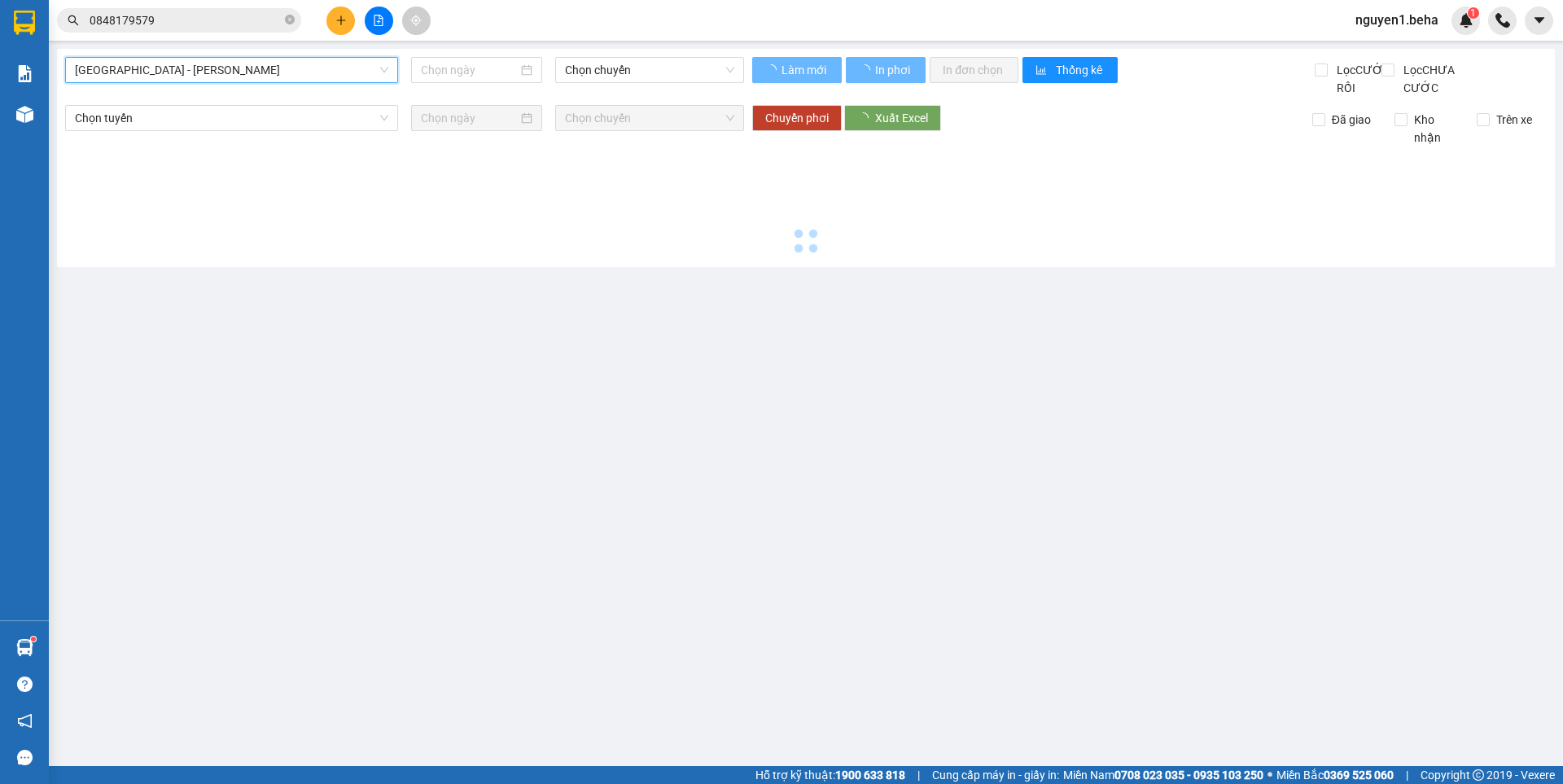
type input "[DATE]"
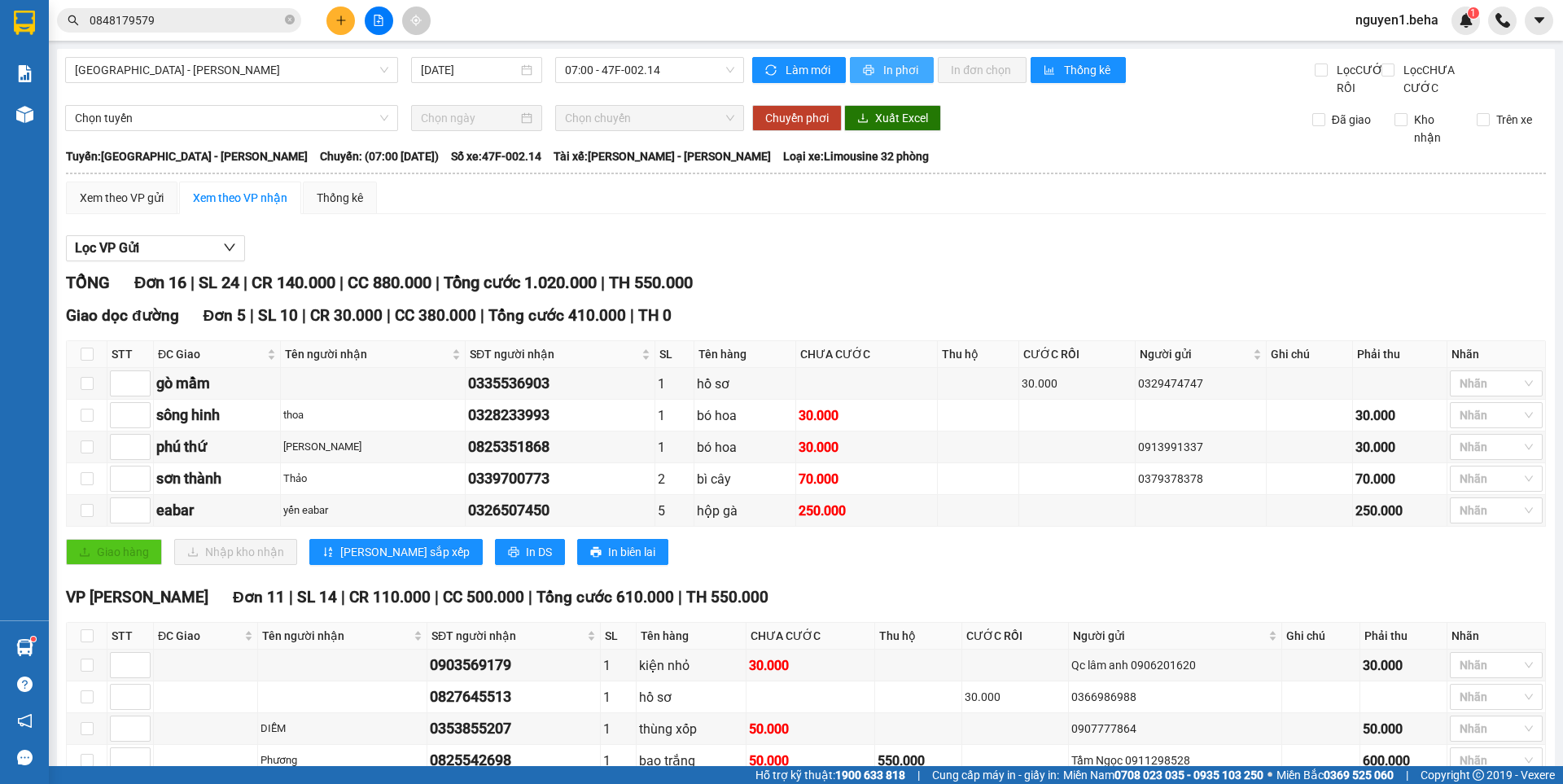
click at [867, 62] on button "In phơi" at bounding box center [892, 70] width 84 height 26
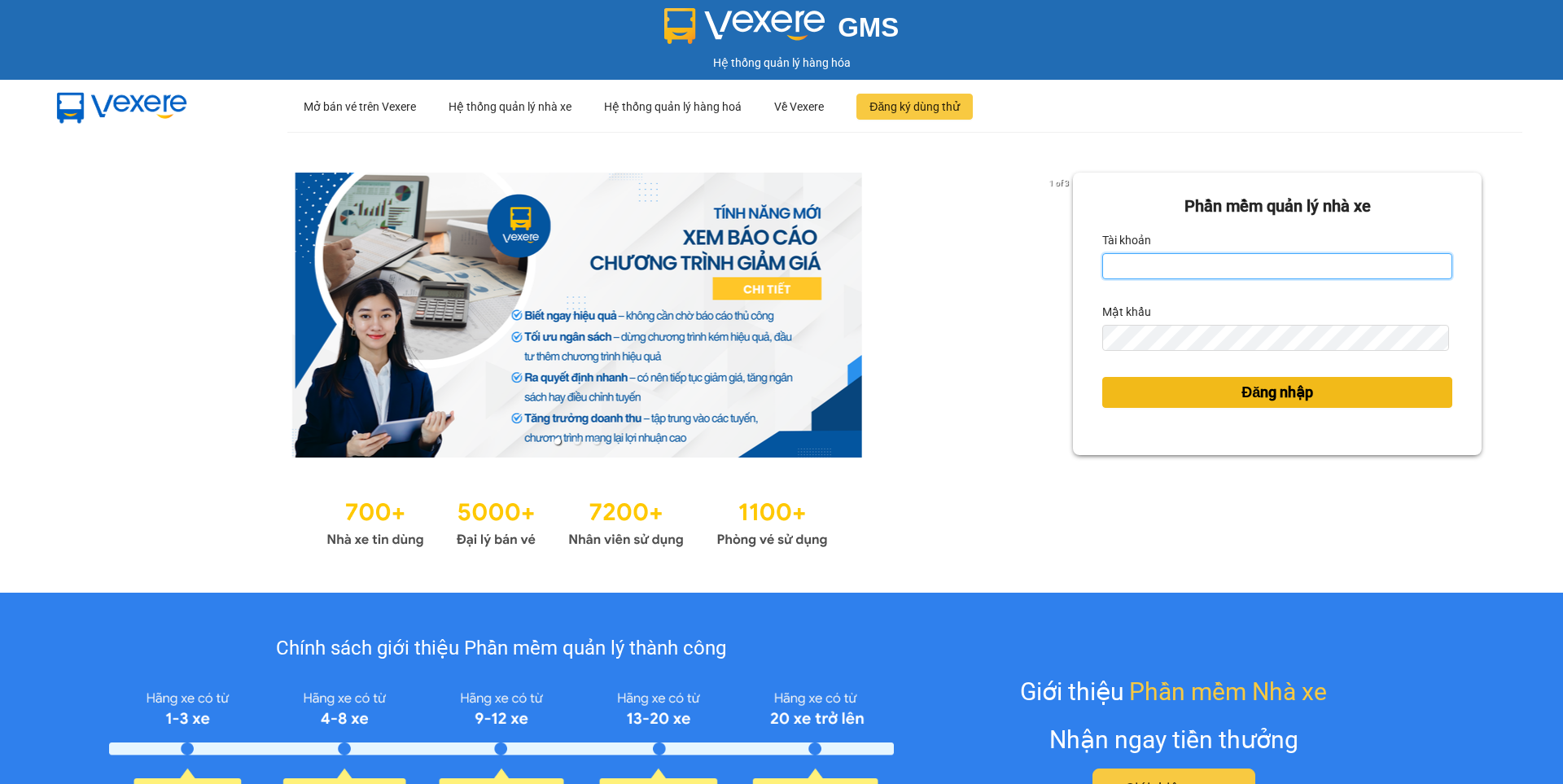
type input "nguyen1.beha"
click at [1254, 392] on span "Đăng nhập" at bounding box center [1277, 393] width 71 height 23
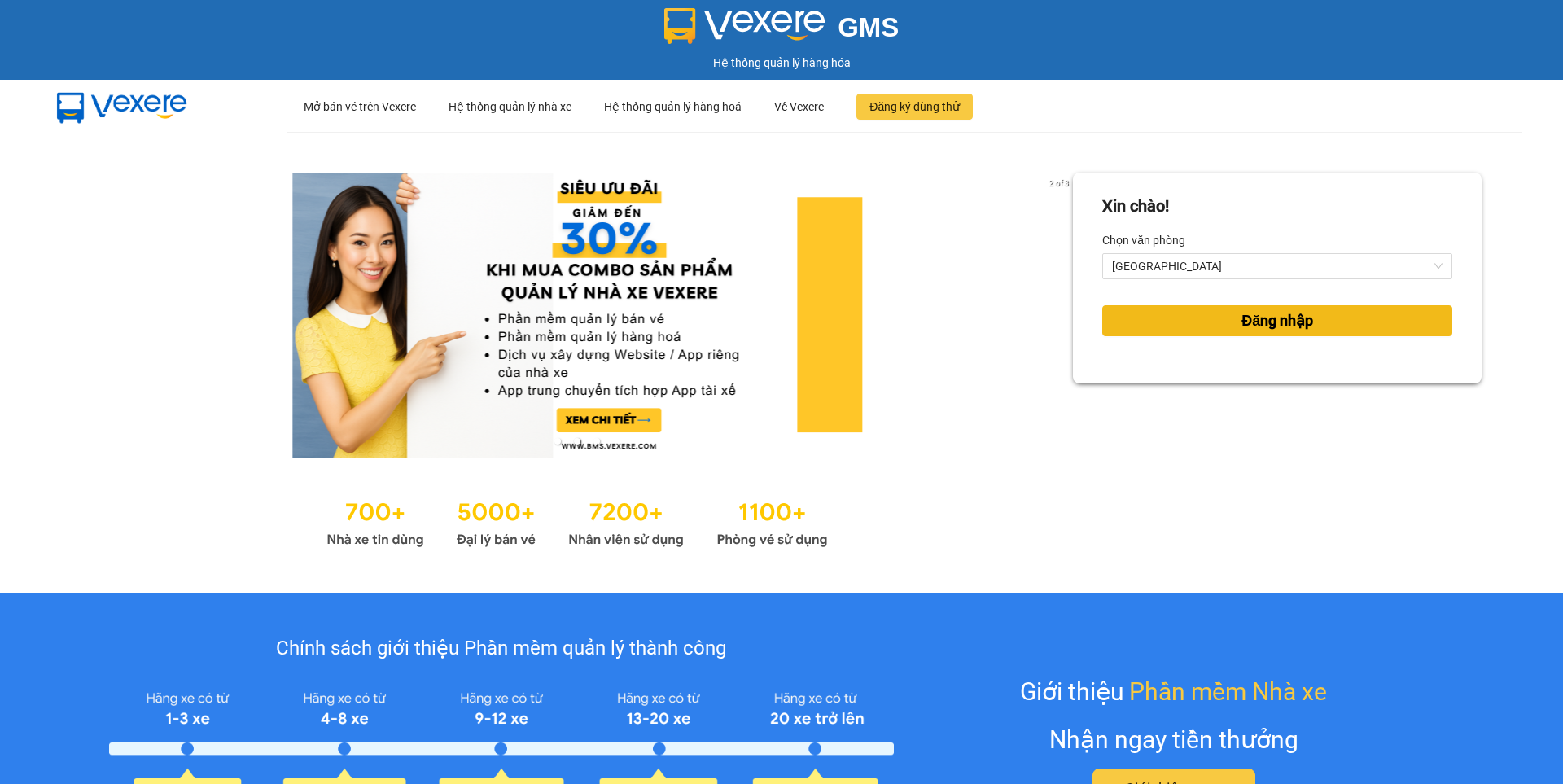
click at [1271, 324] on span "Đăng nhập" at bounding box center [1277, 321] width 71 height 23
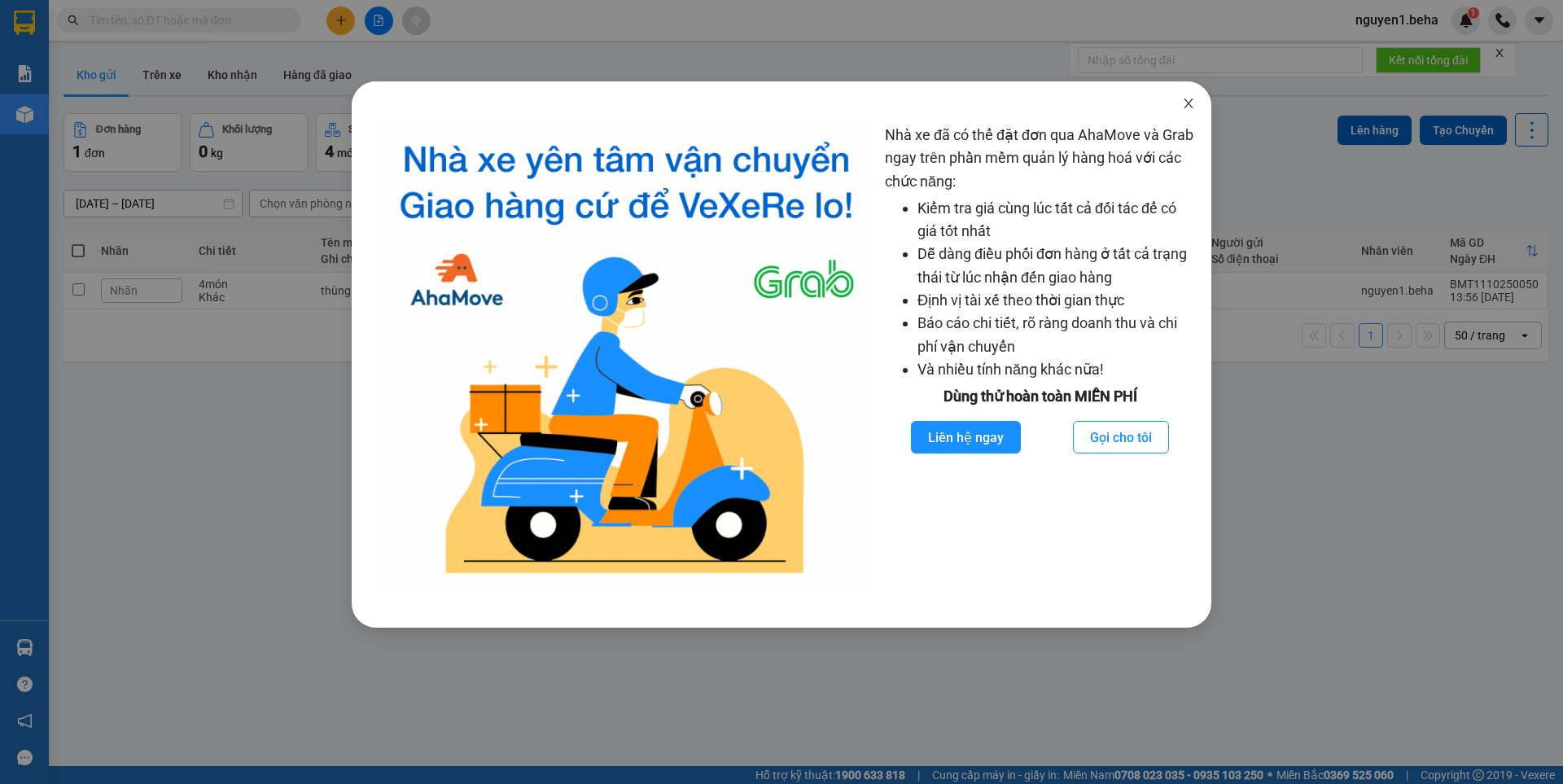
click at [1186, 104] on icon "close" at bounding box center [1188, 103] width 13 height 13
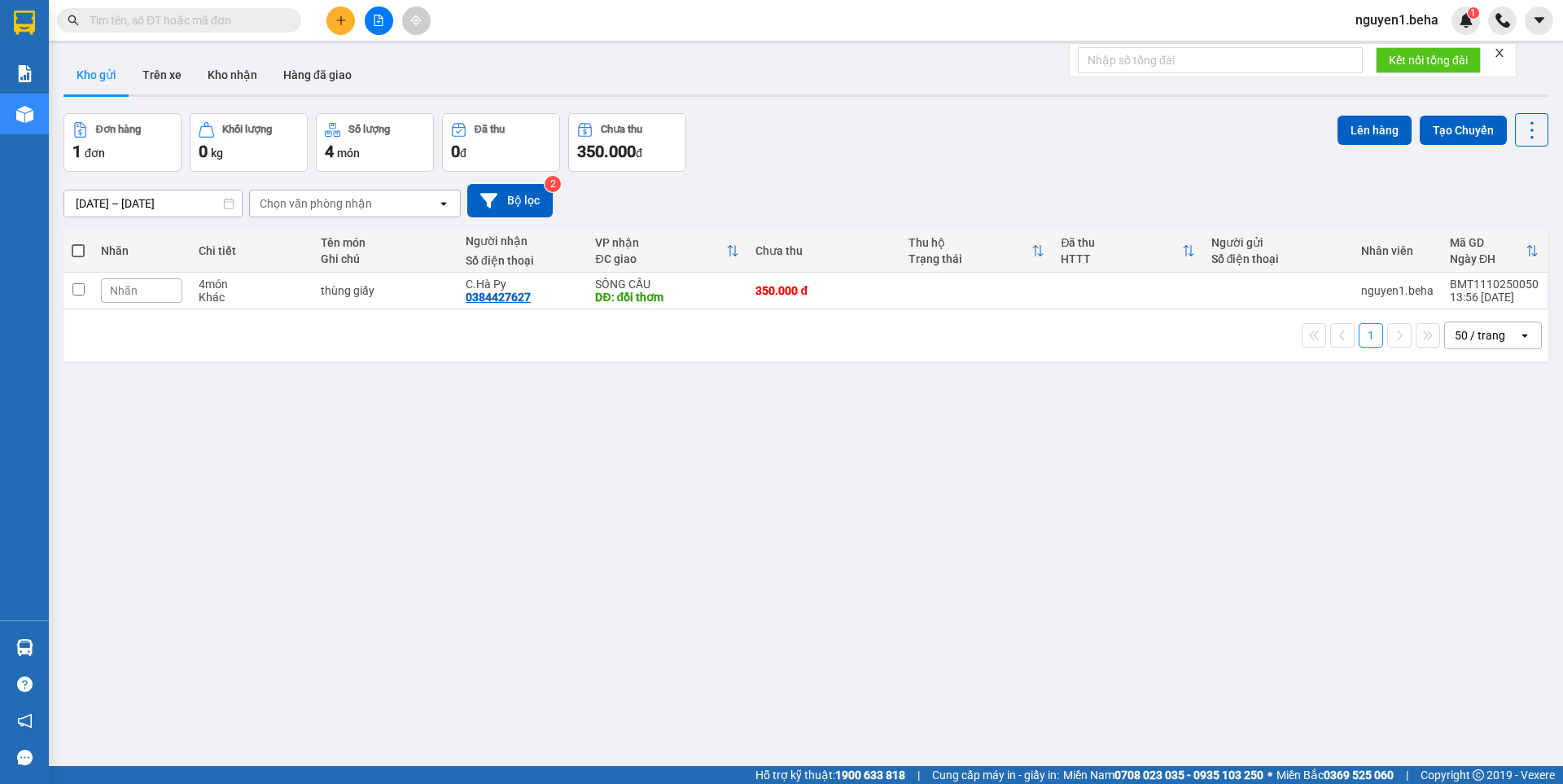
drag, startPoint x: 1502, startPoint y: 54, endPoint x: 1016, endPoint y: 18, distance: 487.3
click at [1501, 54] on icon "close" at bounding box center [1499, 53] width 12 height 12
drag, startPoint x: 374, startPoint y: 24, endPoint x: 370, endPoint y: 38, distance: 14.6
click at [373, 24] on icon "file-add" at bounding box center [378, 20] width 12 height 12
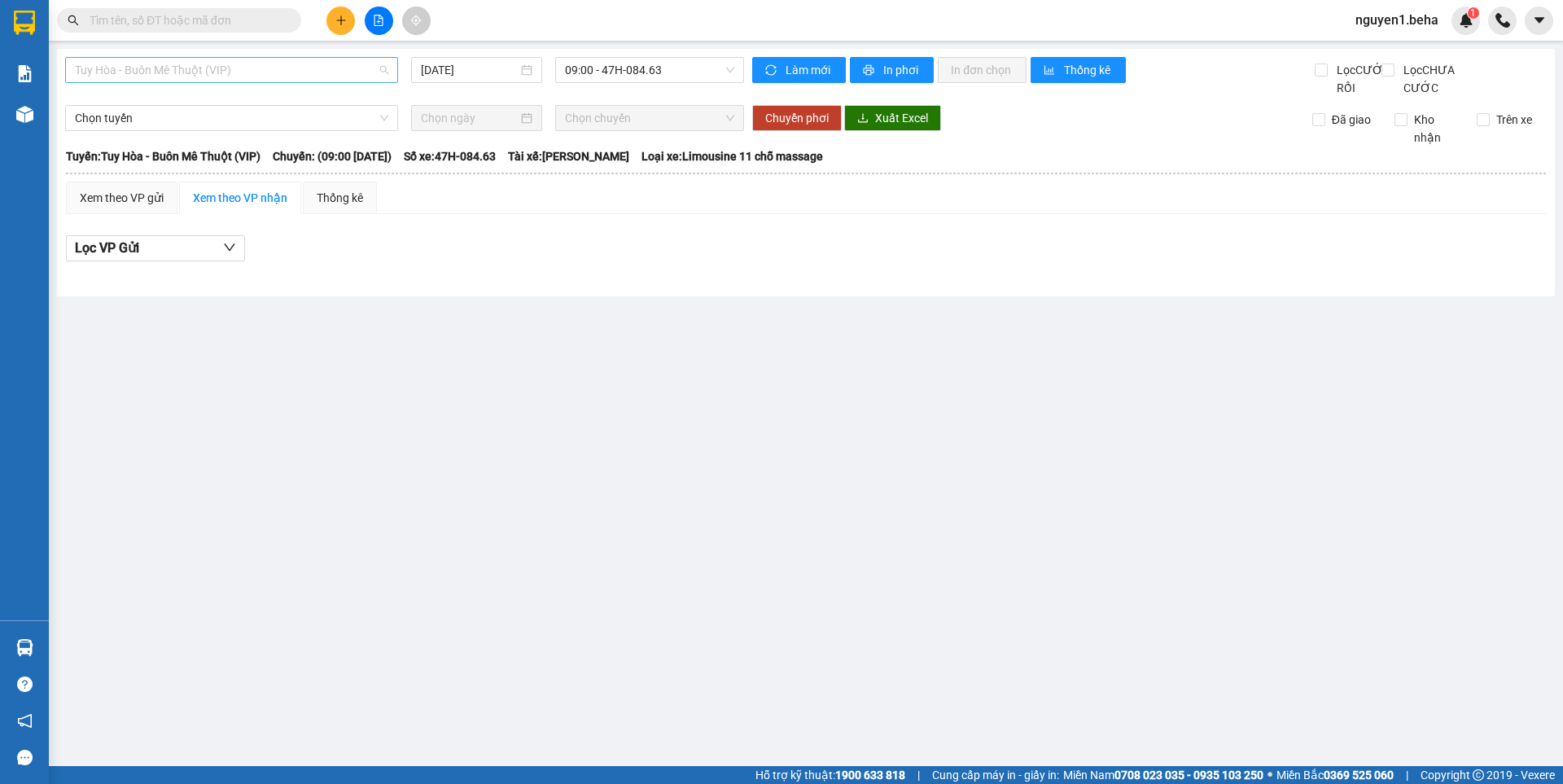
click at [223, 69] on span "Tuy Hòa - Buôn Mê Thuột (VIP)" at bounding box center [231, 70] width 313 height 24
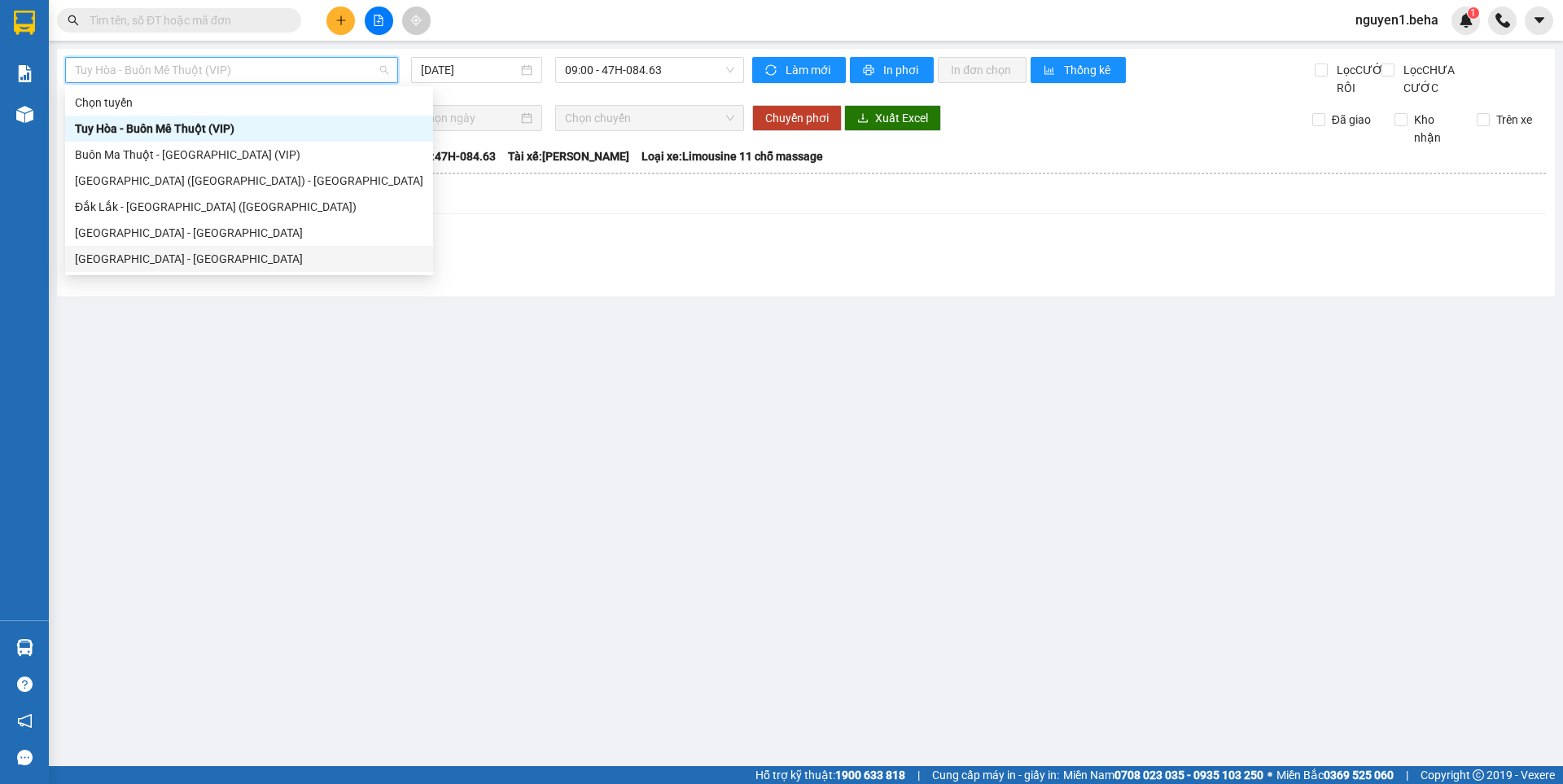
click at [163, 262] on div "[GEOGRAPHIC_DATA] - [PERSON_NAME]" at bounding box center [249, 259] width 348 height 18
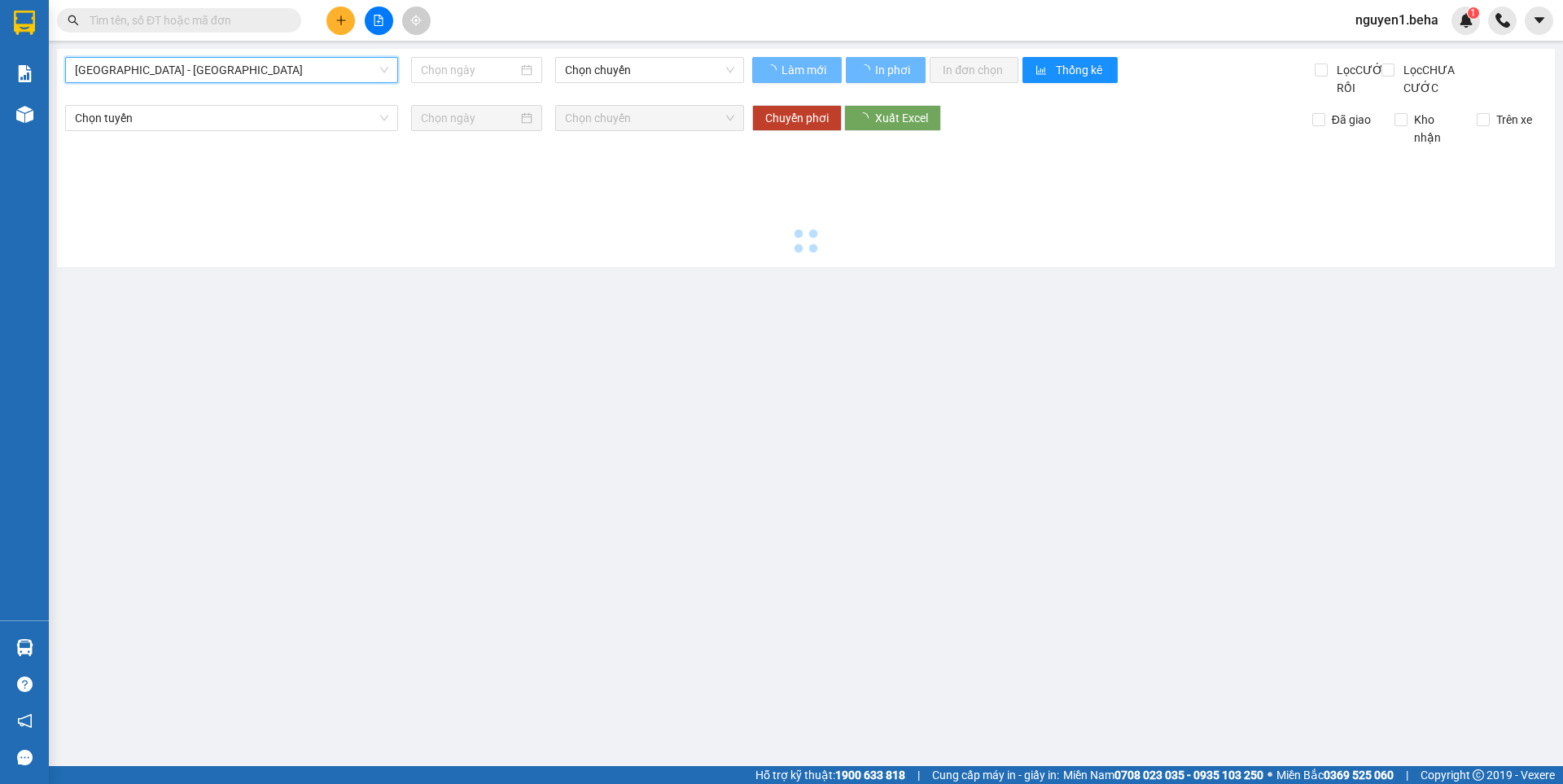
type input "[DATE]"
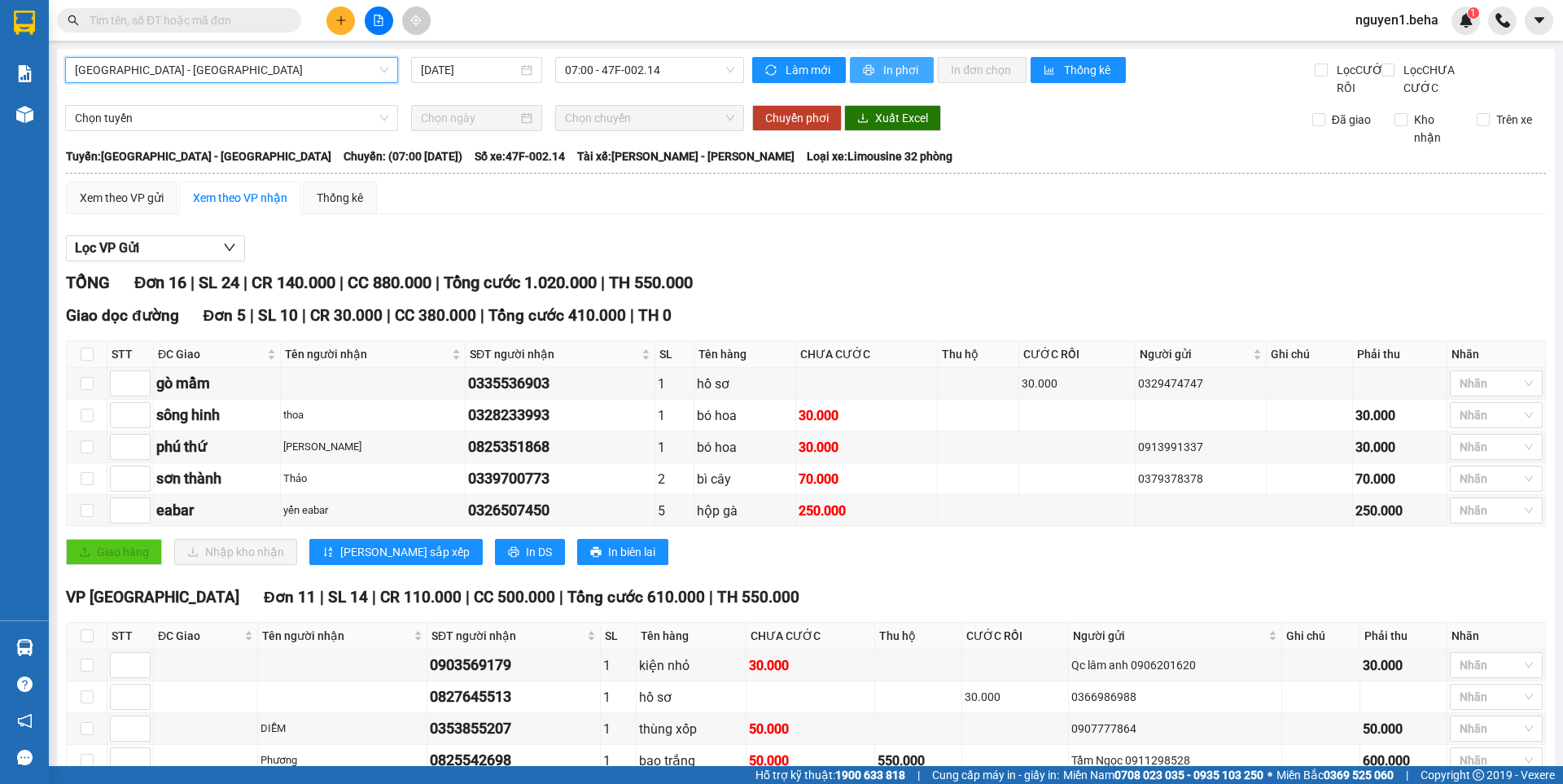
click at [888, 65] on span "In phơi" at bounding box center [902, 70] width 38 height 18
click at [224, 71] on span "[GEOGRAPHIC_DATA] - [PERSON_NAME]" at bounding box center [231, 70] width 313 height 24
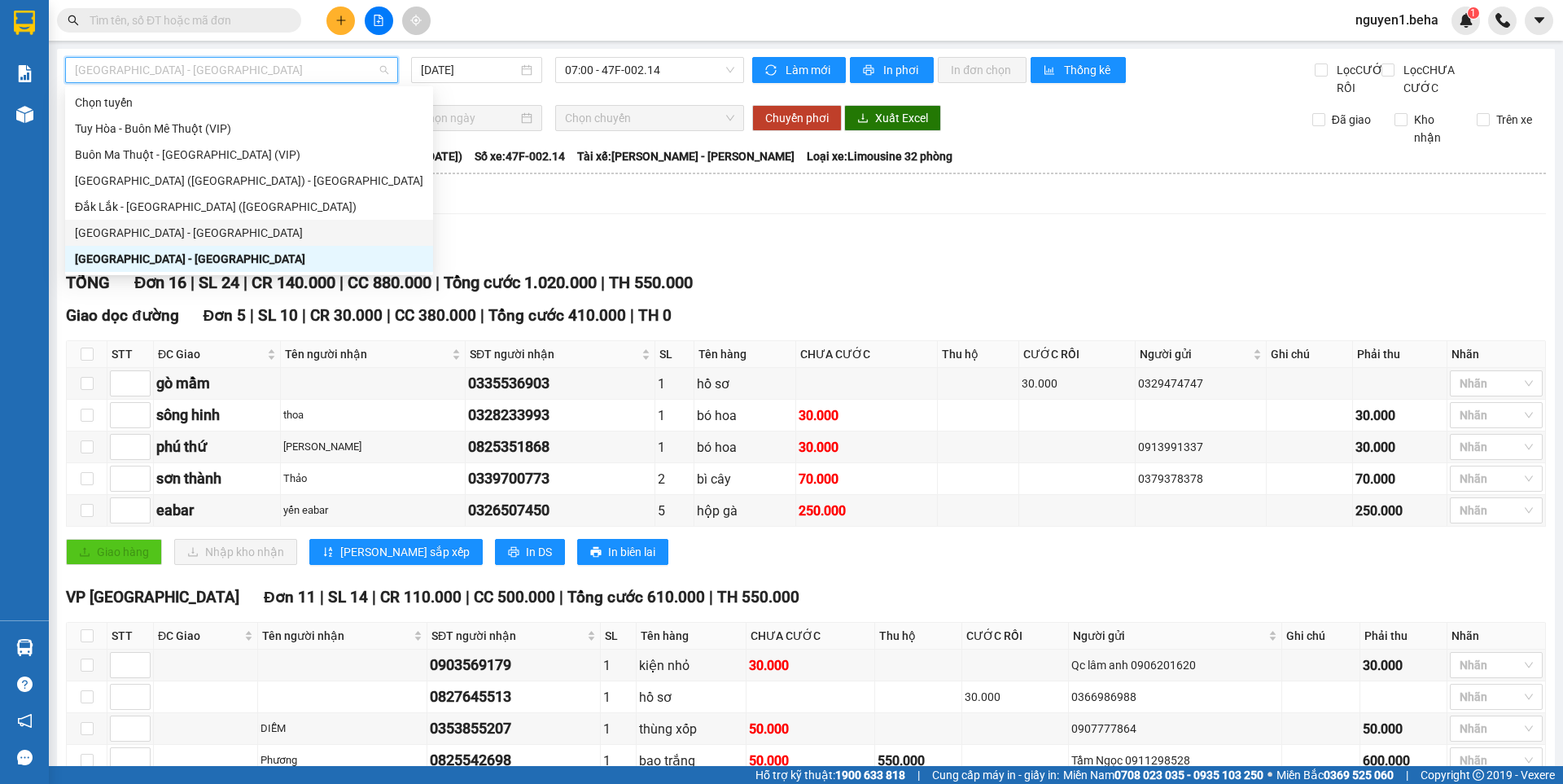
click at [106, 235] on div "[GEOGRAPHIC_DATA][PERSON_NAME][GEOGRAPHIC_DATA]" at bounding box center [249, 233] width 348 height 18
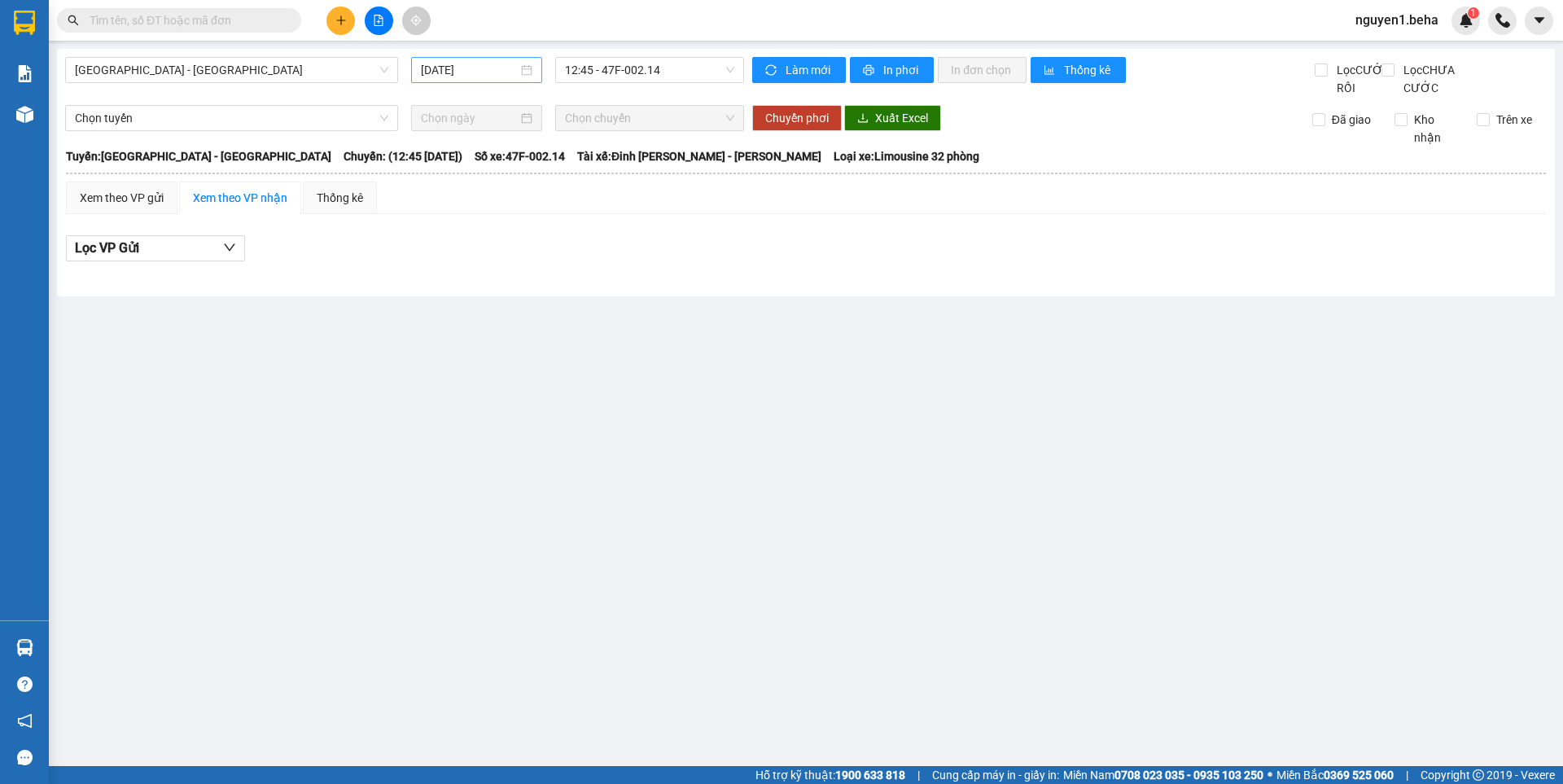
click at [521, 71] on div "[DATE]" at bounding box center [476, 70] width 112 height 18
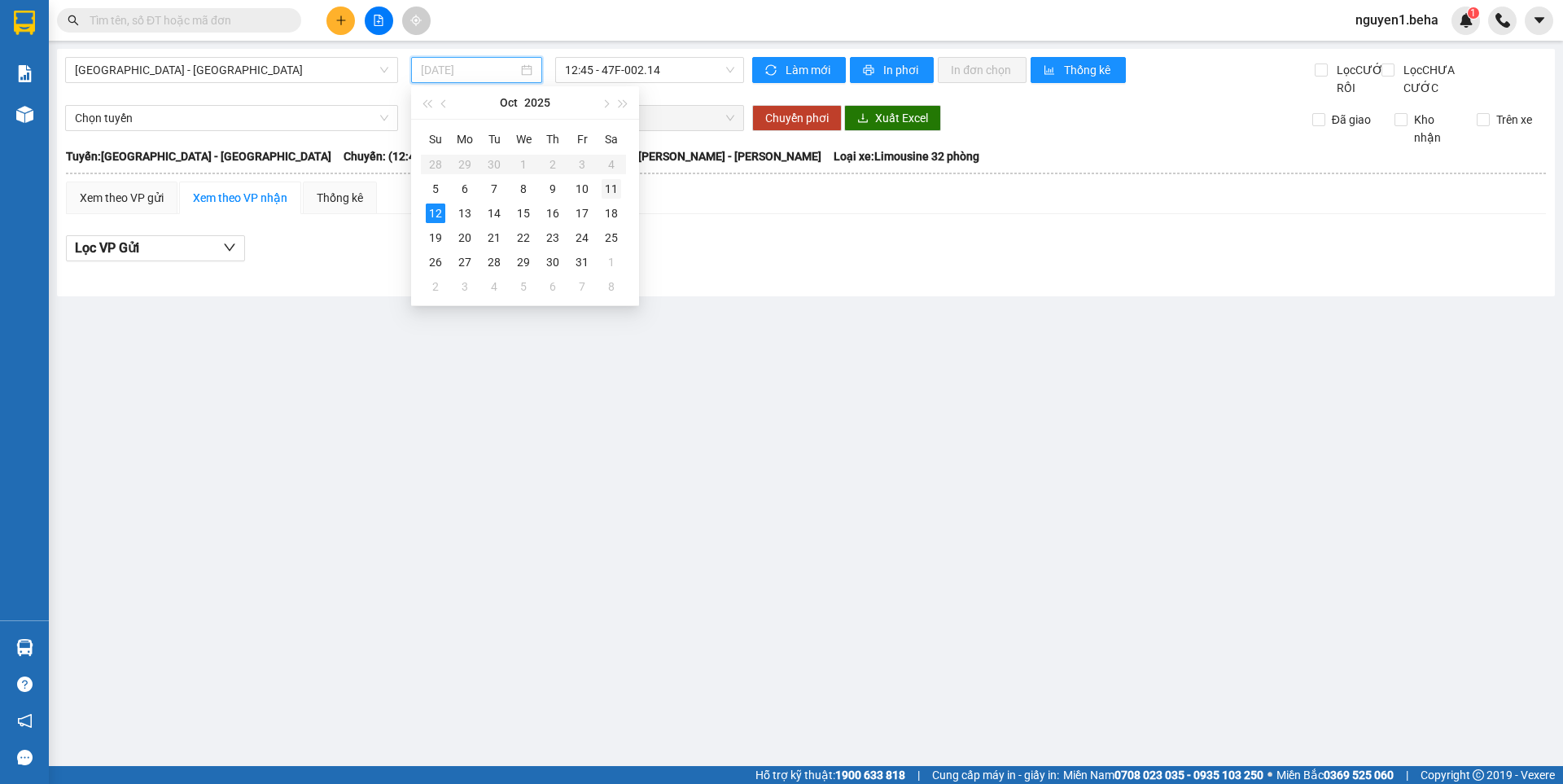
click at [610, 193] on div "11" at bounding box center [612, 189] width 20 height 20
type input "[DATE]"
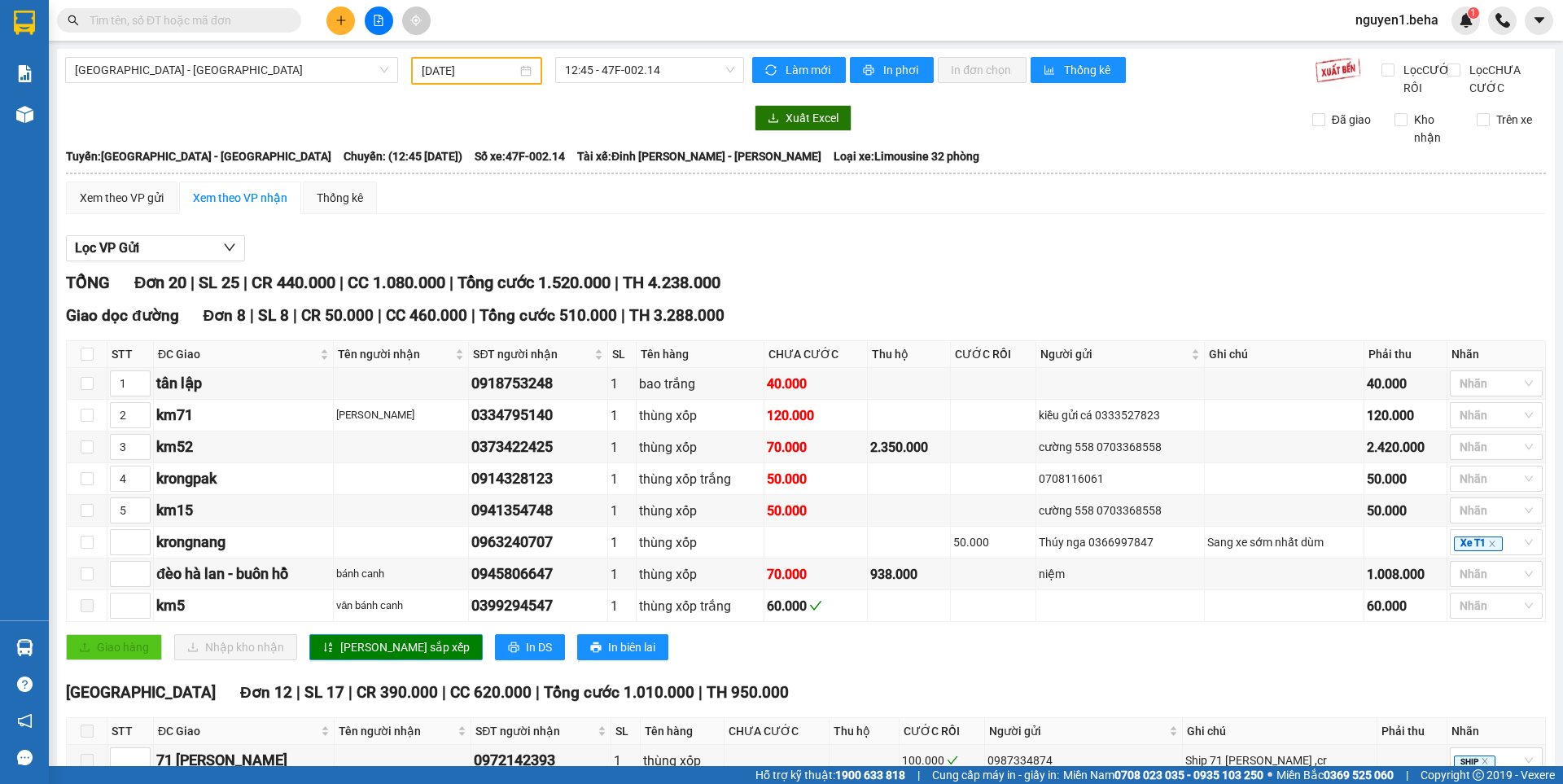
drag, startPoint x: 979, startPoint y: 601, endPoint x: 1057, endPoint y: 602, distance: 78.0
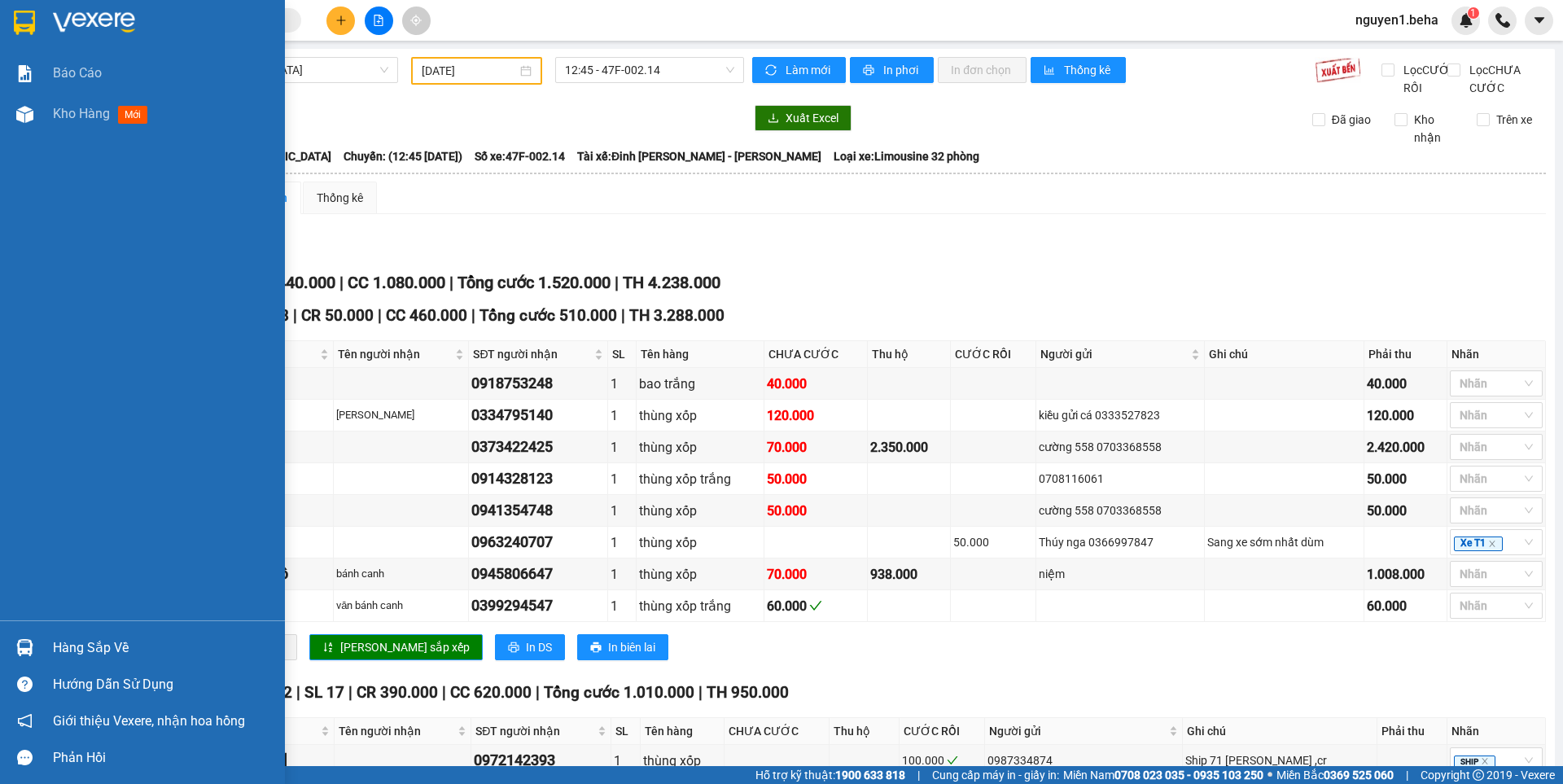
drag, startPoint x: 25, startPoint y: 109, endPoint x: 120, endPoint y: 150, distance: 103.5
click at [25, 109] on img at bounding box center [24, 113] width 17 height 17
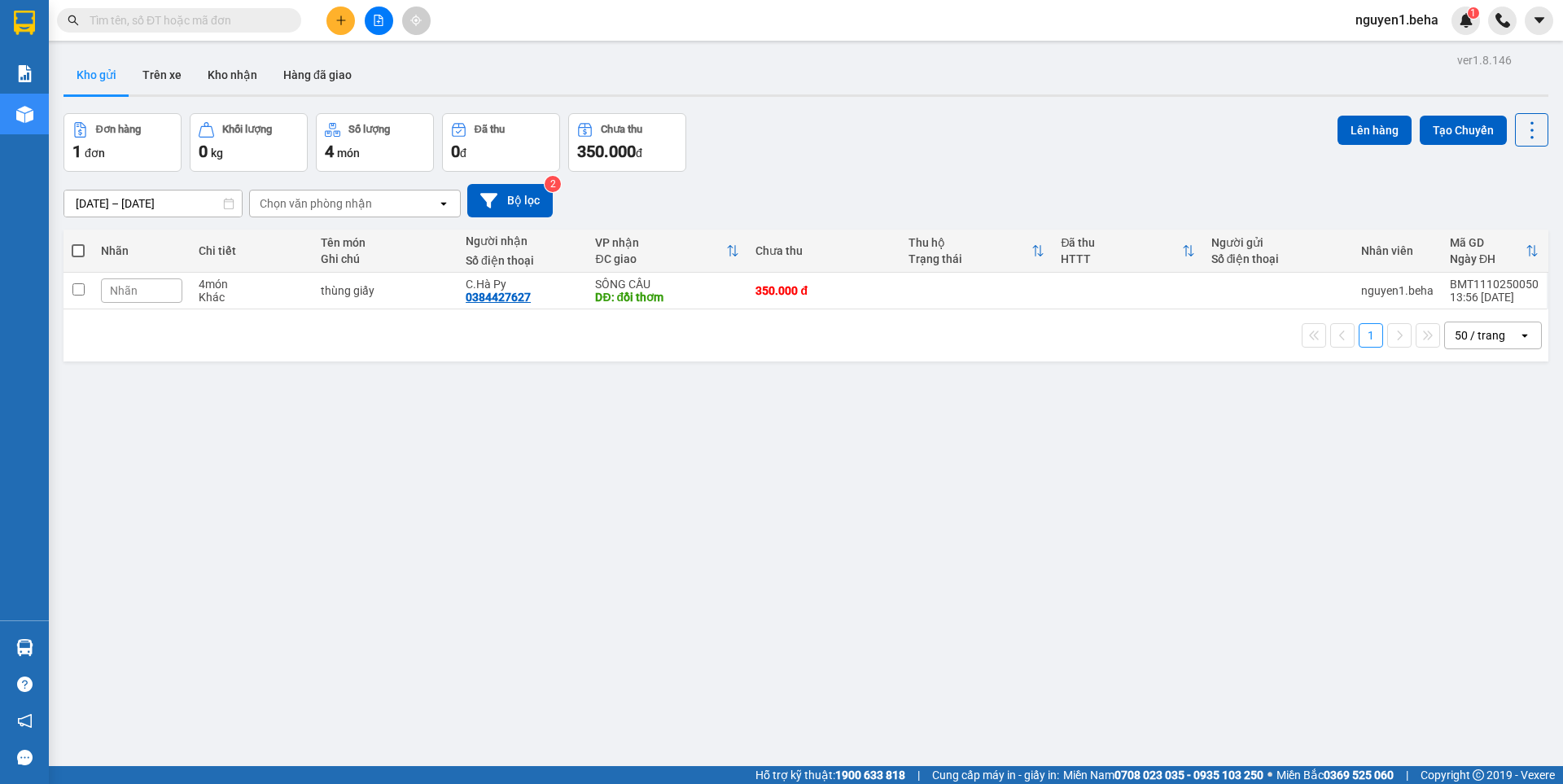
click at [212, 21] on input "text" at bounding box center [185, 21] width 192 height 18
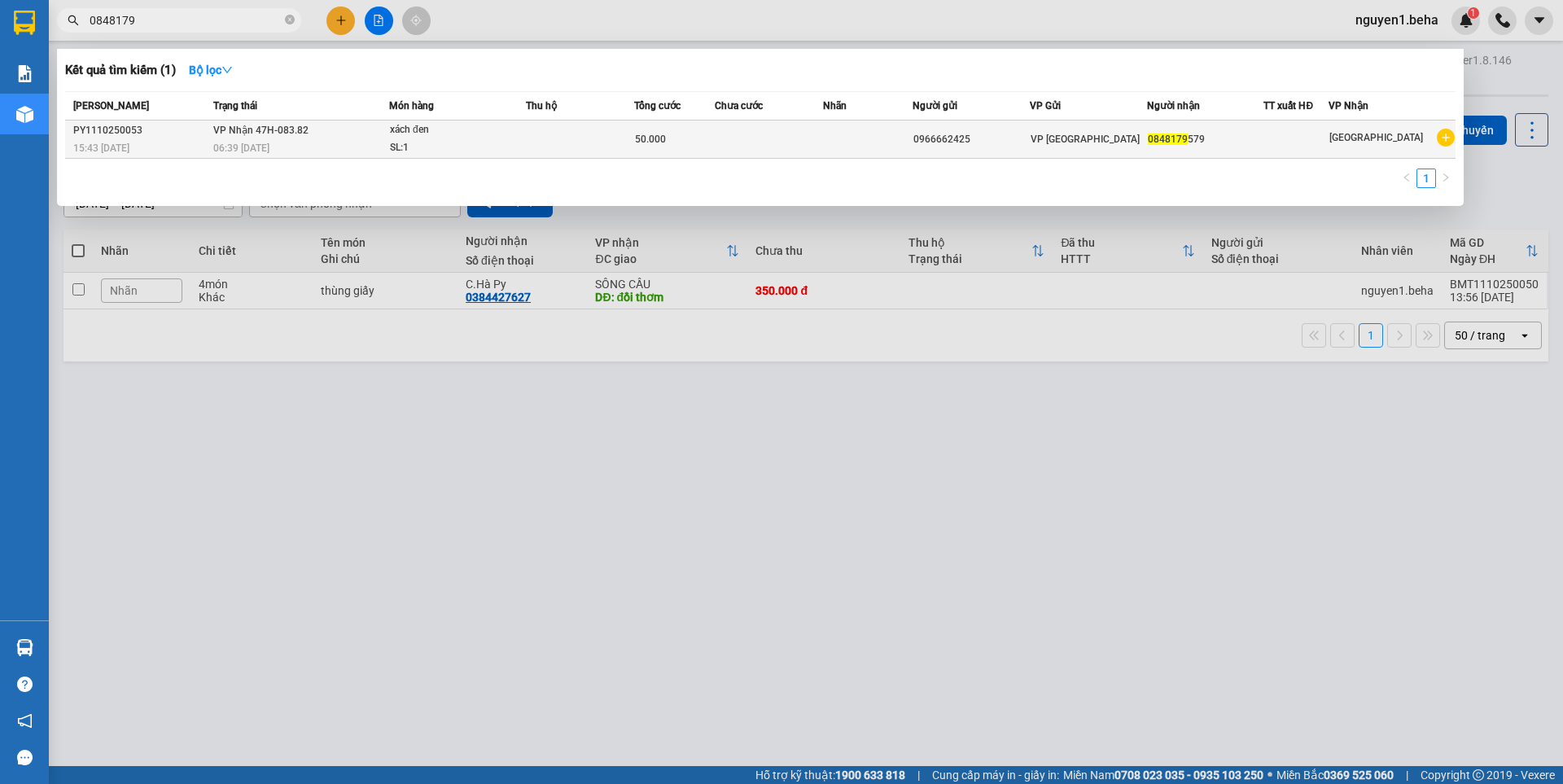
type input "0848179"
click at [433, 144] on div "SL: 1" at bounding box center [451, 148] width 122 height 18
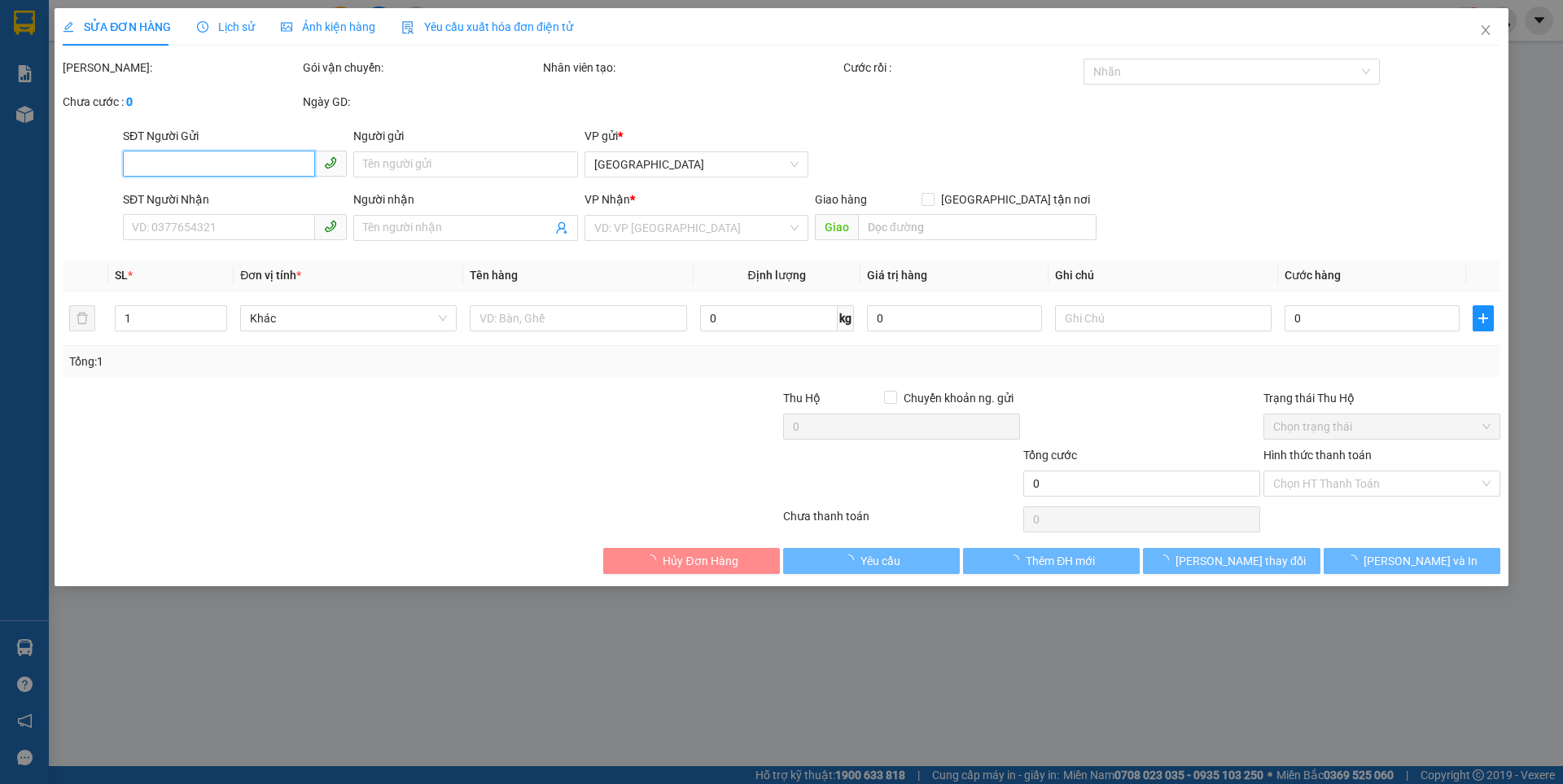
type input "0966662425"
type input "0848179579"
type input "50.000"
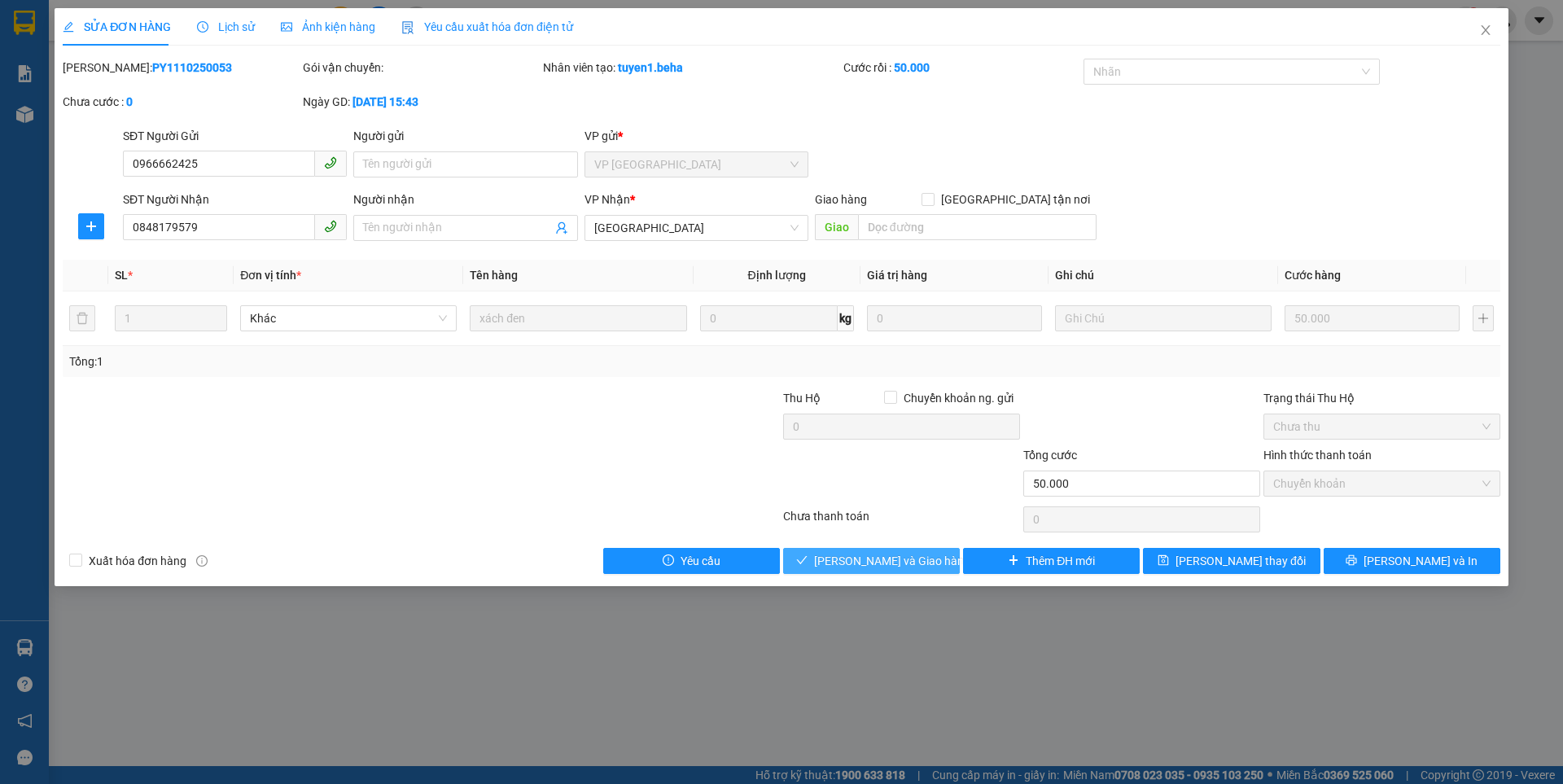
click at [816, 557] on button "[PERSON_NAME] và [PERSON_NAME] hàng" at bounding box center [872, 560] width 177 height 26
